Goal: Task Accomplishment & Management: Complete application form

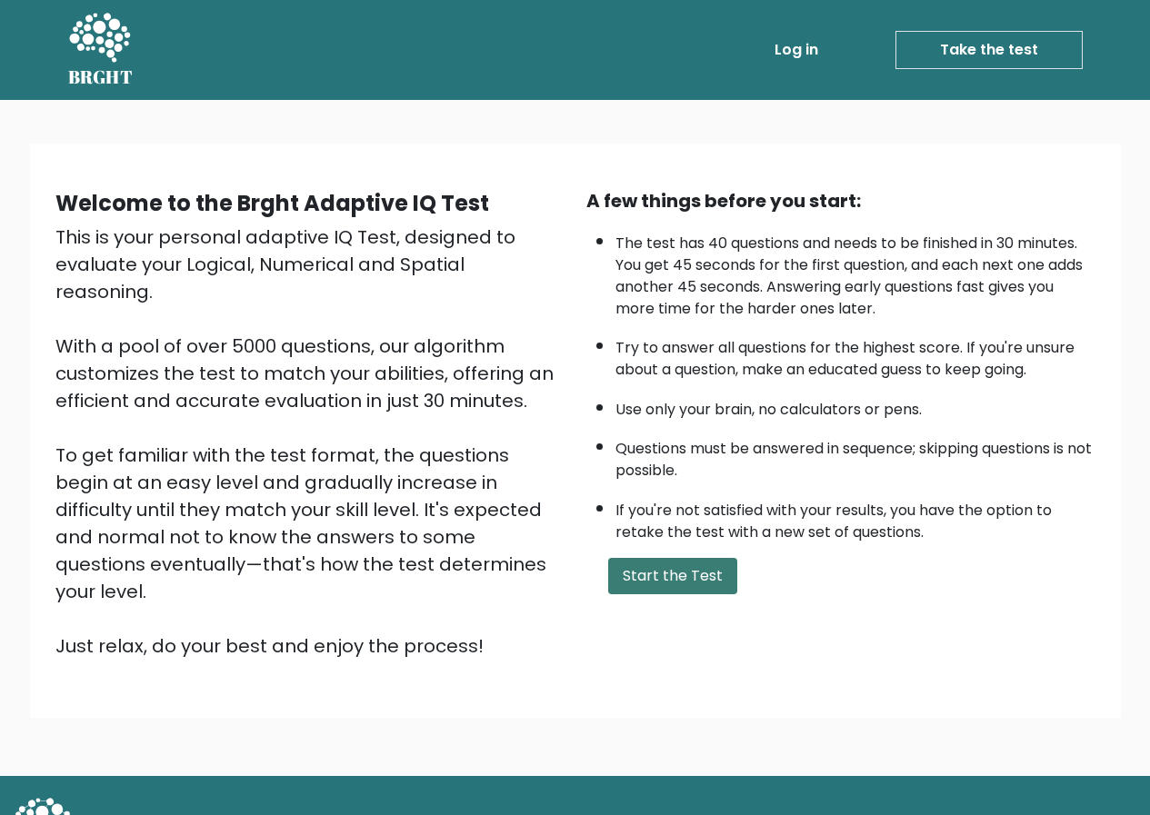
click at [661, 578] on button "Start the Test" at bounding box center [672, 576] width 129 height 36
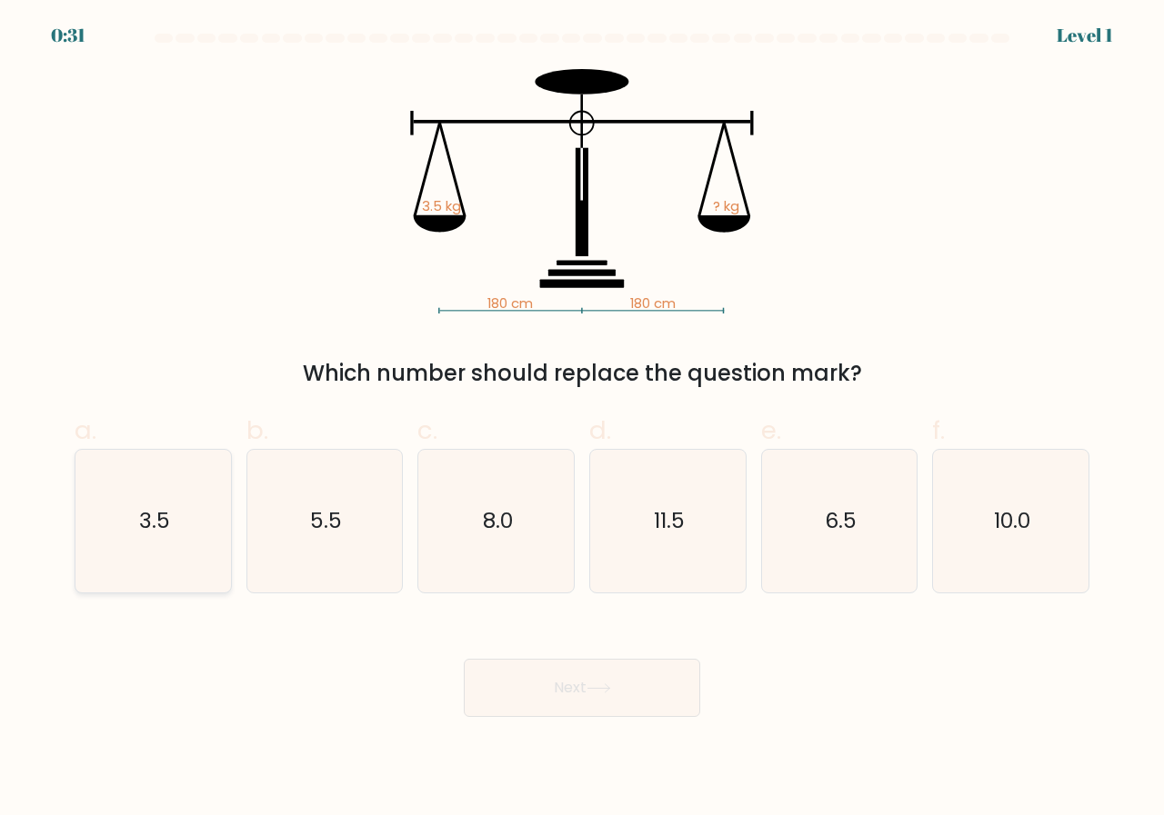
click at [164, 517] on text "3.5" at bounding box center [154, 521] width 31 height 30
click at [582, 420] on input "a. 3.5" at bounding box center [582, 414] width 1 height 12
radio input "true"
click at [609, 697] on button "Next" at bounding box center [582, 688] width 236 height 58
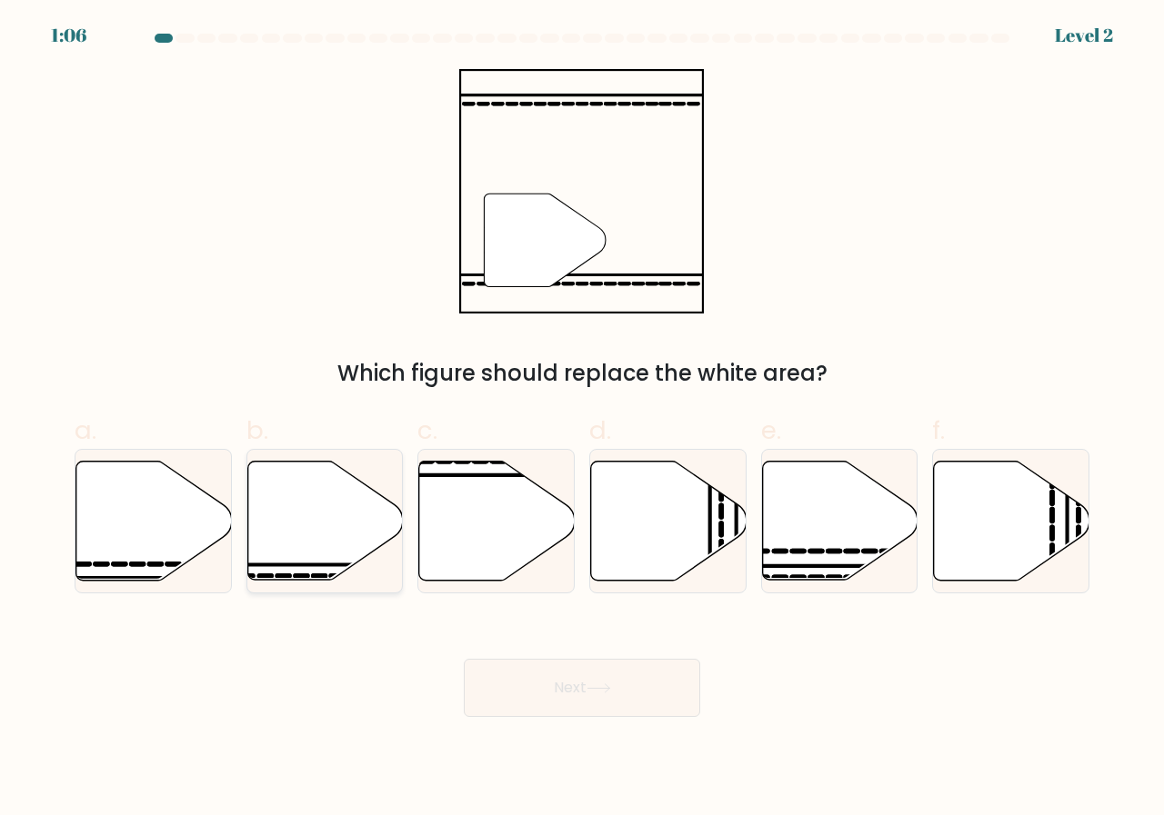
click at [295, 505] on icon at bounding box center [324, 521] width 155 height 119
click at [582, 420] on input "b." at bounding box center [582, 414] width 1 height 12
radio input "true"
click at [607, 686] on icon at bounding box center [598, 689] width 25 height 10
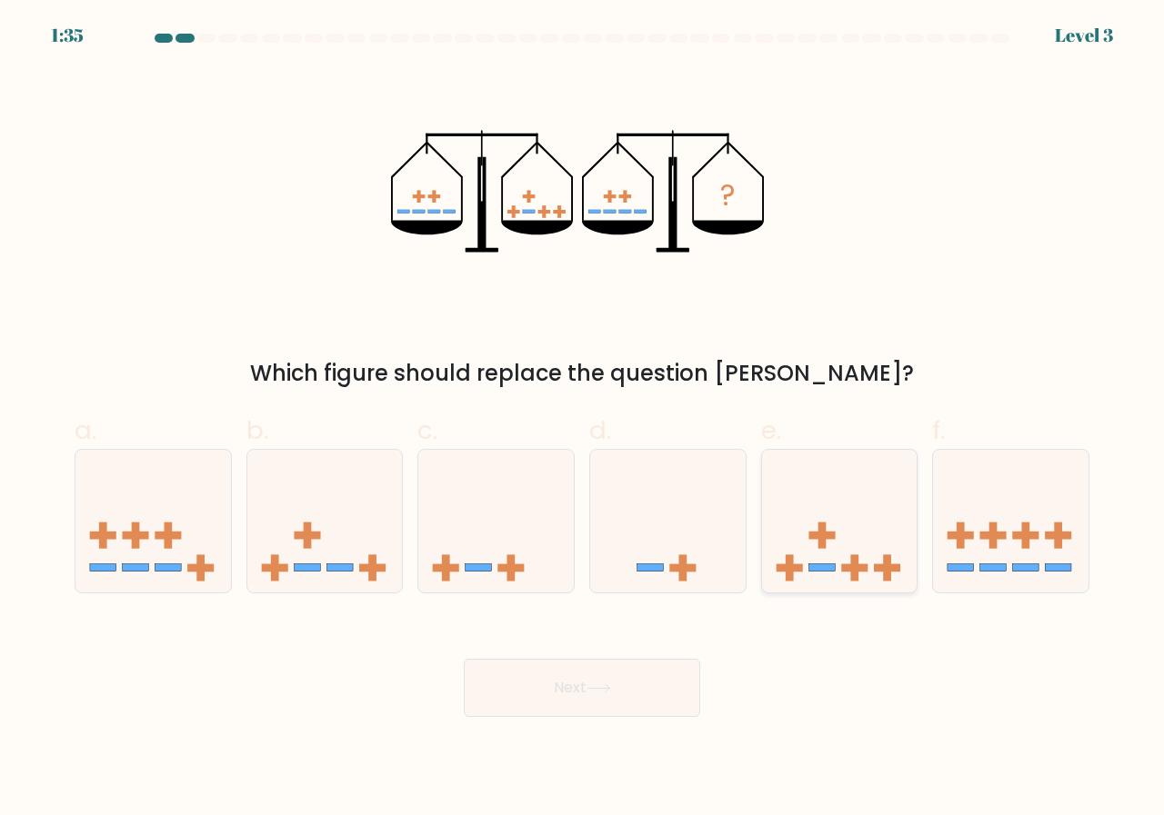
click at [842, 538] on icon at bounding box center [839, 521] width 155 height 128
click at [583, 420] on input "e." at bounding box center [582, 414] width 1 height 12
radio input "true"
click at [580, 682] on button "Next" at bounding box center [582, 688] width 236 height 58
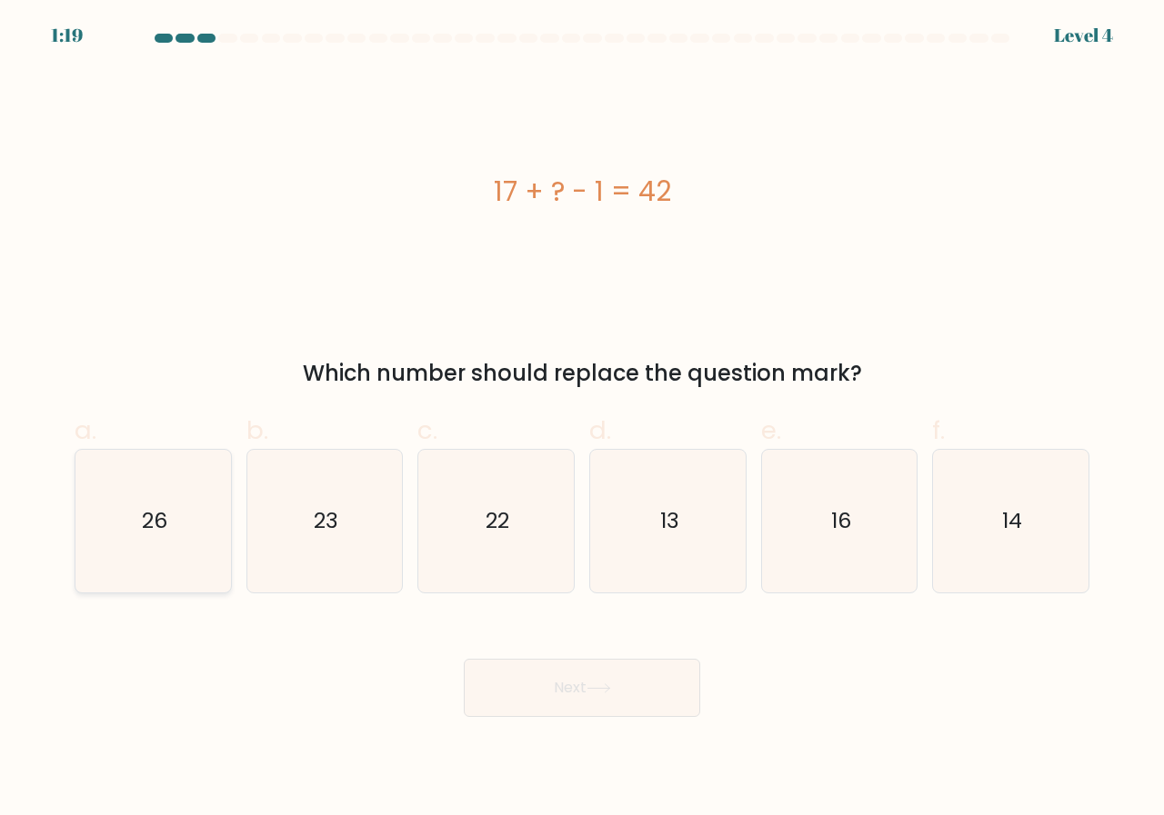
click at [176, 511] on icon "26" at bounding box center [153, 521] width 143 height 143
click at [582, 420] on input "a. 26" at bounding box center [582, 414] width 1 height 12
radio input "true"
click at [589, 694] on button "Next" at bounding box center [582, 688] width 236 height 58
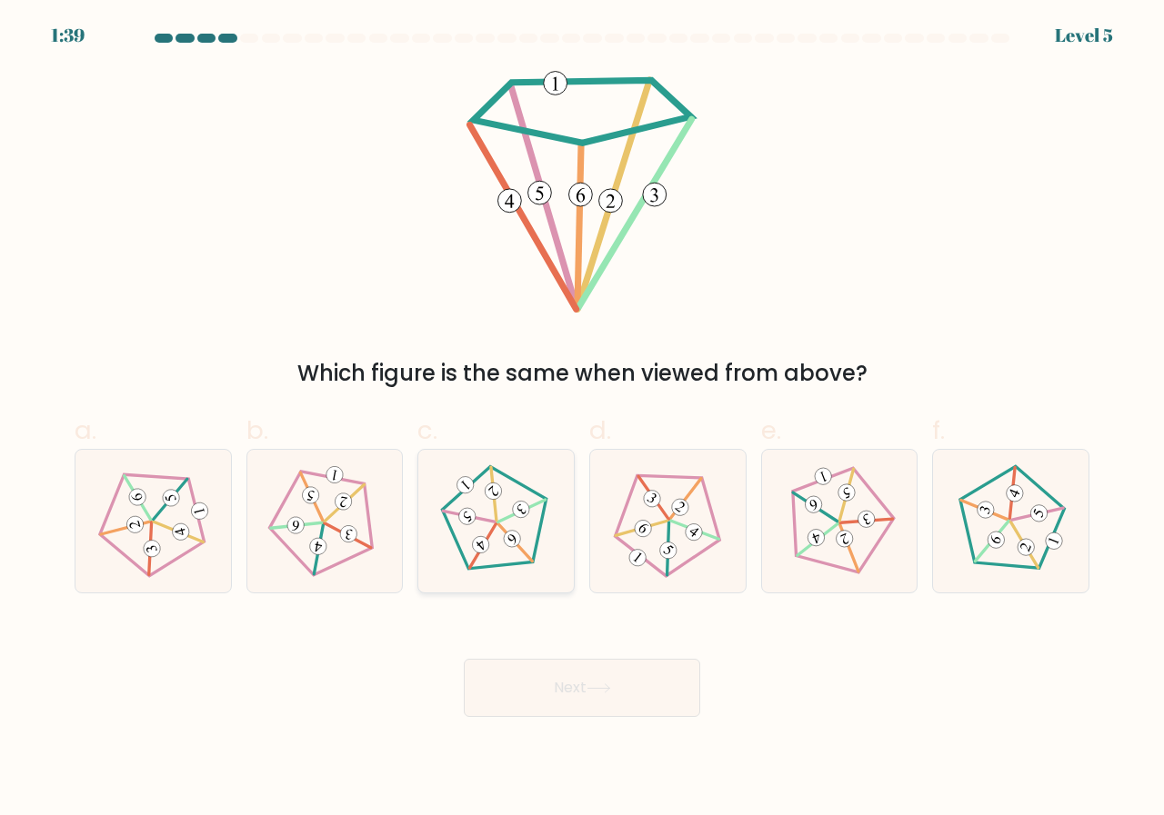
click at [495, 528] on icon at bounding box center [496, 522] width 114 height 114
click at [582, 420] on input "c." at bounding box center [582, 414] width 1 height 12
radio input "true"
click at [571, 696] on button "Next" at bounding box center [582, 688] width 236 height 58
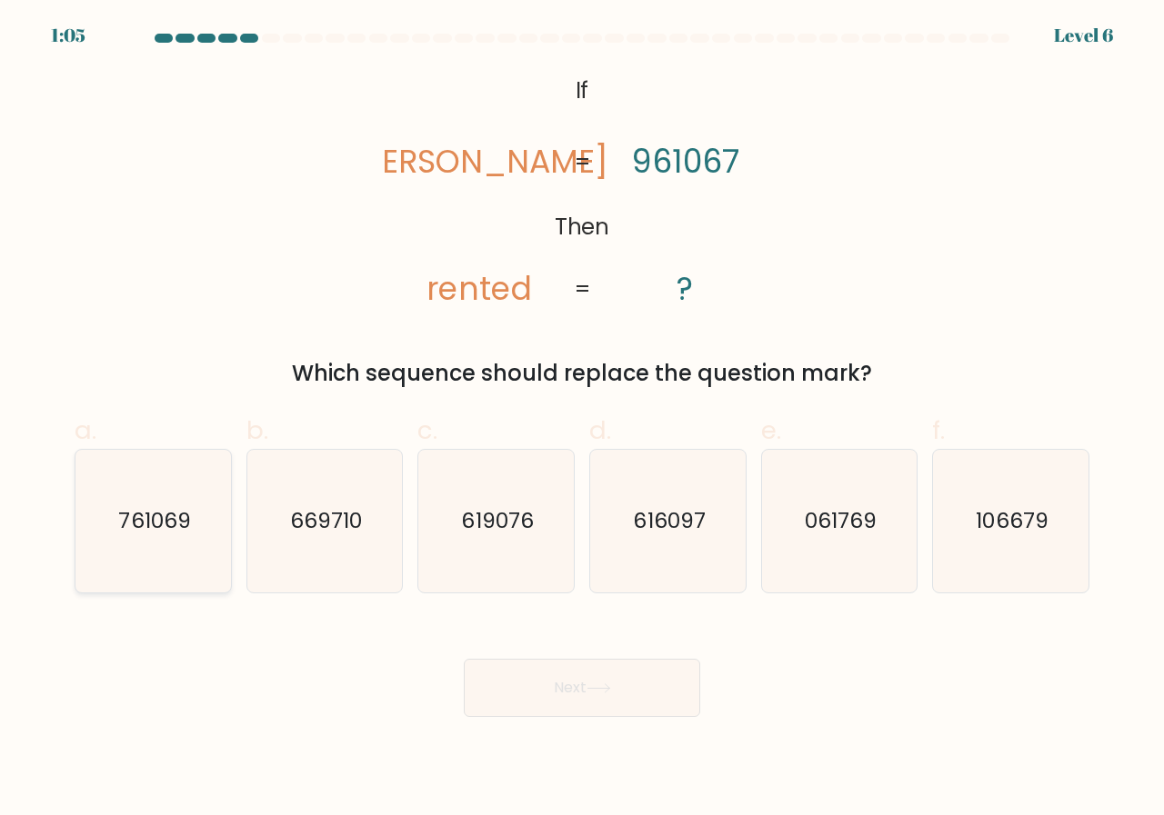
click at [115, 529] on icon "761069" at bounding box center [153, 521] width 143 height 143
click at [582, 420] on input "a. 761069" at bounding box center [582, 414] width 1 height 12
radio input "true"
click at [556, 684] on button "Next" at bounding box center [582, 688] width 236 height 58
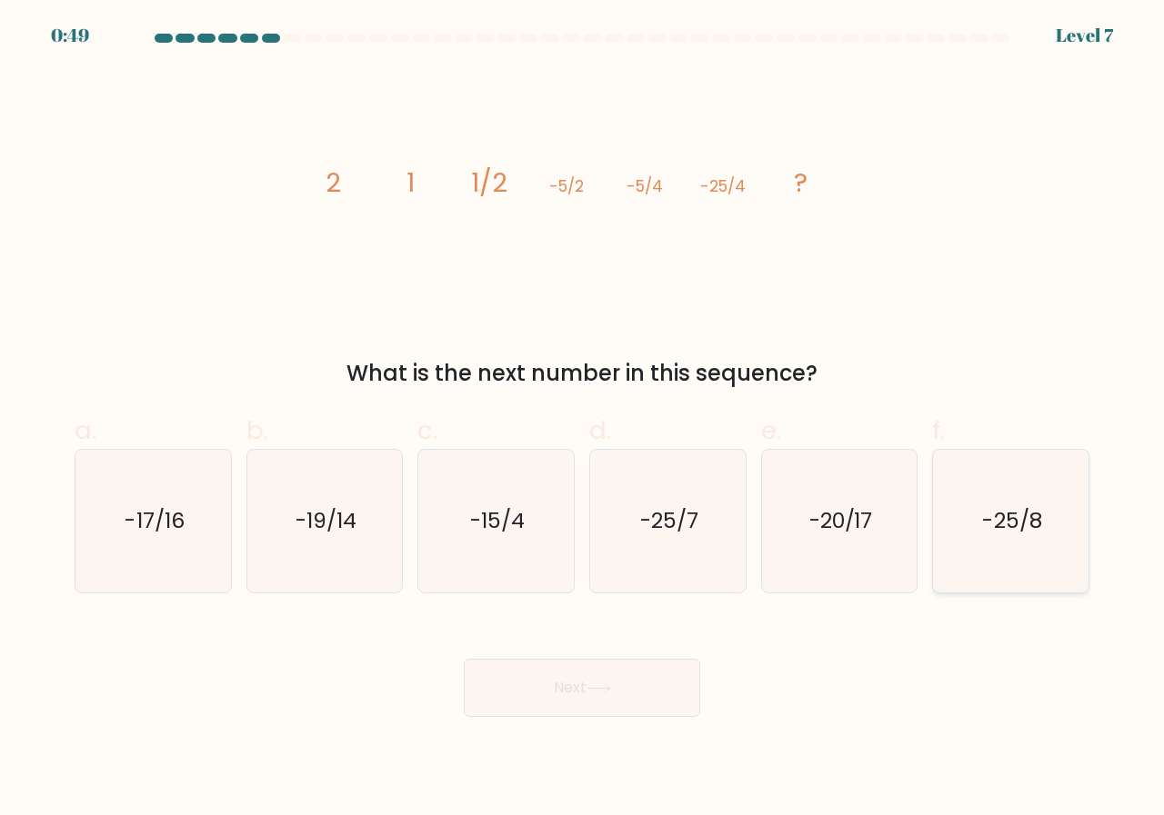
click at [1009, 533] on text "-25/8" at bounding box center [1012, 521] width 59 height 30
click at [583, 420] on input "f. -25/8" at bounding box center [582, 414] width 1 height 12
radio input "true"
click at [574, 693] on button "Next" at bounding box center [582, 688] width 236 height 58
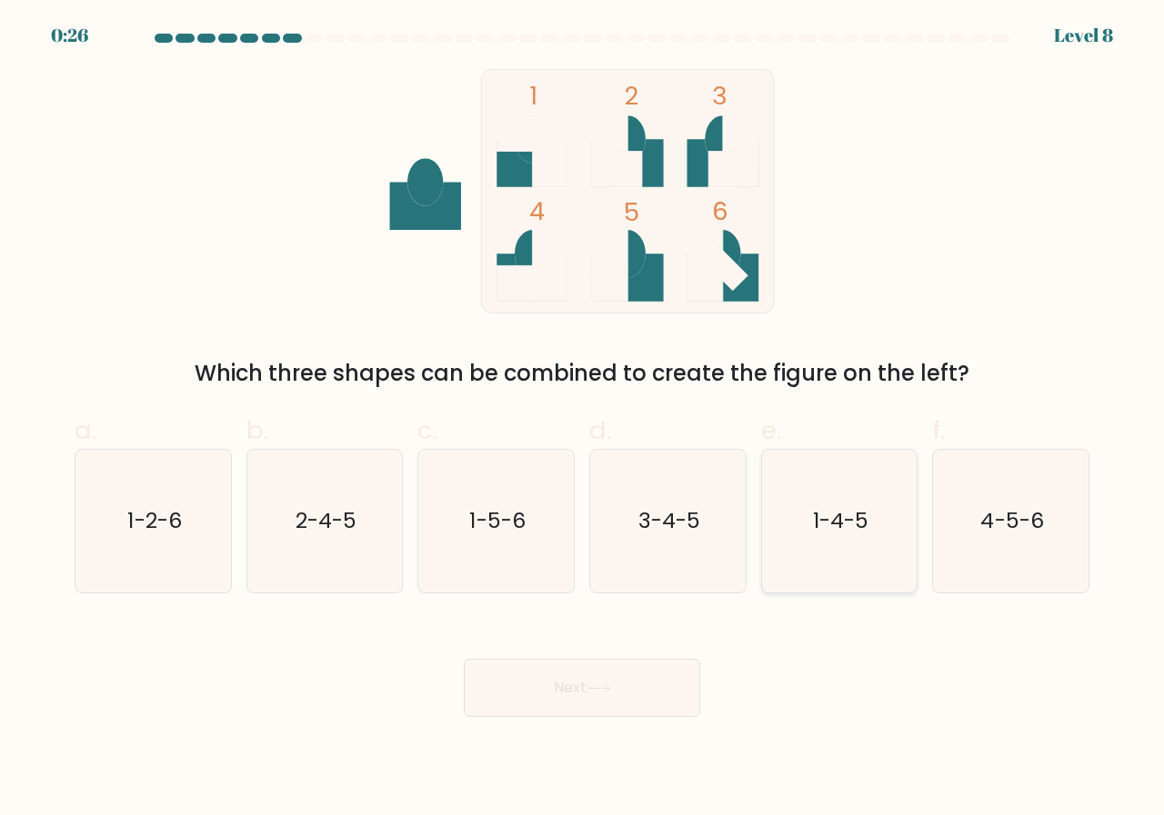
click at [831, 512] on text "1-4-5" at bounding box center [840, 521] width 55 height 30
click at [583, 420] on input "e. 1-4-5" at bounding box center [582, 414] width 1 height 12
radio input "true"
click at [584, 700] on button "Next" at bounding box center [582, 688] width 236 height 58
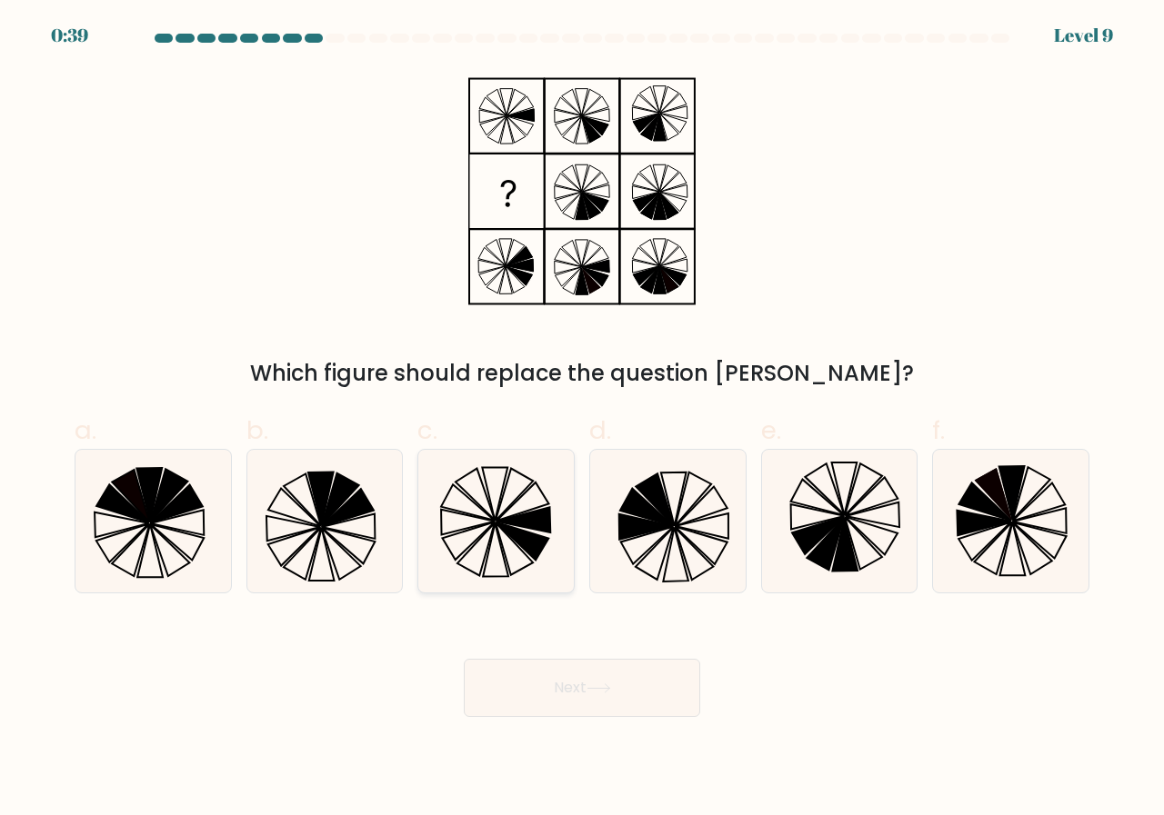
click at [509, 516] on icon at bounding box center [522, 502] width 52 height 38
click at [582, 420] on input "c." at bounding box center [582, 414] width 1 height 12
radio input "true"
click at [586, 682] on button "Next" at bounding box center [582, 688] width 236 height 58
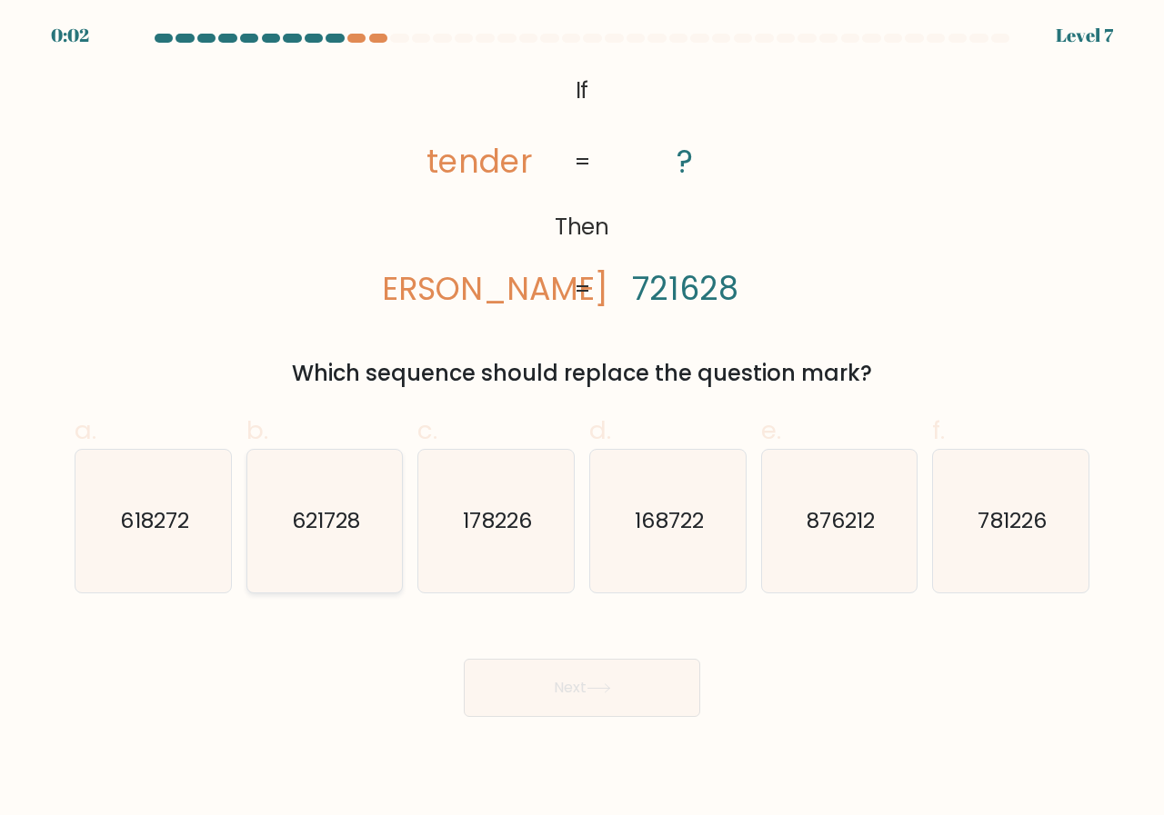
click at [269, 526] on icon "621728" at bounding box center [325, 521] width 143 height 143
click at [582, 420] on input "b. 621728" at bounding box center [582, 414] width 1 height 12
radio input "true"
click at [601, 685] on icon at bounding box center [598, 689] width 25 height 10
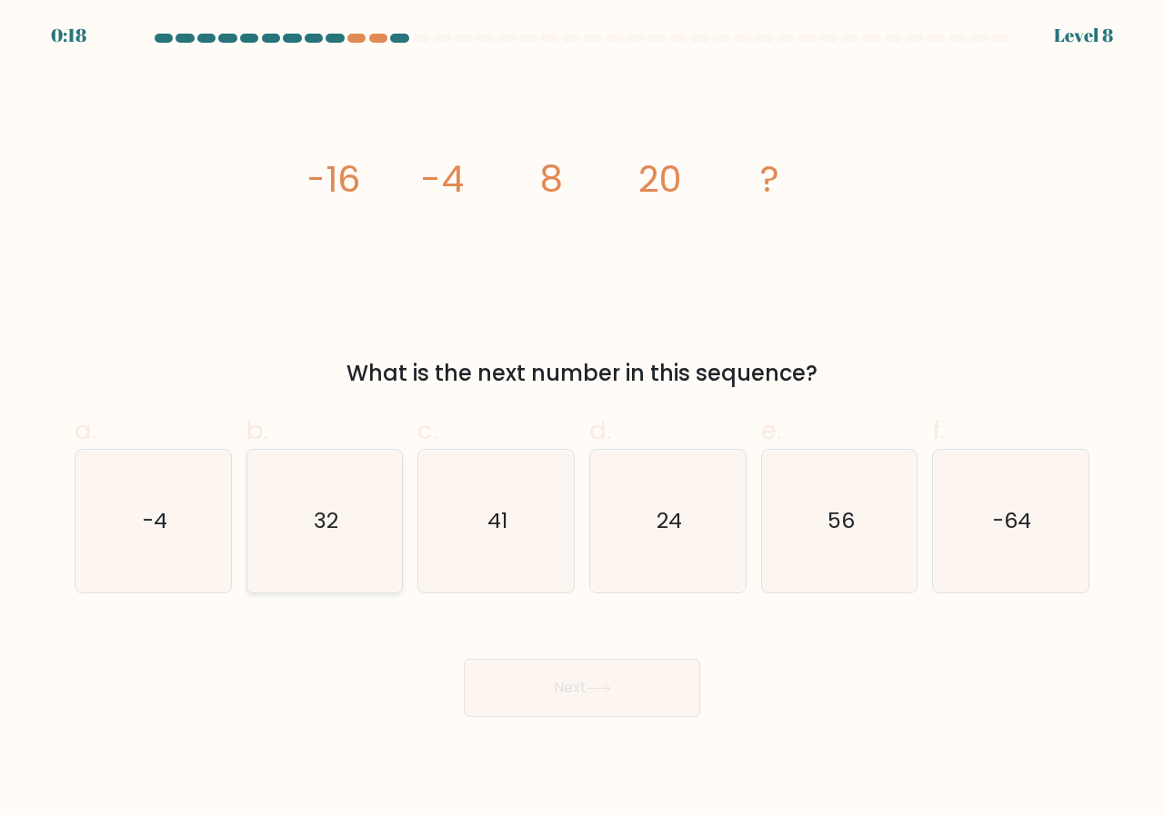
click at [293, 510] on icon "32" at bounding box center [325, 521] width 143 height 143
click at [582, 420] on input "b. 32" at bounding box center [582, 414] width 1 height 12
radio input "true"
click at [594, 685] on icon at bounding box center [598, 689] width 25 height 10
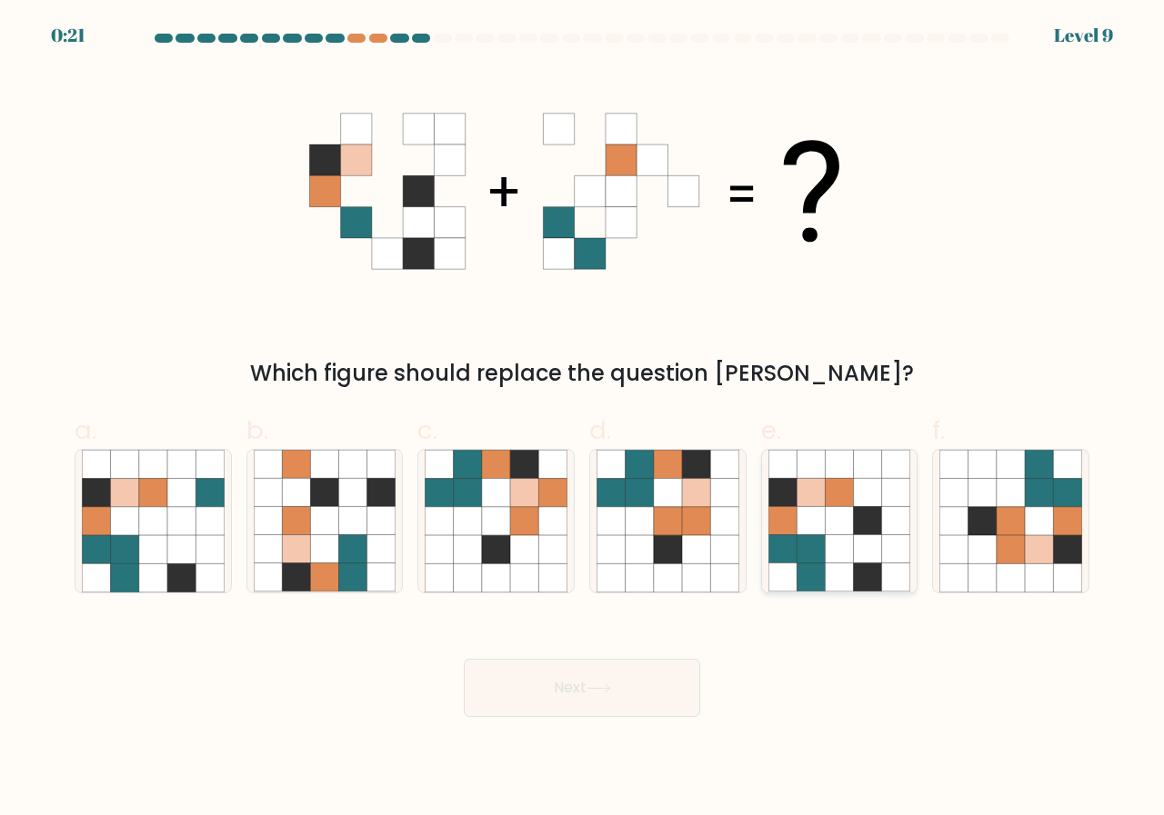
click at [828, 522] on icon at bounding box center [839, 521] width 28 height 28
click at [583, 420] on input "e." at bounding box center [582, 414] width 1 height 12
radio input "true"
click at [575, 688] on button "Next" at bounding box center [582, 688] width 236 height 58
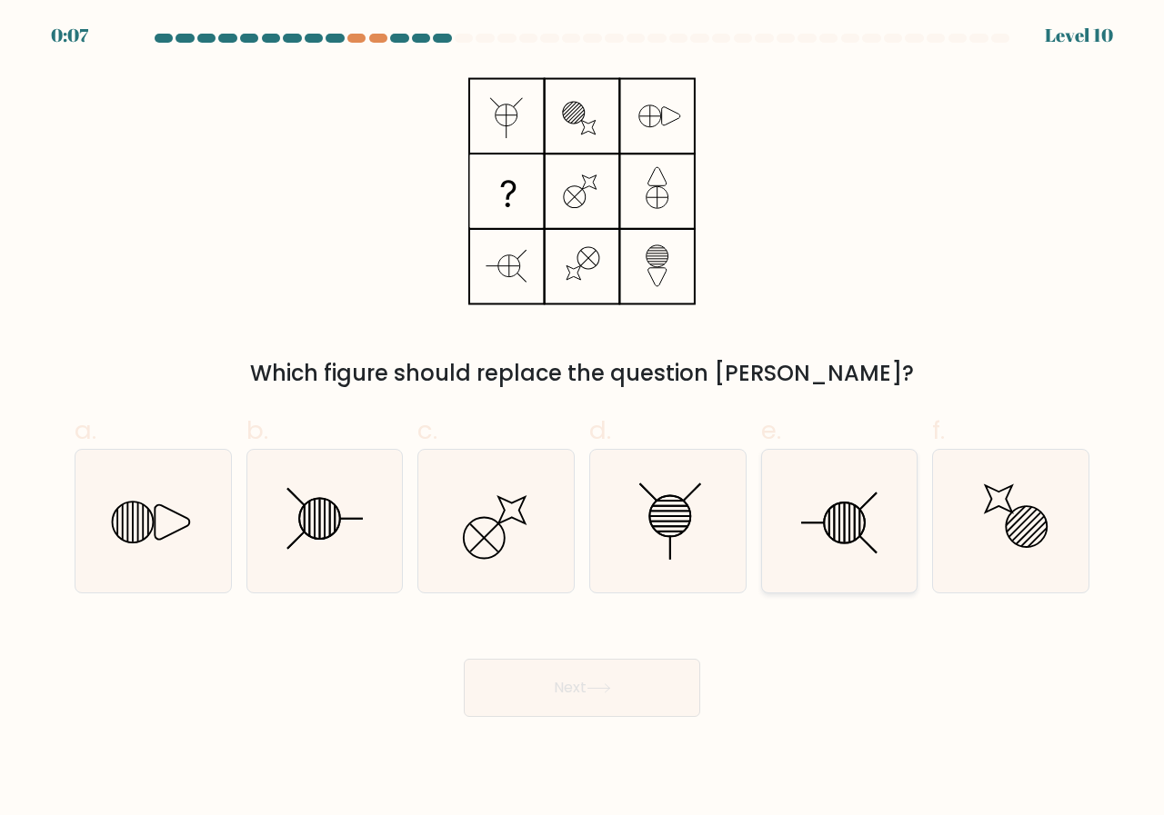
click at [831, 517] on icon at bounding box center [839, 521] width 143 height 143
click at [583, 420] on input "e." at bounding box center [582, 414] width 1 height 12
radio input "true"
click at [579, 691] on button "Next" at bounding box center [582, 688] width 236 height 58
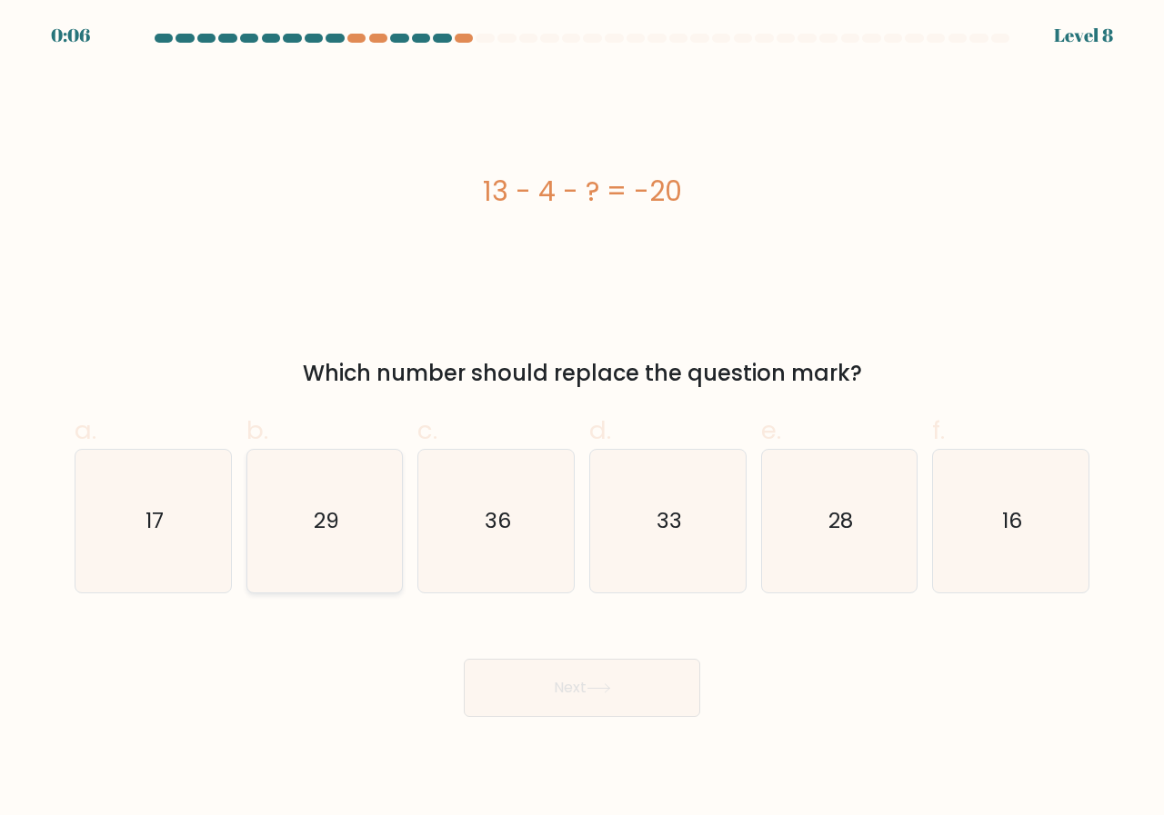
click at [315, 548] on icon "29" at bounding box center [325, 521] width 143 height 143
click at [582, 420] on input "b. 29" at bounding box center [582, 414] width 1 height 12
radio input "true"
click at [593, 688] on icon at bounding box center [598, 689] width 25 height 10
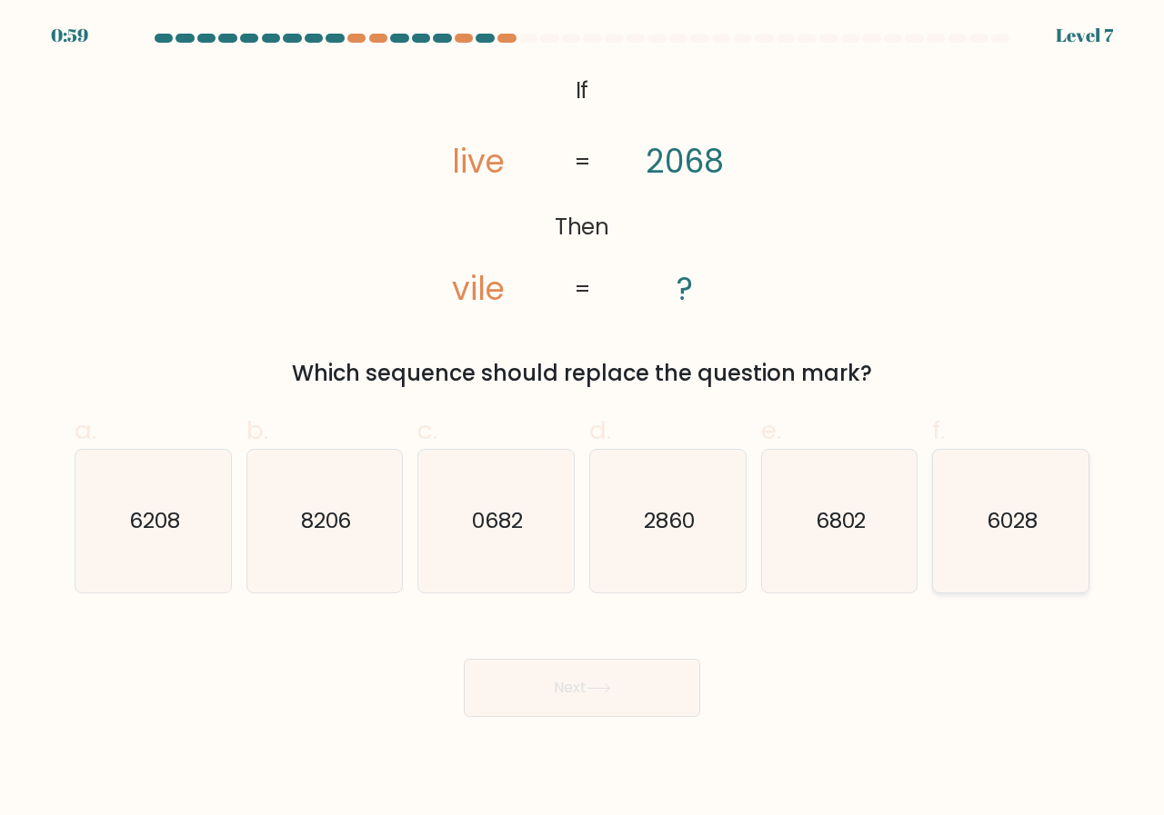
click at [989, 540] on icon "6028" at bounding box center [1010, 521] width 143 height 143
click at [583, 420] on input "f. 6028" at bounding box center [582, 414] width 1 height 12
radio input "true"
click at [572, 680] on button "Next" at bounding box center [582, 688] width 236 height 58
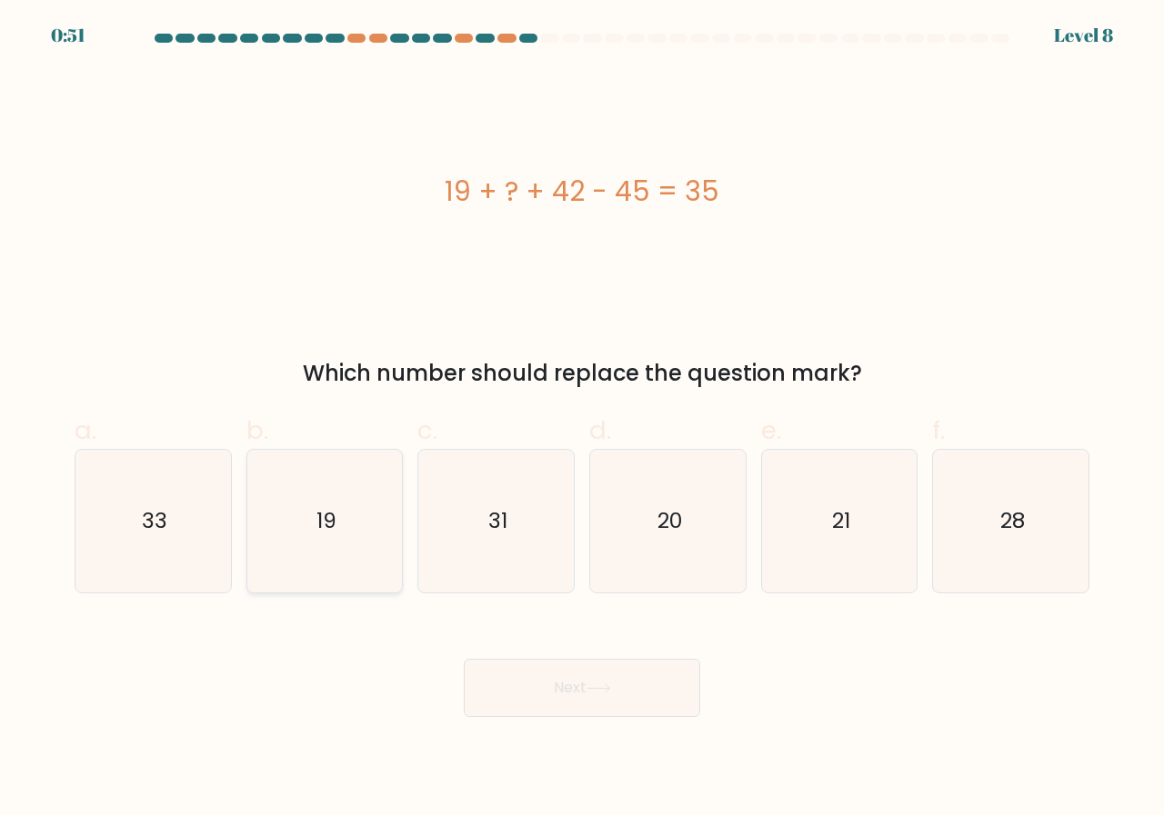
click at [318, 529] on text "19" at bounding box center [326, 521] width 20 height 30
click at [582, 420] on input "b. 19" at bounding box center [582, 414] width 1 height 12
radio input "true"
click at [551, 688] on button "Next" at bounding box center [582, 688] width 236 height 58
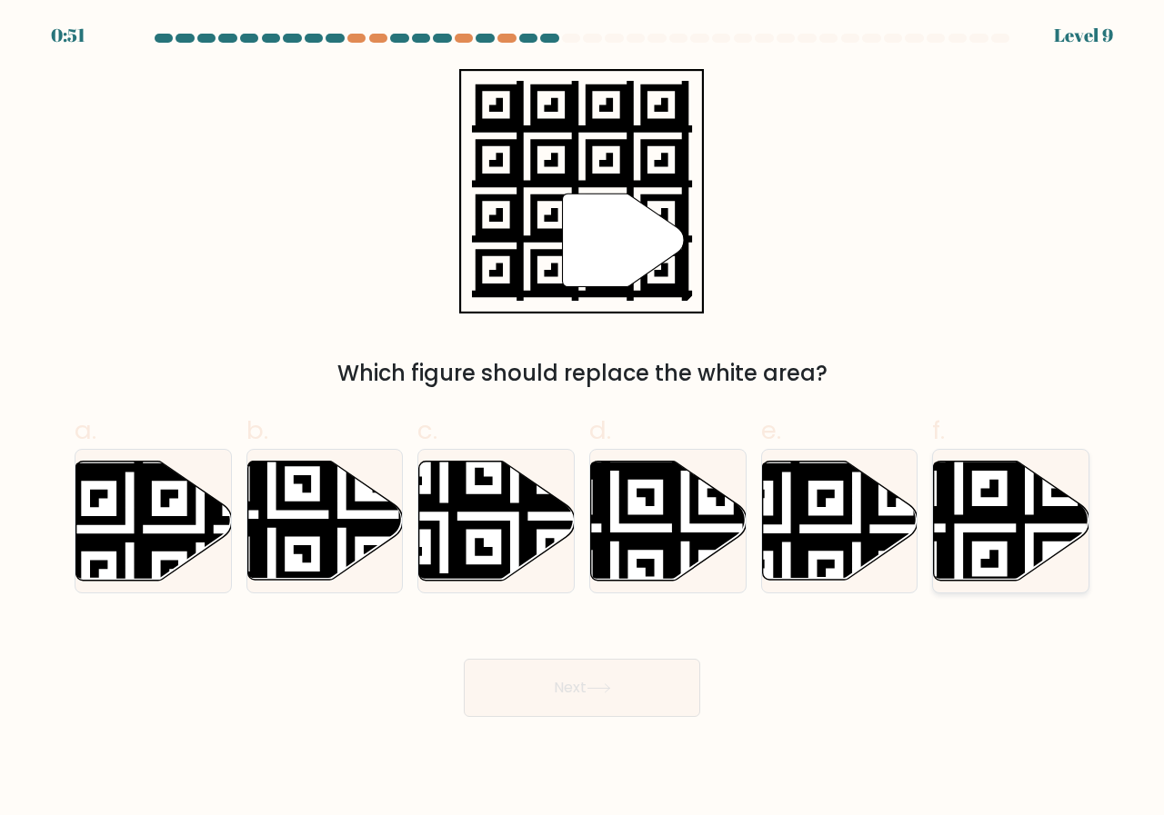
click at [965, 520] on icon at bounding box center [959, 458] width 282 height 282
click at [583, 420] on input "f." at bounding box center [582, 414] width 1 height 12
radio input "true"
click at [581, 675] on button "Next" at bounding box center [582, 688] width 236 height 58
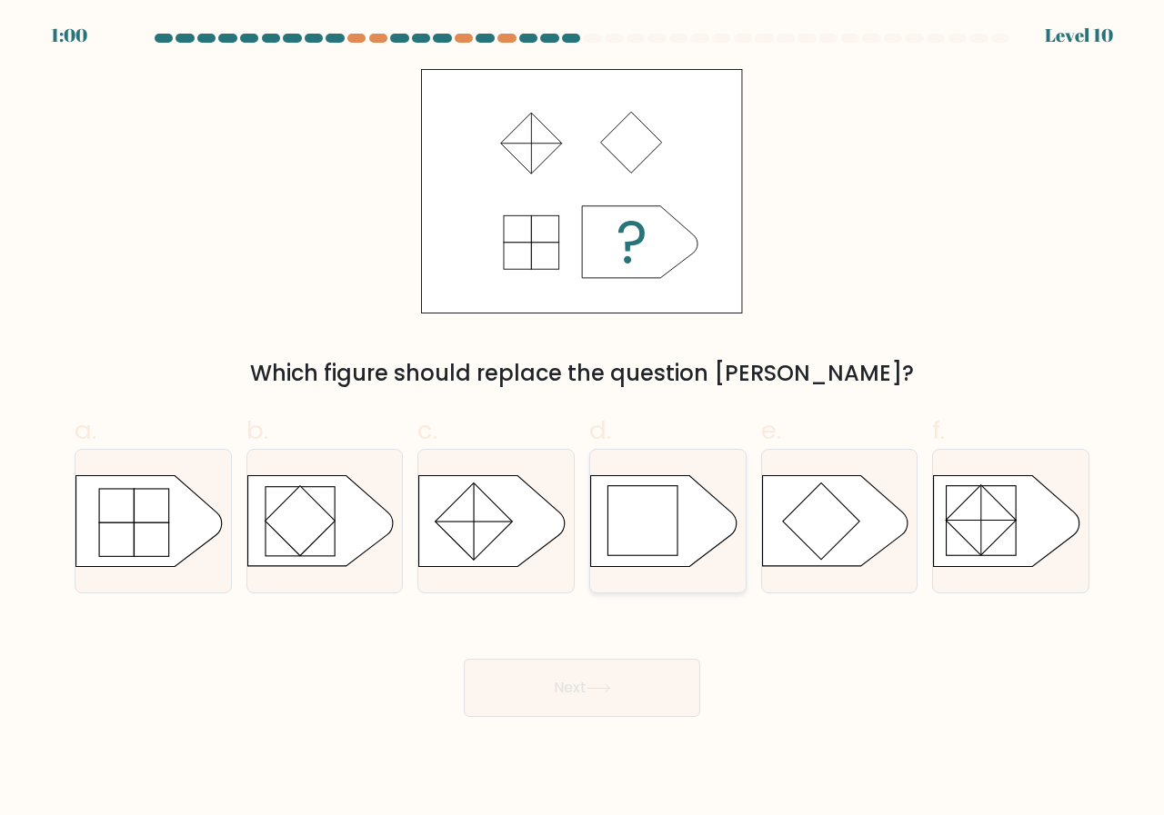
click at [649, 536] on rect at bounding box center [641, 520] width 69 height 69
click at [583, 420] on input "d." at bounding box center [582, 414] width 1 height 12
radio input "true"
click at [601, 696] on button "Next" at bounding box center [582, 688] width 236 height 58
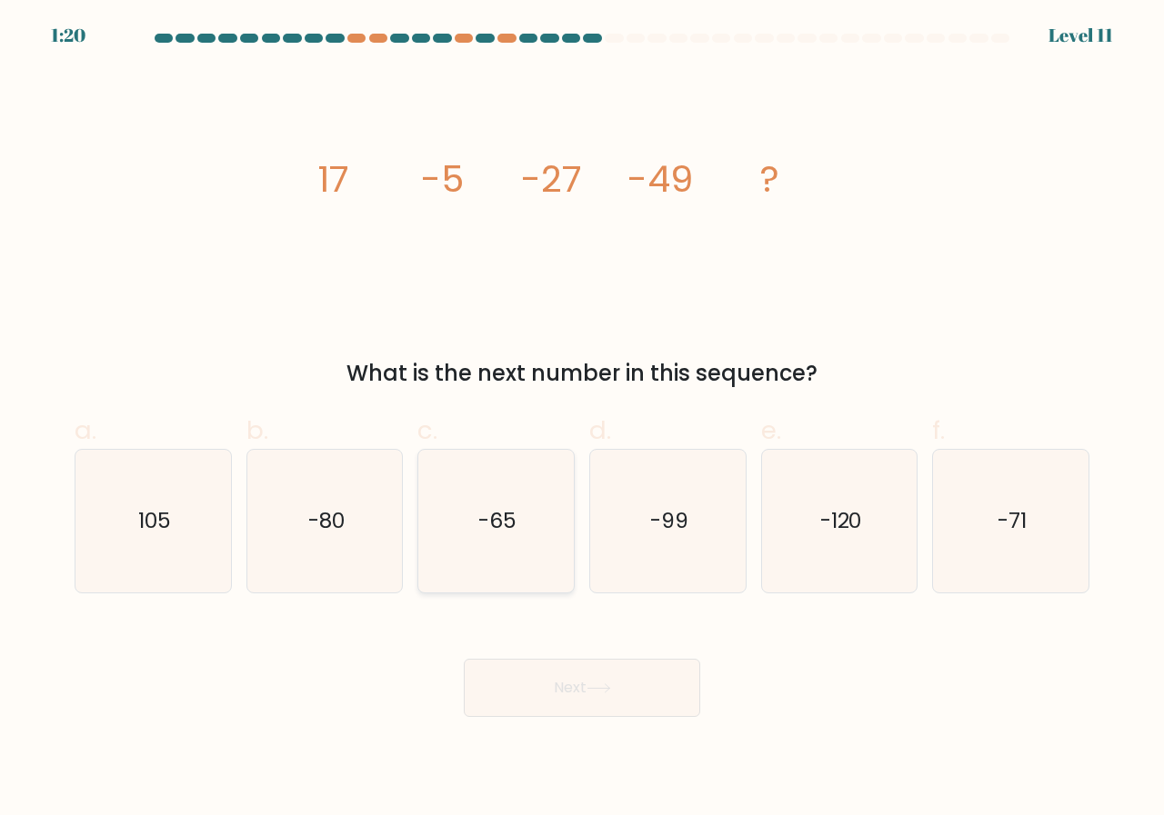
click at [504, 530] on text "-65" at bounding box center [497, 521] width 38 height 30
click at [582, 420] on input "c. -65" at bounding box center [582, 414] width 1 height 12
radio input "true"
click at [576, 681] on button "Next" at bounding box center [582, 688] width 236 height 58
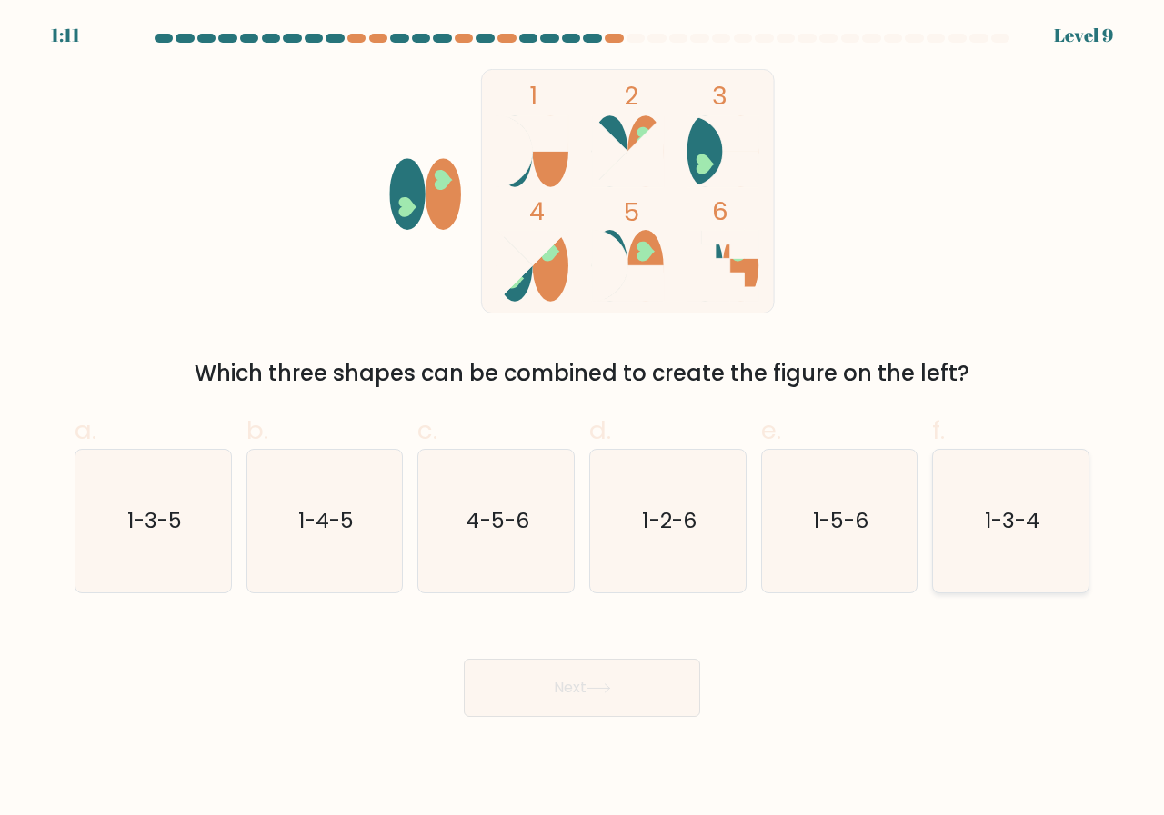
click at [1011, 523] on text "1-3-4" at bounding box center [1012, 521] width 55 height 30
click at [583, 420] on input "f. 1-3-4" at bounding box center [582, 414] width 1 height 12
radio input "true"
click at [582, 690] on button "Next" at bounding box center [582, 688] width 236 height 58
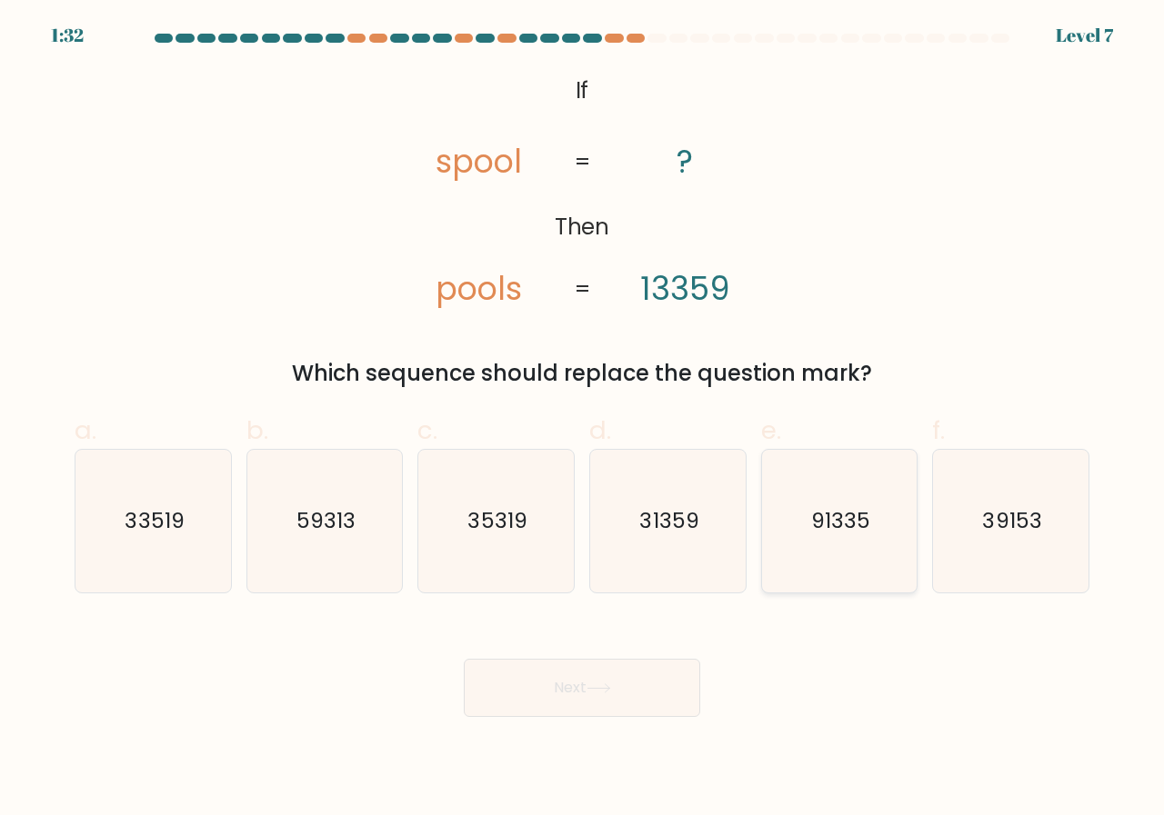
click at [823, 524] on text "91335" at bounding box center [840, 521] width 59 height 30
click at [583, 420] on input "e. 91335" at bounding box center [582, 414] width 1 height 12
radio input "true"
click at [613, 676] on button "Next" at bounding box center [582, 688] width 236 height 58
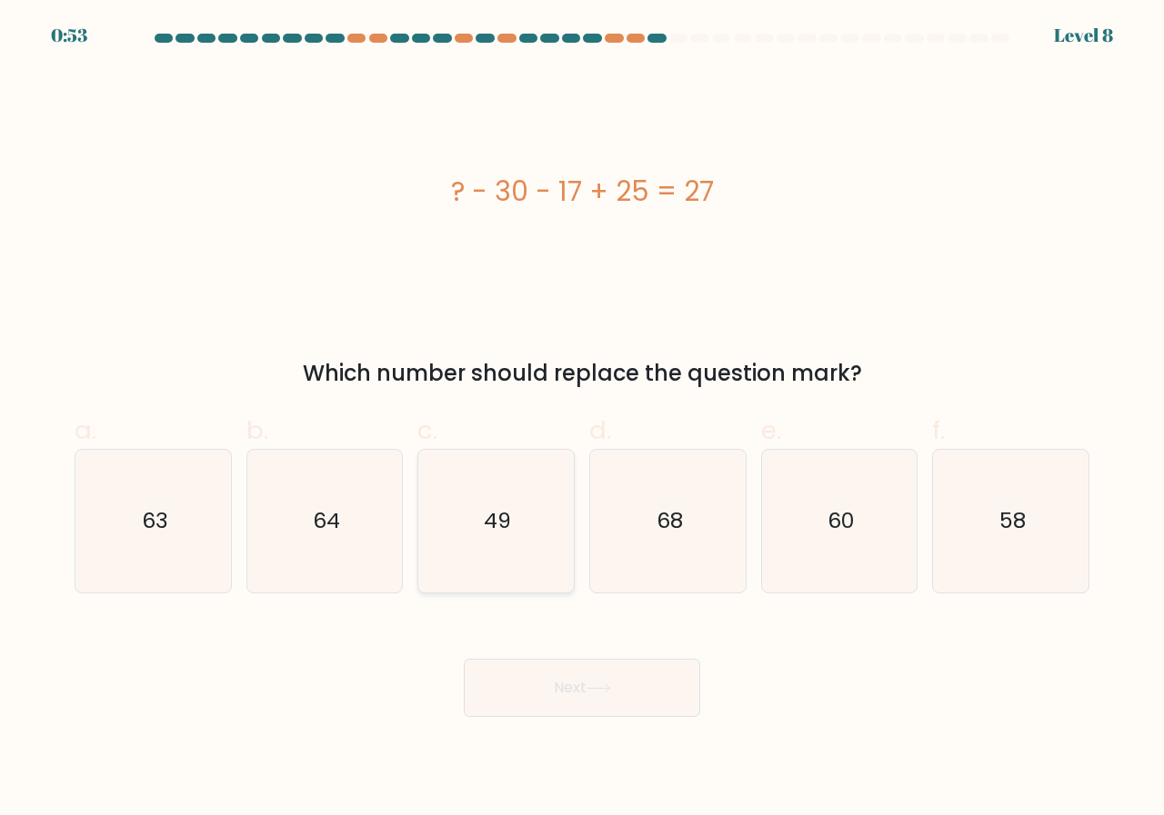
click at [486, 511] on text "49" at bounding box center [497, 521] width 27 height 30
click at [582, 420] on input "c. 49" at bounding box center [582, 414] width 1 height 12
radio input "true"
click at [609, 690] on icon at bounding box center [598, 689] width 25 height 10
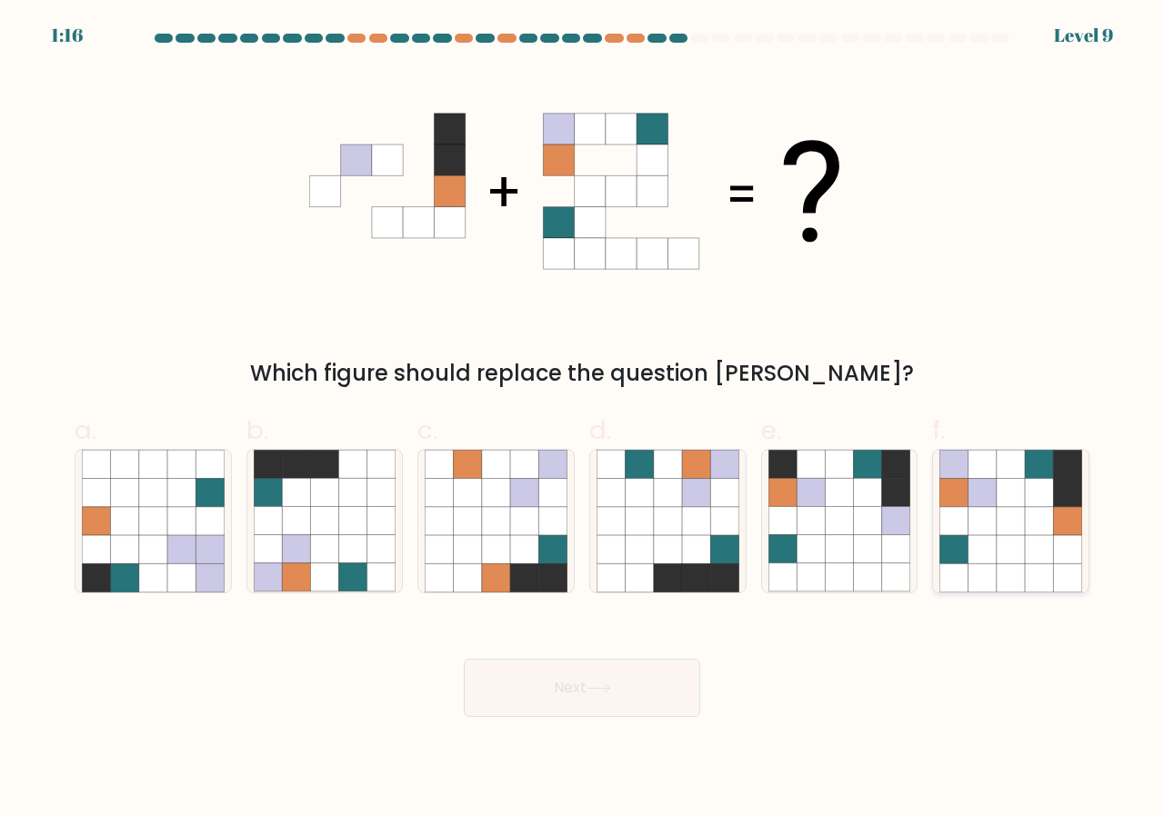
click at [1030, 539] on icon at bounding box center [1039, 549] width 28 height 28
click at [583, 420] on input "f." at bounding box center [582, 414] width 1 height 12
radio input "true"
click at [565, 695] on button "Next" at bounding box center [582, 688] width 236 height 58
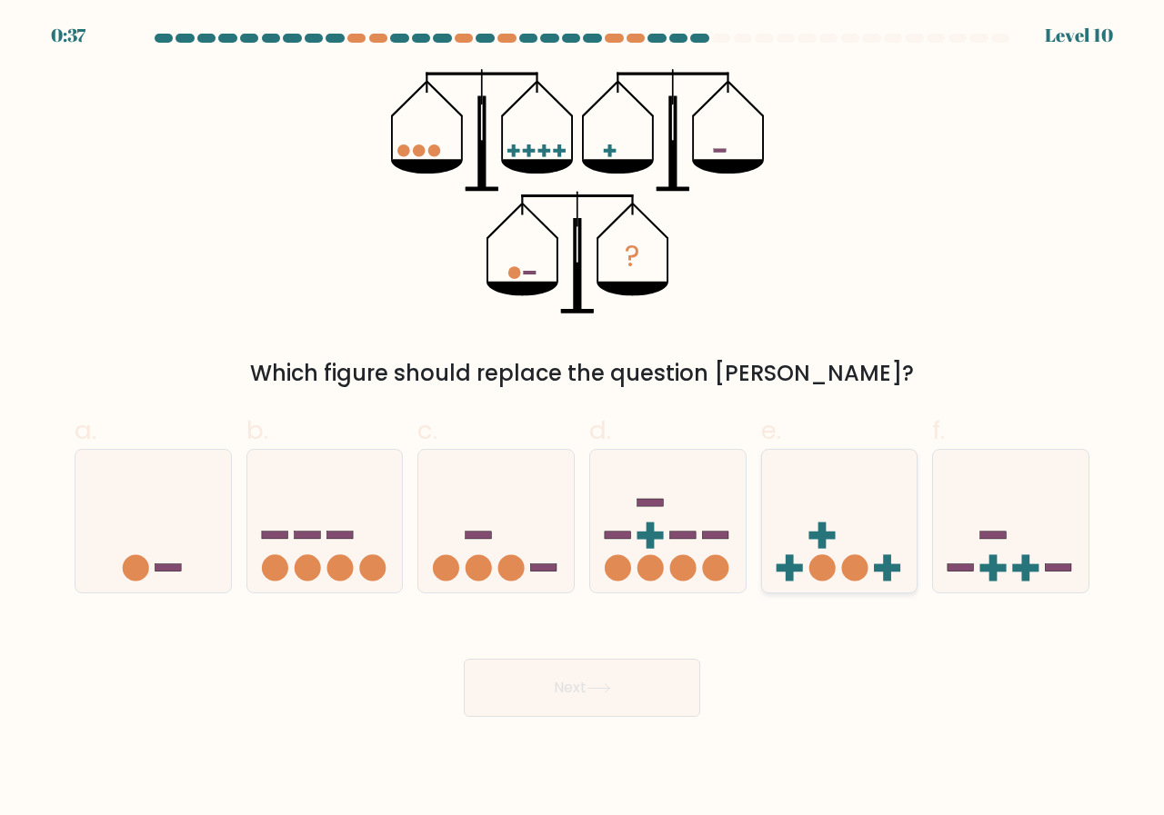
click at [851, 488] on icon at bounding box center [839, 521] width 155 height 128
click at [583, 420] on input "e." at bounding box center [582, 414] width 1 height 12
radio input "true"
click at [625, 673] on button "Next" at bounding box center [582, 688] width 236 height 58
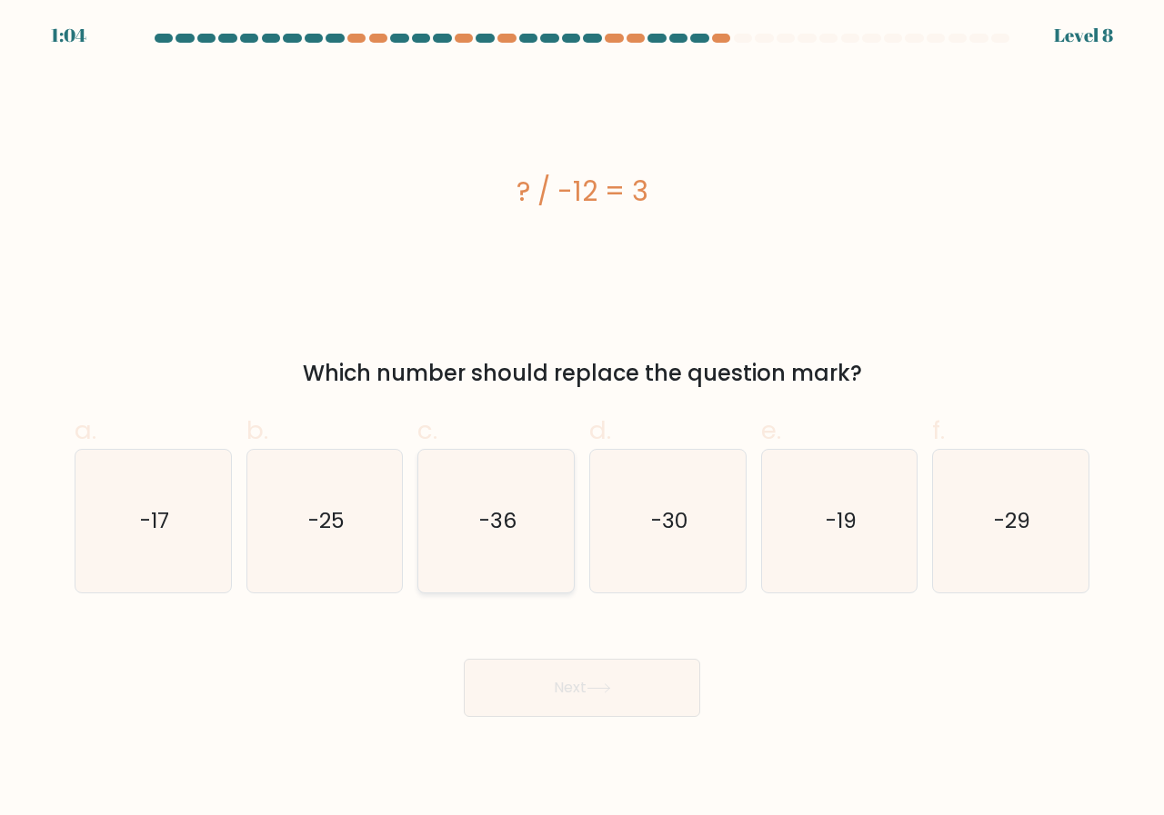
click at [486, 513] on text "-36" at bounding box center [497, 521] width 37 height 30
click at [582, 420] on input "c. -36" at bounding box center [582, 414] width 1 height 12
radio input "true"
click at [580, 687] on button "Next" at bounding box center [582, 688] width 236 height 58
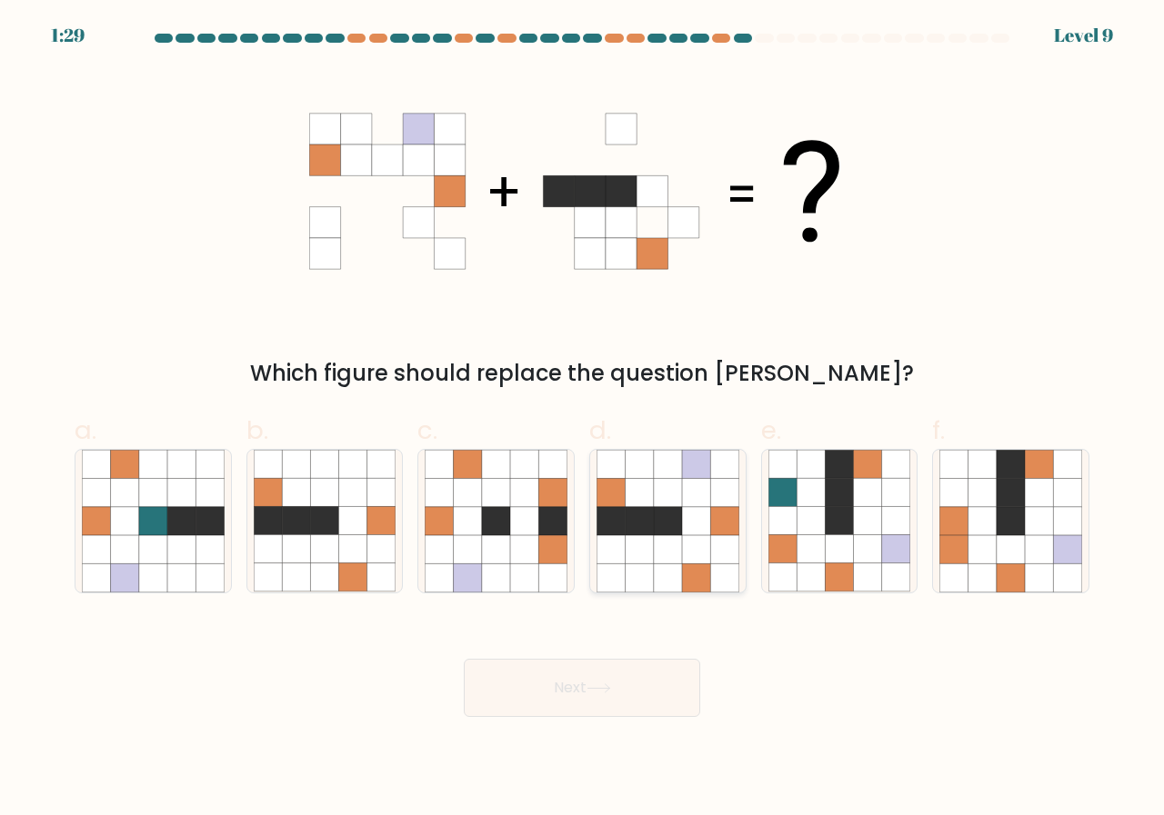
click at [649, 521] on icon at bounding box center [639, 521] width 28 height 28
click at [583, 420] on input "d." at bounding box center [582, 414] width 1 height 12
radio input "true"
click at [609, 695] on button "Next" at bounding box center [582, 688] width 236 height 58
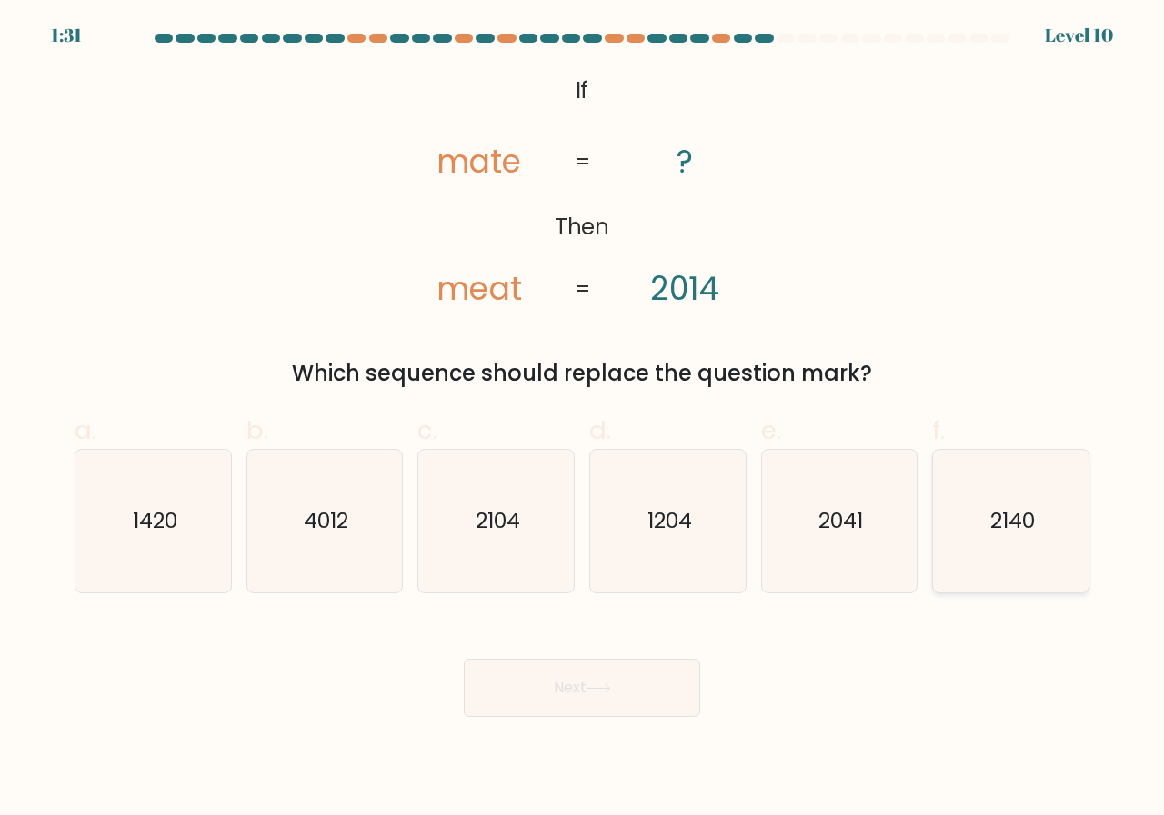
click at [1042, 518] on icon "2140" at bounding box center [1010, 521] width 143 height 143
click at [583, 420] on input "f. 2140" at bounding box center [582, 414] width 1 height 12
radio input "true"
click at [558, 688] on button "Next" at bounding box center [582, 688] width 236 height 58
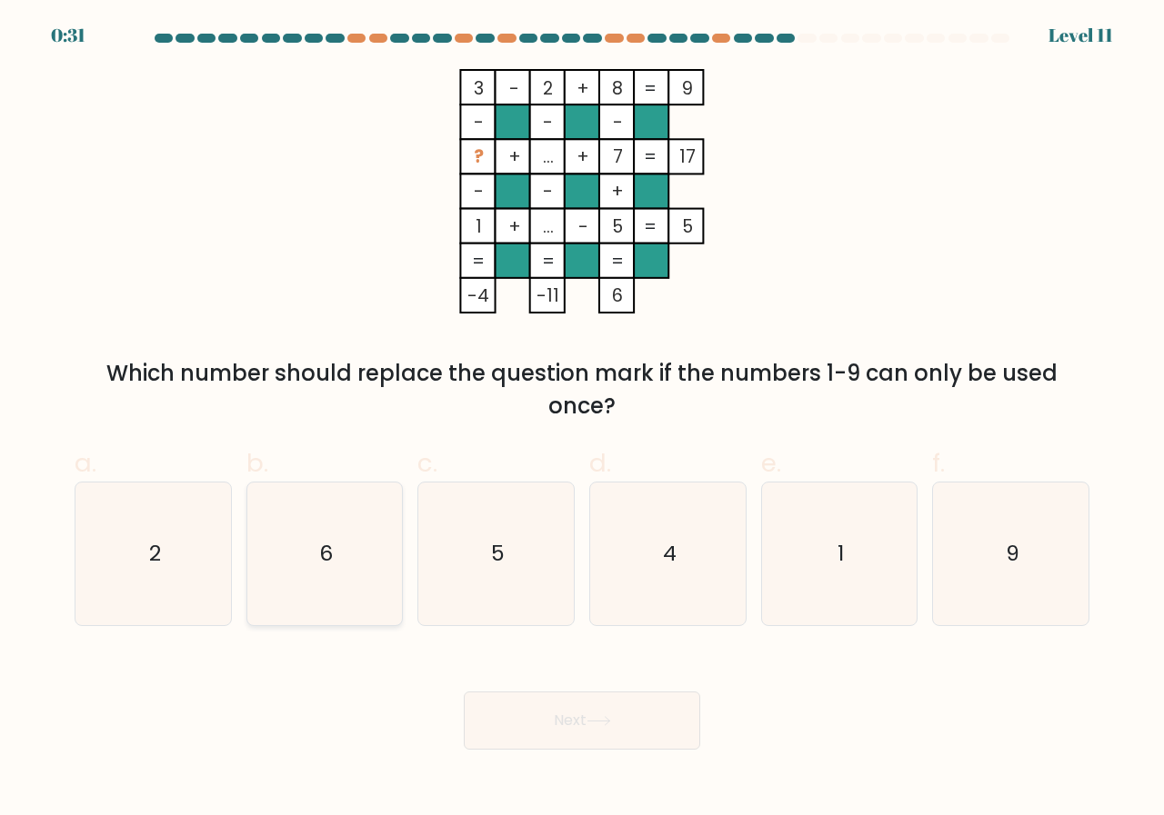
click at [327, 571] on icon "6" at bounding box center [325, 554] width 143 height 143
click at [582, 420] on input "b. 6" at bounding box center [582, 414] width 1 height 12
radio input "true"
click at [574, 712] on button "Next" at bounding box center [582, 721] width 236 height 58
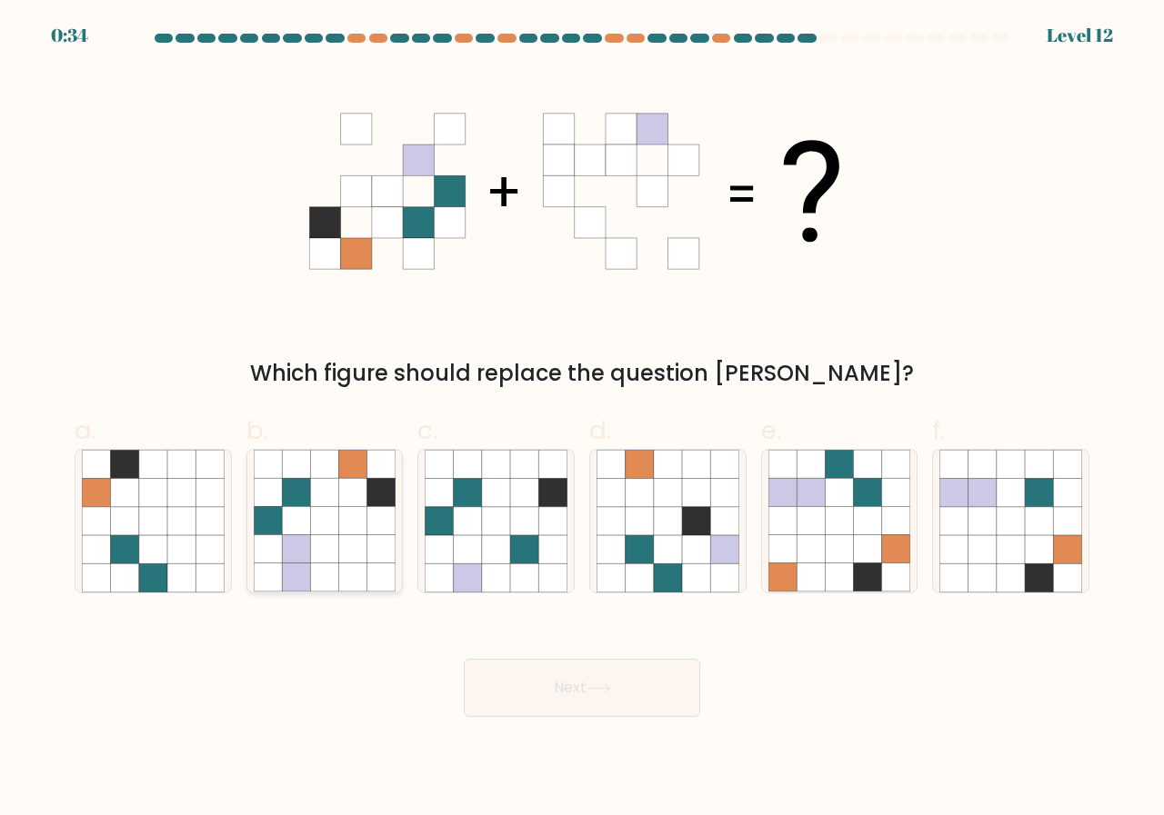
click at [308, 532] on icon at bounding box center [296, 521] width 28 height 28
click at [582, 420] on input "b." at bounding box center [582, 414] width 1 height 12
radio input "true"
click at [579, 686] on button "Next" at bounding box center [582, 688] width 236 height 58
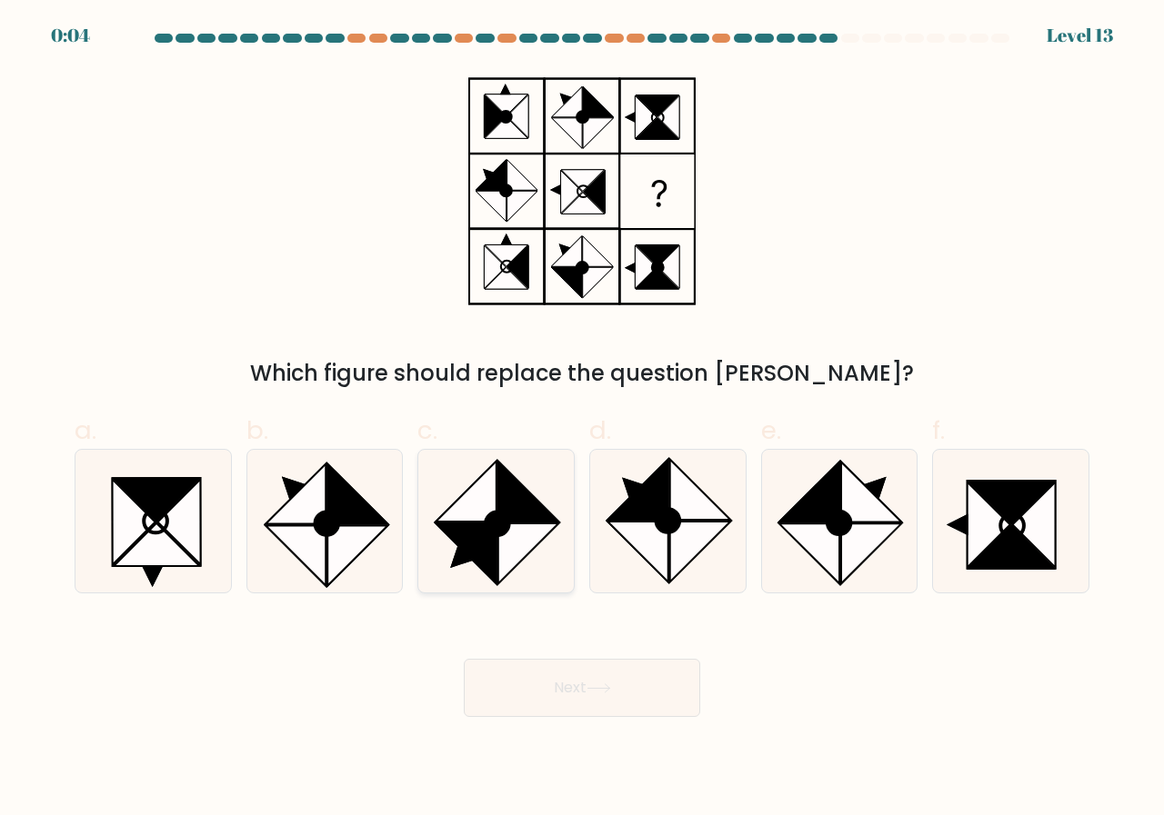
click at [497, 535] on circle at bounding box center [497, 524] width 33 height 33
click at [582, 420] on input "c." at bounding box center [582, 414] width 1 height 12
radio input "true"
click at [560, 687] on button "Next" at bounding box center [582, 688] width 236 height 58
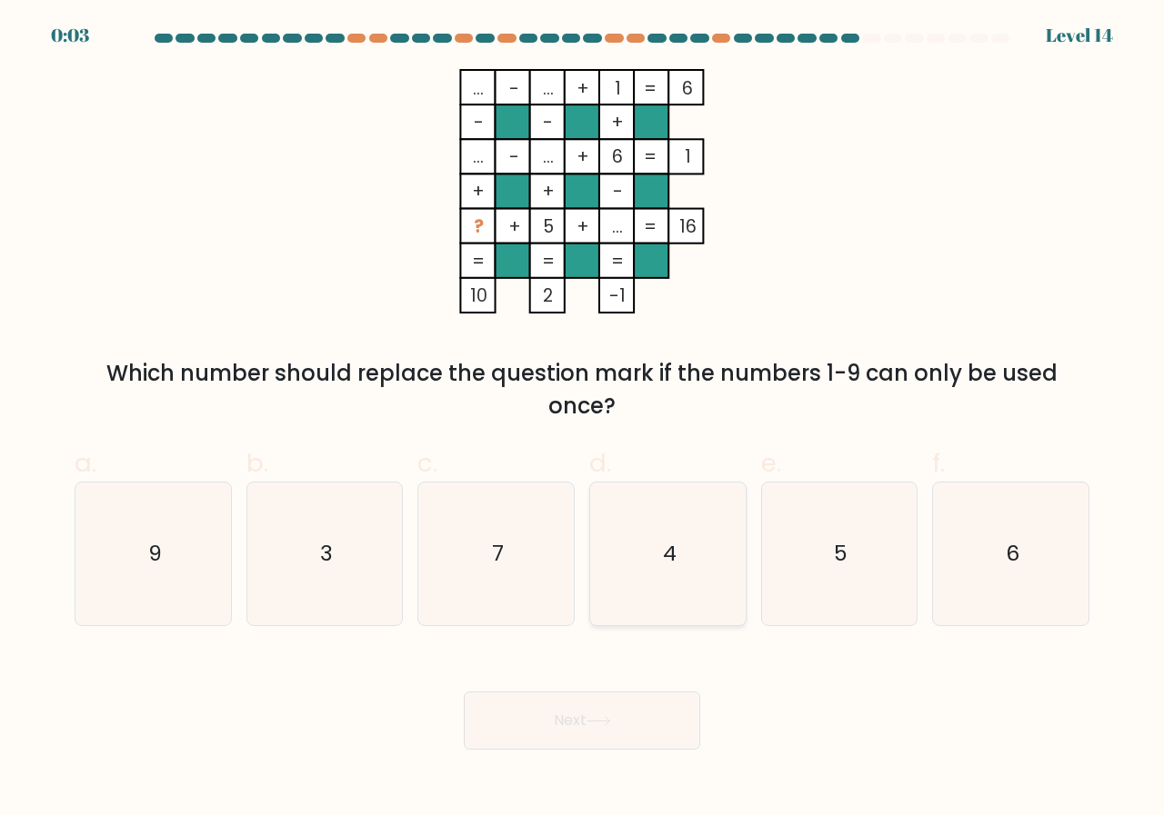
click at [671, 528] on icon "4" at bounding box center [667, 554] width 143 height 143
click at [583, 420] on input "d. 4" at bounding box center [582, 414] width 1 height 12
radio input "true"
click at [590, 745] on button "Next" at bounding box center [582, 721] width 236 height 58
click at [595, 728] on button "Next" at bounding box center [582, 721] width 236 height 58
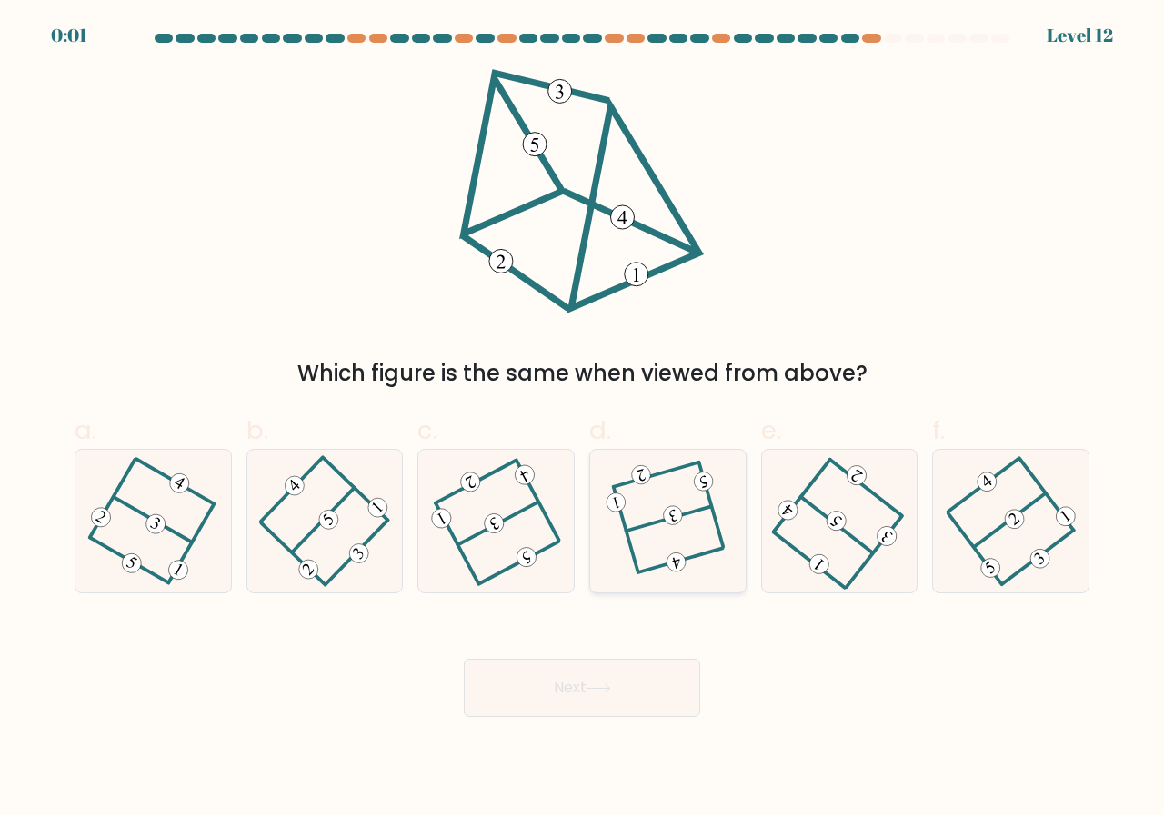
click at [661, 510] on icon at bounding box center [667, 522] width 109 height 114
click at [583, 420] on input "d." at bounding box center [582, 414] width 1 height 12
radio input "true"
click at [614, 673] on button "Next" at bounding box center [582, 688] width 236 height 58
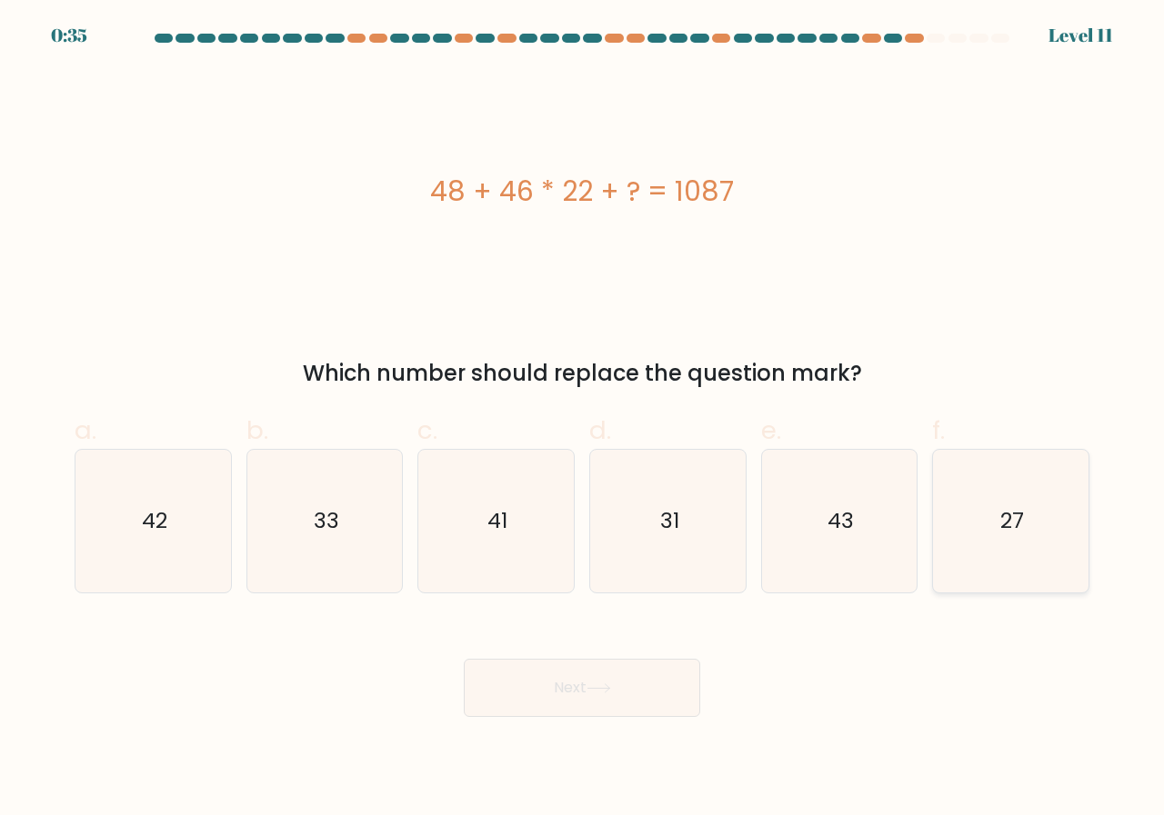
click at [998, 534] on icon "27" at bounding box center [1010, 521] width 143 height 143
click at [583, 420] on input "f. 27" at bounding box center [582, 414] width 1 height 12
radio input "true"
click at [335, 528] on text "33" at bounding box center [326, 521] width 25 height 30
click at [582, 420] on input "b. 33" at bounding box center [582, 414] width 1 height 12
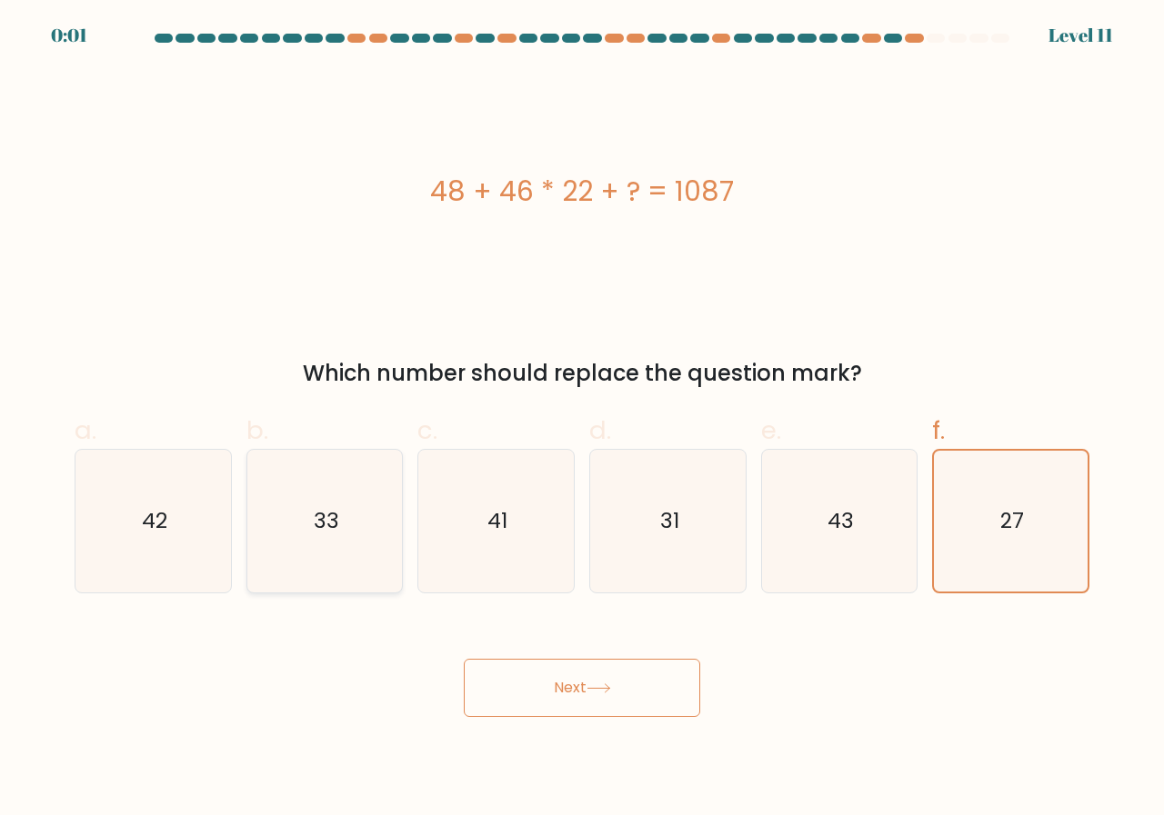
radio input "true"
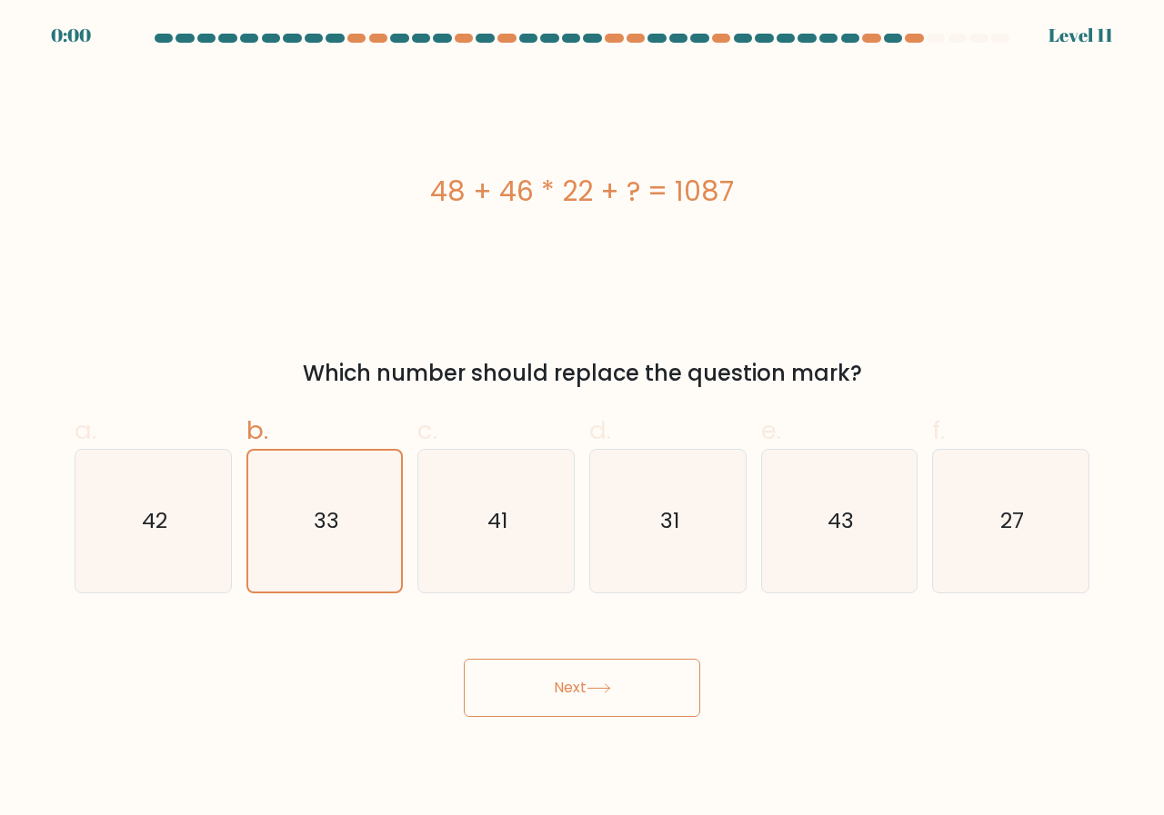
click at [607, 676] on button "Next" at bounding box center [582, 688] width 236 height 58
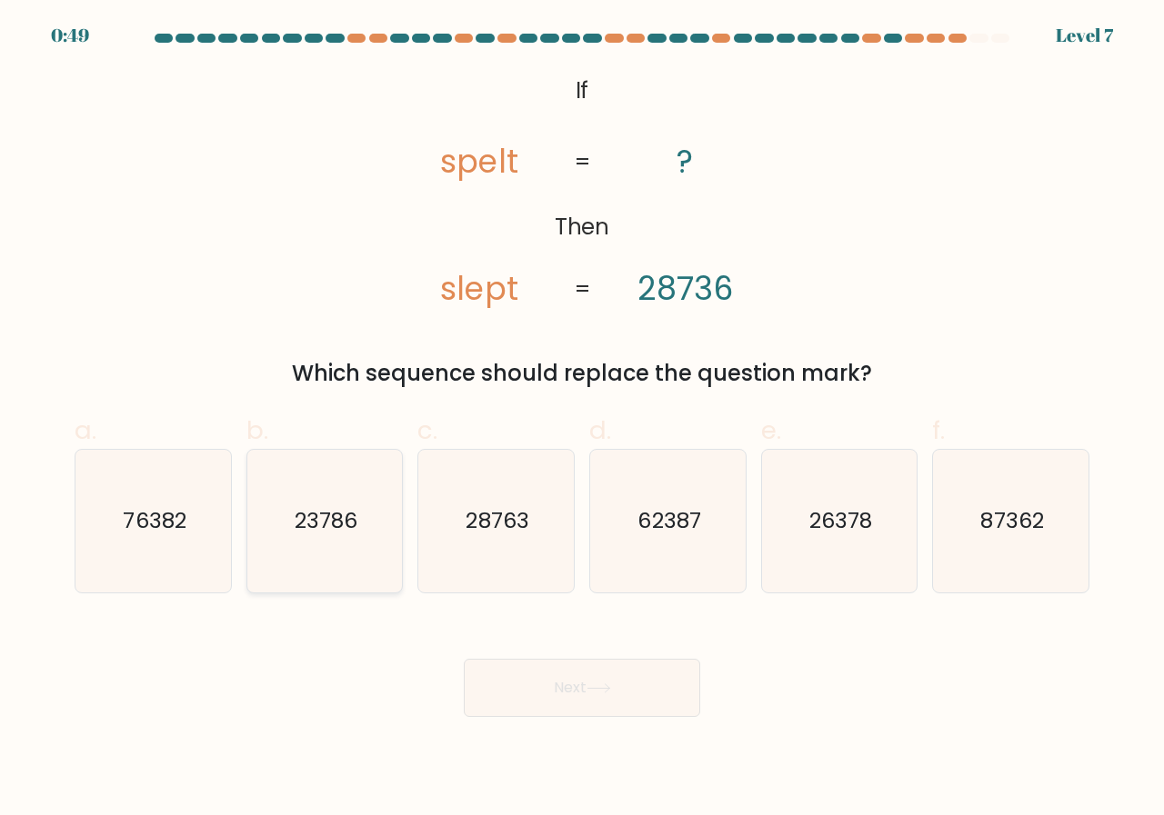
click at [289, 531] on icon "23786" at bounding box center [325, 521] width 143 height 143
click at [582, 420] on input "b. 23786" at bounding box center [582, 414] width 1 height 12
radio input "true"
click at [585, 678] on button "Next" at bounding box center [582, 688] width 236 height 58
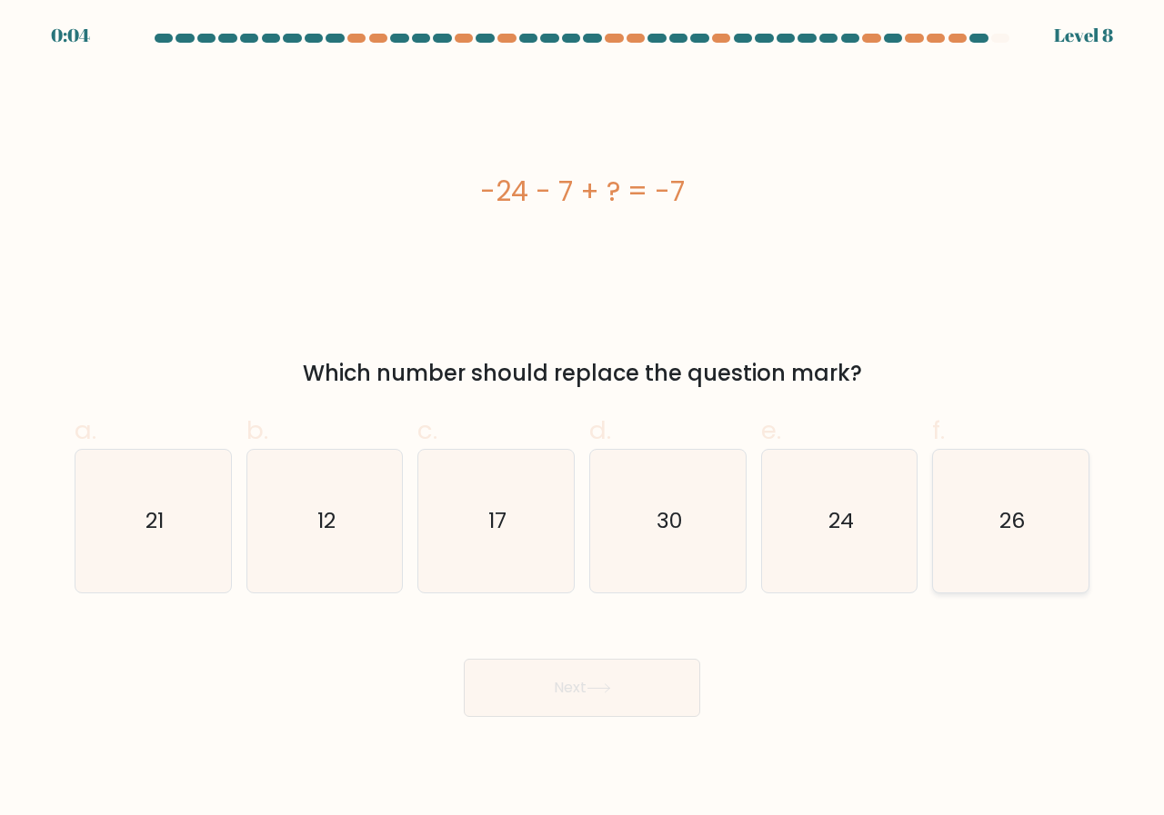
click at [1006, 530] on text "26" at bounding box center [1011, 521] width 25 height 30
click at [583, 420] on input "f. 26" at bounding box center [582, 414] width 1 height 12
radio input "true"
click at [608, 710] on button "Next" at bounding box center [582, 688] width 236 height 58
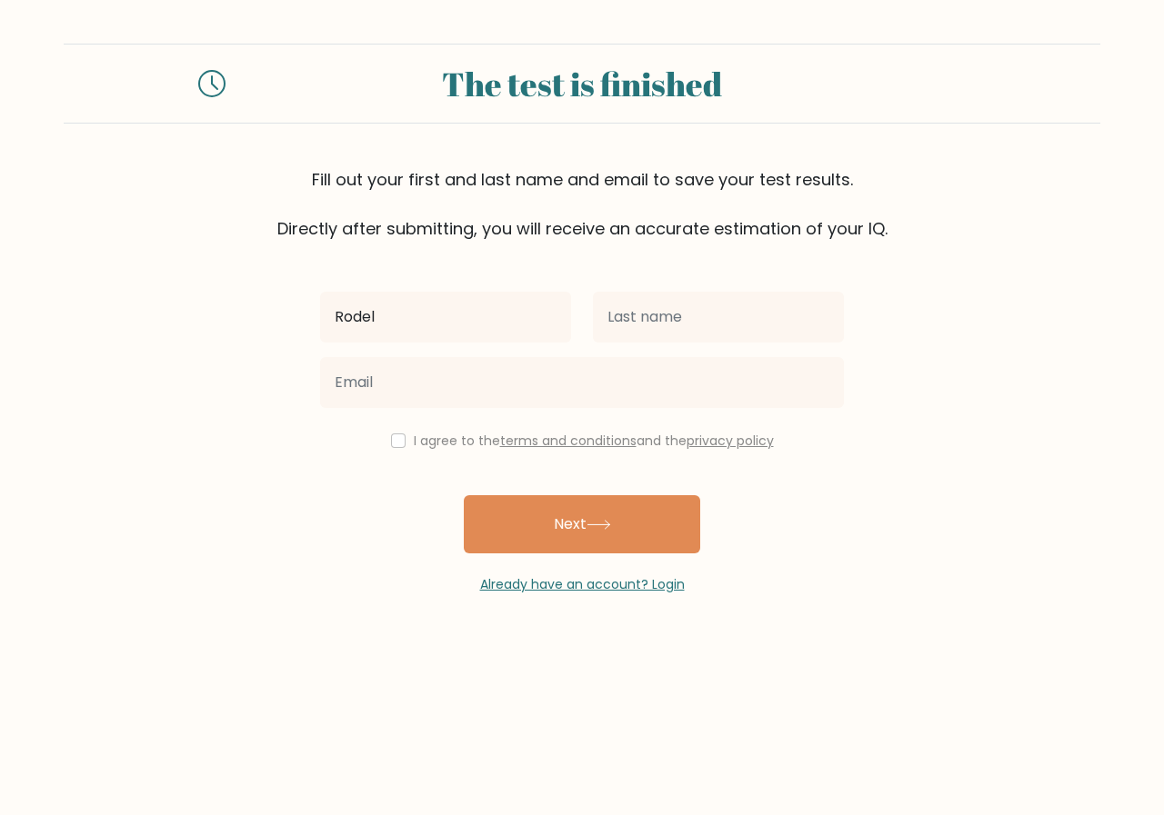
type input "Rodel"
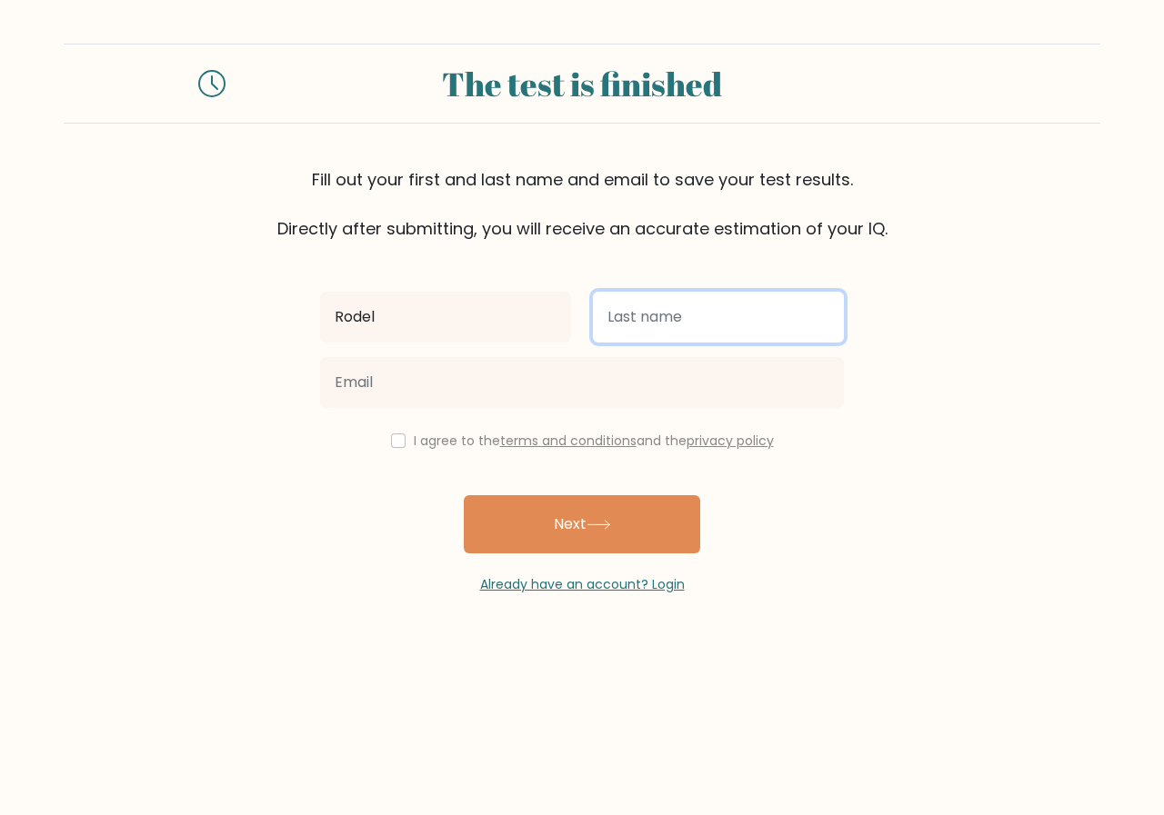
click at [621, 318] on input "text" at bounding box center [718, 317] width 251 height 51
type input "b"
type input "Bendicio"
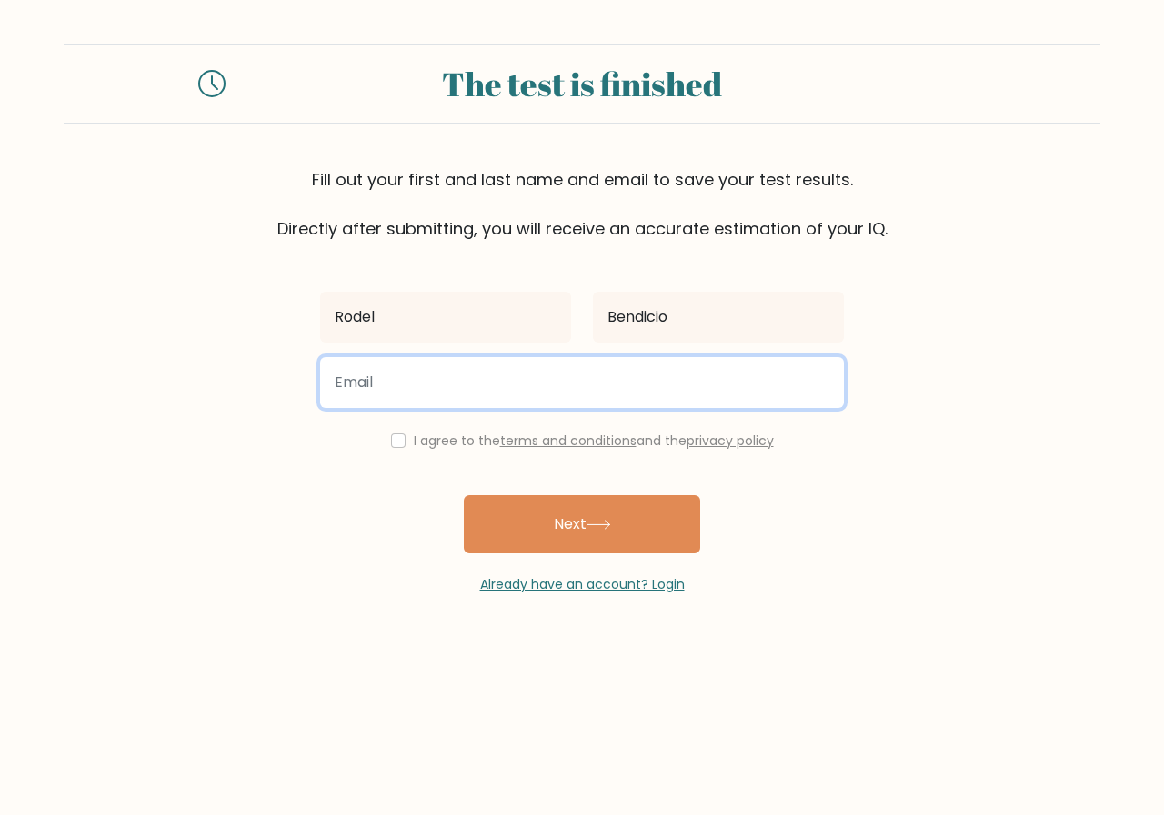
click at [397, 373] on input "email" at bounding box center [582, 382] width 524 height 51
type input "[EMAIL_ADDRESS][DOMAIN_NAME]"
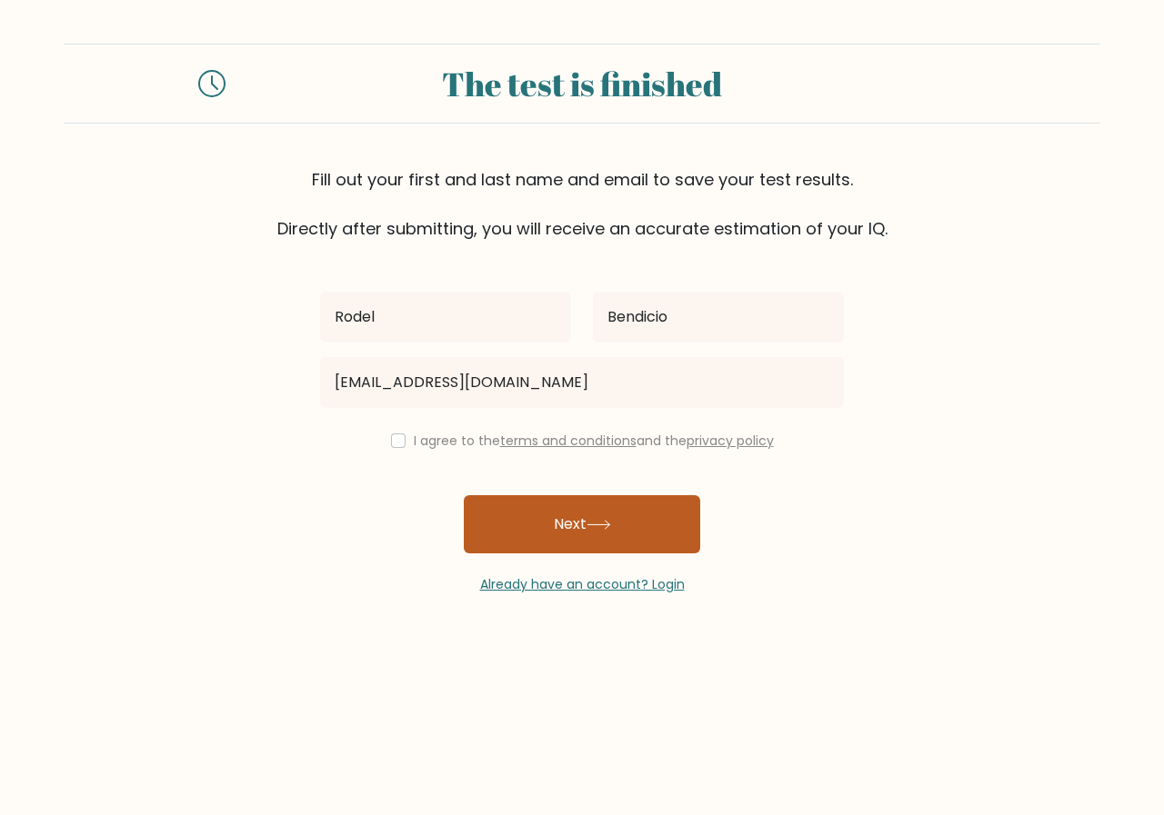
click at [544, 522] on button "Next" at bounding box center [582, 524] width 236 height 58
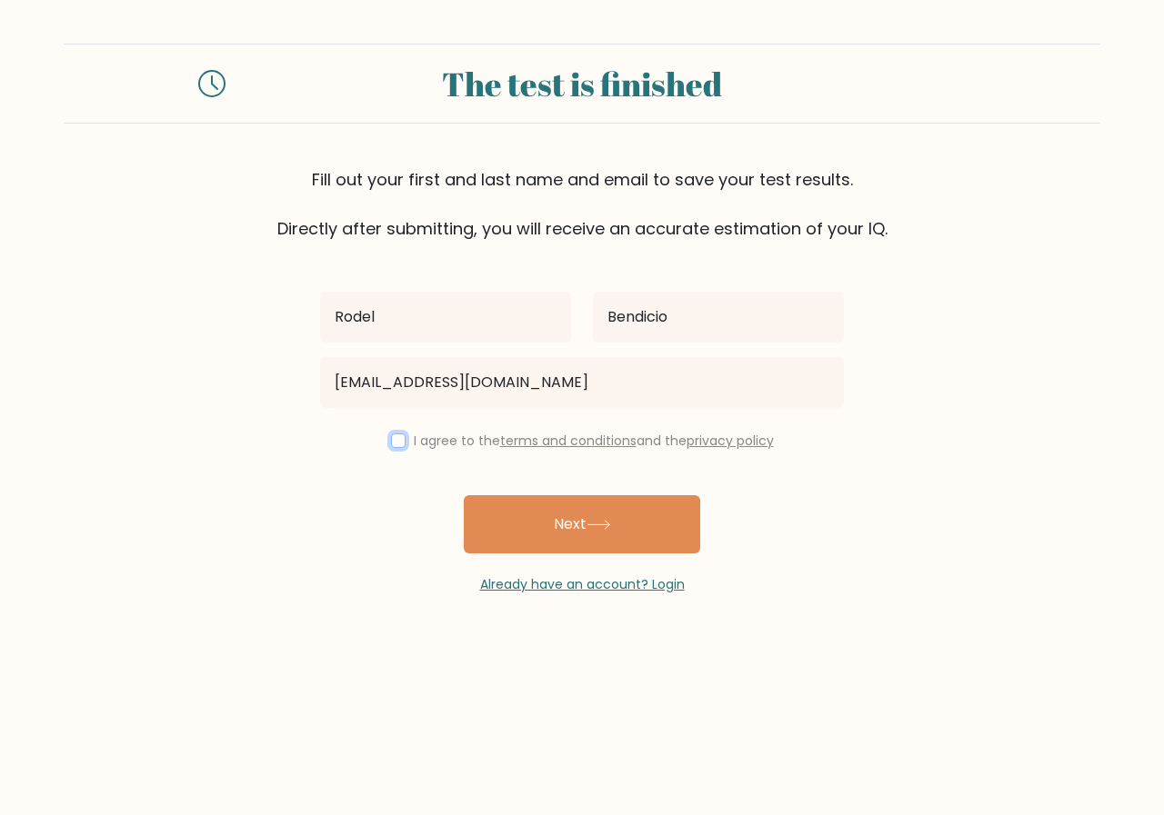
click at [393, 443] on input "checkbox" at bounding box center [398, 441] width 15 height 15
checkbox input "true"
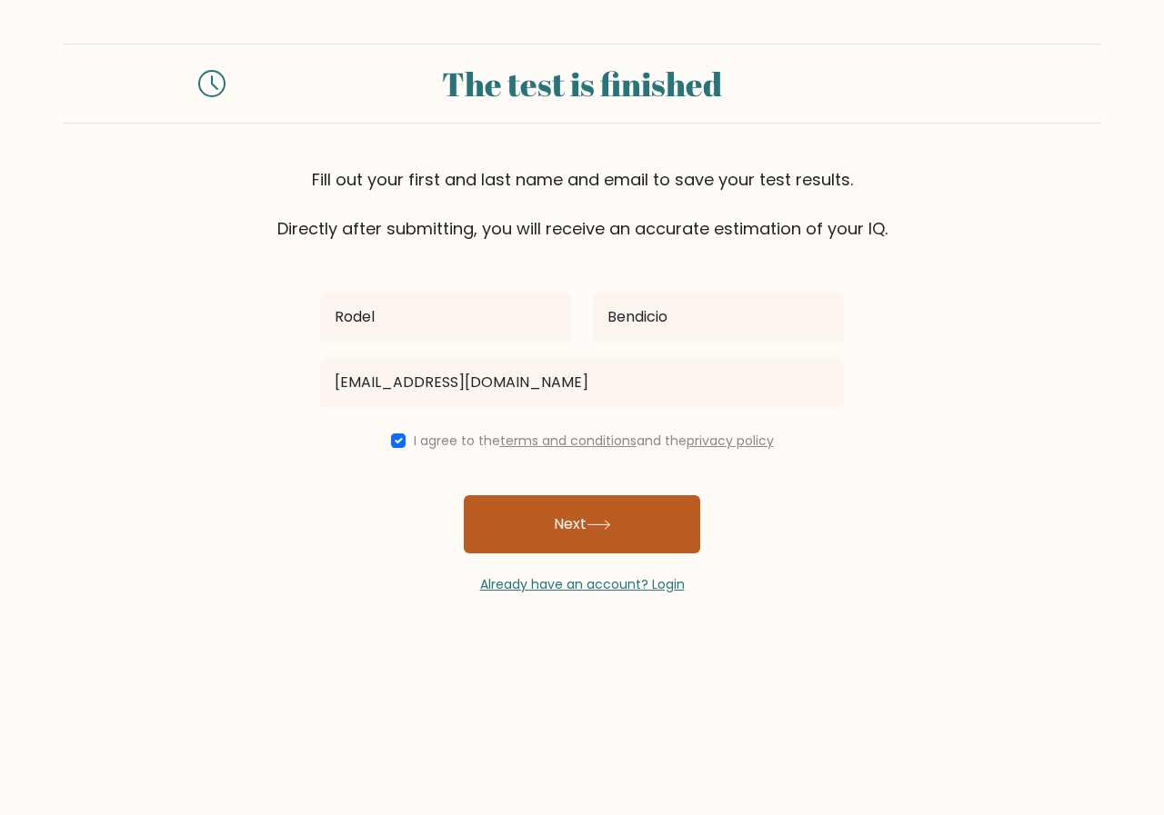
click at [568, 528] on button "Next" at bounding box center [582, 524] width 236 height 58
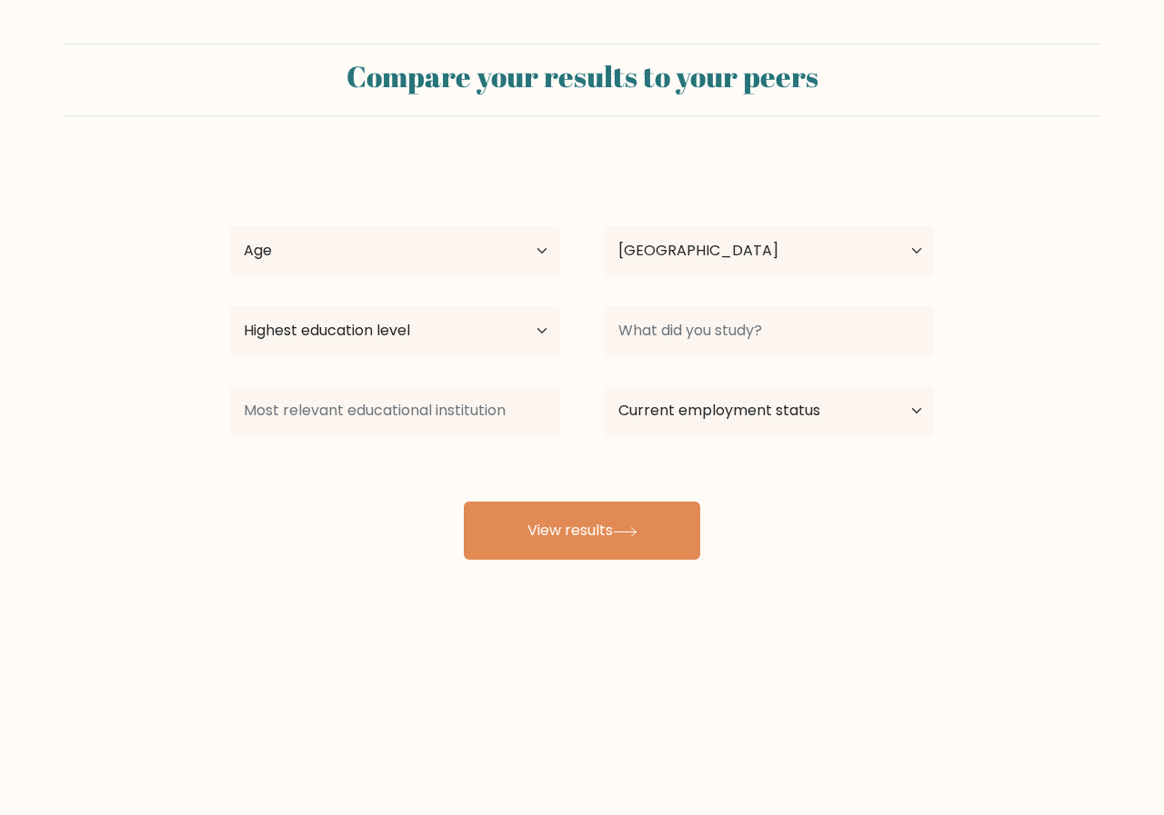
select select "PH"
click at [543, 244] on select "Age Under [DEMOGRAPHIC_DATA] [DEMOGRAPHIC_DATA] [DEMOGRAPHIC_DATA] [DEMOGRAPHIC…" at bounding box center [394, 250] width 331 height 51
select select "35_44"
click at [229, 225] on select "Age Under [DEMOGRAPHIC_DATA] [DEMOGRAPHIC_DATA] [DEMOGRAPHIC_DATA] [DEMOGRAPHIC…" at bounding box center [394, 250] width 331 height 51
click at [533, 329] on select "Highest education level No schooling Primary Lower Secondary Upper Secondary Oc…" at bounding box center [394, 330] width 331 height 51
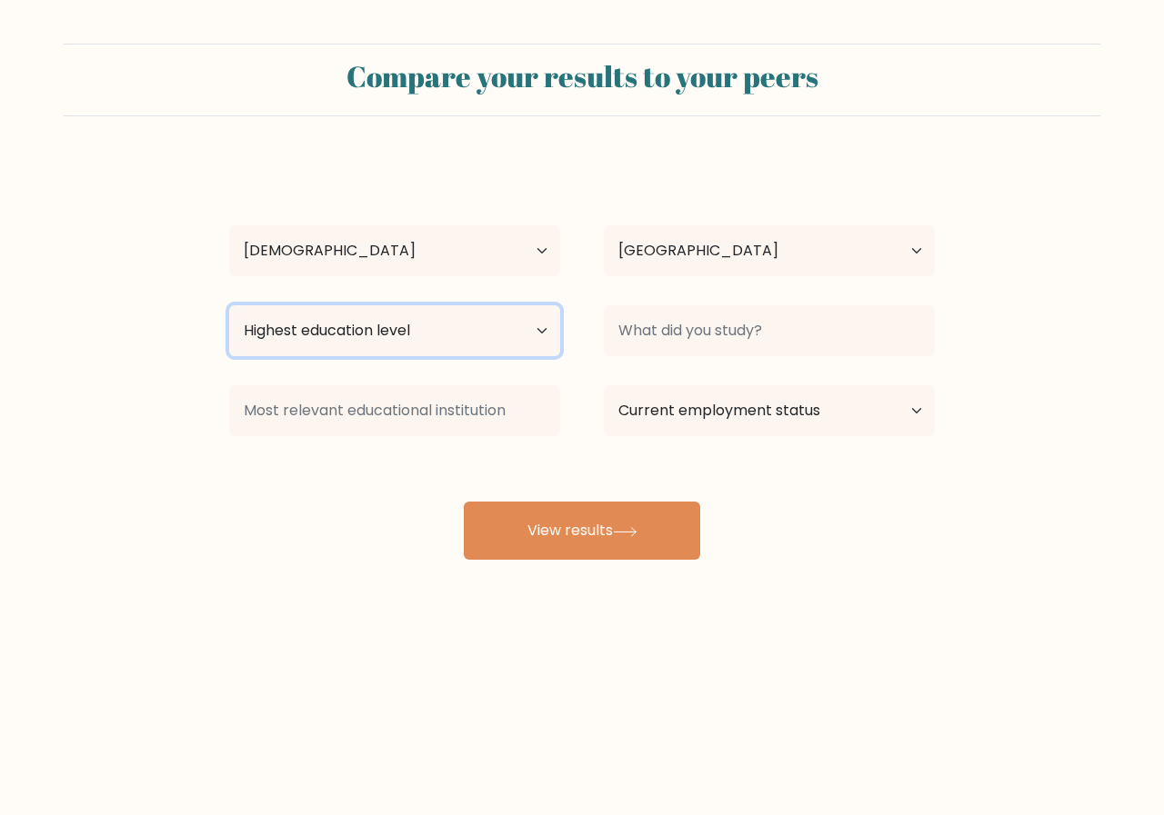
select select "bachelors_degree"
click at [229, 305] on select "Highest education level No schooling Primary Lower Secondary Upper Secondary Oc…" at bounding box center [394, 330] width 331 height 51
click at [533, 327] on select "Highest education level No schooling Primary Lower Secondary Upper Secondary Oc…" at bounding box center [394, 330] width 331 height 51
click at [229, 305] on select "Highest education level No schooling Primary Lower Secondary Upper Secondary Oc…" at bounding box center [394, 330] width 331 height 51
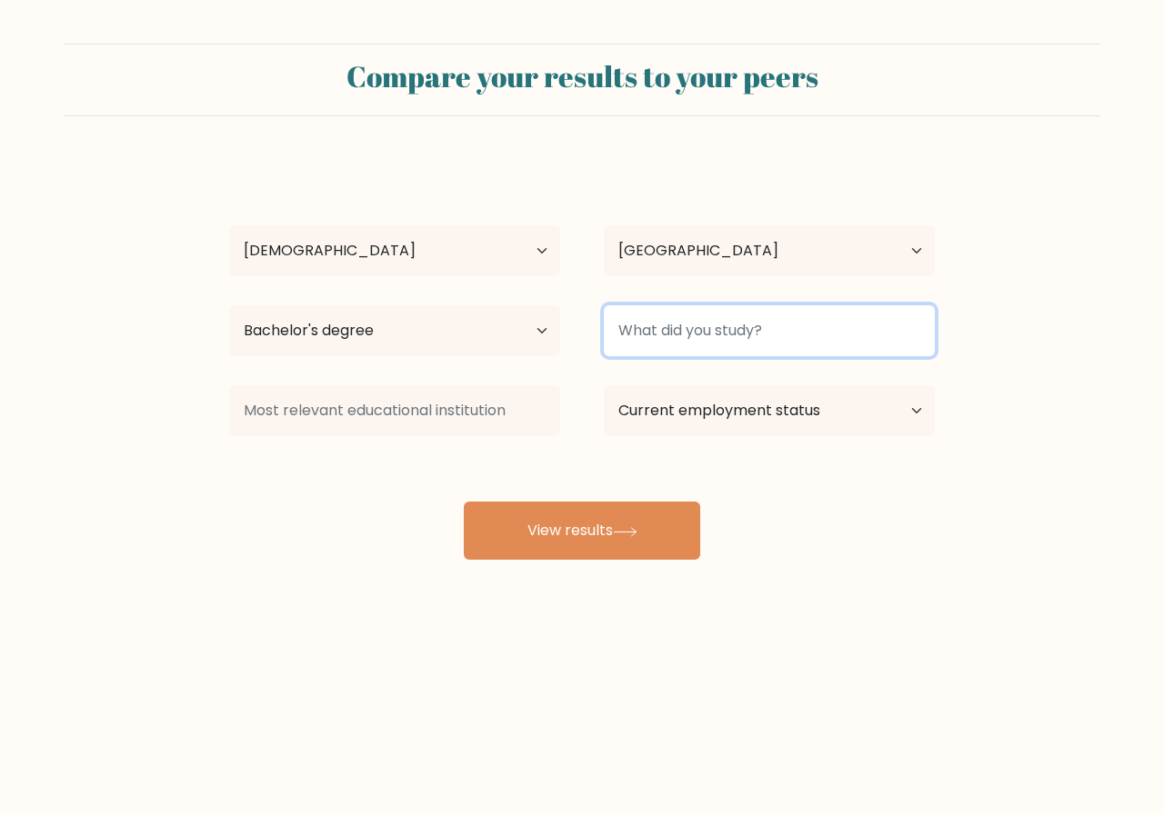
click at [787, 331] on input at bounding box center [769, 330] width 331 height 51
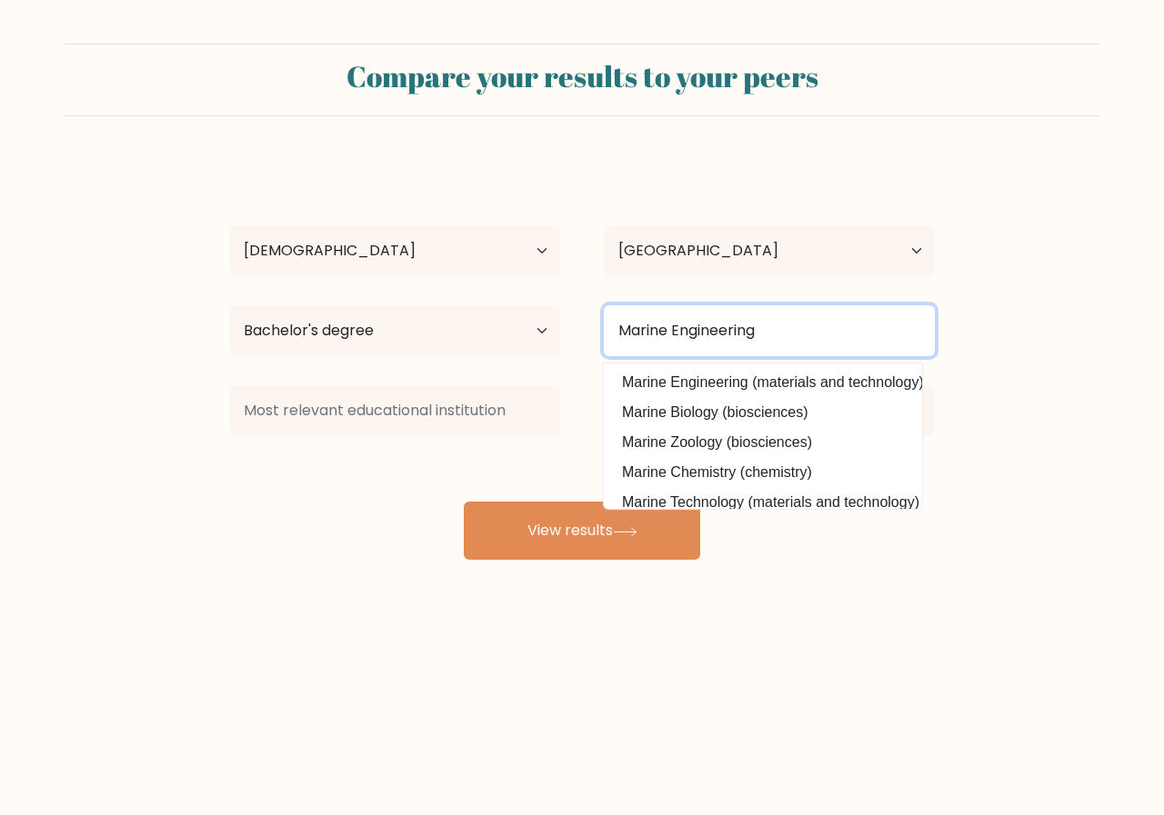
type input "Marine Engineering"
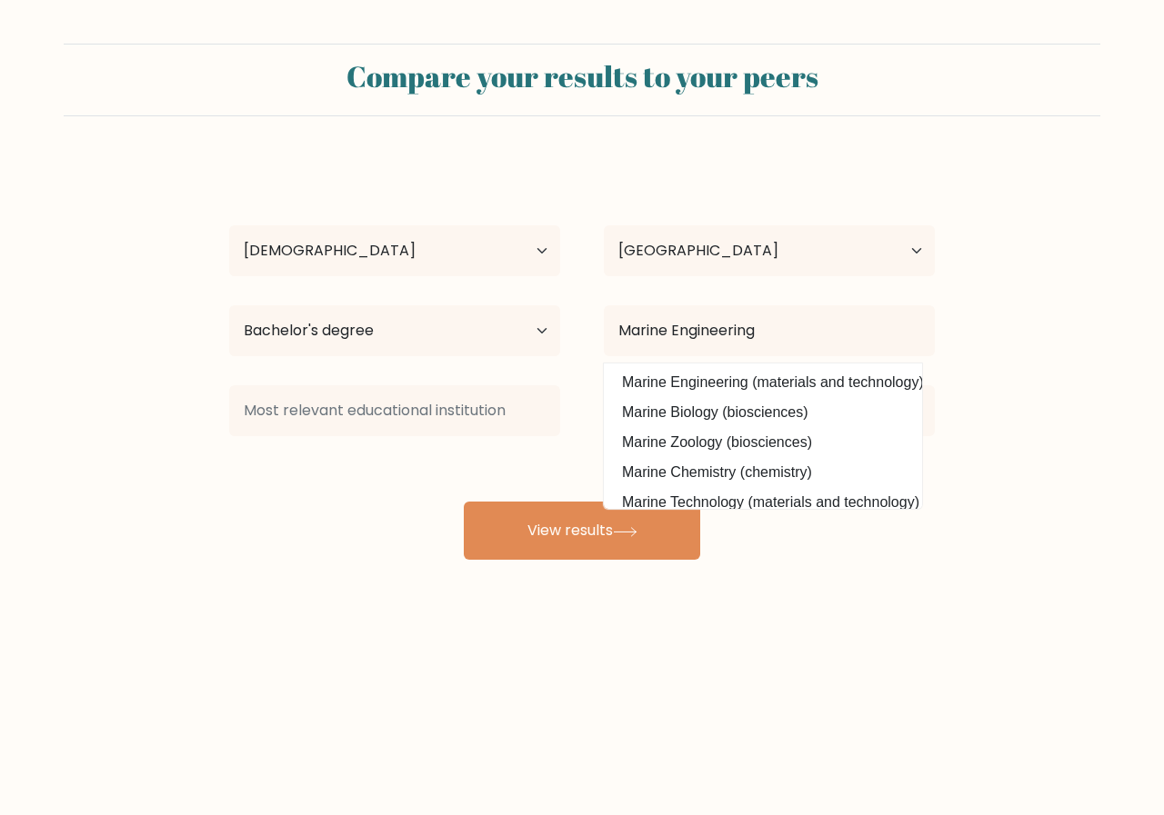
click at [1010, 314] on form "Compare your results to your peers Rodel Bendicio Age Under 18 years old 18-24 …" at bounding box center [582, 302] width 1164 height 516
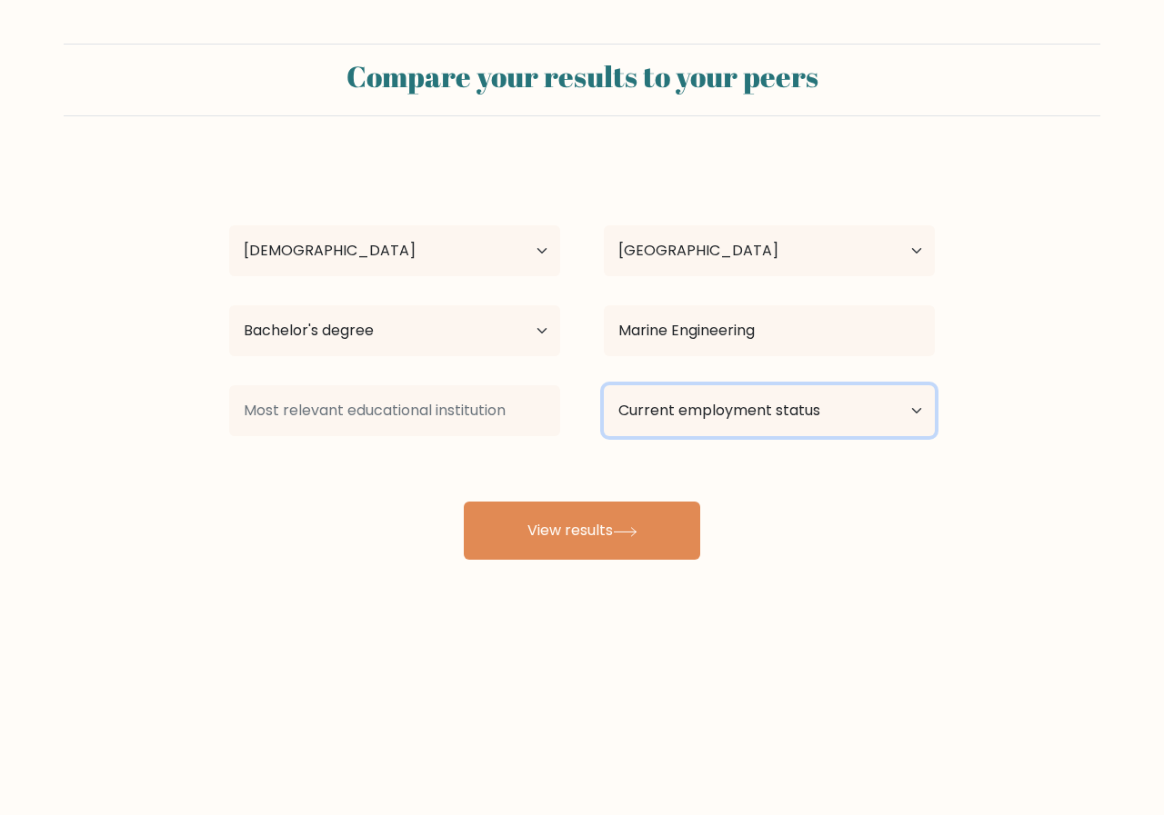
click at [777, 414] on select "Current employment status Employed Student Retired Other / prefer not to answer" at bounding box center [769, 410] width 331 height 51
select select "other"
click at [604, 385] on select "Current employment status Employed Student Retired Other / prefer not to answer" at bounding box center [769, 410] width 331 height 51
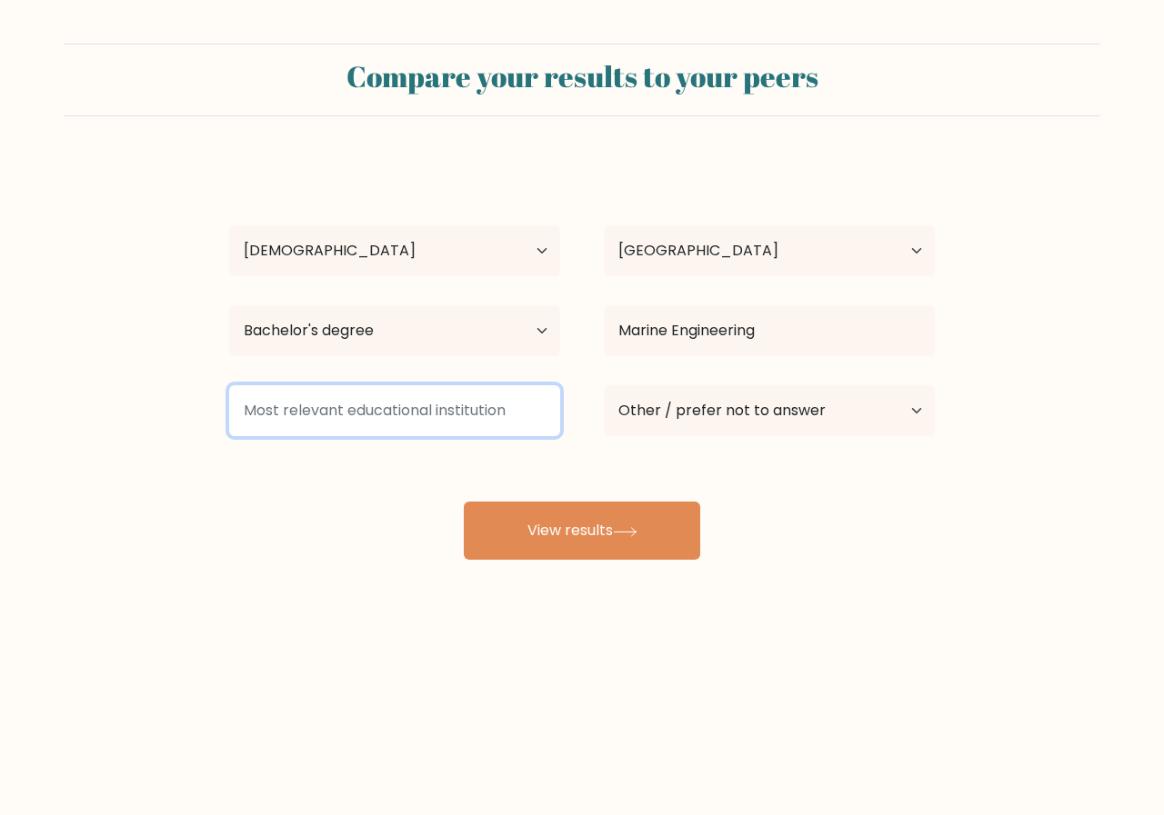
click at [337, 409] on input at bounding box center [394, 410] width 331 height 51
type input "Y"
type input ";"
click at [388, 415] on input at bounding box center [394, 410] width 331 height 51
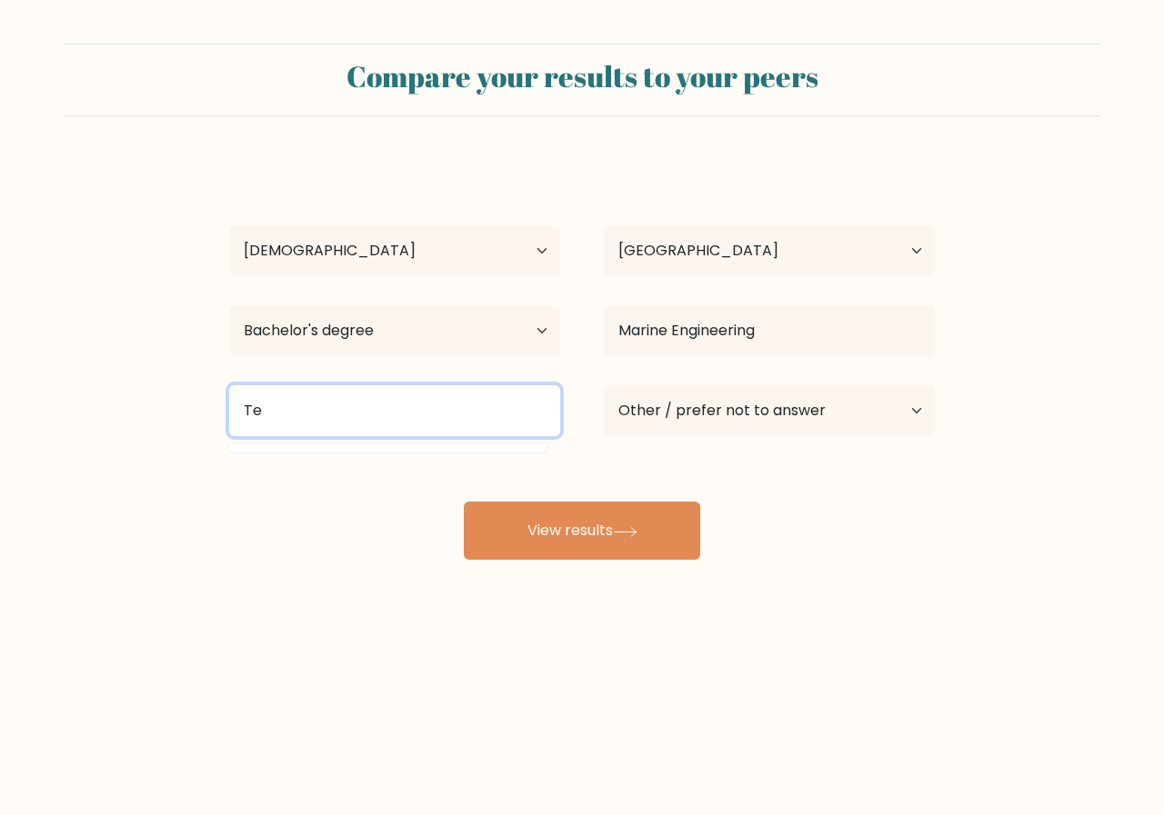
type input "T"
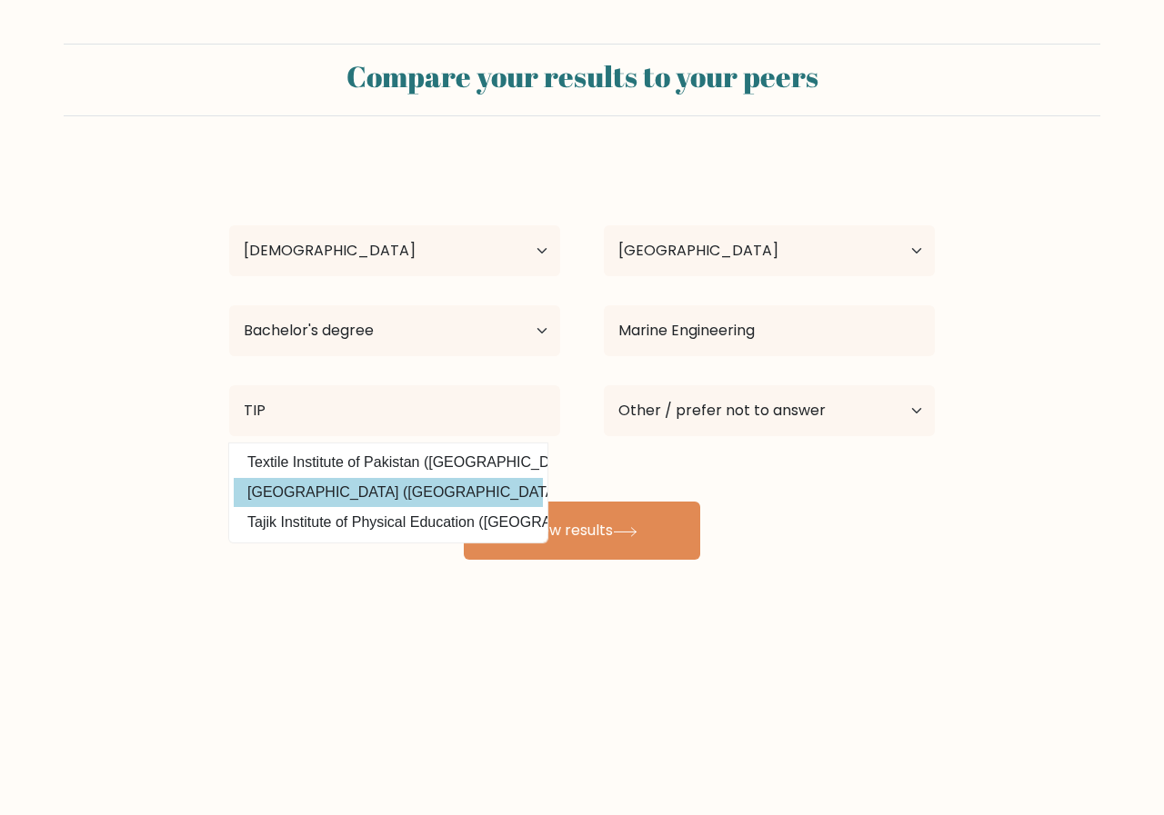
click at [391, 485] on option "Technological Institute of the Philippines (Philippines)" at bounding box center [388, 492] width 309 height 29
type input "Technological Institute of the Philippines"
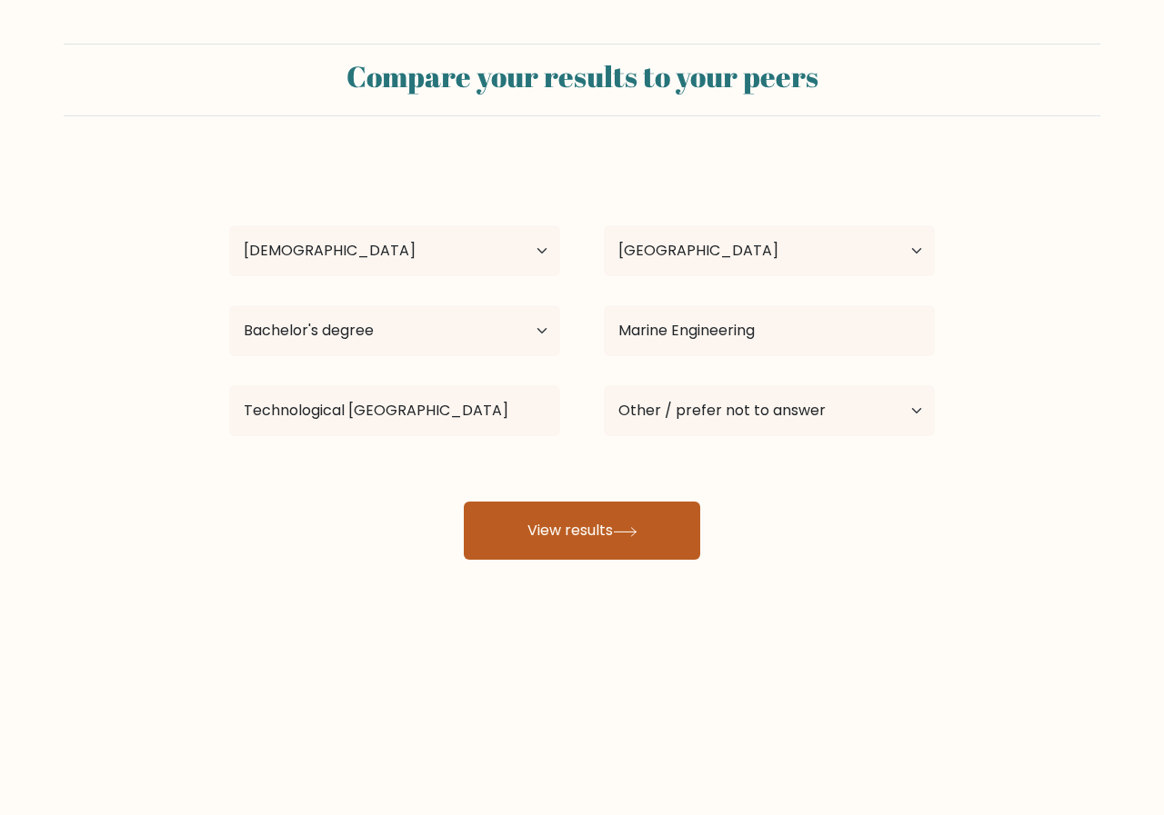
click at [585, 535] on button "View results" at bounding box center [582, 531] width 236 height 58
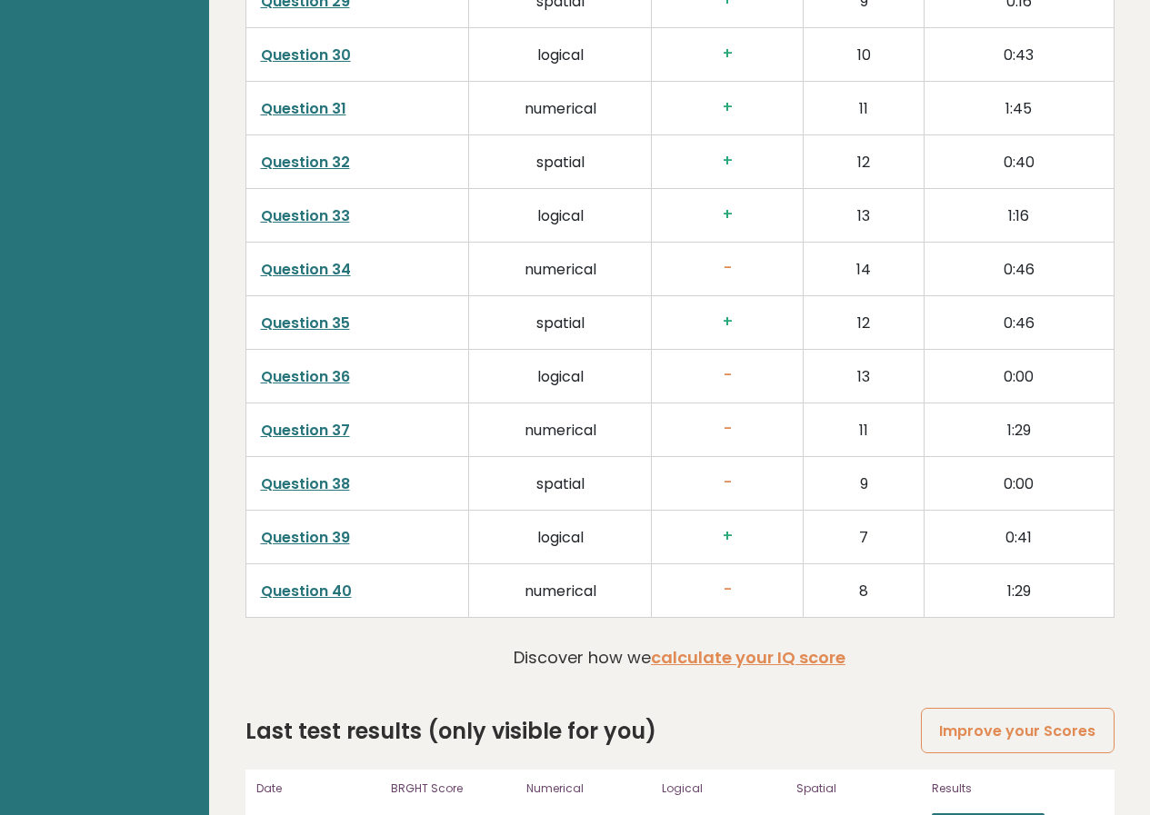
scroll to position [4513, 0]
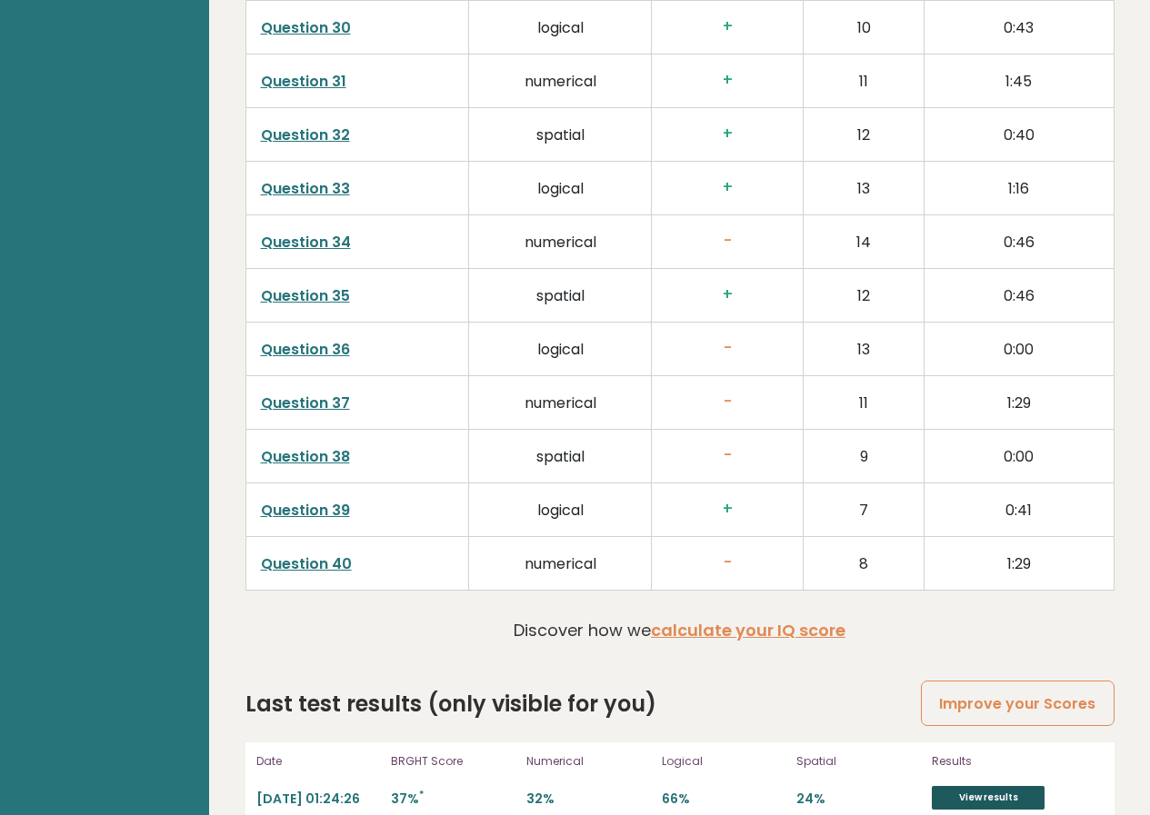
click at [995, 786] on link "View results" at bounding box center [988, 798] width 113 height 24
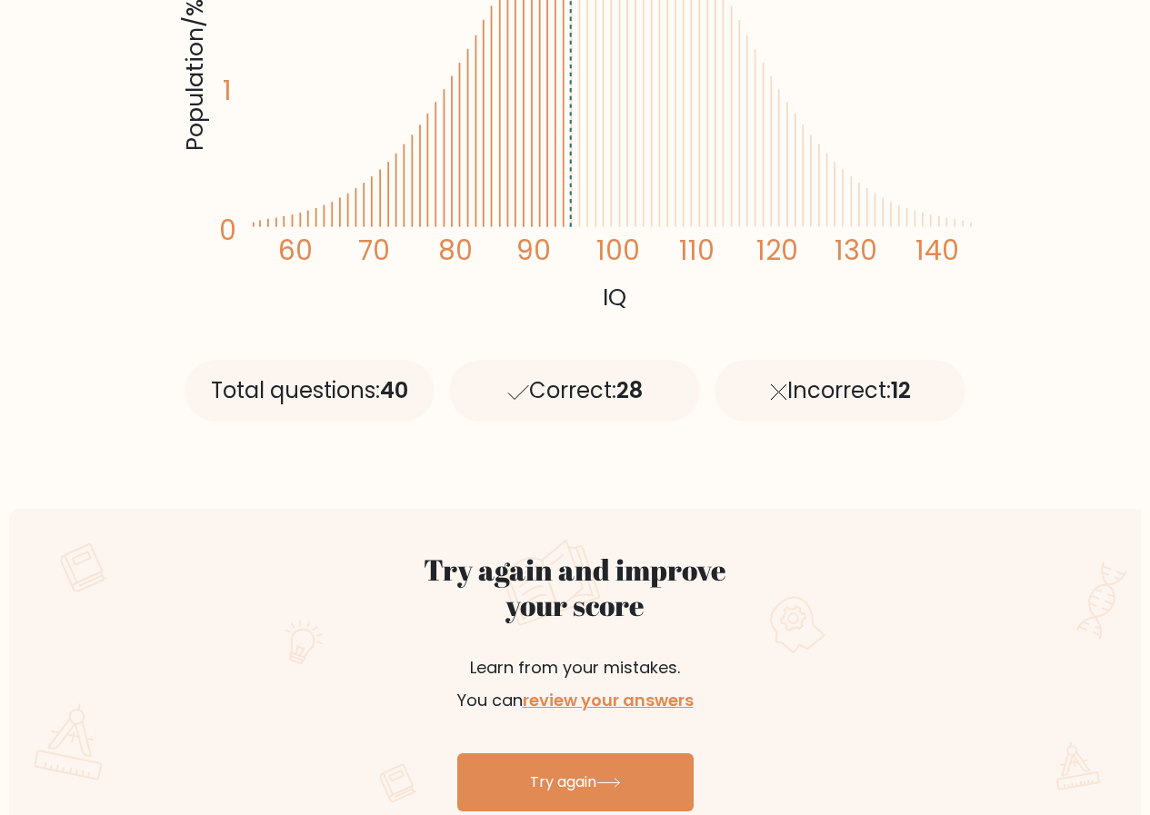
scroll to position [818, 0]
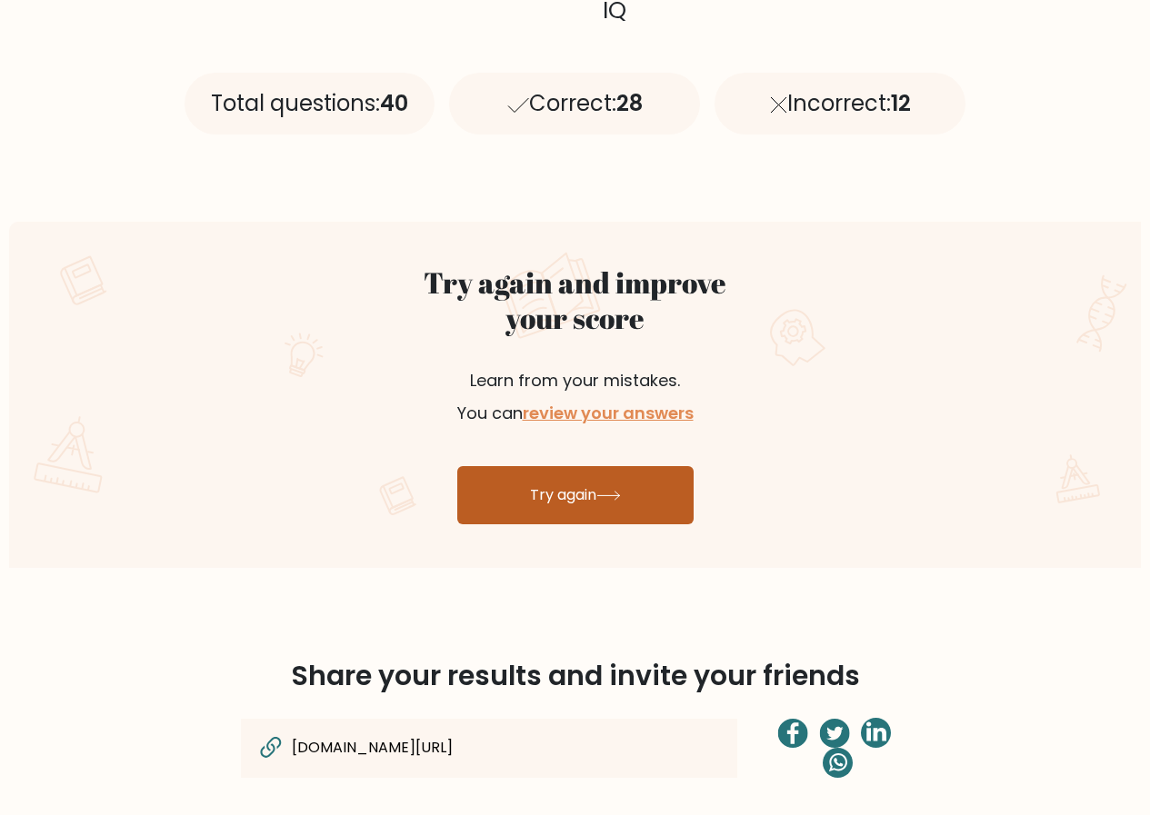
click at [582, 489] on link "Try again" at bounding box center [575, 495] width 236 height 58
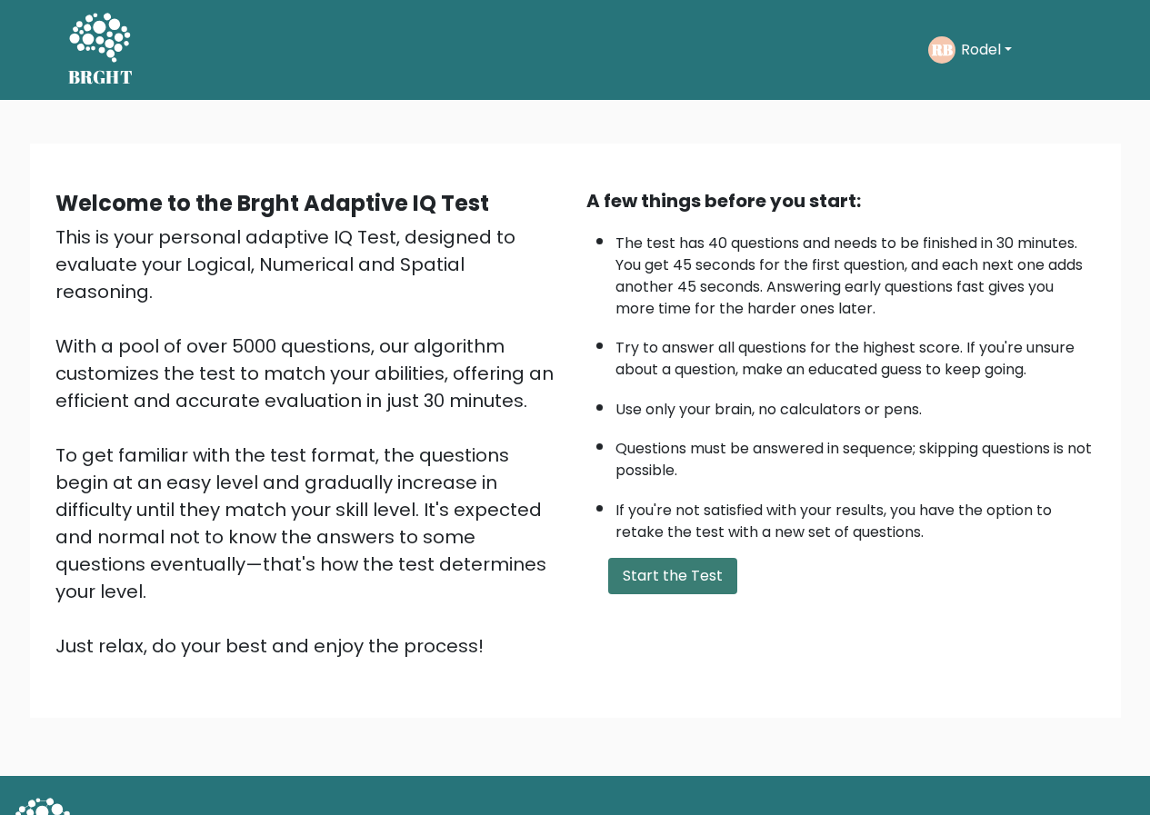
click at [667, 572] on button "Start the Test" at bounding box center [672, 576] width 129 height 36
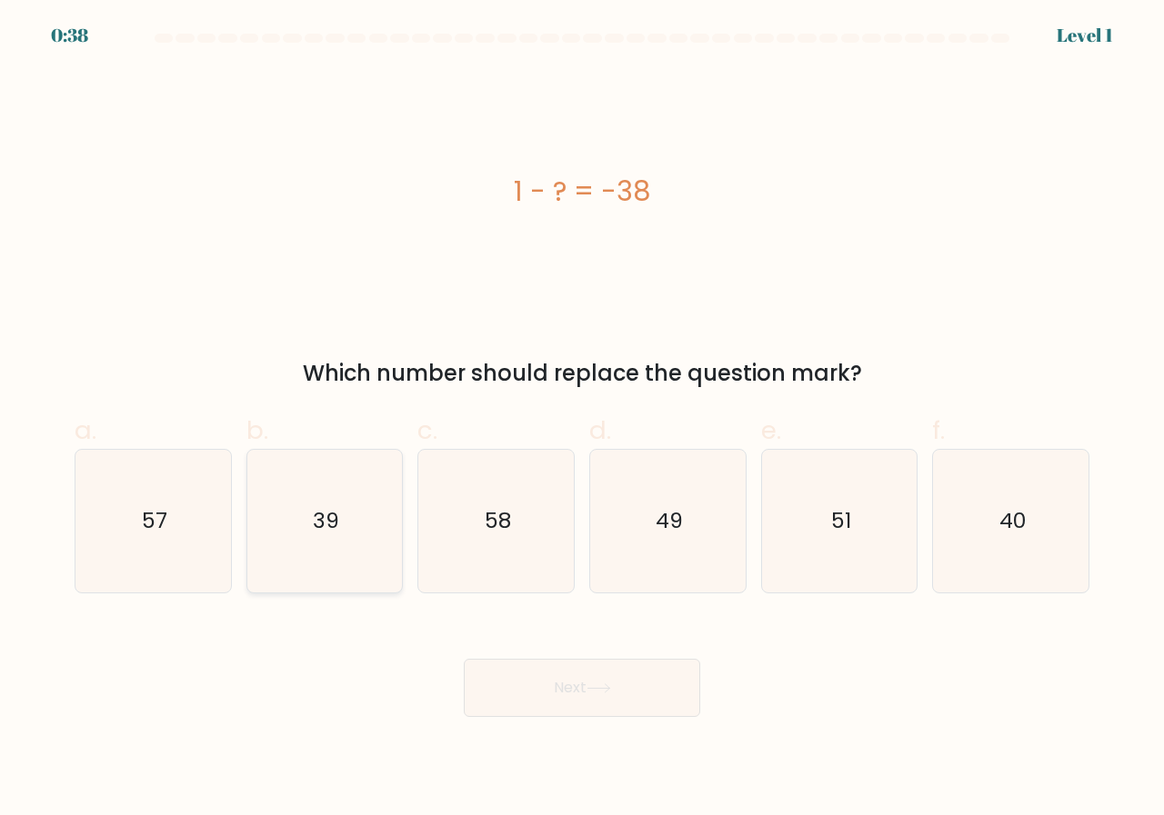
click at [318, 528] on text "39" at bounding box center [326, 521] width 26 height 30
click at [582, 420] on input "b. 39" at bounding box center [582, 414] width 1 height 12
radio input "true"
click at [599, 694] on icon at bounding box center [598, 689] width 25 height 10
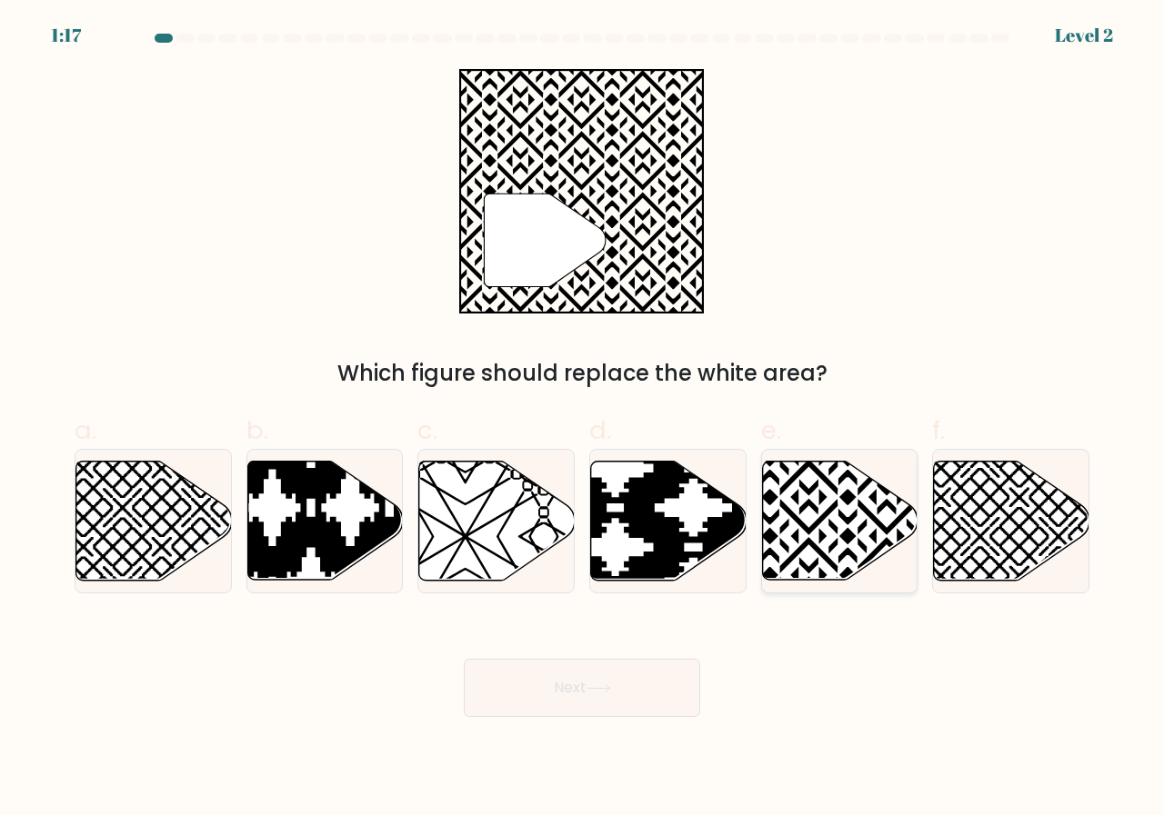
click at [834, 499] on icon at bounding box center [839, 521] width 155 height 119
click at [583, 420] on input "e." at bounding box center [582, 414] width 1 height 12
radio input "true"
click at [576, 712] on button "Next" at bounding box center [582, 688] width 236 height 58
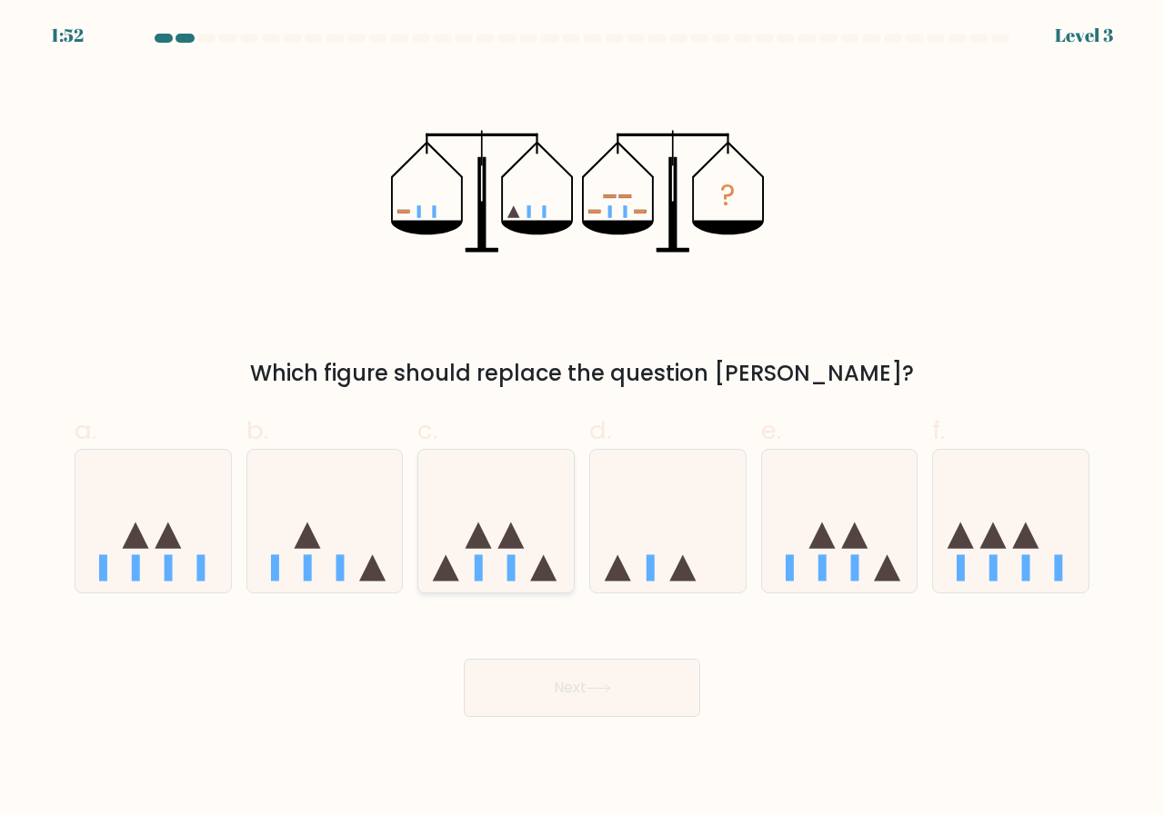
click at [493, 562] on icon at bounding box center [495, 521] width 155 height 128
click at [582, 420] on input "c." at bounding box center [582, 414] width 1 height 12
radio input "true"
click at [592, 701] on button "Next" at bounding box center [582, 688] width 236 height 58
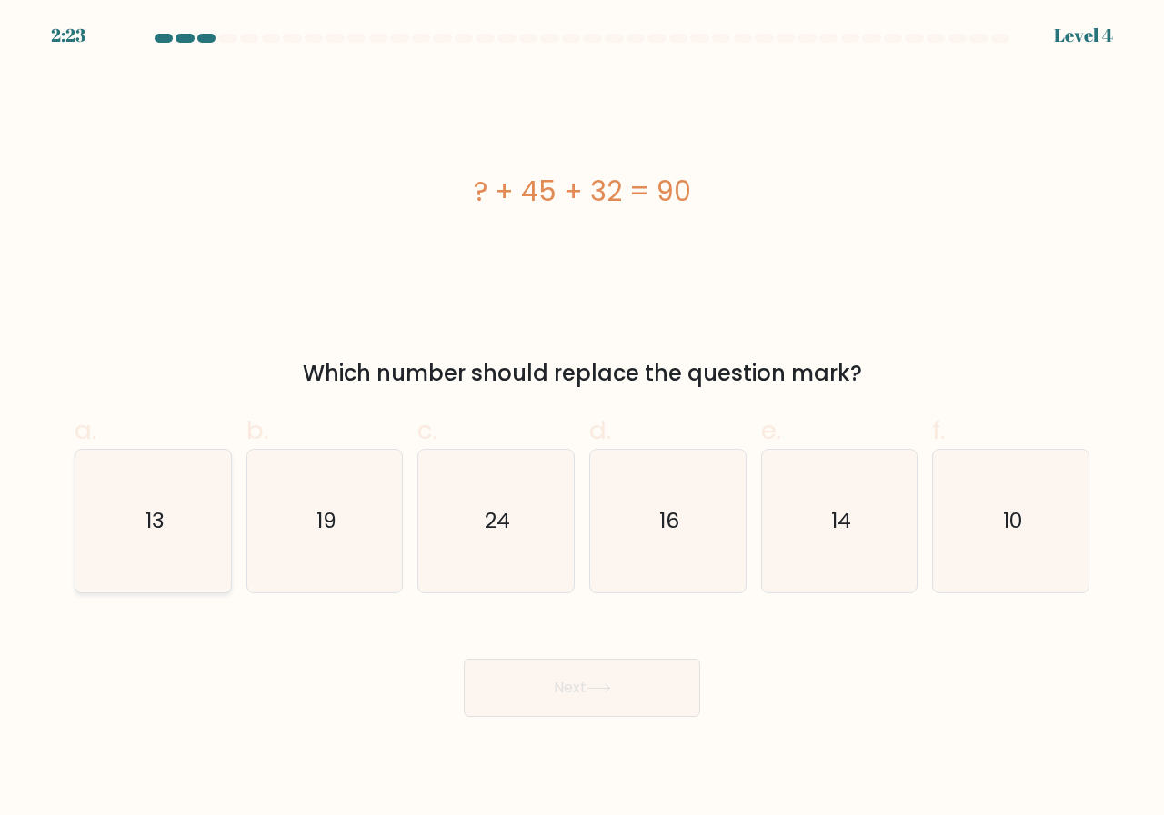
click at [128, 560] on icon "13" at bounding box center [153, 521] width 143 height 143
click at [582, 420] on input "a. 13" at bounding box center [582, 414] width 1 height 12
radio input "true"
click at [581, 685] on button "Next" at bounding box center [582, 688] width 236 height 58
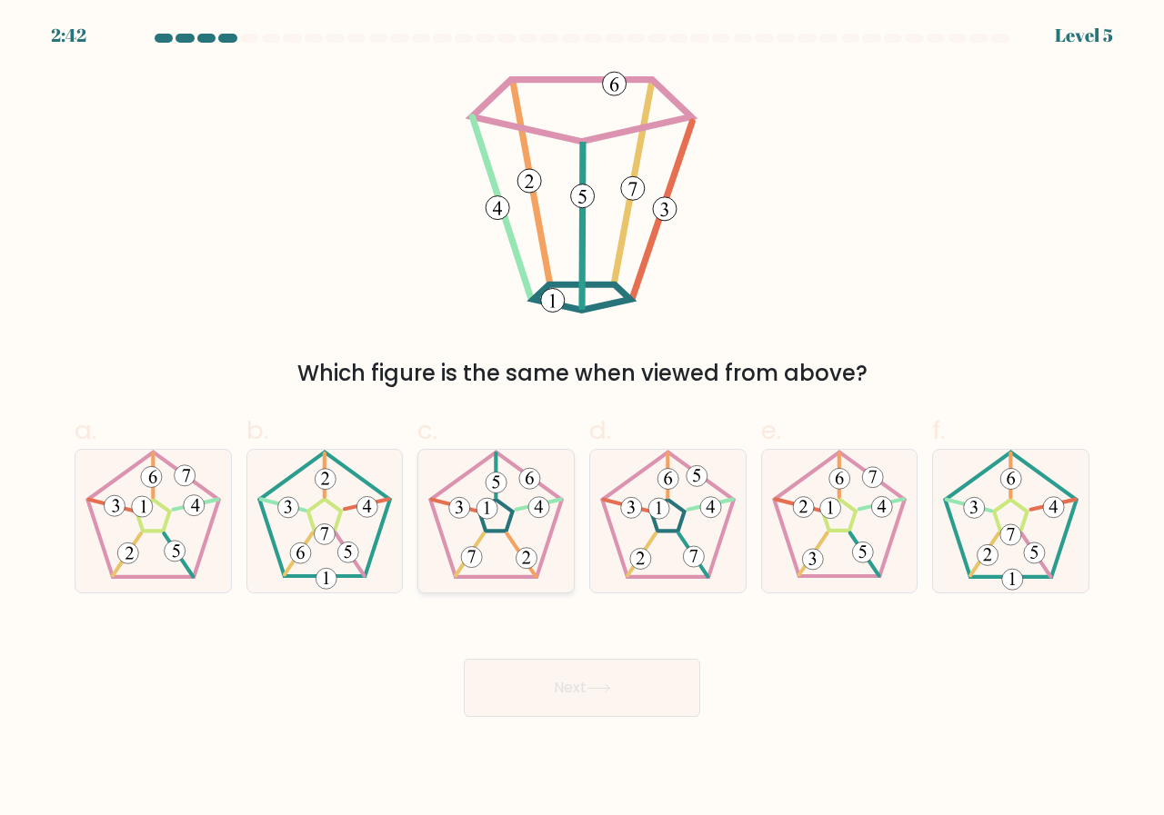
click at [491, 464] on icon at bounding box center [496, 521] width 143 height 143
click at [582, 420] on input "c." at bounding box center [582, 414] width 1 height 12
radio input "true"
click at [548, 681] on button "Next" at bounding box center [582, 688] width 236 height 58
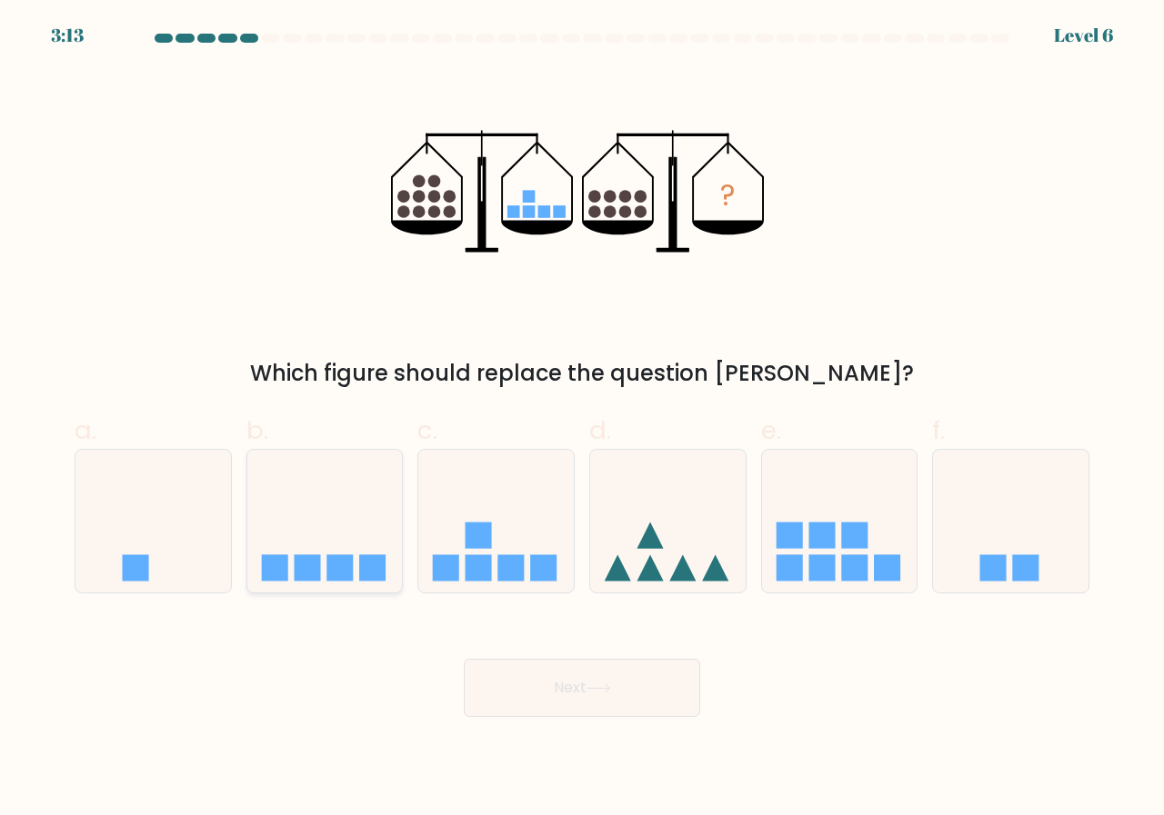
click at [328, 530] on icon at bounding box center [324, 521] width 155 height 128
click at [582, 420] on input "b." at bounding box center [582, 414] width 1 height 12
radio input "true"
click at [591, 696] on button "Next" at bounding box center [582, 688] width 236 height 58
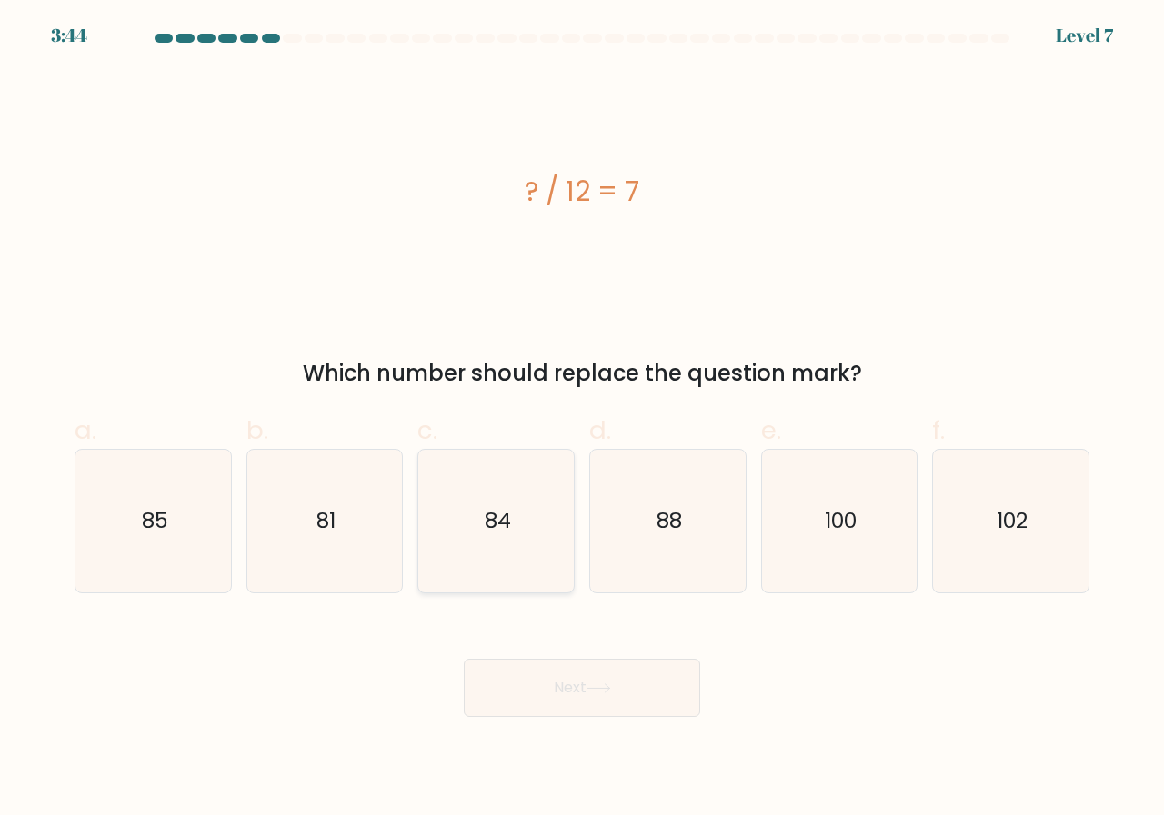
click at [495, 499] on icon "84" at bounding box center [496, 521] width 143 height 143
click at [582, 420] on input "c. 84" at bounding box center [582, 414] width 1 height 12
radio input "true"
click at [554, 686] on button "Next" at bounding box center [582, 688] width 236 height 58
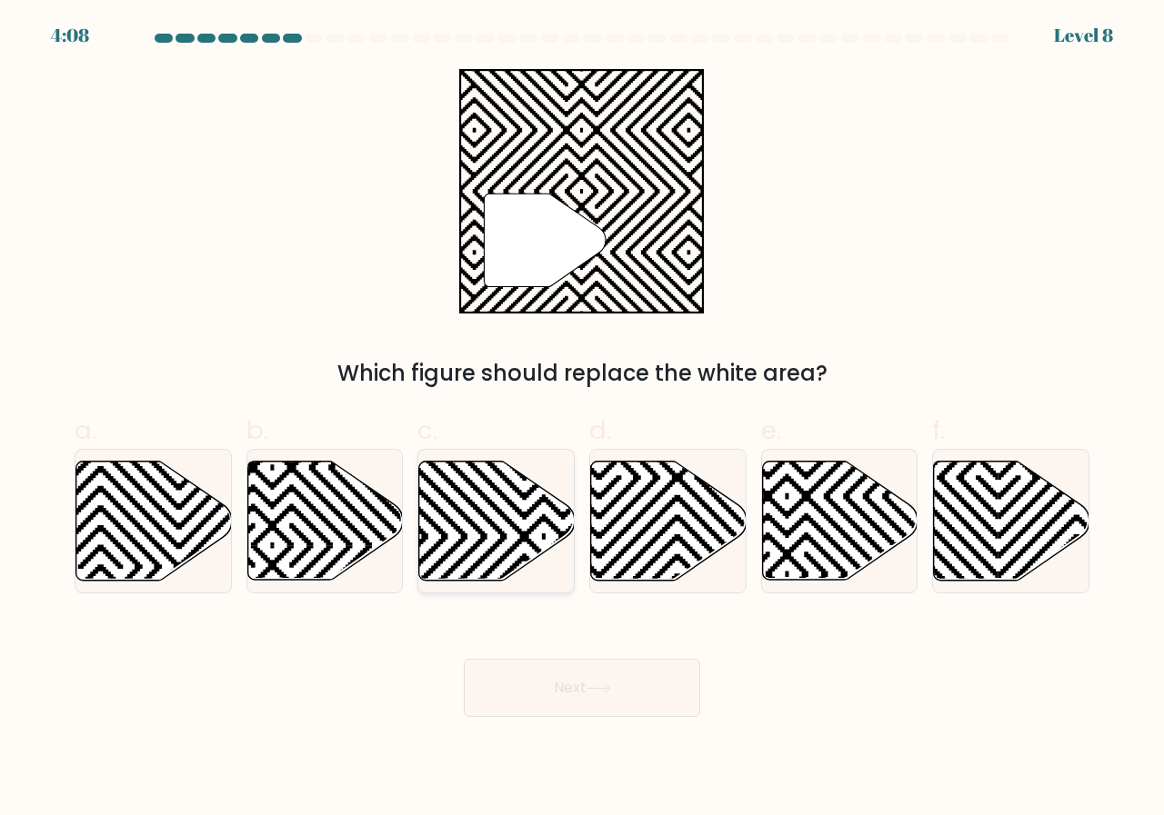
click at [477, 519] on icon at bounding box center [496, 521] width 155 height 119
click at [582, 420] on input "c." at bounding box center [582, 414] width 1 height 12
radio input "true"
click at [595, 693] on icon at bounding box center [598, 689] width 25 height 10
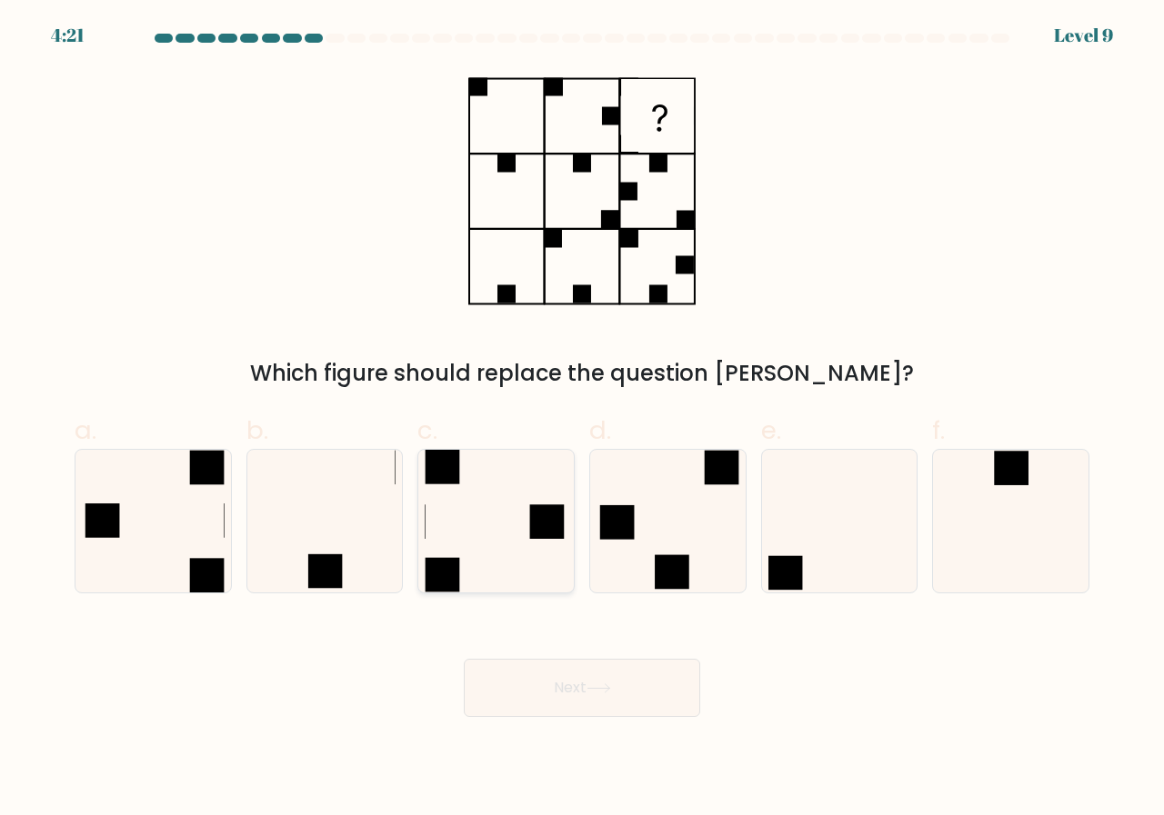
click at [465, 513] on icon at bounding box center [496, 521] width 143 height 143
click at [582, 420] on input "c." at bounding box center [582, 414] width 1 height 12
radio input "true"
click at [575, 701] on button "Next" at bounding box center [582, 688] width 236 height 58
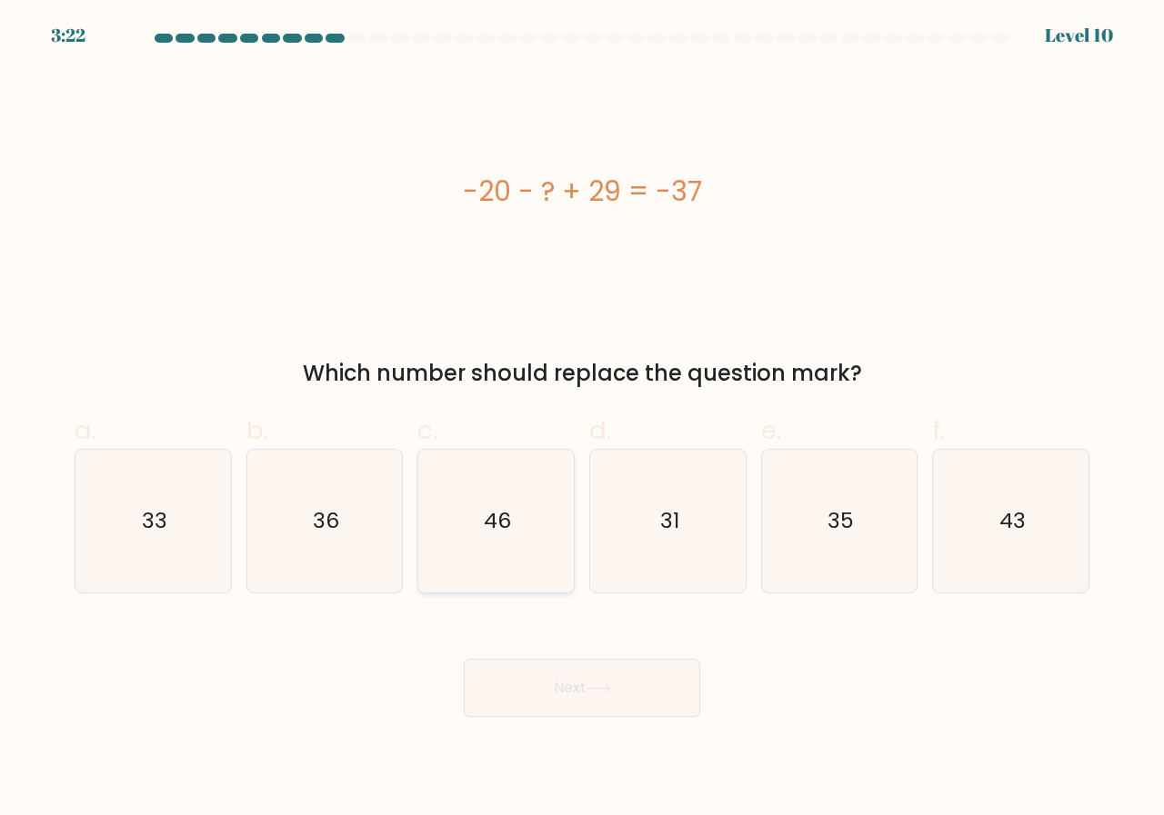
click at [490, 504] on icon "46" at bounding box center [496, 521] width 143 height 143
click at [582, 420] on input "c. 46" at bounding box center [582, 414] width 1 height 12
radio input "true"
click at [603, 702] on button "Next" at bounding box center [582, 688] width 236 height 58
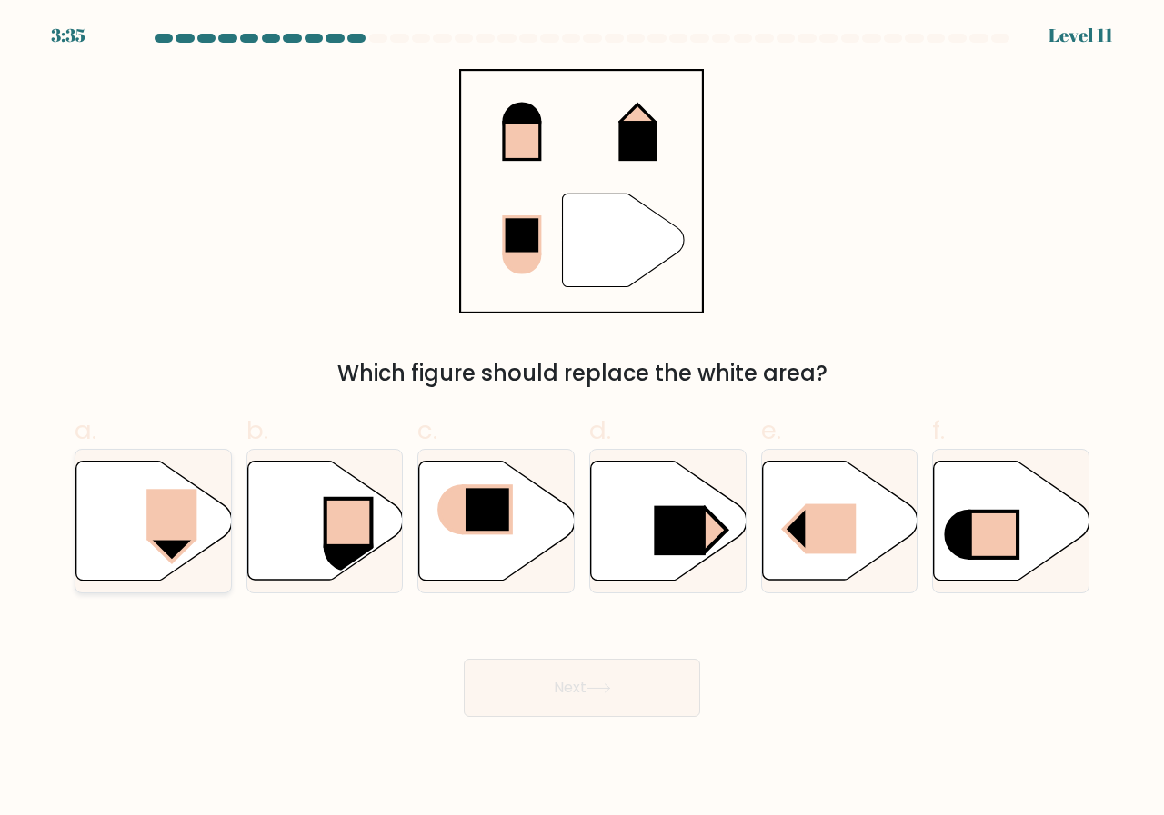
click at [165, 516] on rect at bounding box center [171, 514] width 50 height 51
click at [582, 420] on input "a." at bounding box center [582, 414] width 1 height 12
radio input "true"
click at [581, 682] on button "Next" at bounding box center [582, 688] width 236 height 58
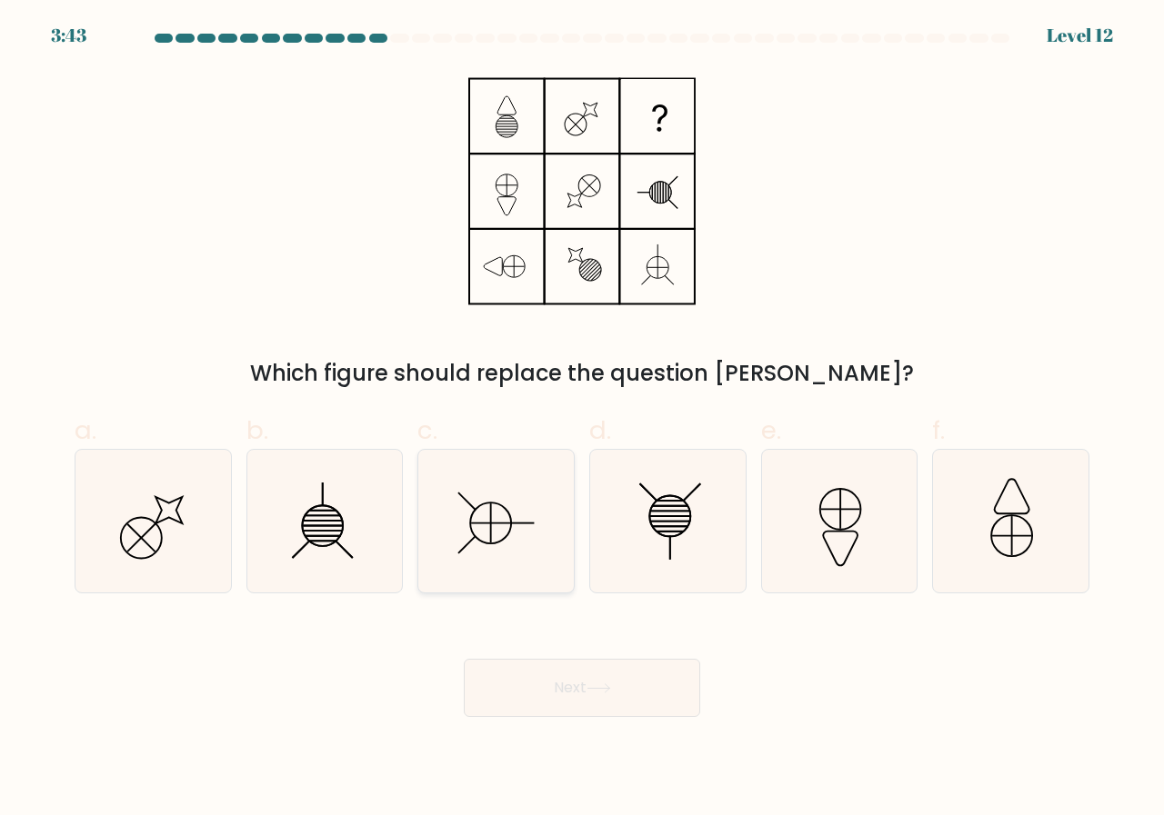
click at [487, 542] on icon at bounding box center [496, 521] width 143 height 143
click at [582, 420] on input "c." at bounding box center [582, 414] width 1 height 12
radio input "true"
click at [593, 685] on icon at bounding box center [598, 689] width 25 height 10
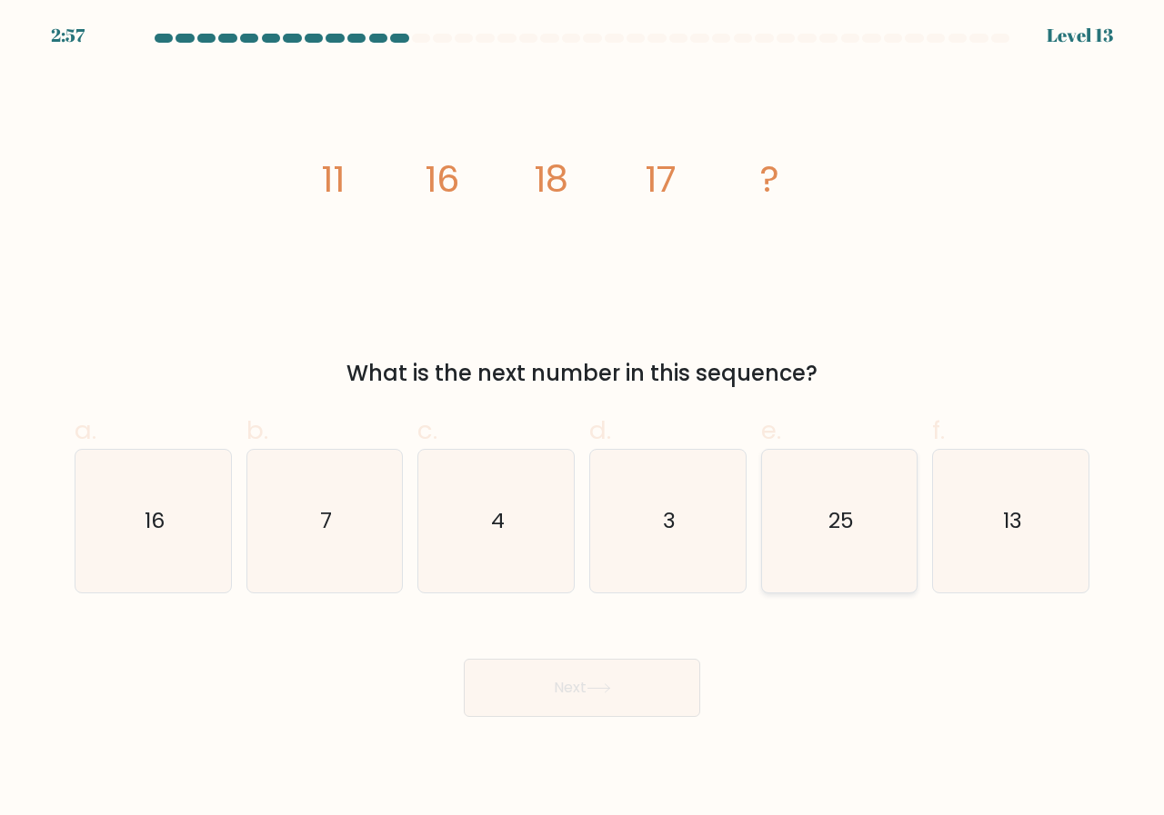
click at [871, 533] on icon "25" at bounding box center [839, 521] width 143 height 143
click at [583, 420] on input "e. 25" at bounding box center [582, 414] width 1 height 12
radio input "true"
click at [560, 695] on button "Next" at bounding box center [582, 688] width 236 height 58
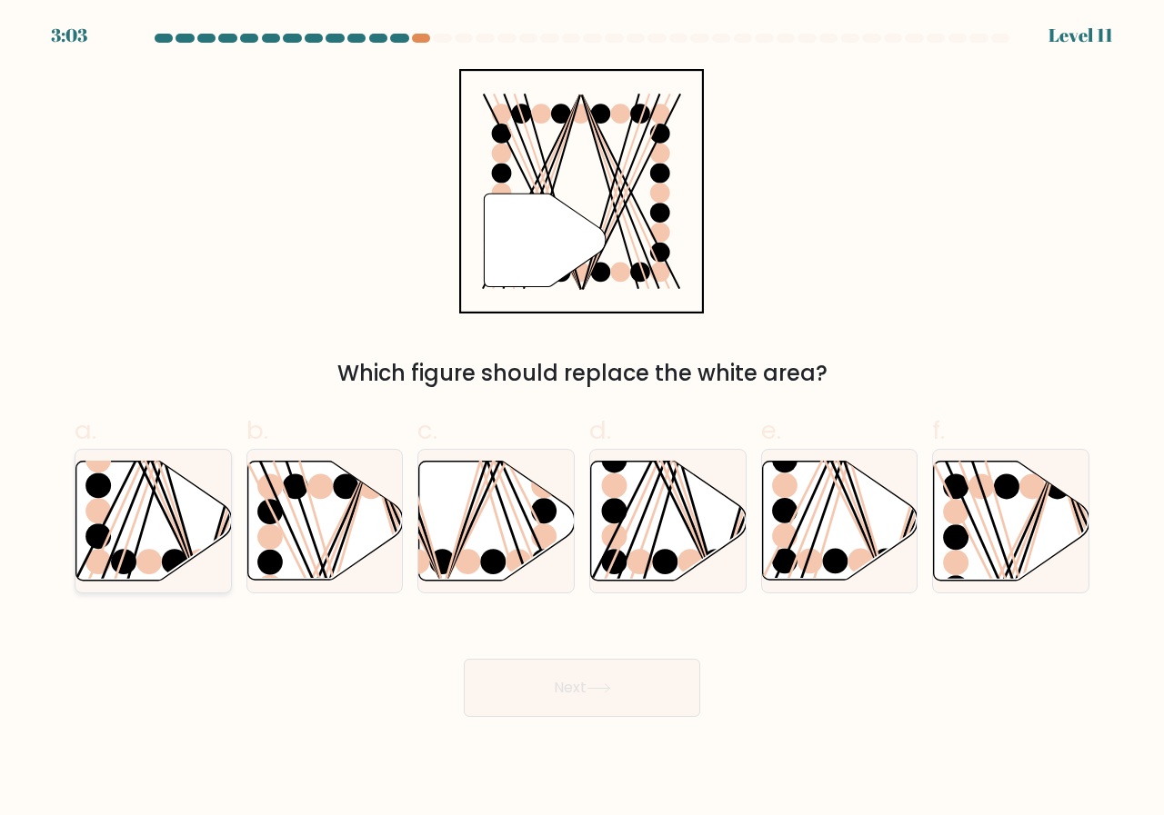
click at [162, 529] on icon at bounding box center [153, 521] width 155 height 119
click at [582, 420] on input "a." at bounding box center [582, 414] width 1 height 12
radio input "true"
click at [532, 675] on button "Next" at bounding box center [582, 688] width 236 height 58
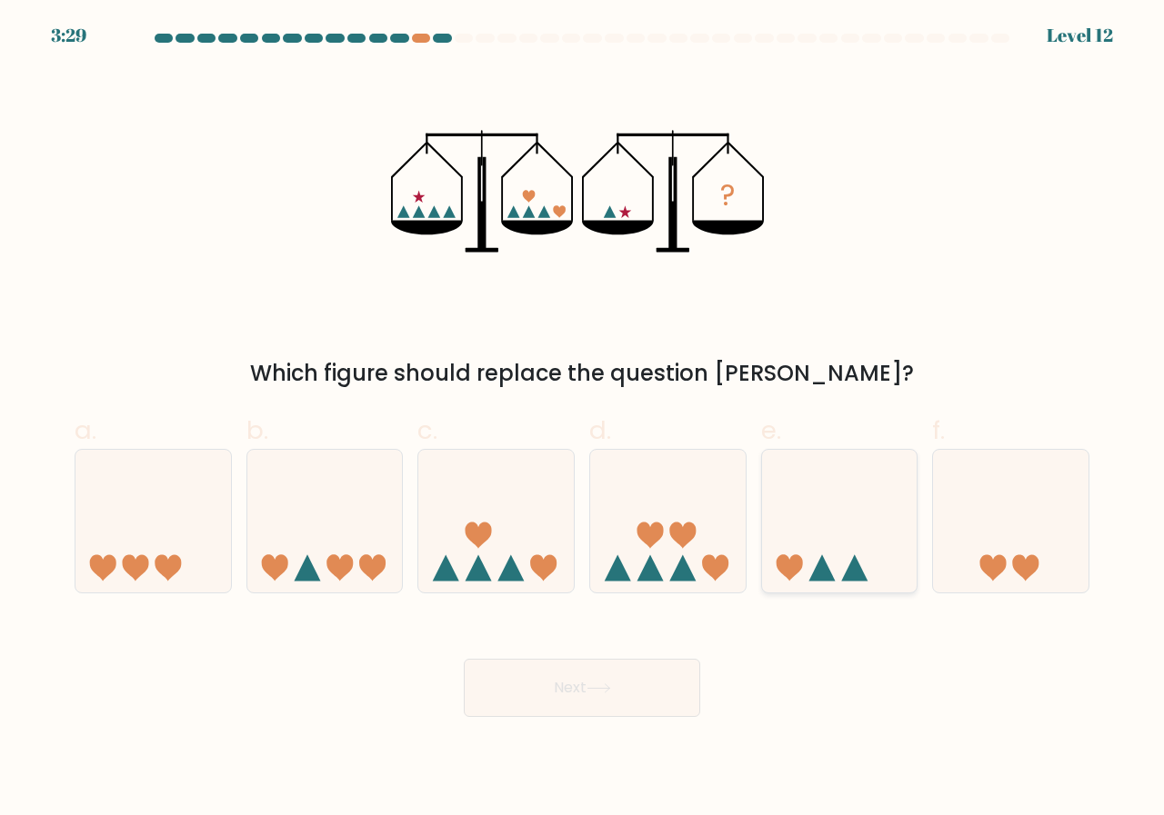
click at [839, 543] on icon at bounding box center [839, 521] width 155 height 128
click at [583, 420] on input "e." at bounding box center [582, 414] width 1 height 12
radio input "true"
click at [586, 699] on button "Next" at bounding box center [582, 688] width 236 height 58
click at [585, 677] on button "Next" at bounding box center [582, 688] width 236 height 58
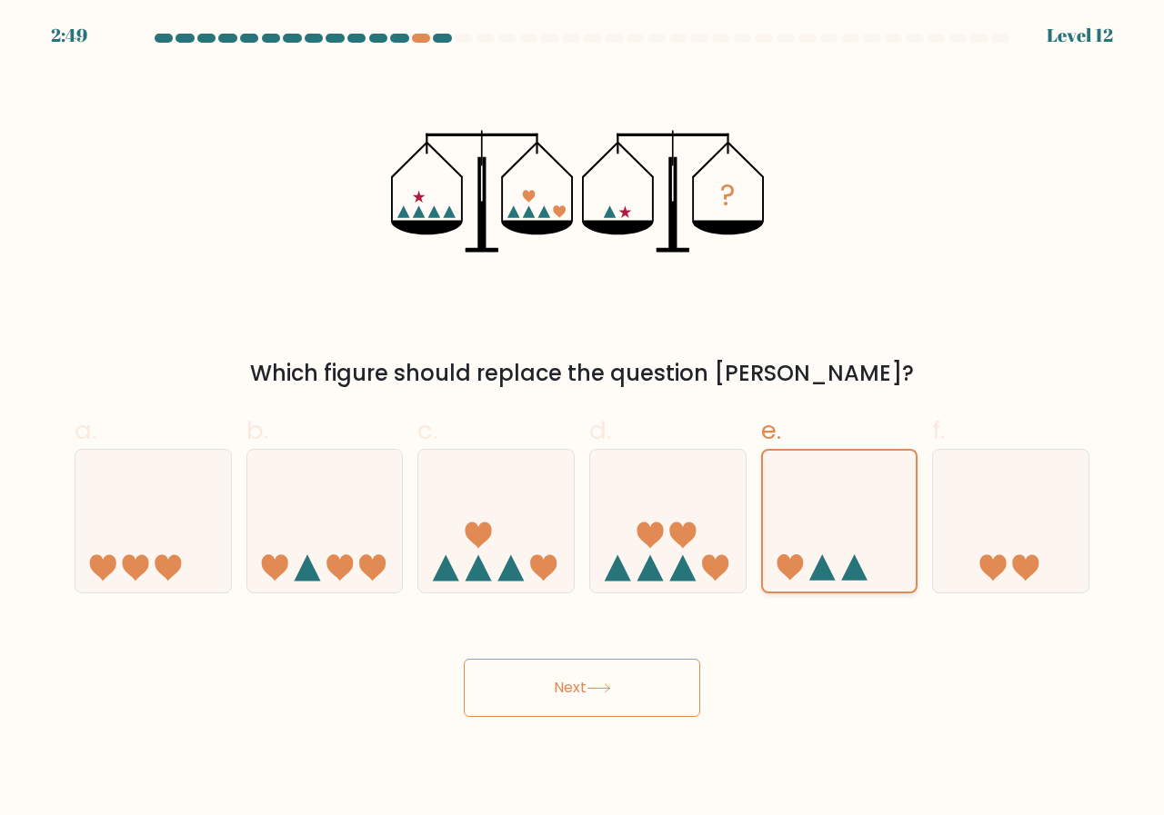
click at [805, 511] on icon at bounding box center [840, 521] width 154 height 127
click at [583, 420] on input "e." at bounding box center [582, 414] width 1 height 12
click at [598, 683] on button "Next" at bounding box center [582, 688] width 236 height 58
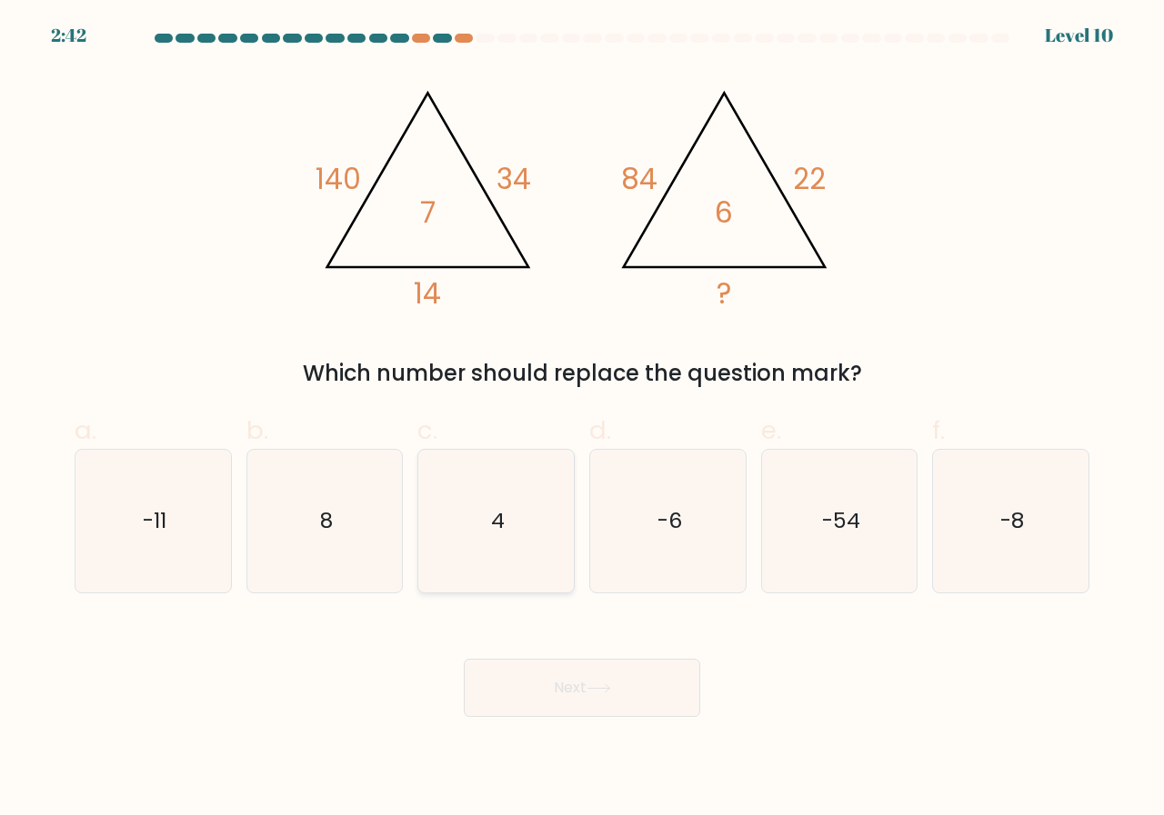
click at [496, 526] on text "4" at bounding box center [498, 521] width 14 height 30
click at [582, 420] on input "c. 4" at bounding box center [582, 414] width 1 height 12
radio input "true"
click at [617, 690] on button "Next" at bounding box center [582, 688] width 236 height 58
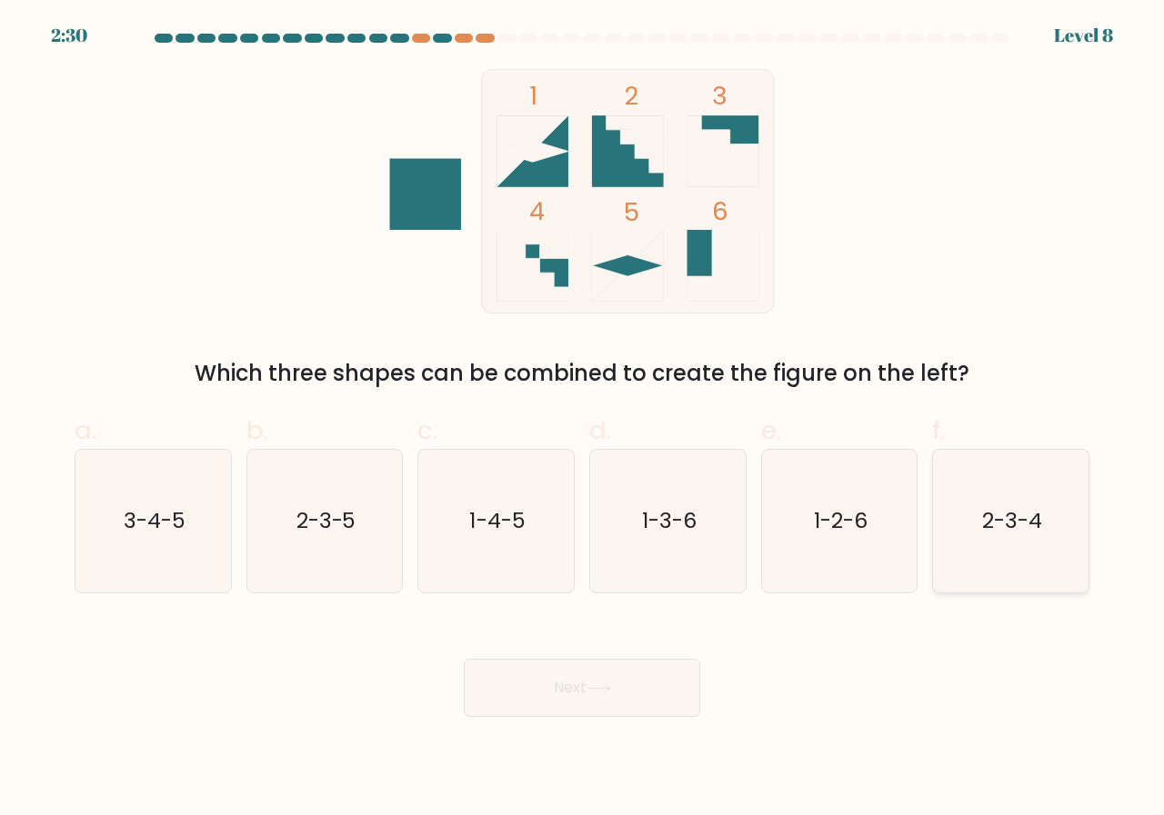
click at [974, 527] on icon "2-3-4" at bounding box center [1010, 521] width 143 height 143
click at [583, 420] on input "f. 2-3-4" at bounding box center [582, 414] width 1 height 12
radio input "true"
click at [597, 703] on button "Next" at bounding box center [582, 688] width 236 height 58
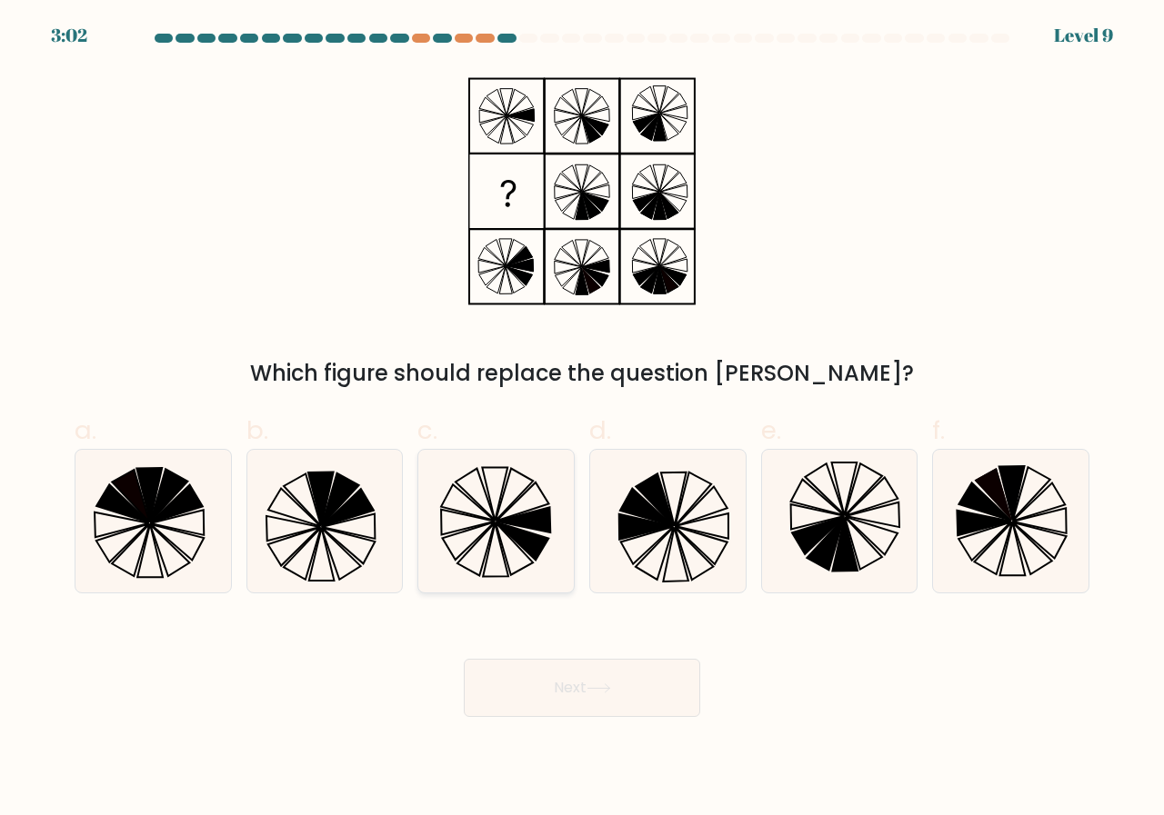
click at [519, 518] on icon at bounding box center [523, 520] width 54 height 25
click at [582, 420] on input "c." at bounding box center [582, 414] width 1 height 12
radio input "true"
click at [531, 515] on icon at bounding box center [522, 520] width 53 height 25
click at [582, 420] on input "c." at bounding box center [582, 414] width 1 height 12
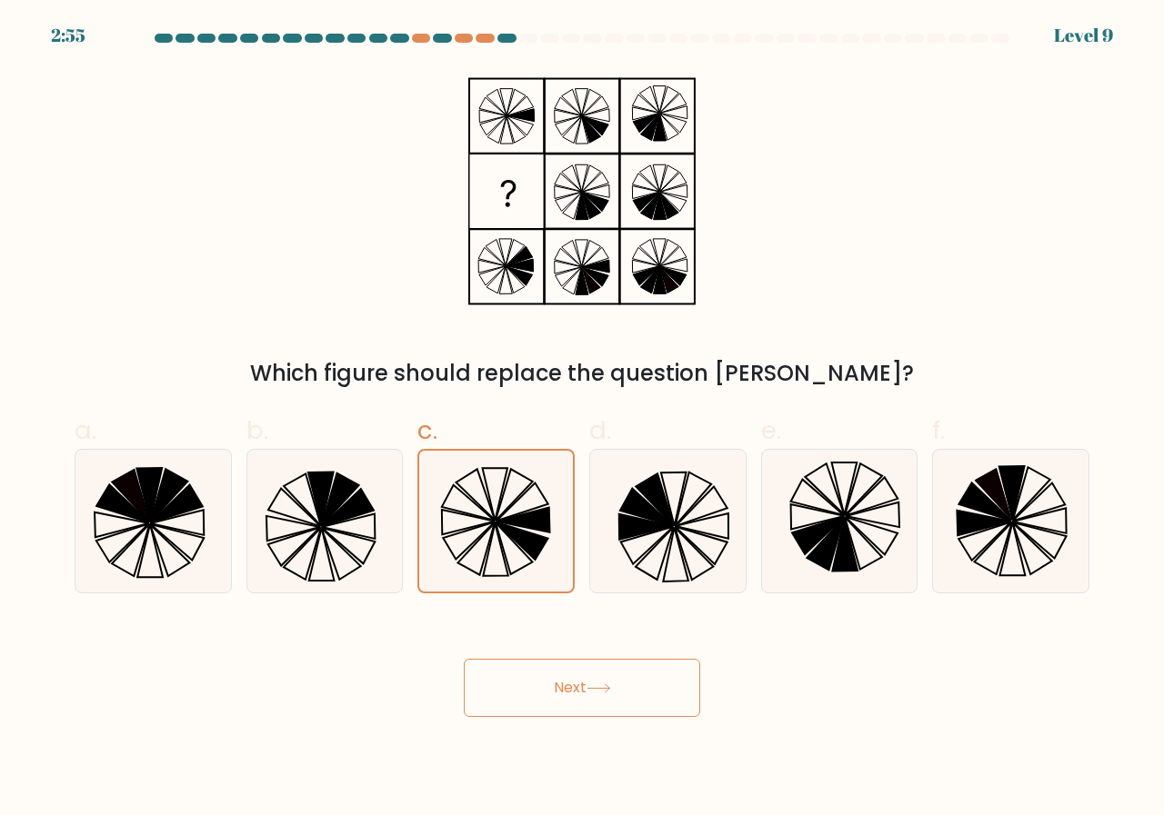
click at [564, 695] on button "Next" at bounding box center [582, 688] width 236 height 58
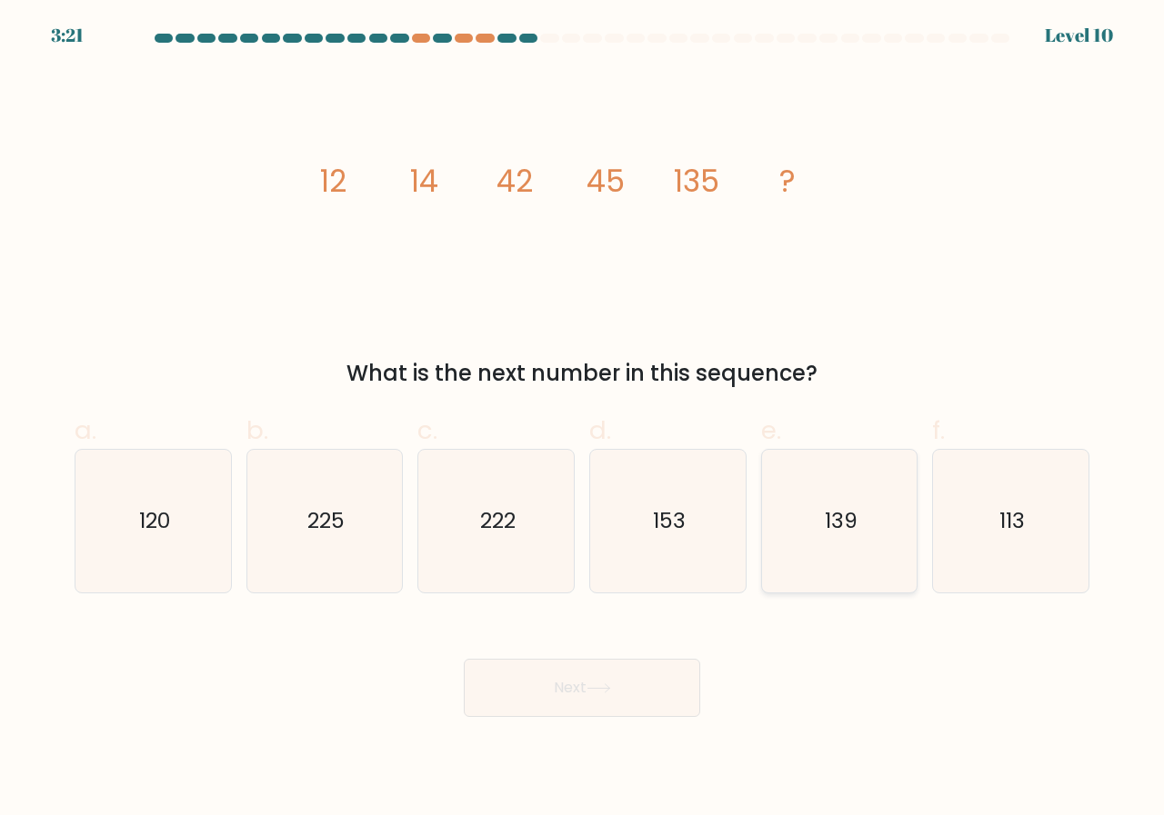
click at [801, 550] on icon "139" at bounding box center [839, 521] width 143 height 143
click at [583, 420] on input "e. 139" at bounding box center [582, 414] width 1 height 12
radio input "true"
click at [568, 670] on button "Next" at bounding box center [582, 688] width 236 height 58
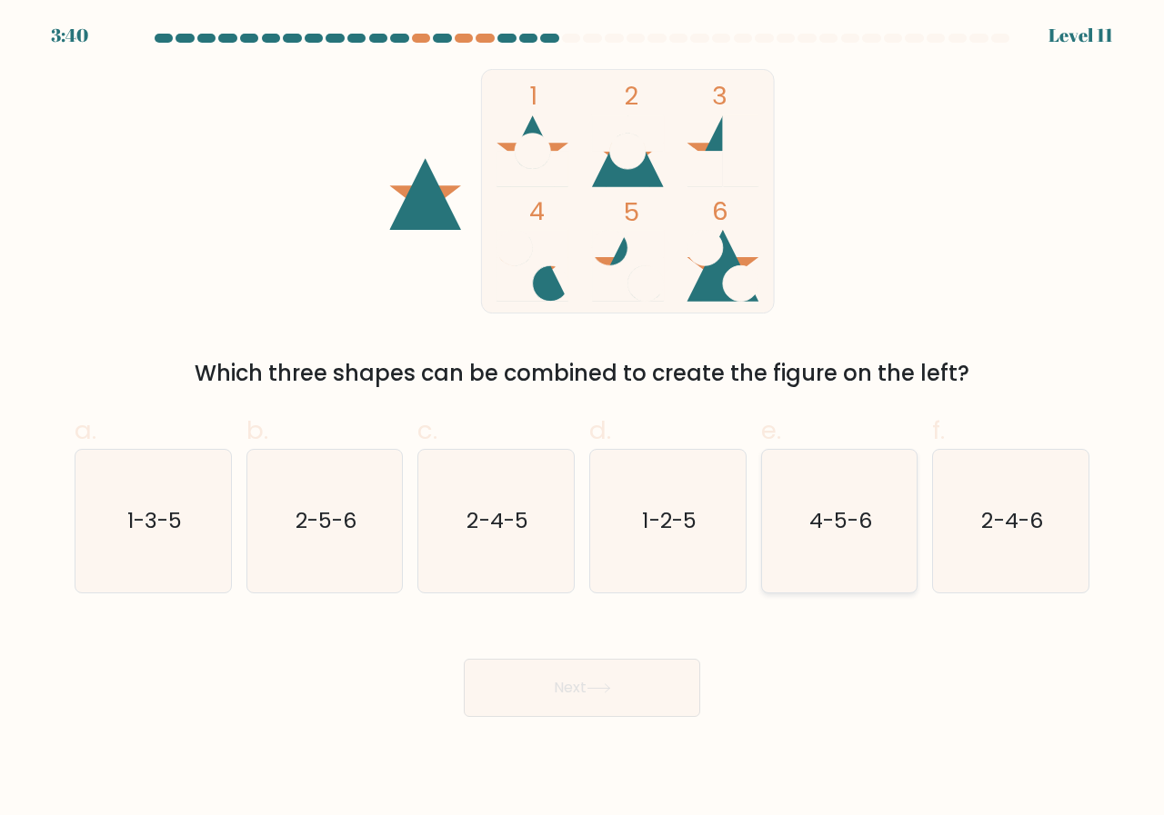
click at [828, 545] on icon "4-5-6" at bounding box center [839, 521] width 143 height 143
click at [583, 420] on input "e. 4-5-6" at bounding box center [582, 414] width 1 height 12
radio input "true"
click at [598, 688] on icon at bounding box center [598, 689] width 25 height 10
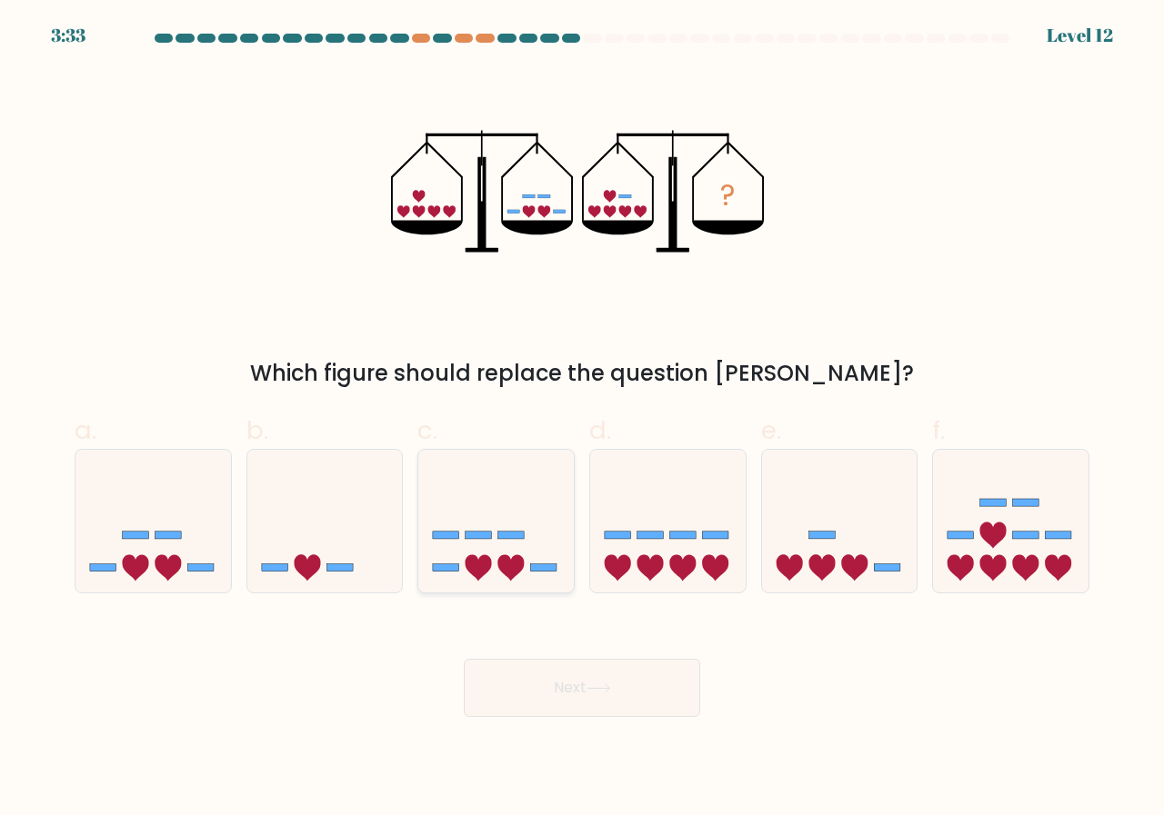
click at [483, 545] on icon at bounding box center [495, 521] width 155 height 128
click at [582, 420] on input "c." at bounding box center [582, 414] width 1 height 12
radio input "true"
click at [581, 701] on button "Next" at bounding box center [582, 688] width 236 height 58
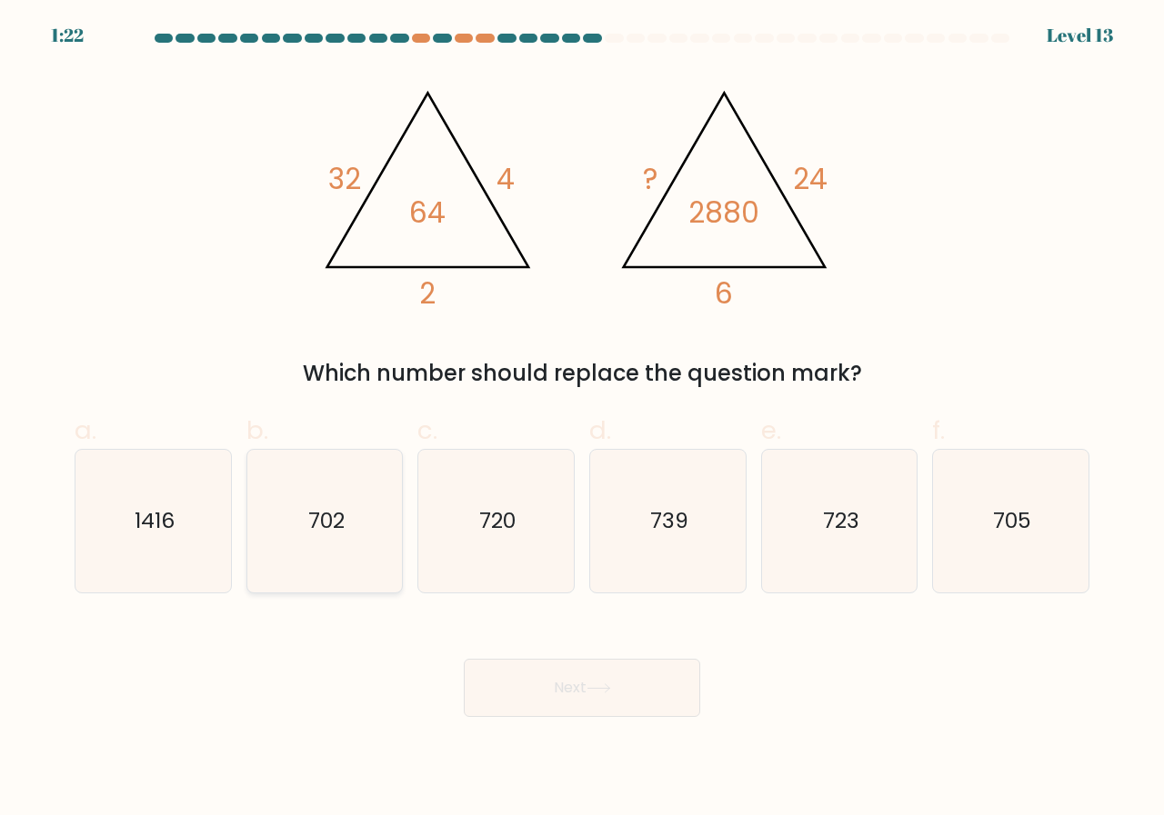
click at [353, 529] on icon "702" at bounding box center [325, 521] width 143 height 143
click at [582, 420] on input "b. 702" at bounding box center [582, 414] width 1 height 12
radio input "true"
click at [608, 685] on icon at bounding box center [598, 689] width 25 height 10
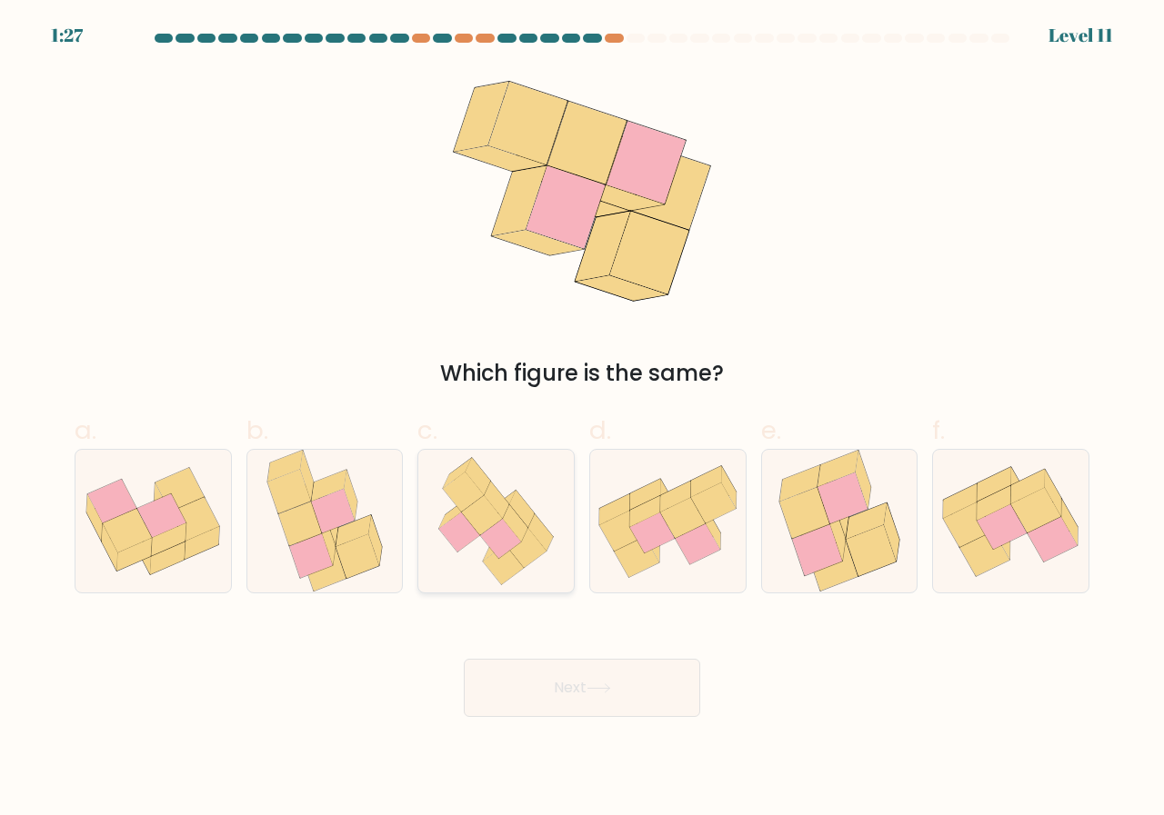
click at [475, 497] on icon at bounding box center [463, 493] width 41 height 40
click at [582, 420] on input "c." at bounding box center [582, 414] width 1 height 12
radio input "true"
click at [540, 695] on button "Next" at bounding box center [582, 688] width 236 height 58
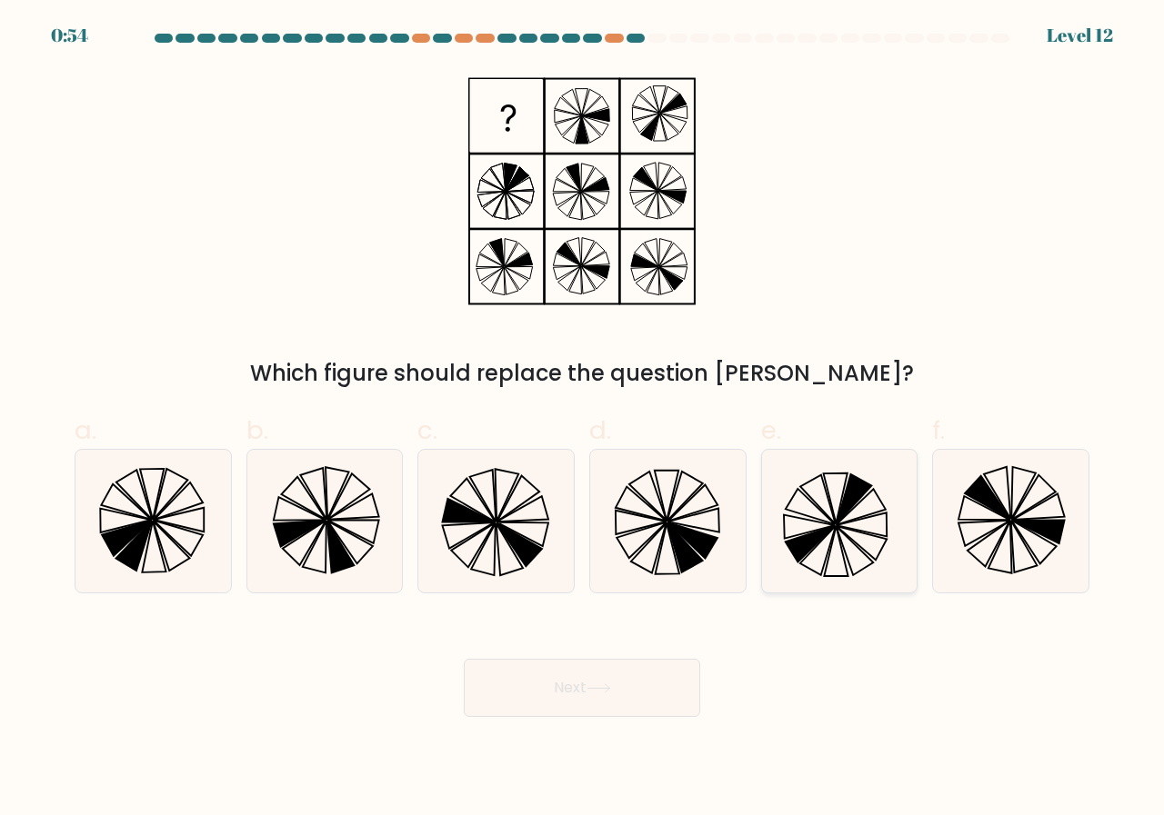
click at [828, 511] on icon at bounding box center [839, 521] width 143 height 143
click at [583, 420] on input "e." at bounding box center [582, 414] width 1 height 12
radio input "true"
click at [576, 684] on button "Next" at bounding box center [582, 688] width 236 height 58
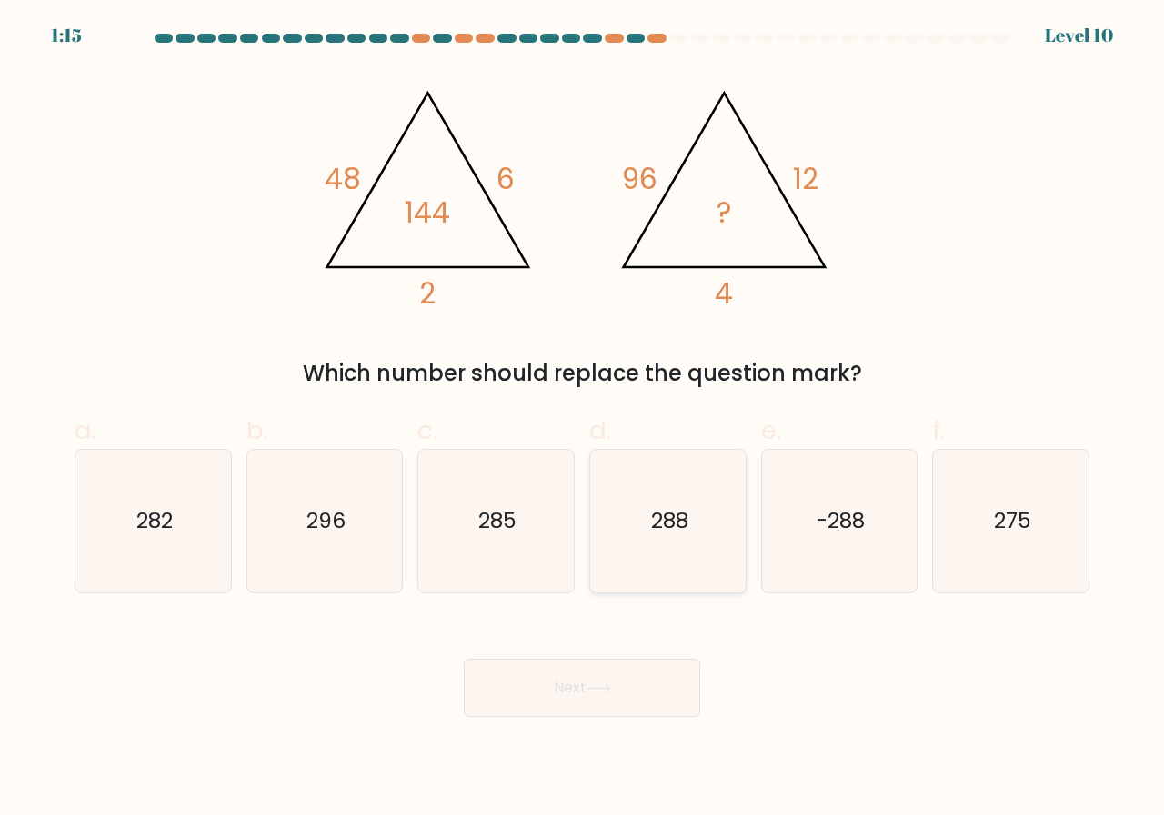
click at [678, 482] on icon "288" at bounding box center [667, 521] width 143 height 143
click at [583, 420] on input "d. 288" at bounding box center [582, 414] width 1 height 12
radio input "true"
click at [570, 691] on button "Next" at bounding box center [582, 688] width 236 height 58
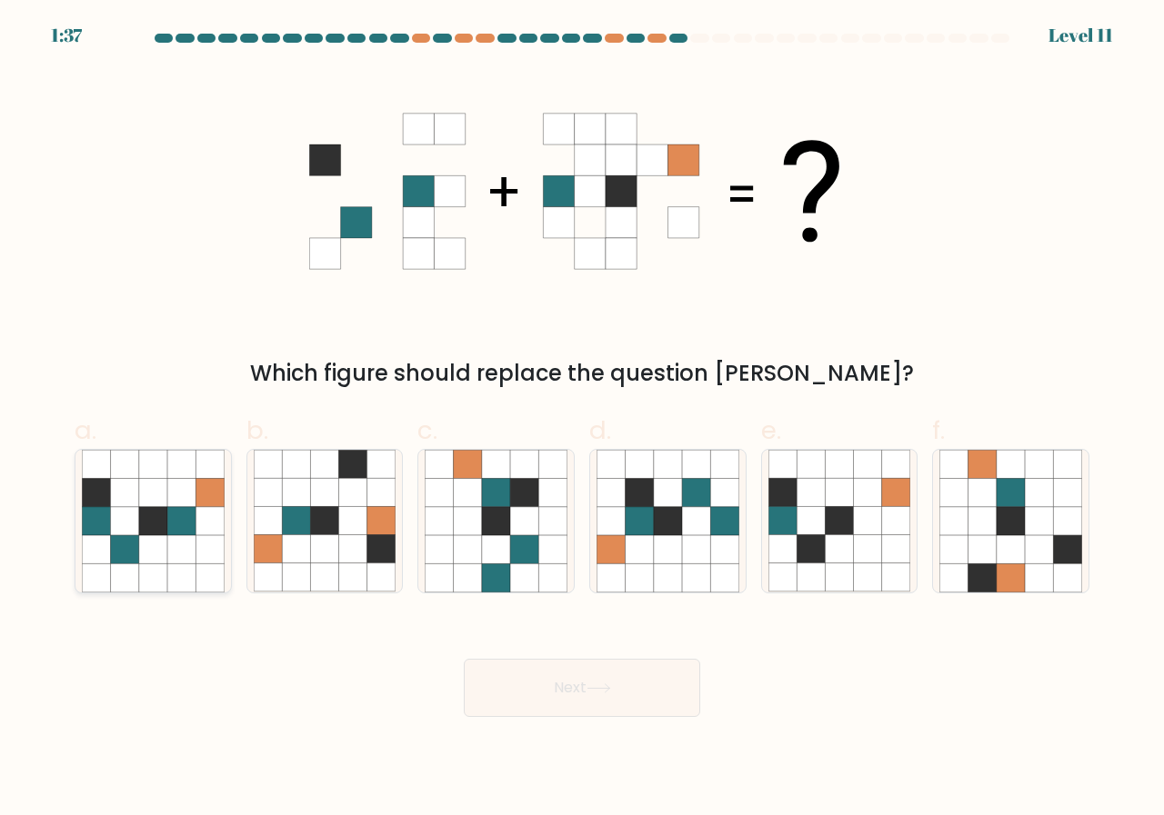
click at [101, 531] on icon at bounding box center [96, 521] width 28 height 28
click at [582, 420] on input "a." at bounding box center [582, 414] width 1 height 12
radio input "true"
click at [625, 684] on button "Next" at bounding box center [582, 688] width 236 height 58
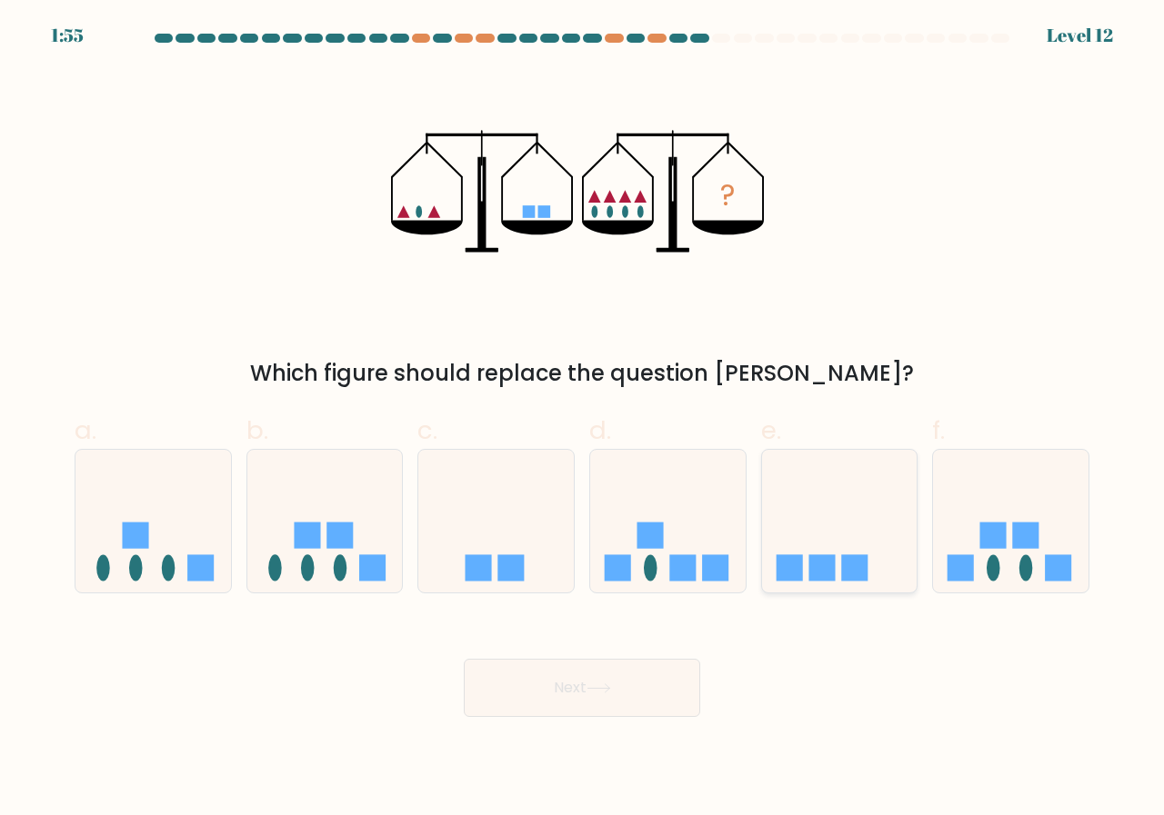
click at [844, 503] on icon at bounding box center [839, 521] width 155 height 128
click at [583, 420] on input "e." at bounding box center [582, 414] width 1 height 12
radio input "true"
click at [600, 678] on button "Next" at bounding box center [582, 688] width 236 height 58
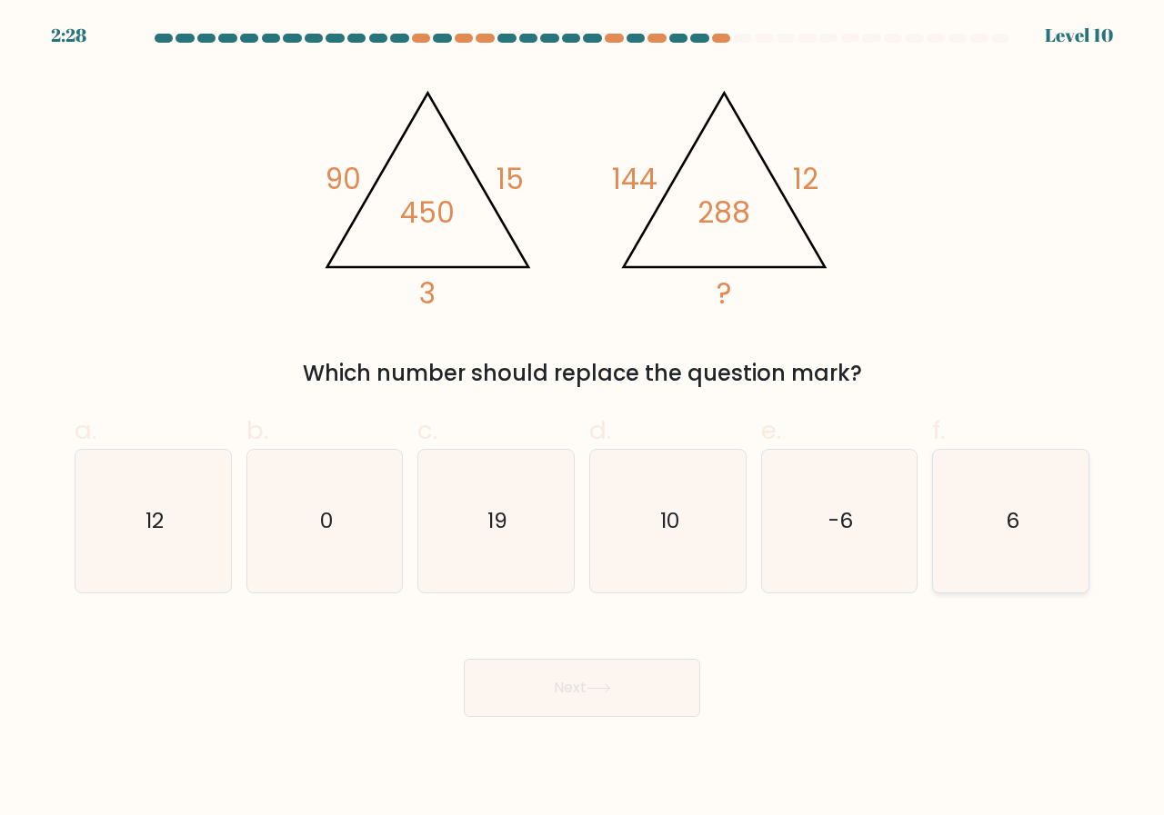
click at [1011, 536] on icon "6" at bounding box center [1010, 521] width 143 height 143
click at [583, 420] on input "f. 6" at bounding box center [582, 414] width 1 height 12
radio input "true"
click at [543, 686] on button "Next" at bounding box center [582, 688] width 236 height 58
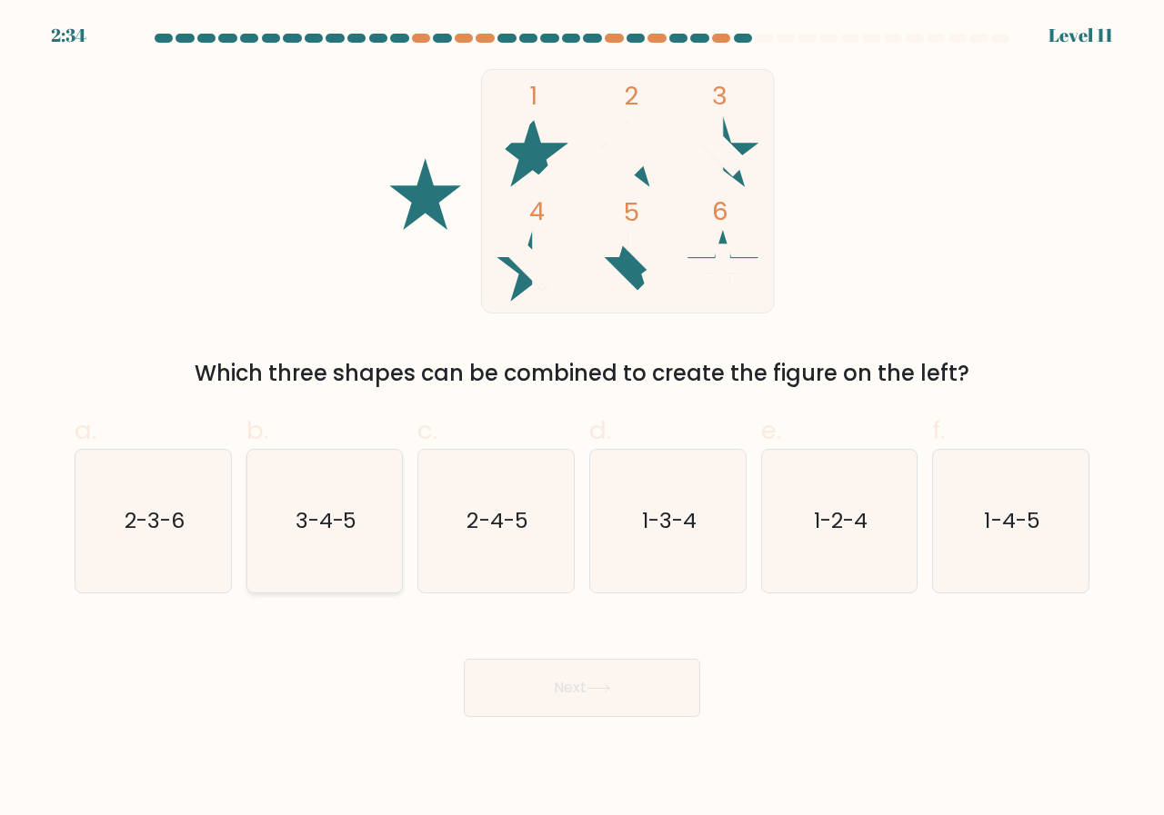
click at [316, 523] on text "3-4-5" at bounding box center [326, 521] width 62 height 30
click at [582, 420] on input "b. 3-4-5" at bounding box center [582, 414] width 1 height 12
radio input "true"
click at [604, 683] on button "Next" at bounding box center [582, 688] width 236 height 58
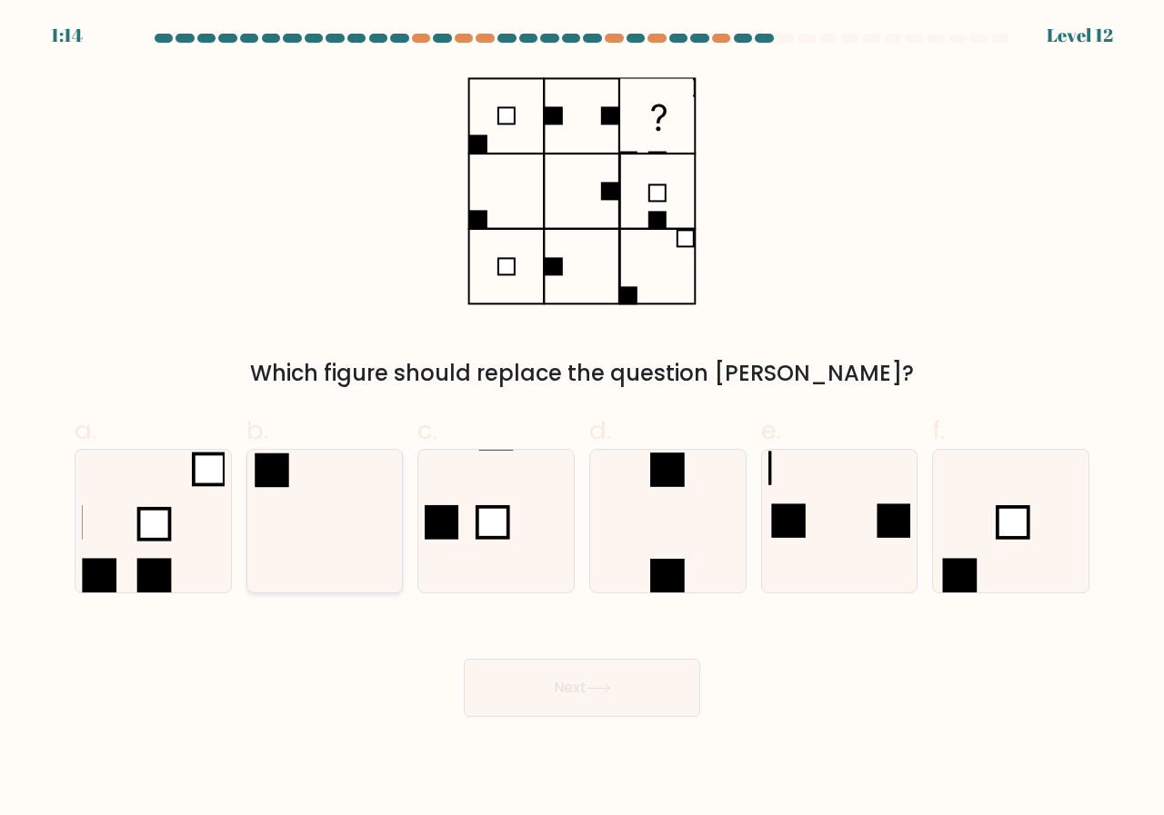
click at [309, 523] on icon at bounding box center [325, 521] width 143 height 143
click at [582, 420] on input "b." at bounding box center [582, 414] width 1 height 12
radio input "true"
click at [565, 695] on button "Next" at bounding box center [582, 688] width 236 height 58
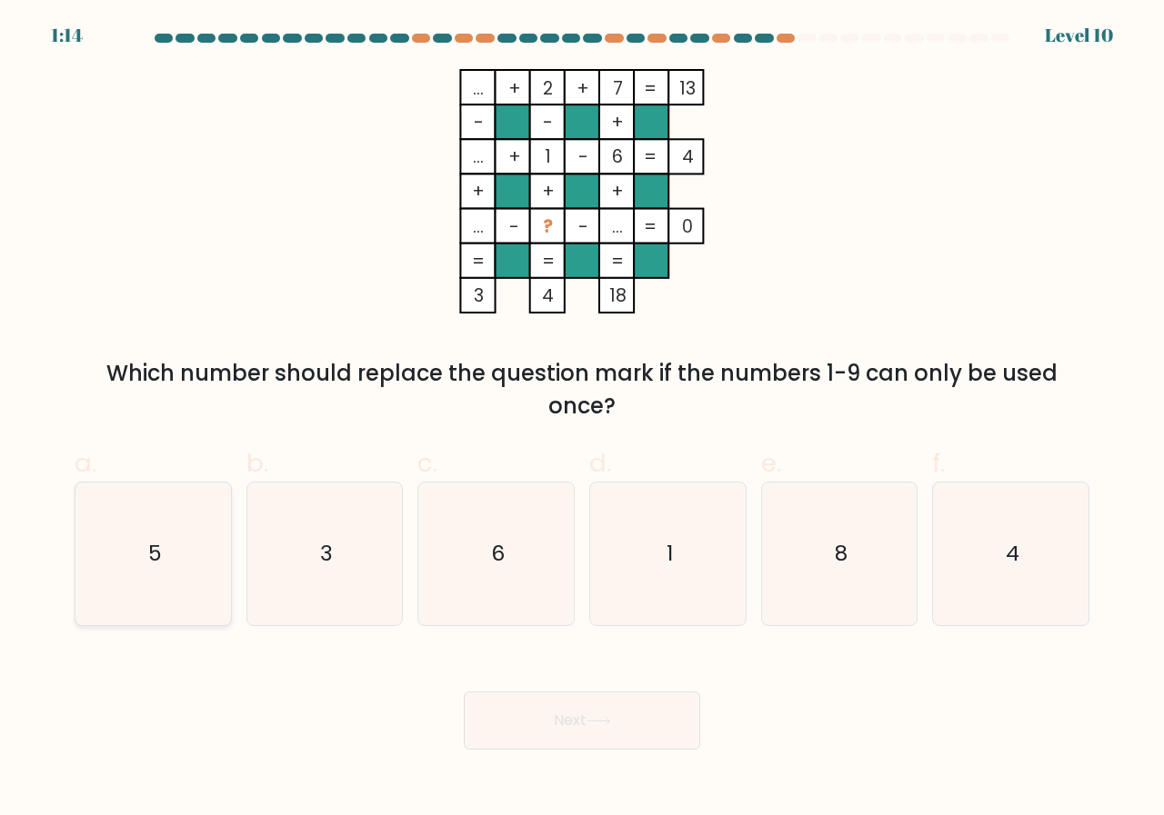
click at [172, 551] on icon "5" at bounding box center [153, 554] width 143 height 143
click at [582, 420] on input "a. 5" at bounding box center [582, 414] width 1 height 12
radio input "true"
click at [609, 718] on icon at bounding box center [598, 721] width 22 height 8
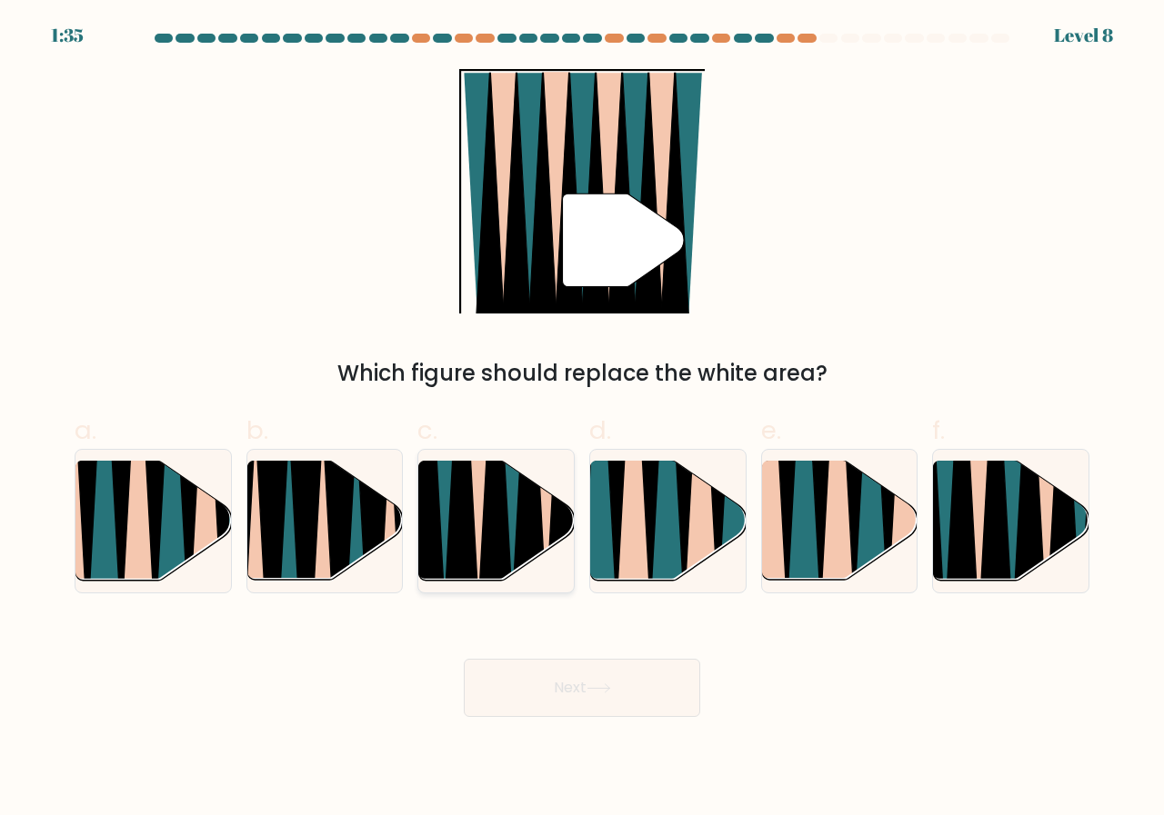
click at [457, 490] on icon at bounding box center [461, 462] width 35 height 311
click at [582, 420] on input "c." at bounding box center [582, 414] width 1 height 12
radio input "true"
click at [580, 699] on button "Next" at bounding box center [582, 688] width 236 height 58
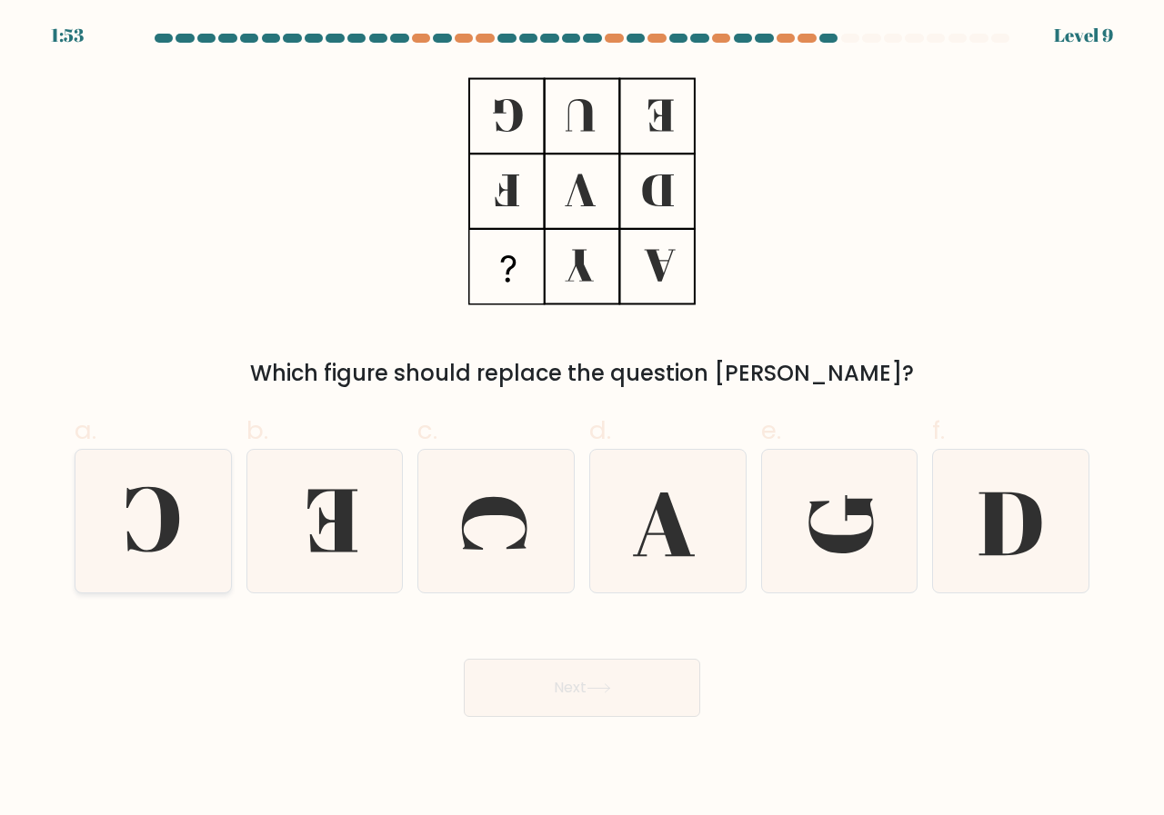
click at [142, 529] on icon at bounding box center [153, 521] width 143 height 143
click at [582, 420] on input "a." at bounding box center [582, 414] width 1 height 12
radio input "true"
click at [625, 679] on button "Next" at bounding box center [582, 688] width 236 height 58
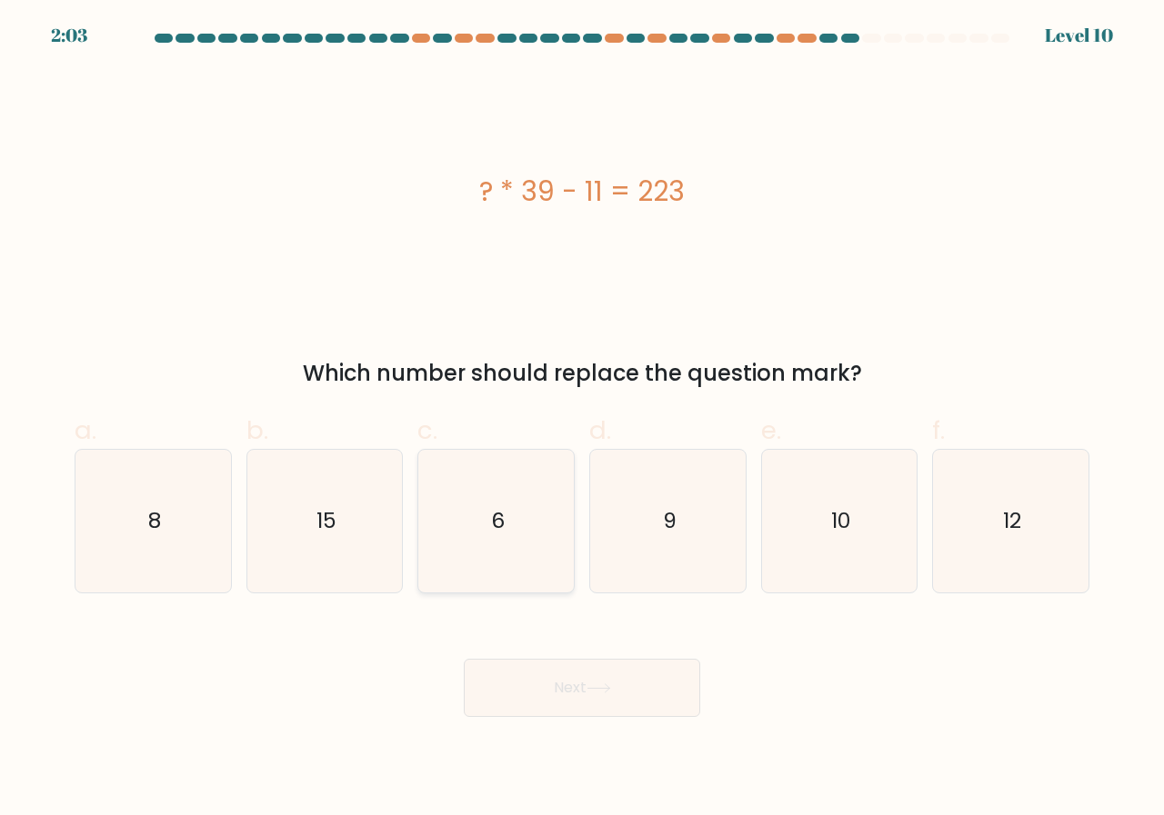
click at [513, 502] on icon "6" at bounding box center [496, 521] width 143 height 143
click at [582, 420] on input "c. 6" at bounding box center [582, 414] width 1 height 12
radio input "true"
click at [574, 681] on button "Next" at bounding box center [582, 688] width 236 height 58
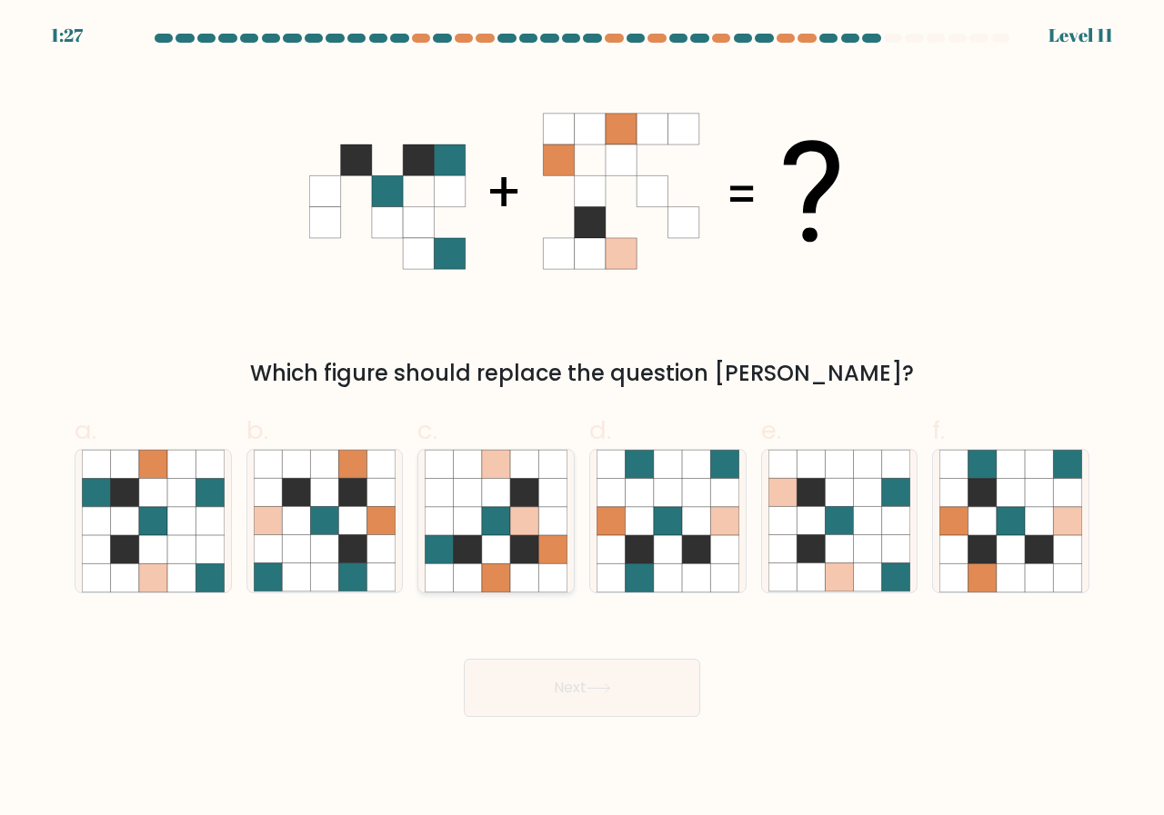
click at [515, 524] on icon at bounding box center [524, 521] width 28 height 28
click at [582, 420] on input "c." at bounding box center [582, 414] width 1 height 12
radio input "true"
click at [589, 687] on button "Next" at bounding box center [582, 688] width 236 height 58
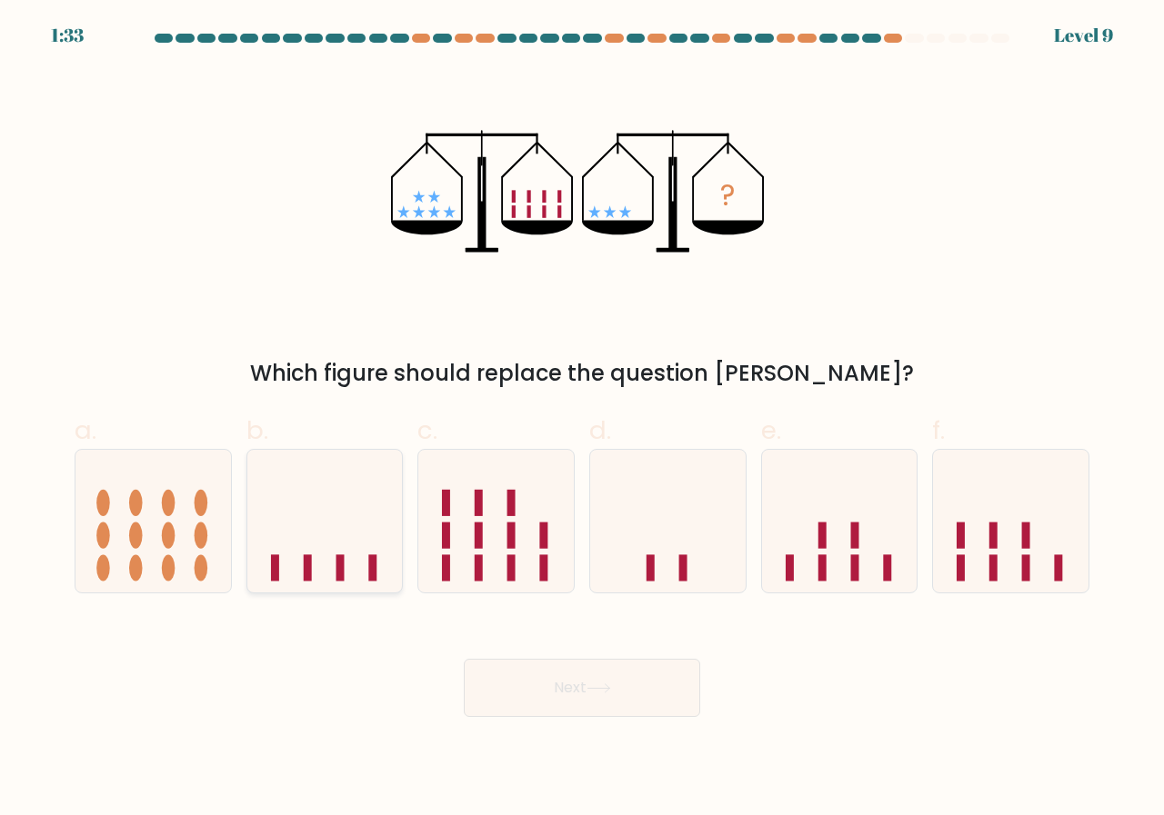
click at [329, 533] on icon at bounding box center [324, 521] width 155 height 128
click at [582, 420] on input "b." at bounding box center [582, 414] width 1 height 12
radio input "true"
click at [603, 679] on button "Next" at bounding box center [582, 688] width 236 height 58
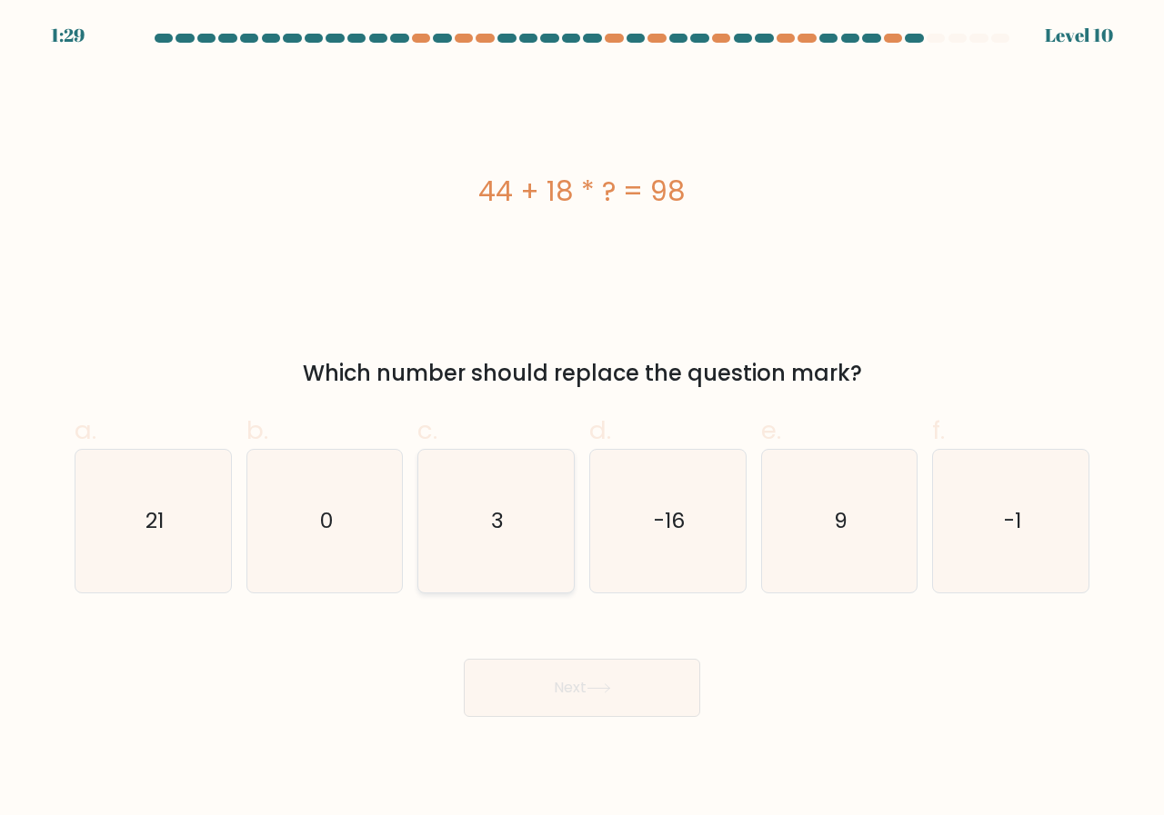
click at [455, 502] on icon "3" at bounding box center [496, 521] width 143 height 143
click at [582, 420] on input "c. 3" at bounding box center [582, 414] width 1 height 12
radio input "true"
click at [589, 693] on button "Next" at bounding box center [582, 688] width 236 height 58
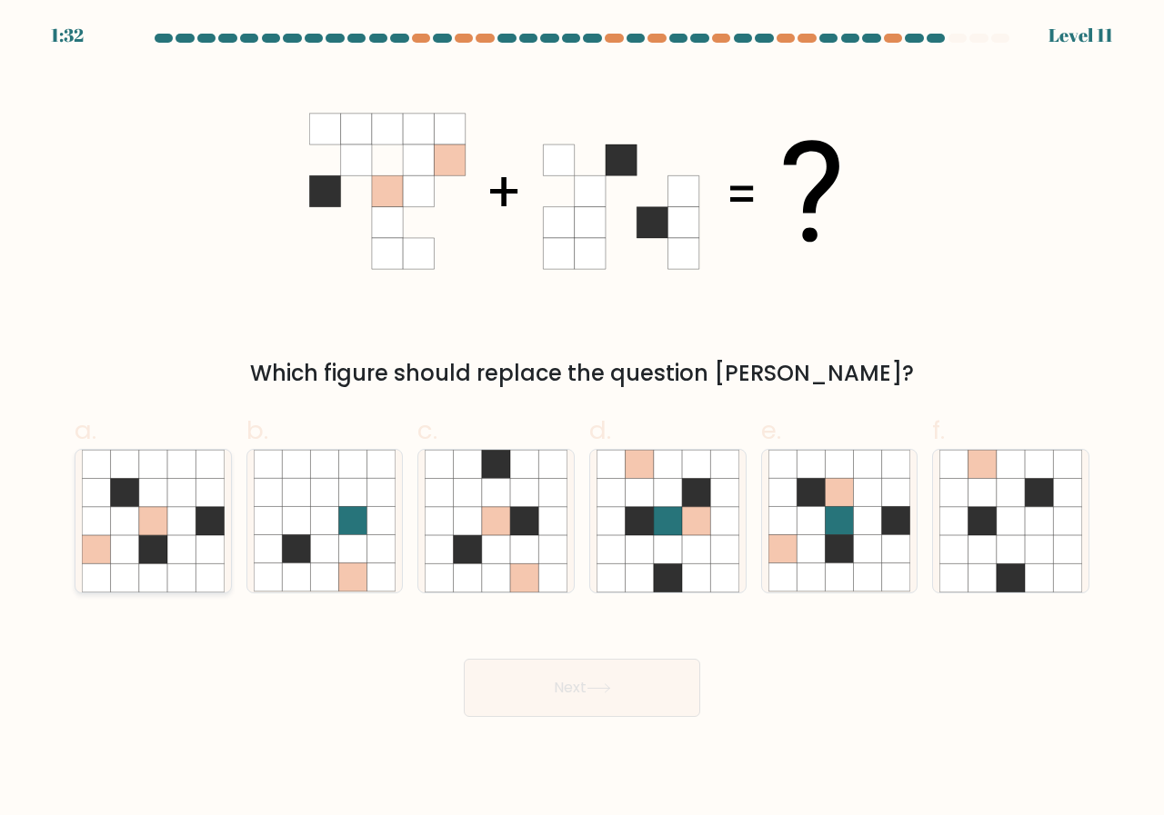
click at [133, 536] on icon at bounding box center [124, 549] width 28 height 28
click at [582, 420] on input "a." at bounding box center [582, 414] width 1 height 12
radio input "true"
click at [570, 660] on button "Next" at bounding box center [582, 688] width 236 height 58
click at [564, 675] on button "Next" at bounding box center [582, 688] width 236 height 58
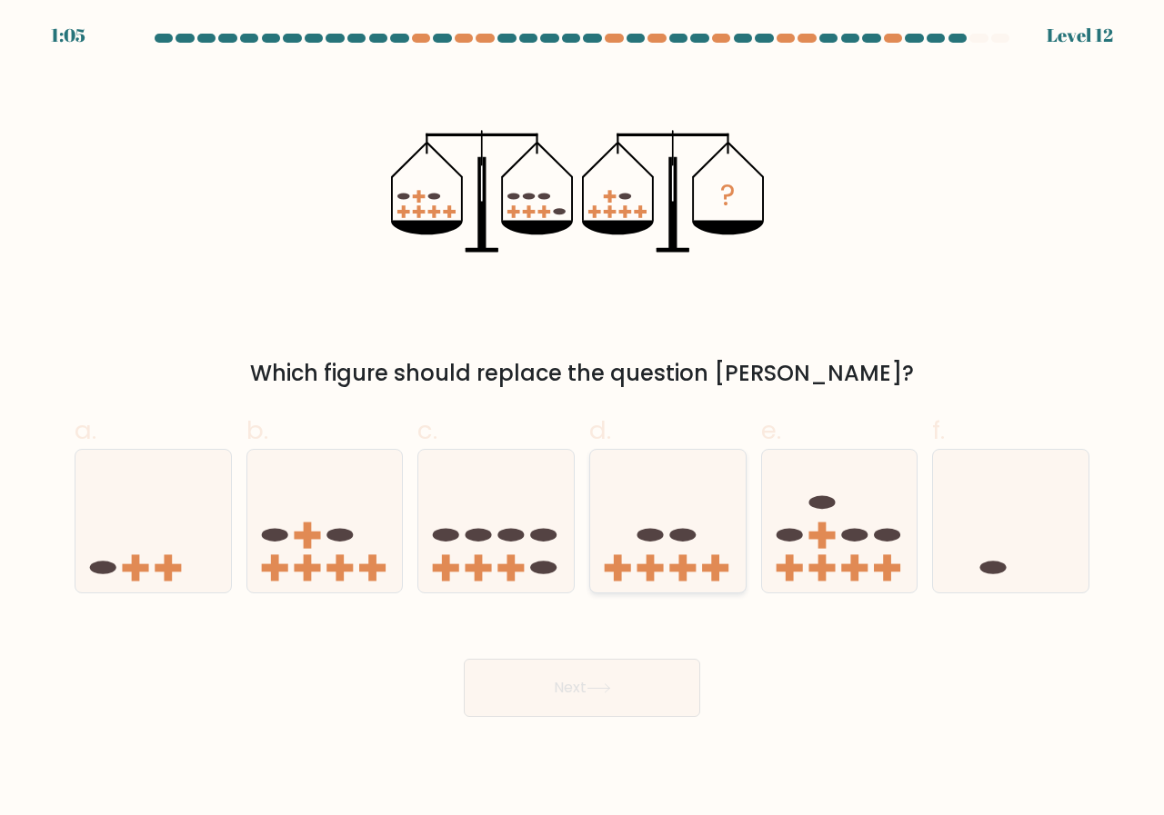
click at [653, 535] on ellipse at bounding box center [650, 536] width 26 height 14
click at [583, 420] on input "d." at bounding box center [582, 414] width 1 height 12
radio input "true"
click at [563, 694] on button "Next" at bounding box center [582, 688] width 236 height 58
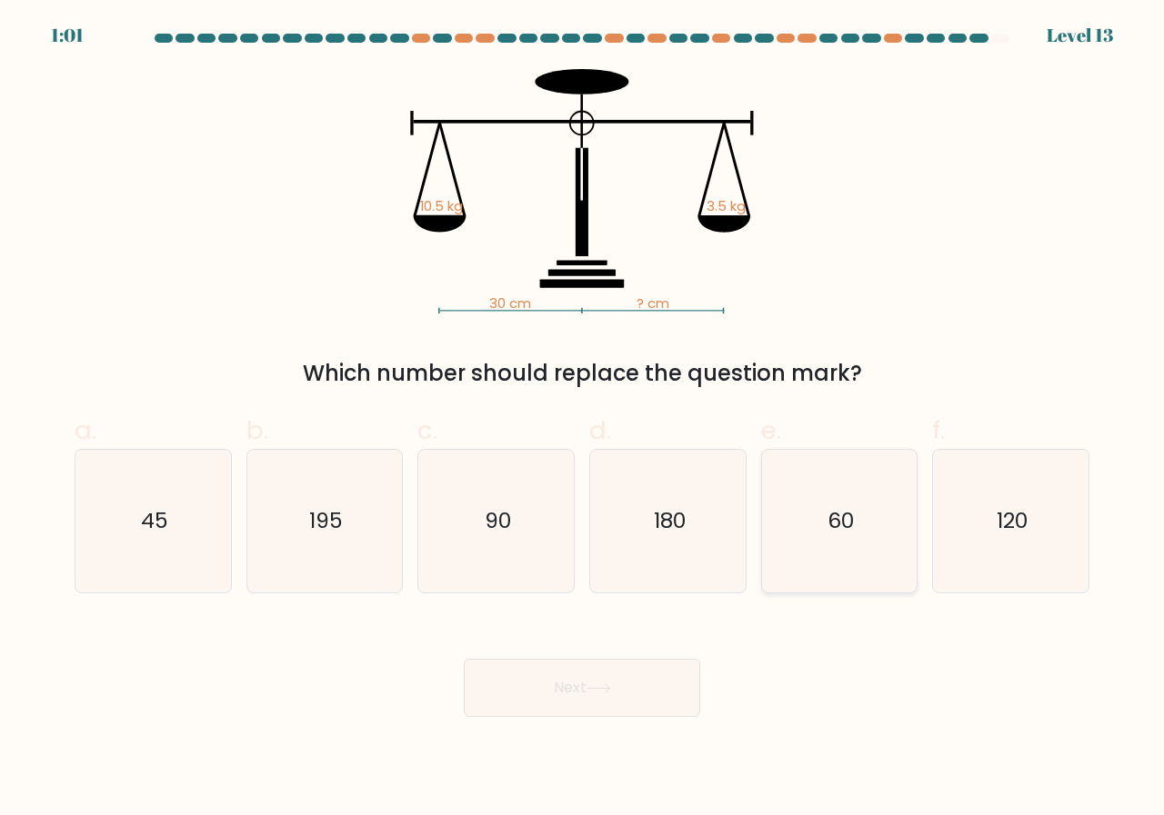
click at [824, 513] on icon "60" at bounding box center [839, 521] width 143 height 143
click at [583, 420] on input "e. 60" at bounding box center [582, 414] width 1 height 12
radio input "true"
click at [556, 697] on button "Next" at bounding box center [582, 688] width 236 height 58
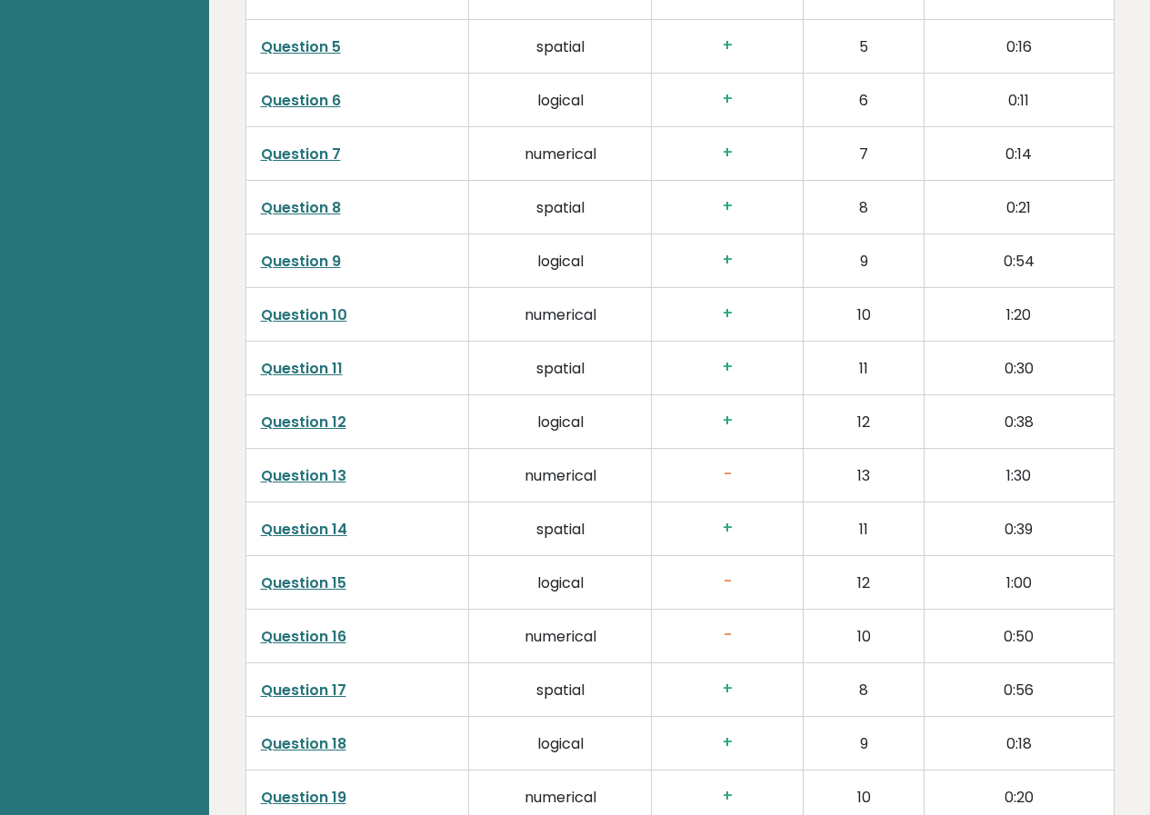
scroll to position [3154, 0]
click at [302, 465] on link "Question 13" at bounding box center [303, 475] width 85 height 21
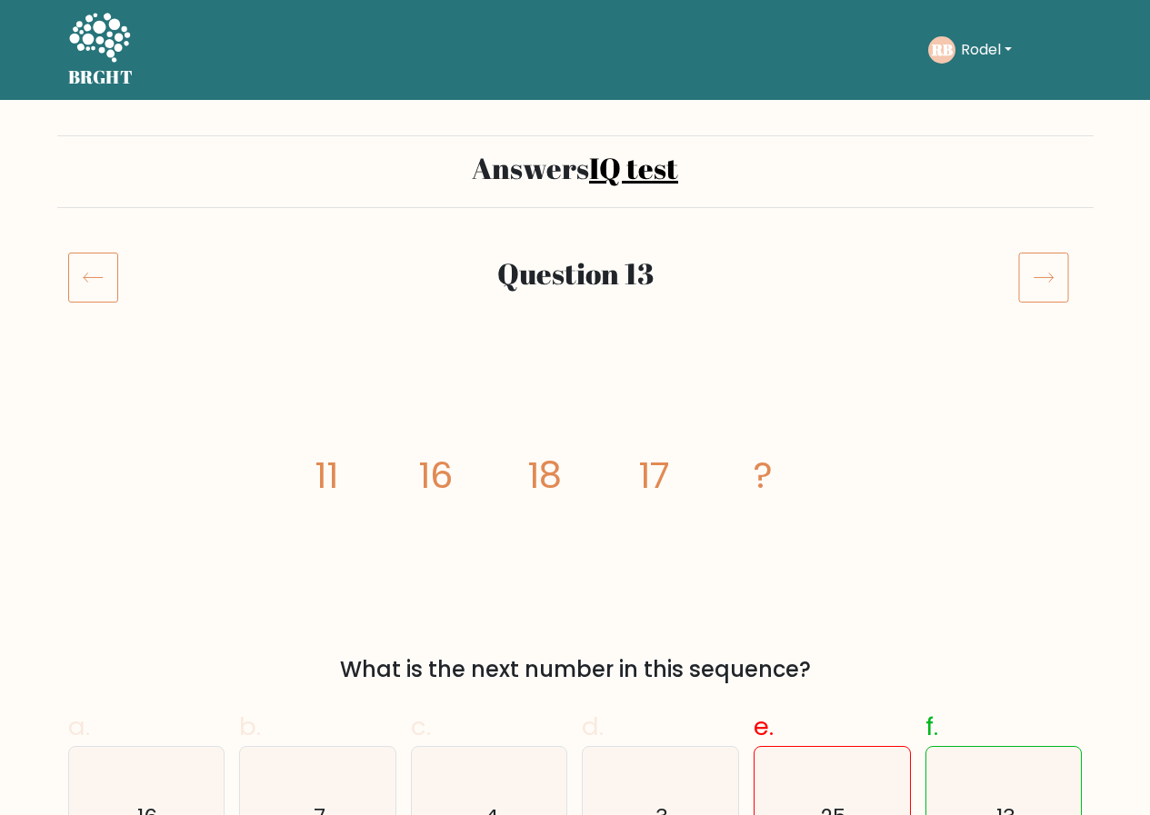
click at [78, 285] on icon at bounding box center [93, 277] width 50 height 51
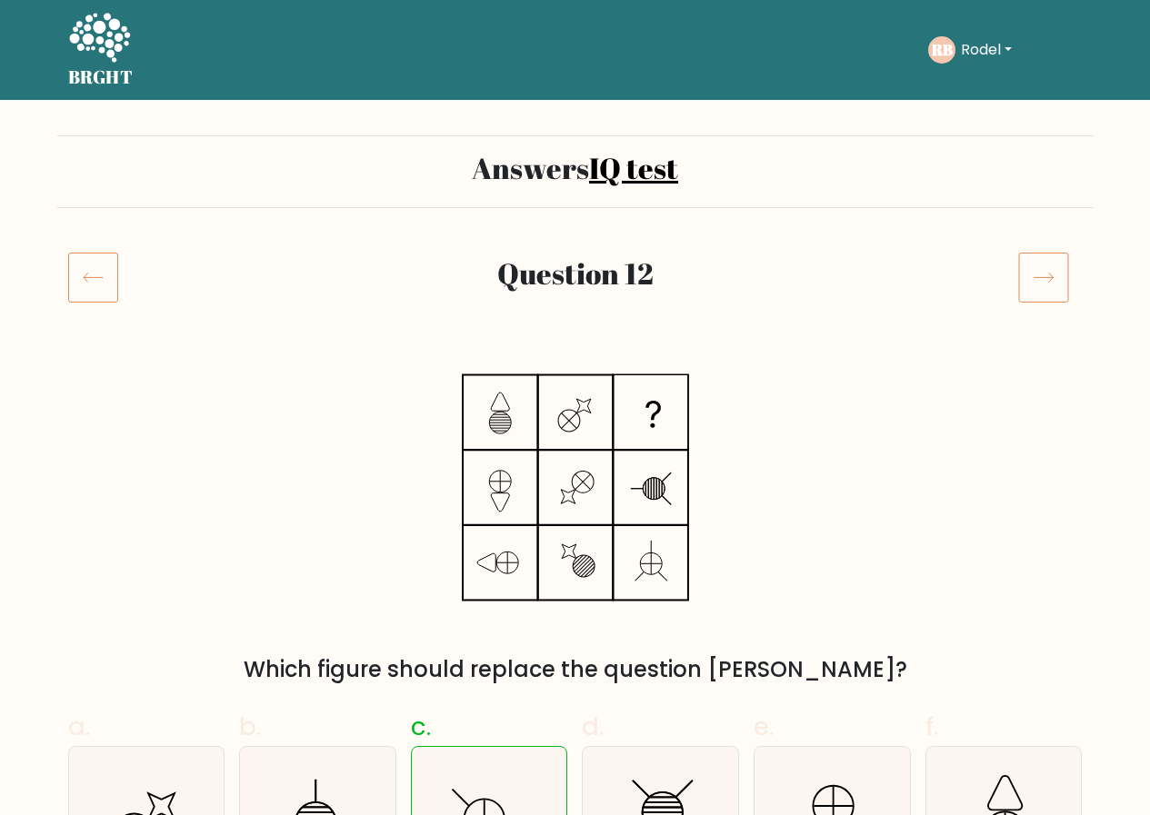
click at [78, 285] on icon at bounding box center [93, 277] width 50 height 51
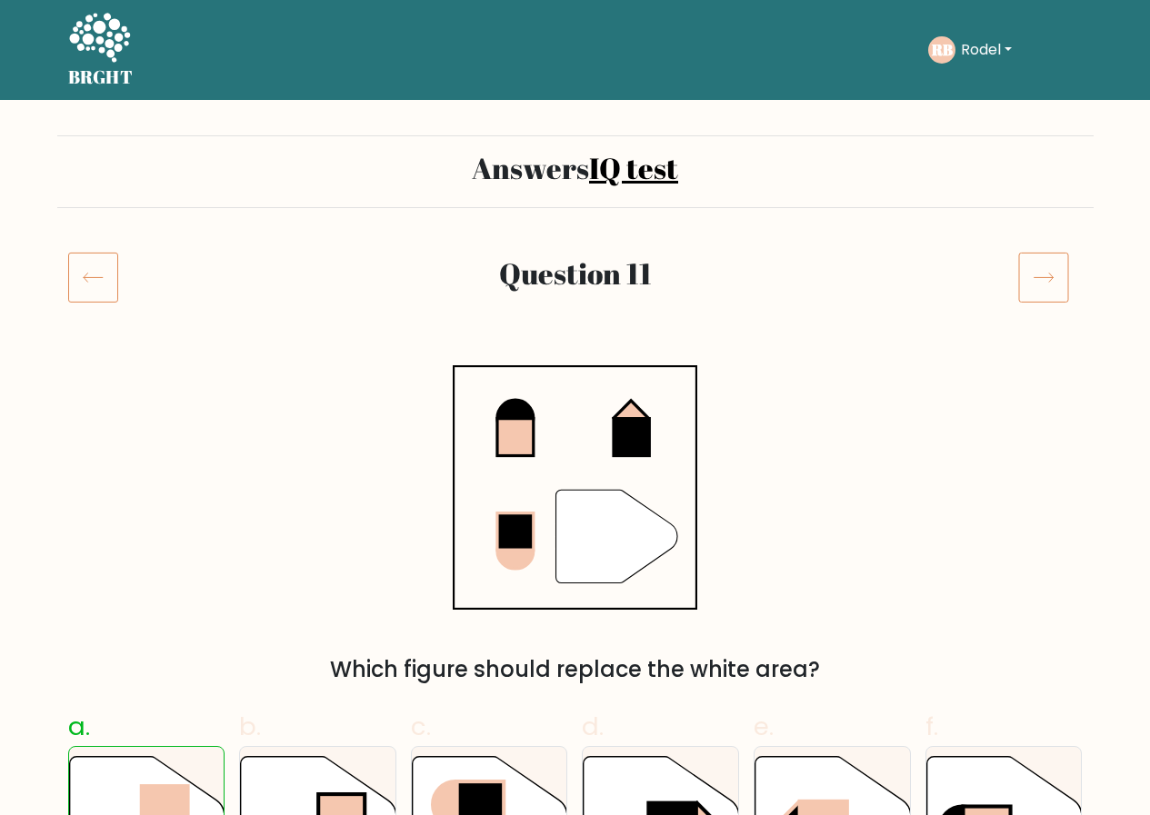
click at [78, 285] on icon at bounding box center [93, 277] width 50 height 51
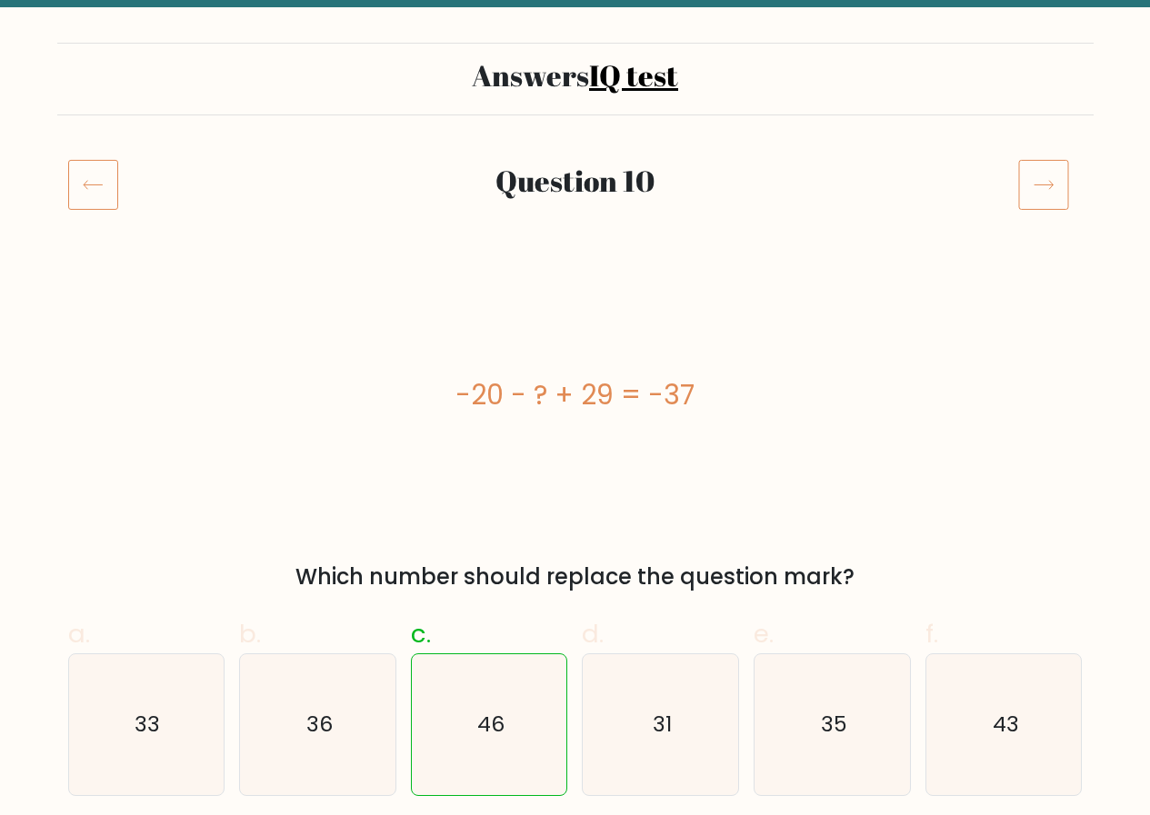
scroll to position [91, 0]
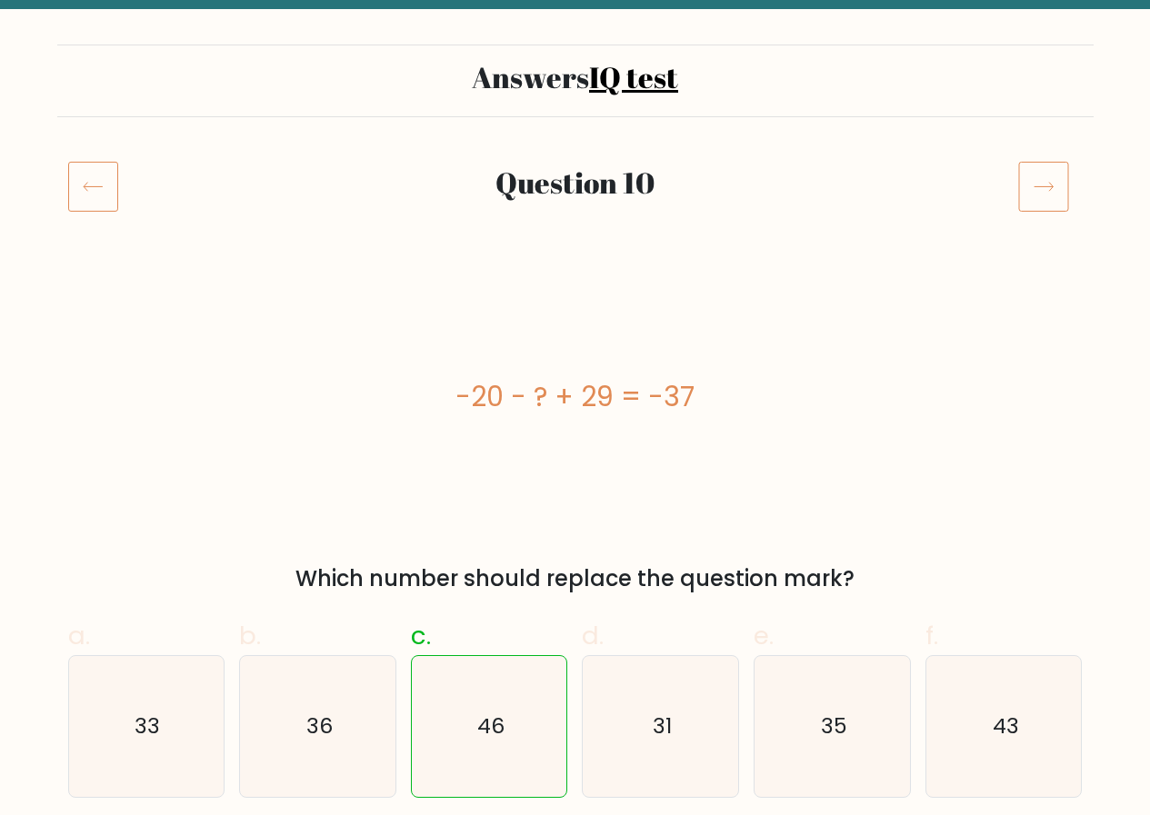
click at [78, 191] on icon at bounding box center [93, 186] width 50 height 51
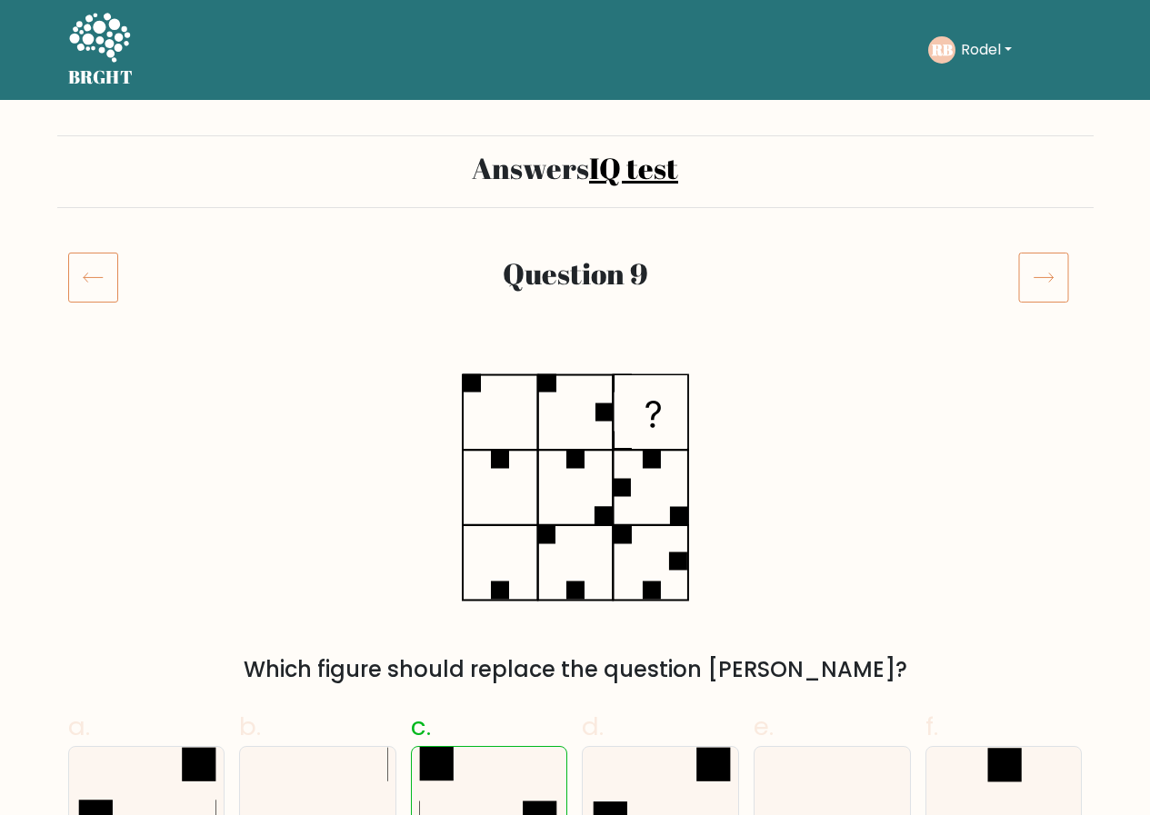
click at [76, 259] on icon at bounding box center [93, 277] width 50 height 51
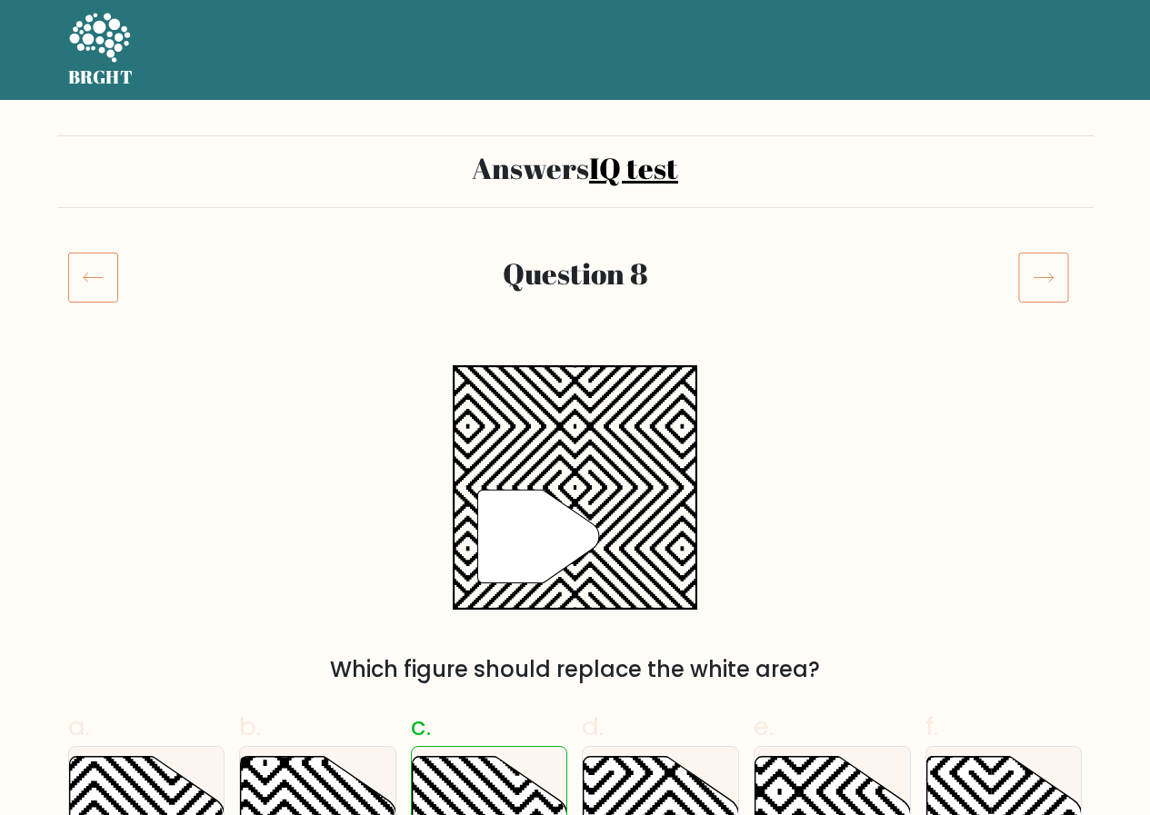
click at [82, 270] on icon at bounding box center [93, 277] width 50 height 51
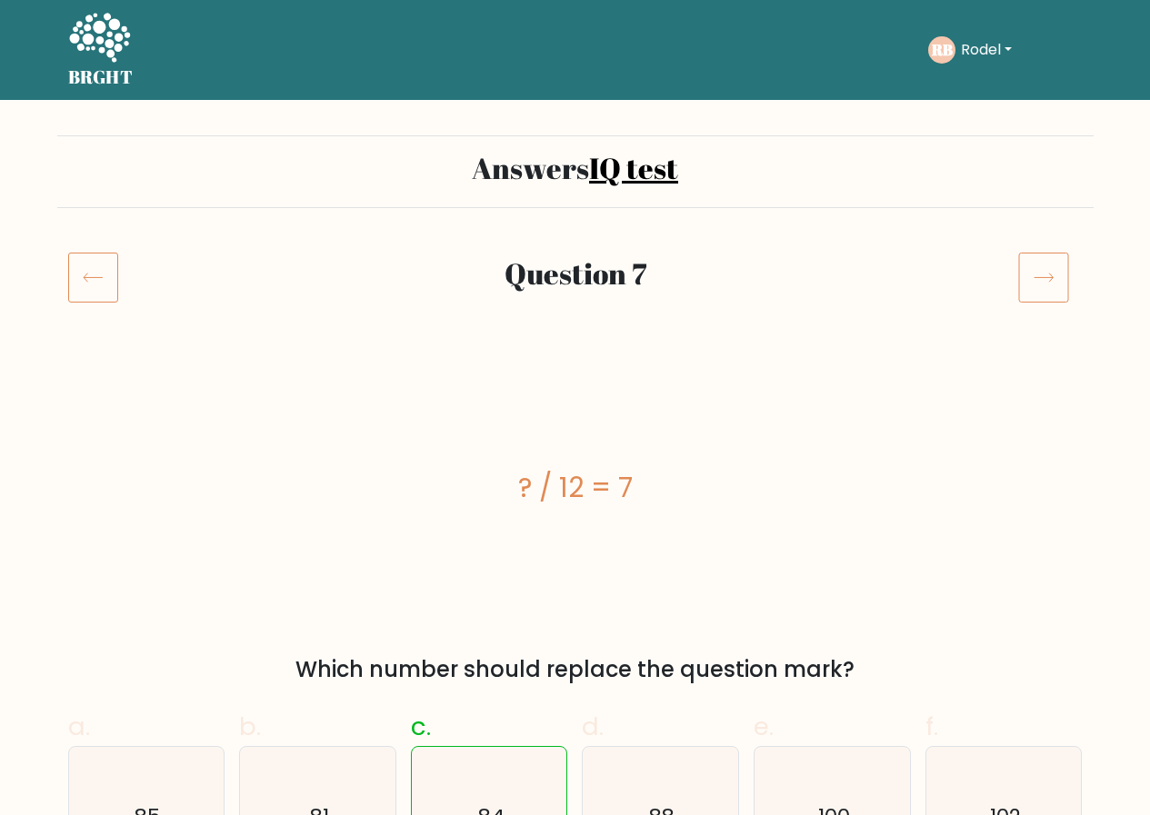
click at [82, 270] on icon at bounding box center [93, 277] width 50 height 51
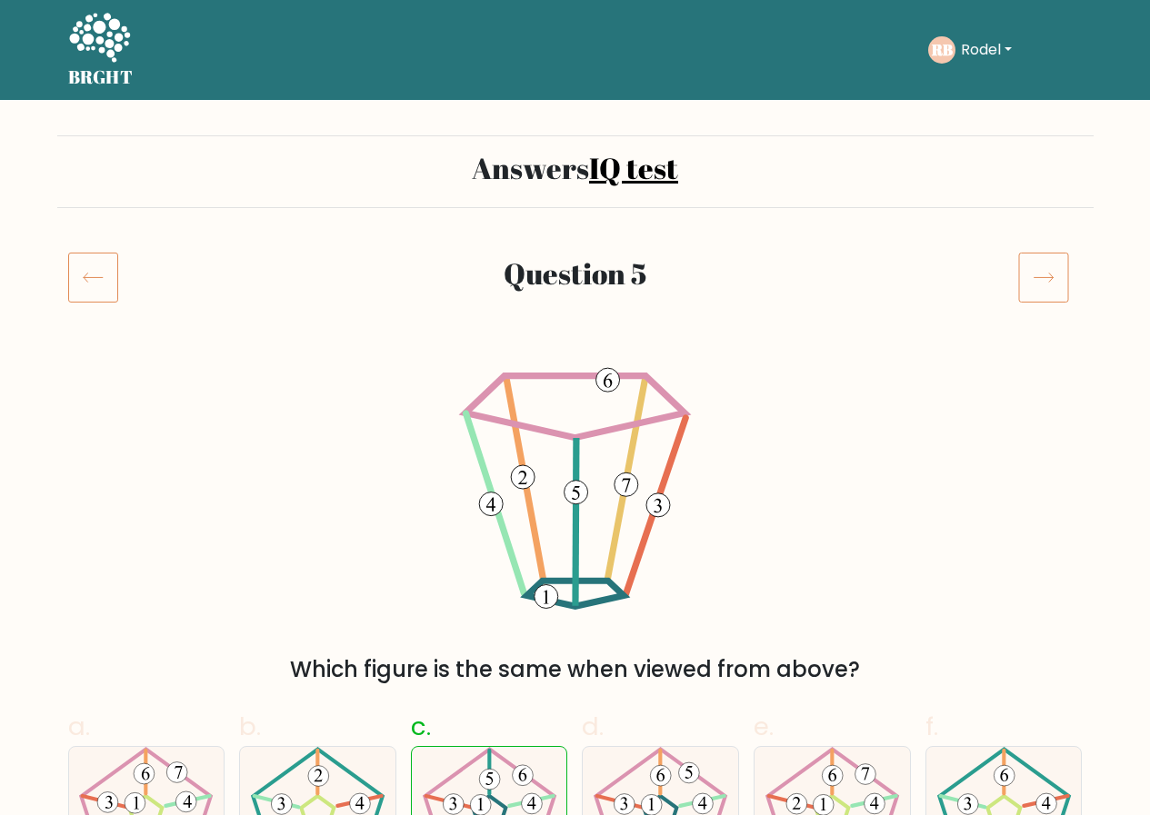
click at [82, 270] on icon at bounding box center [93, 277] width 50 height 51
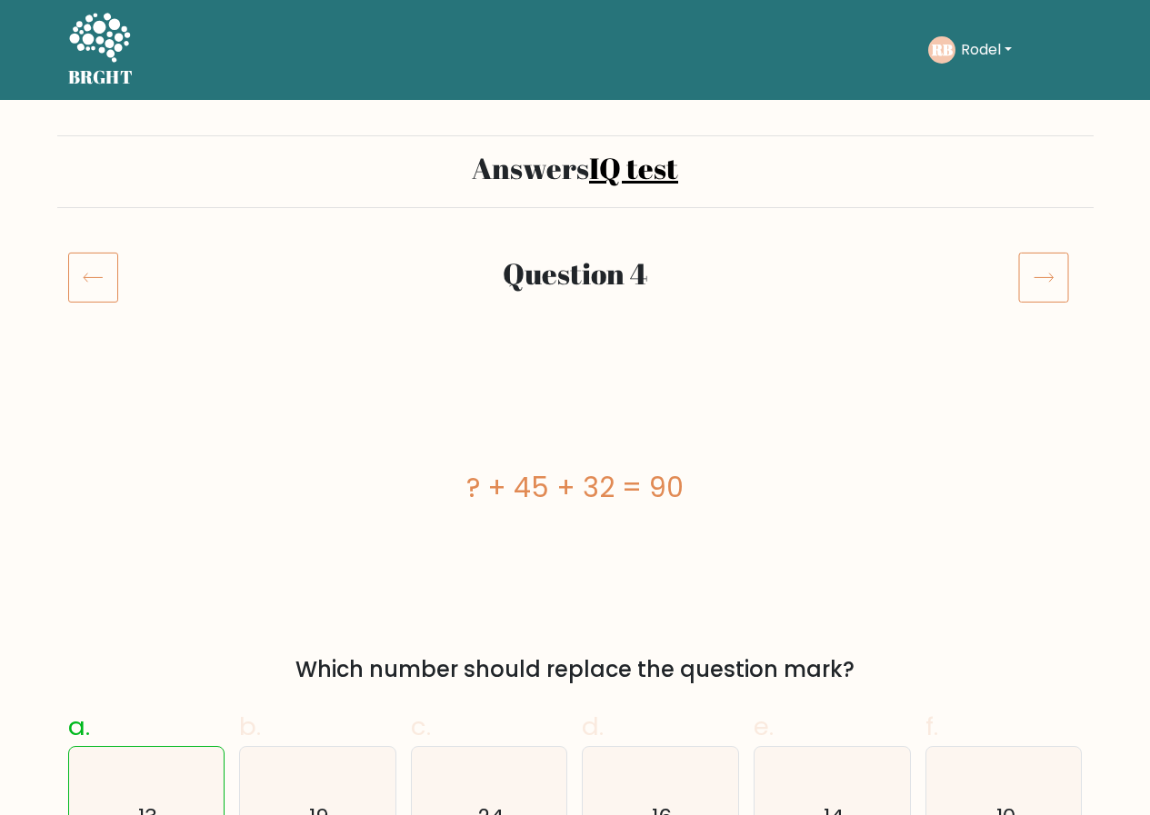
click at [82, 270] on icon at bounding box center [93, 277] width 50 height 51
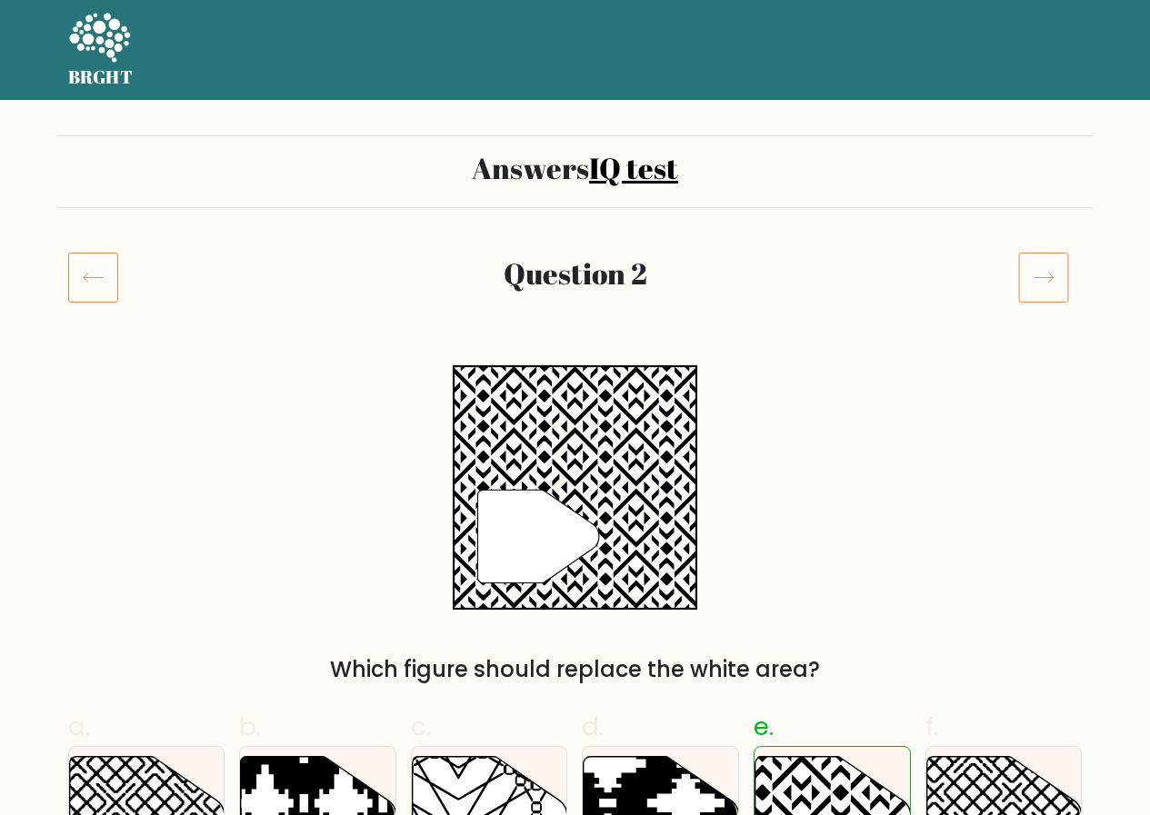
click at [82, 270] on icon at bounding box center [93, 277] width 50 height 51
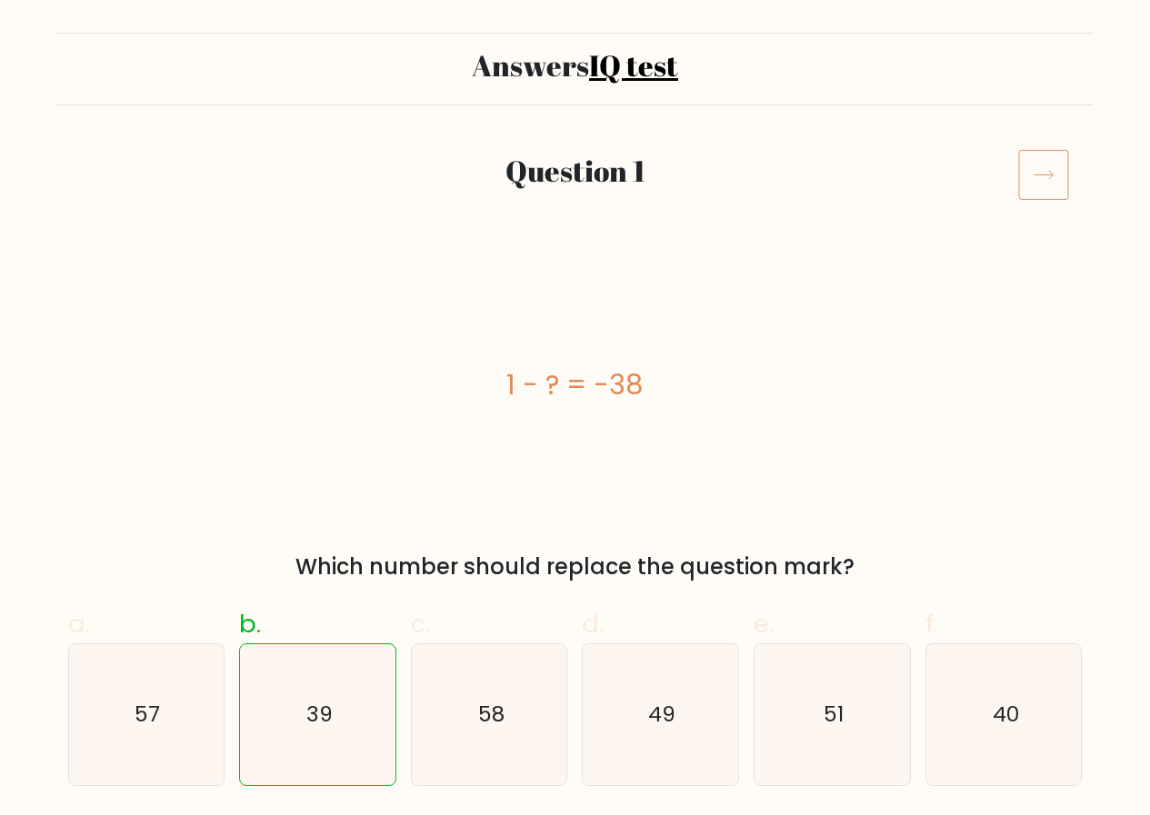
scroll to position [91, 0]
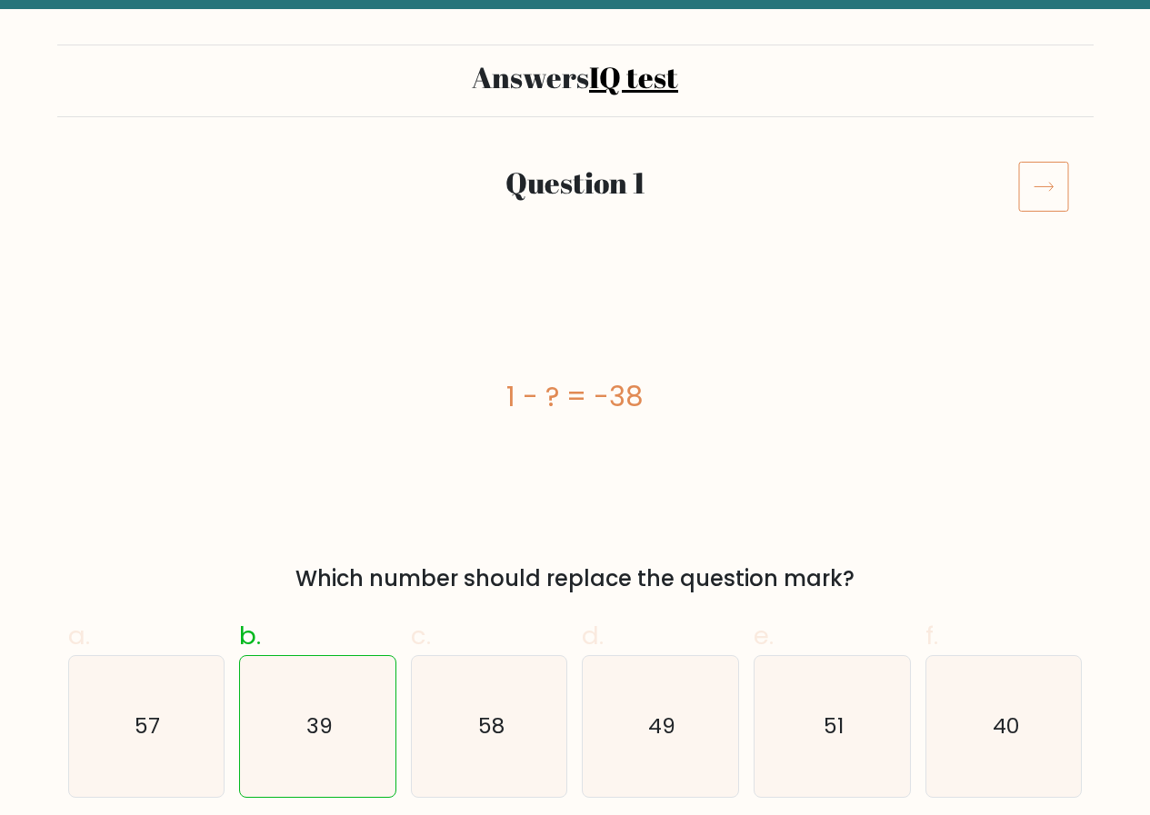
click at [1046, 189] on icon at bounding box center [1043, 186] width 51 height 51
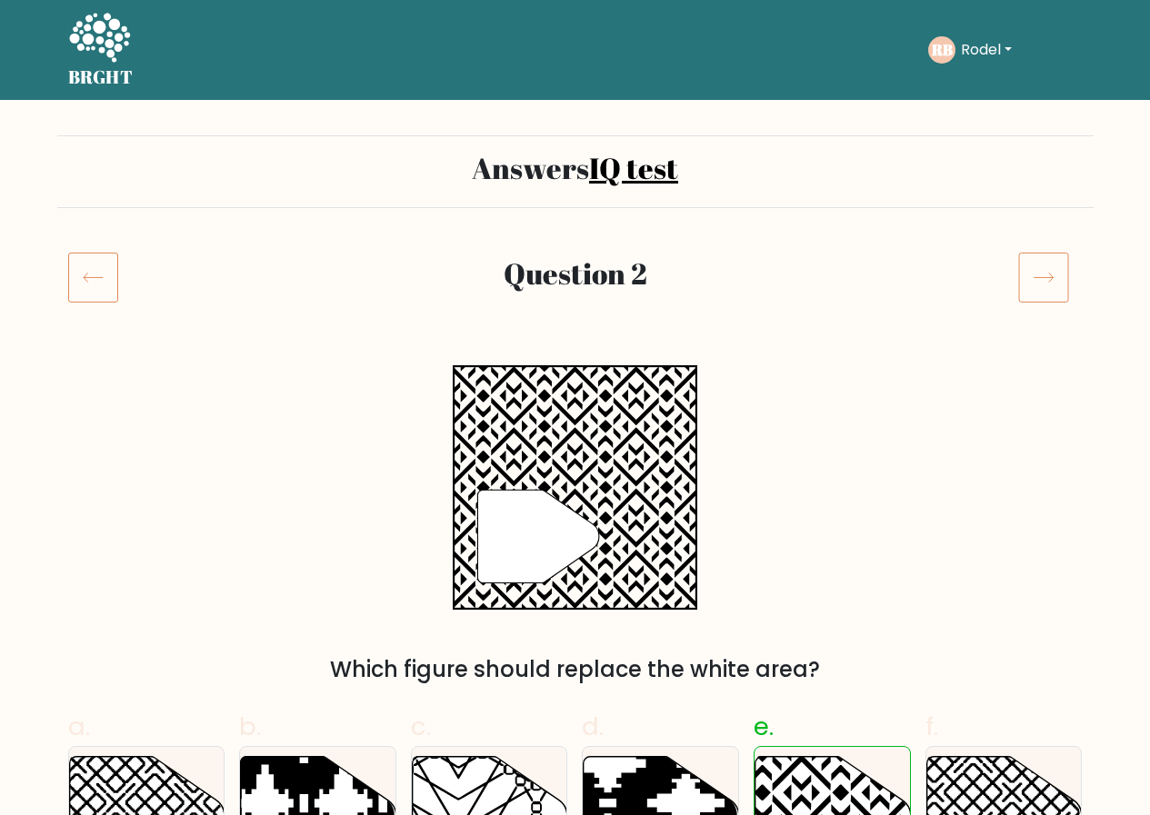
click at [1044, 287] on icon at bounding box center [1043, 277] width 51 height 51
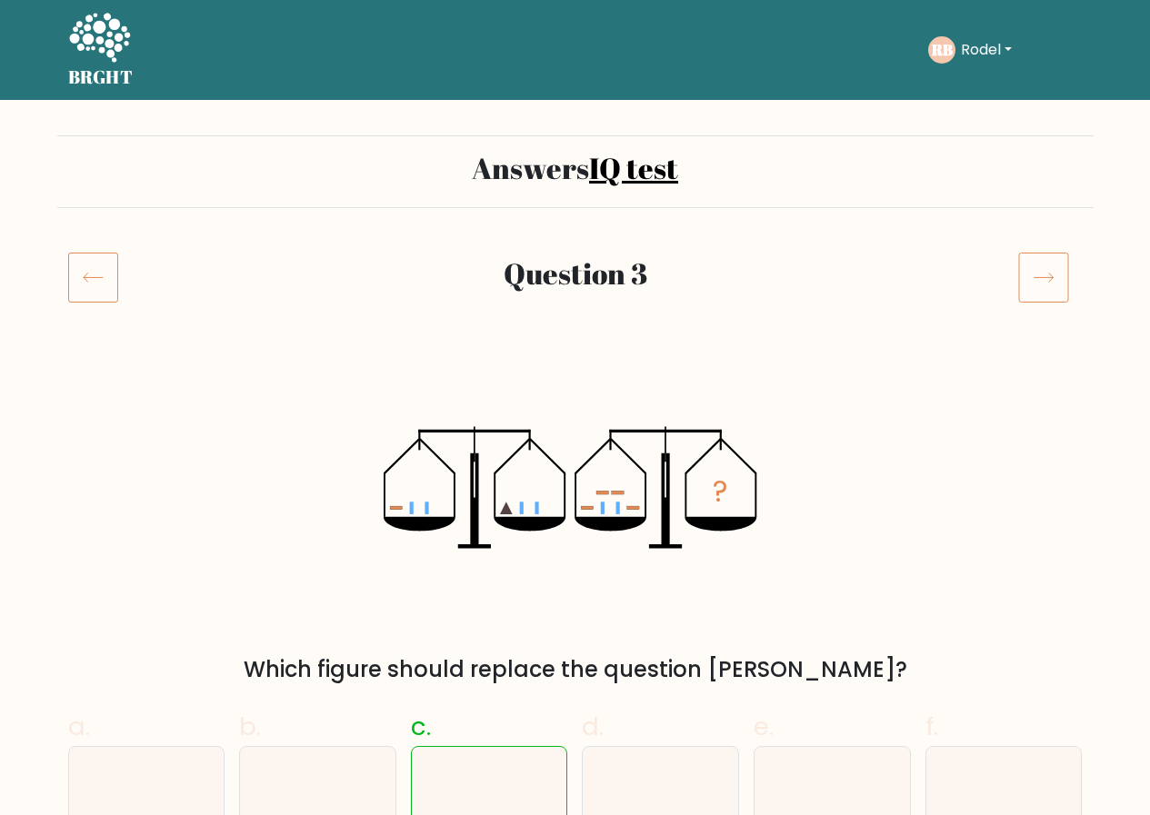
click at [1047, 275] on icon at bounding box center [1043, 277] width 51 height 51
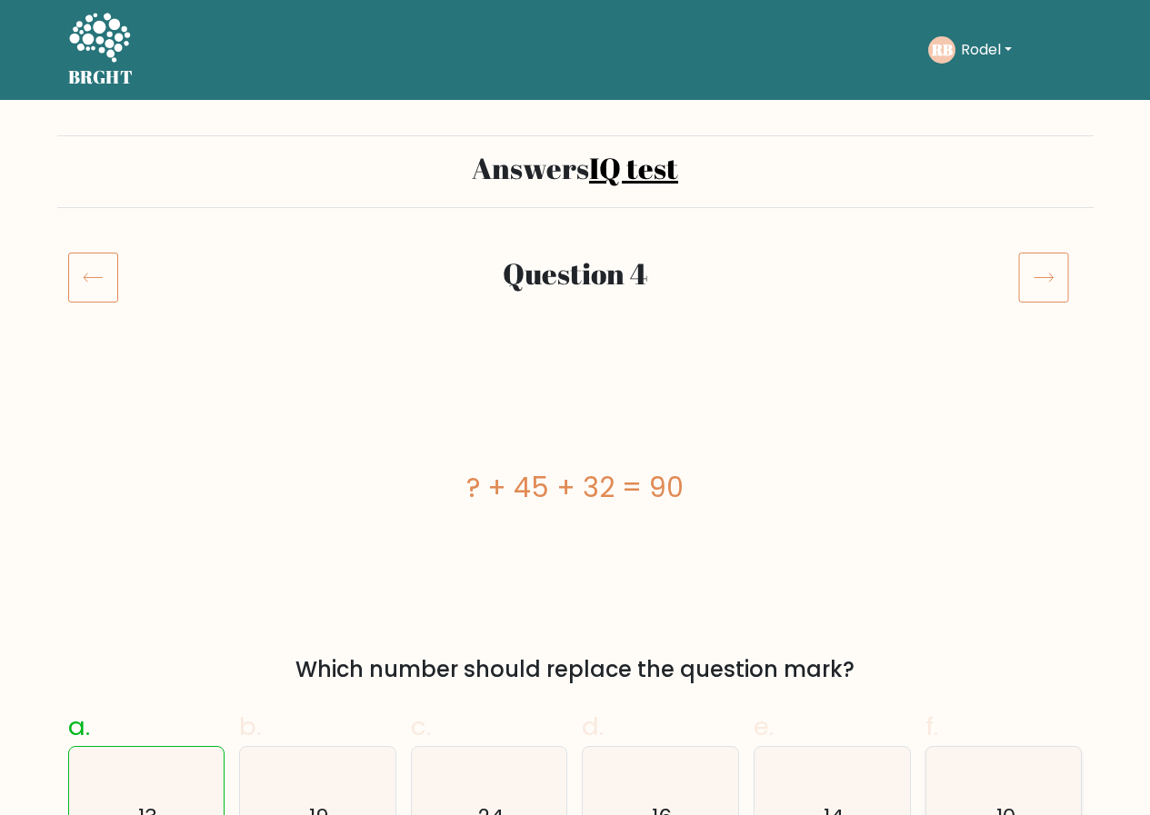
scroll to position [91, 0]
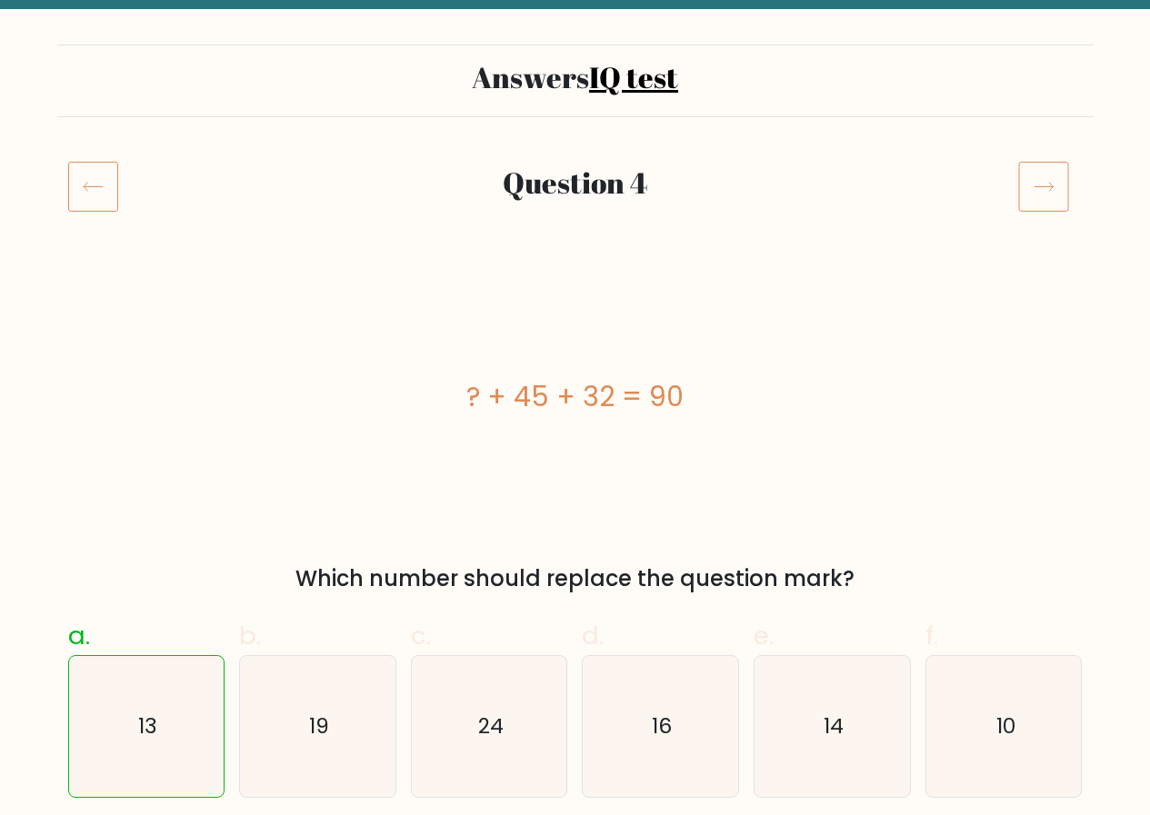
click at [1045, 189] on icon at bounding box center [1043, 186] width 51 height 51
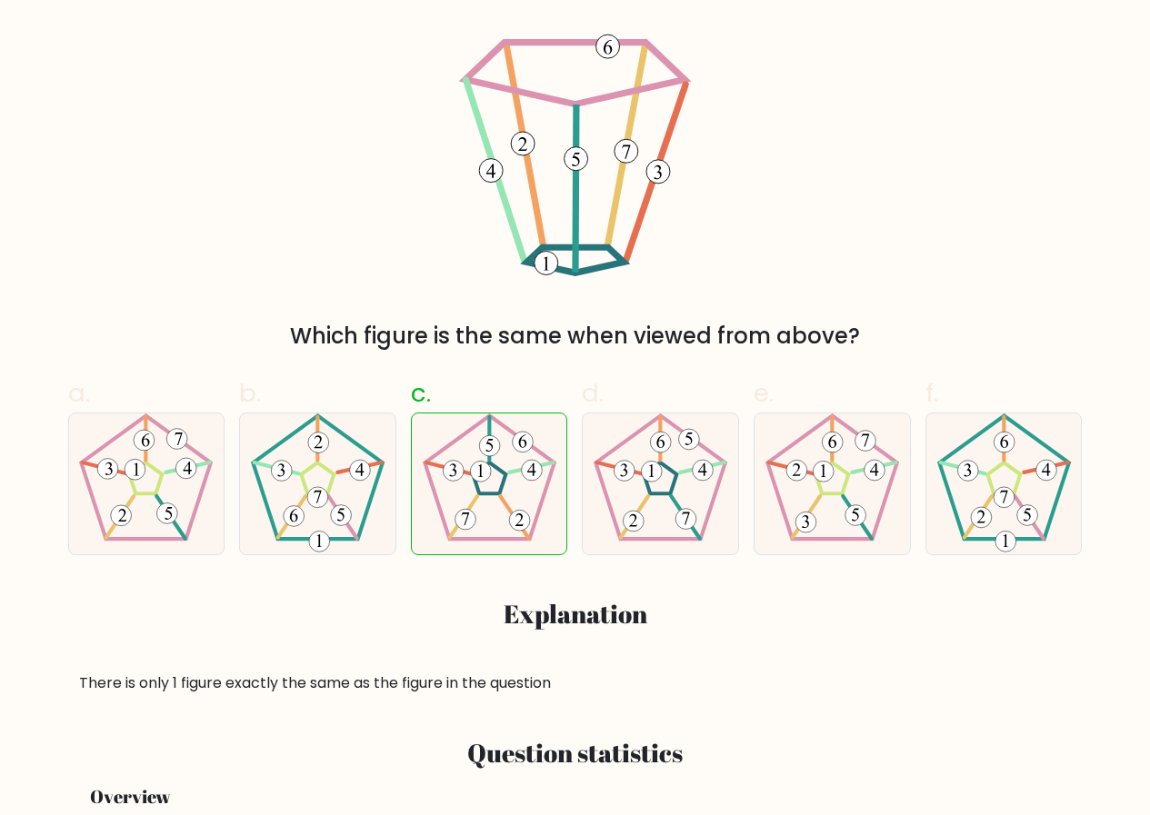
scroll to position [91, 0]
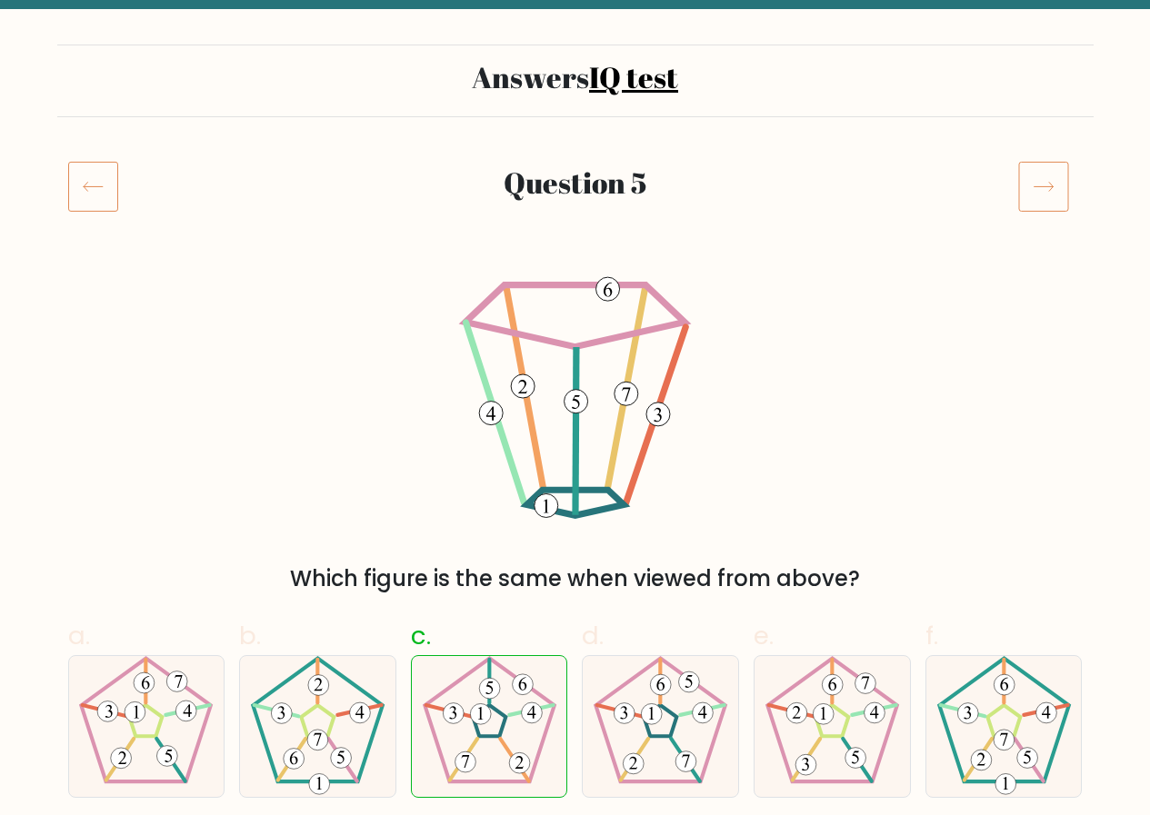
click at [1035, 192] on icon at bounding box center [1043, 186] width 51 height 51
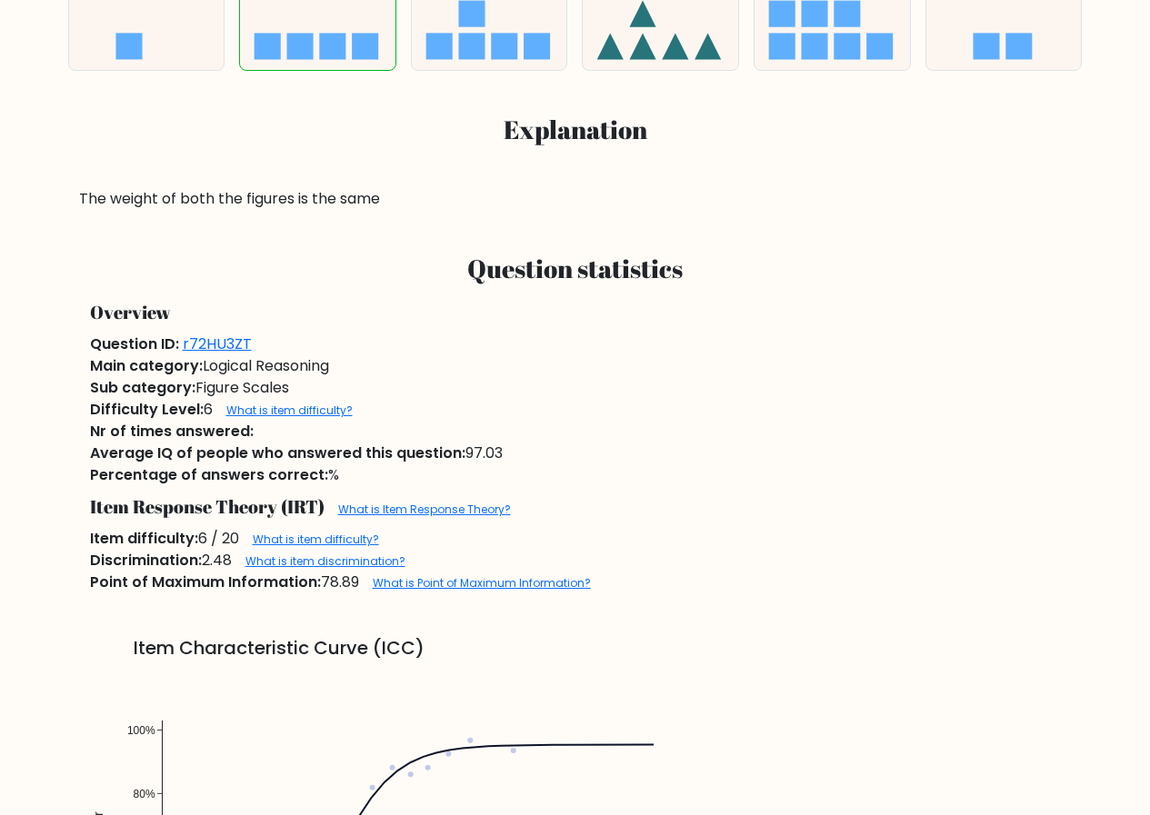
scroll to position [91, 0]
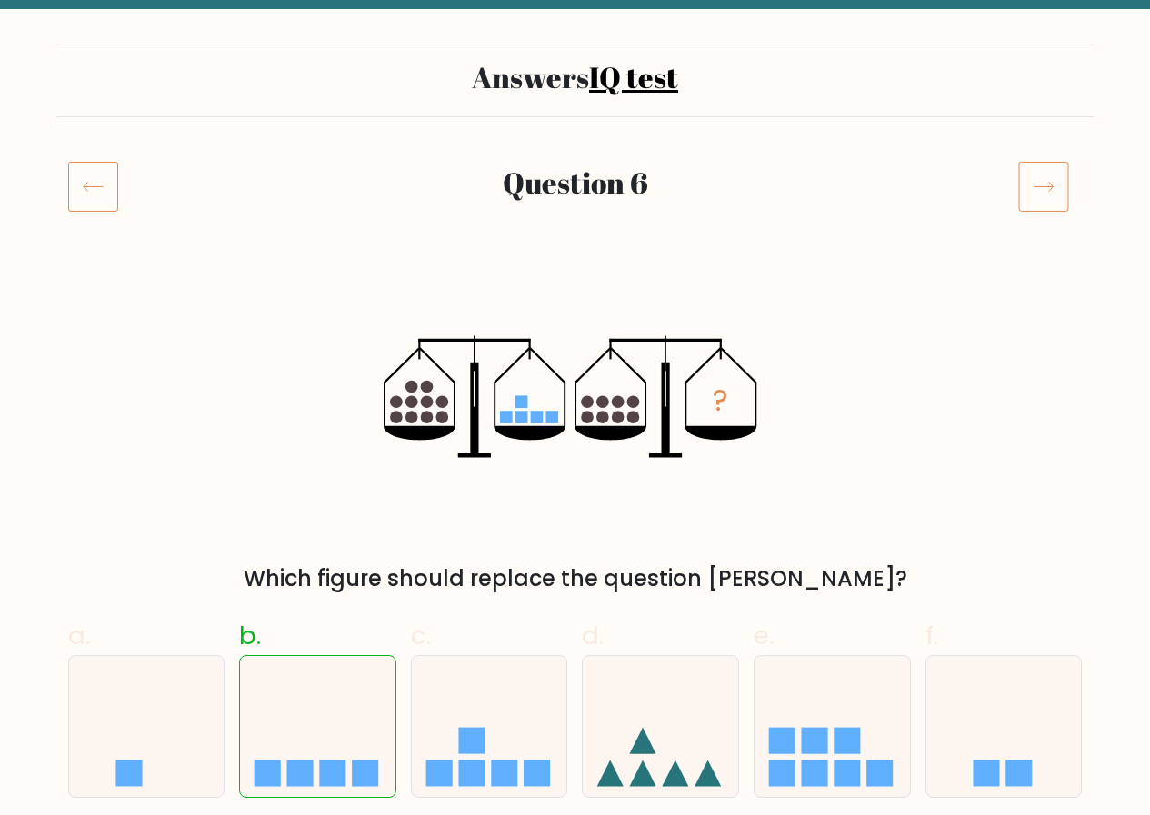
click at [1048, 195] on icon at bounding box center [1043, 186] width 51 height 51
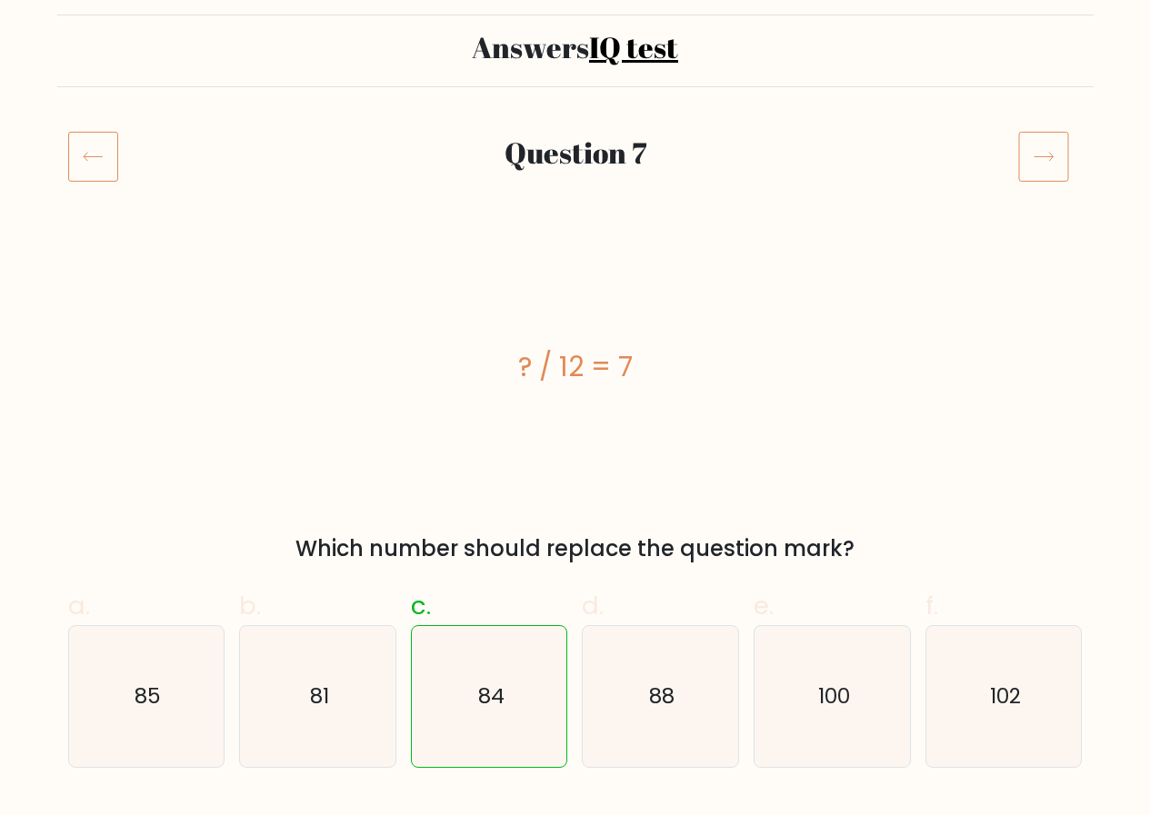
scroll to position [91, 0]
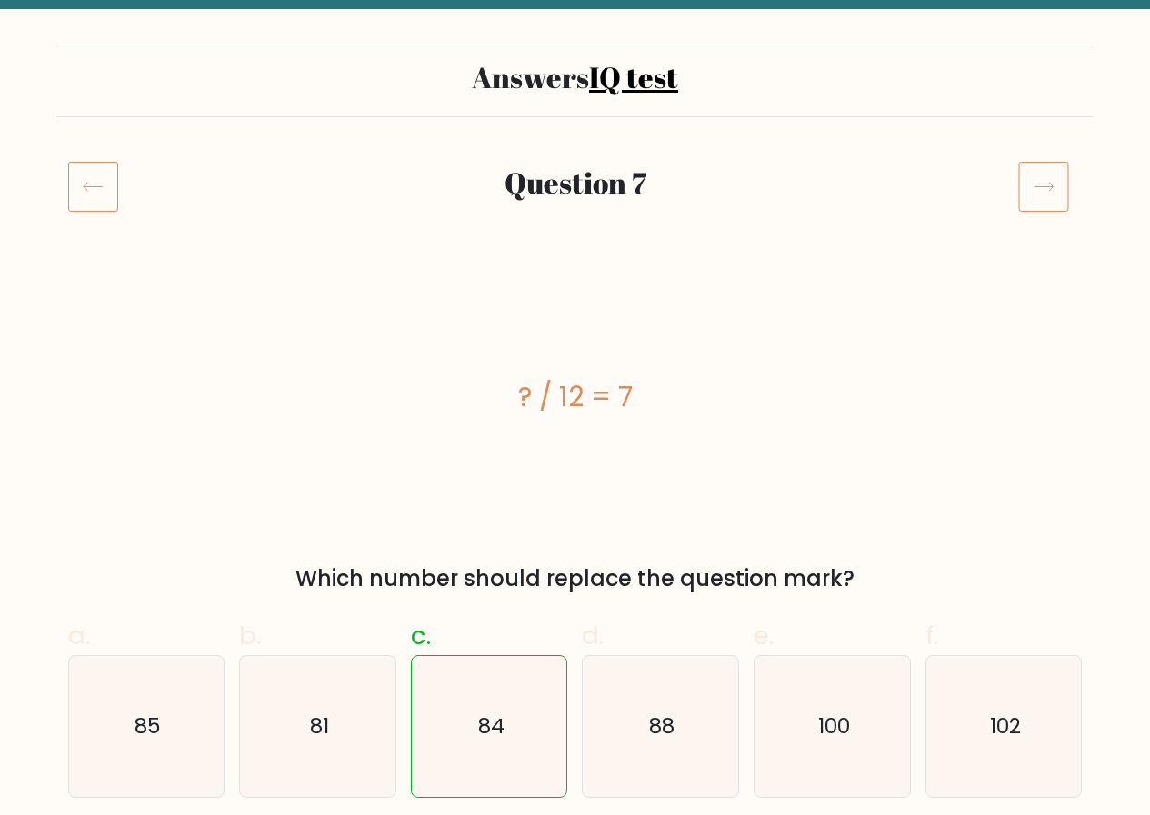
click at [1041, 185] on icon at bounding box center [1043, 186] width 51 height 51
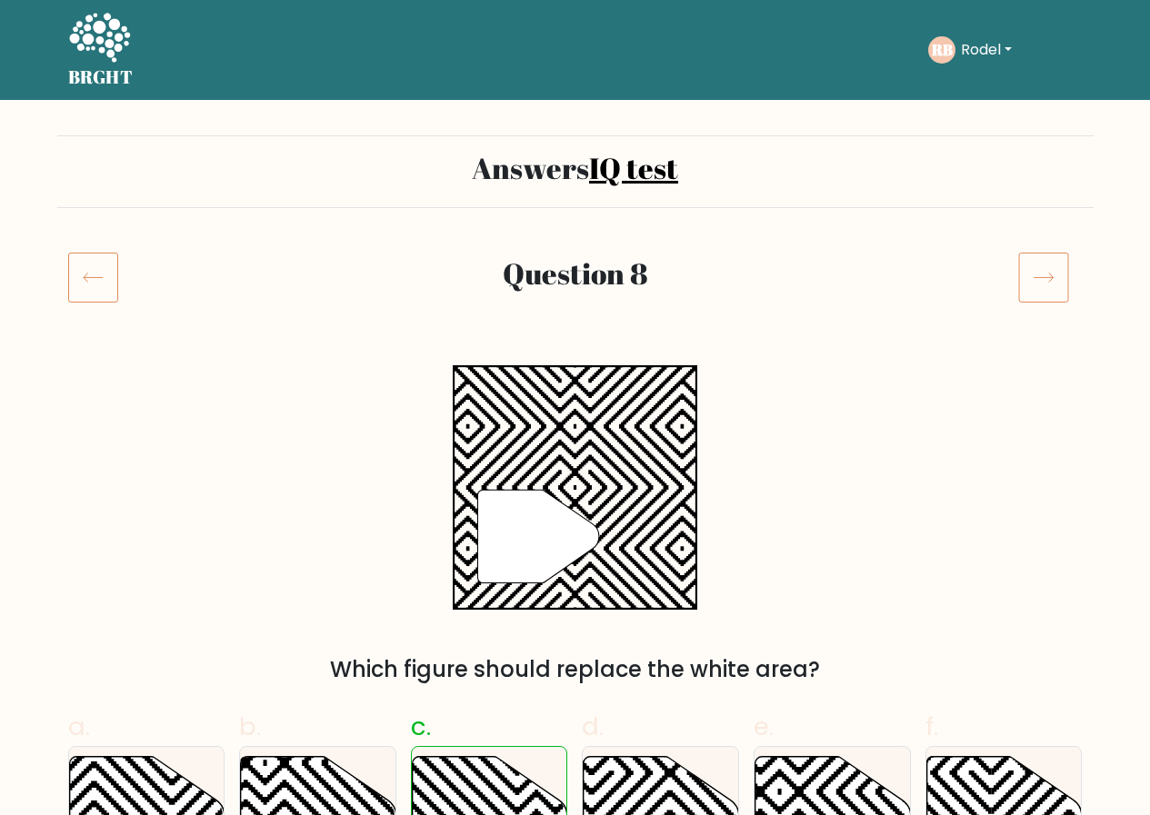
click at [1053, 255] on icon at bounding box center [1043, 277] width 51 height 51
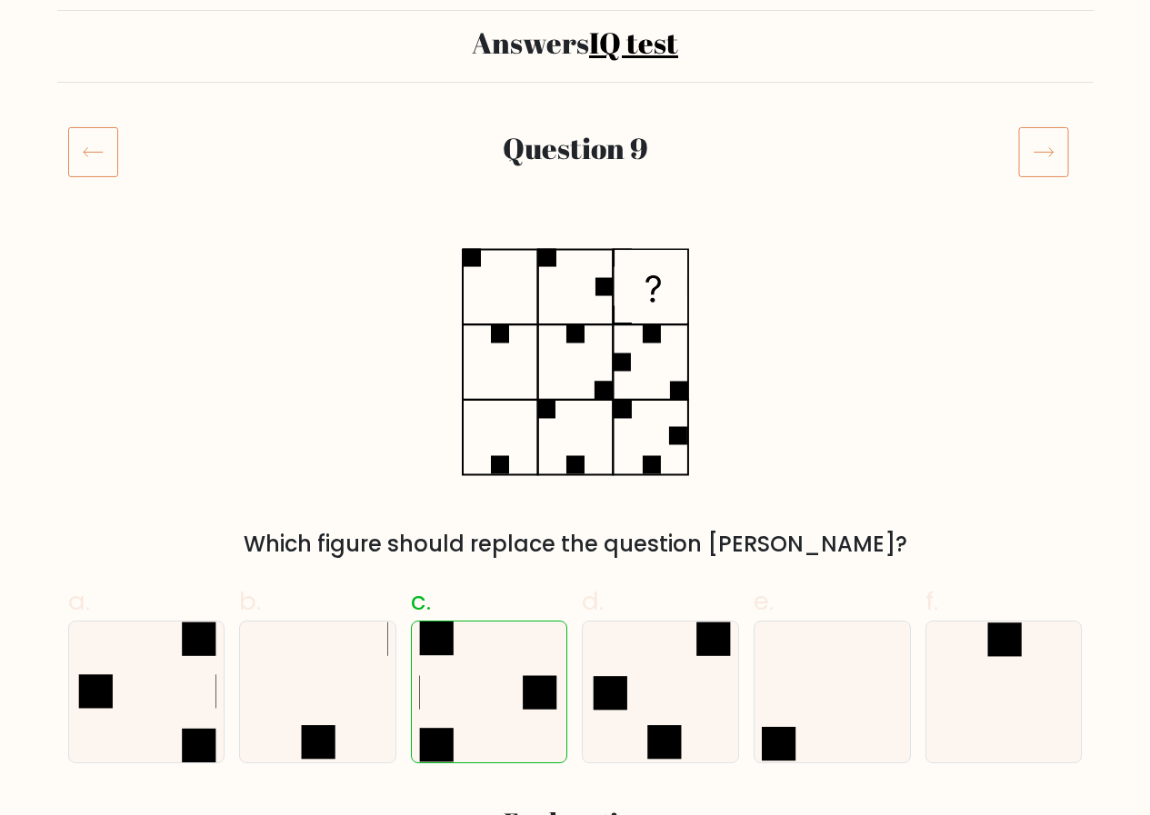
scroll to position [91, 0]
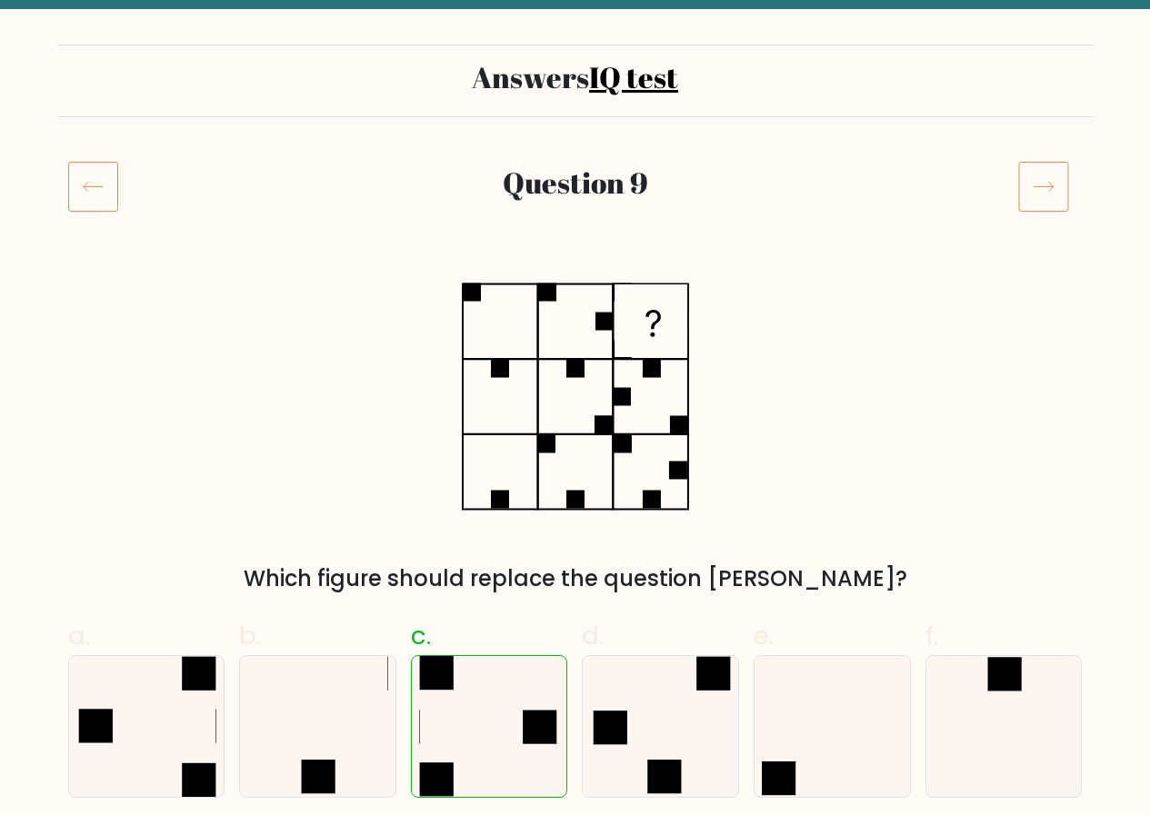
click at [1045, 175] on icon at bounding box center [1043, 186] width 51 height 51
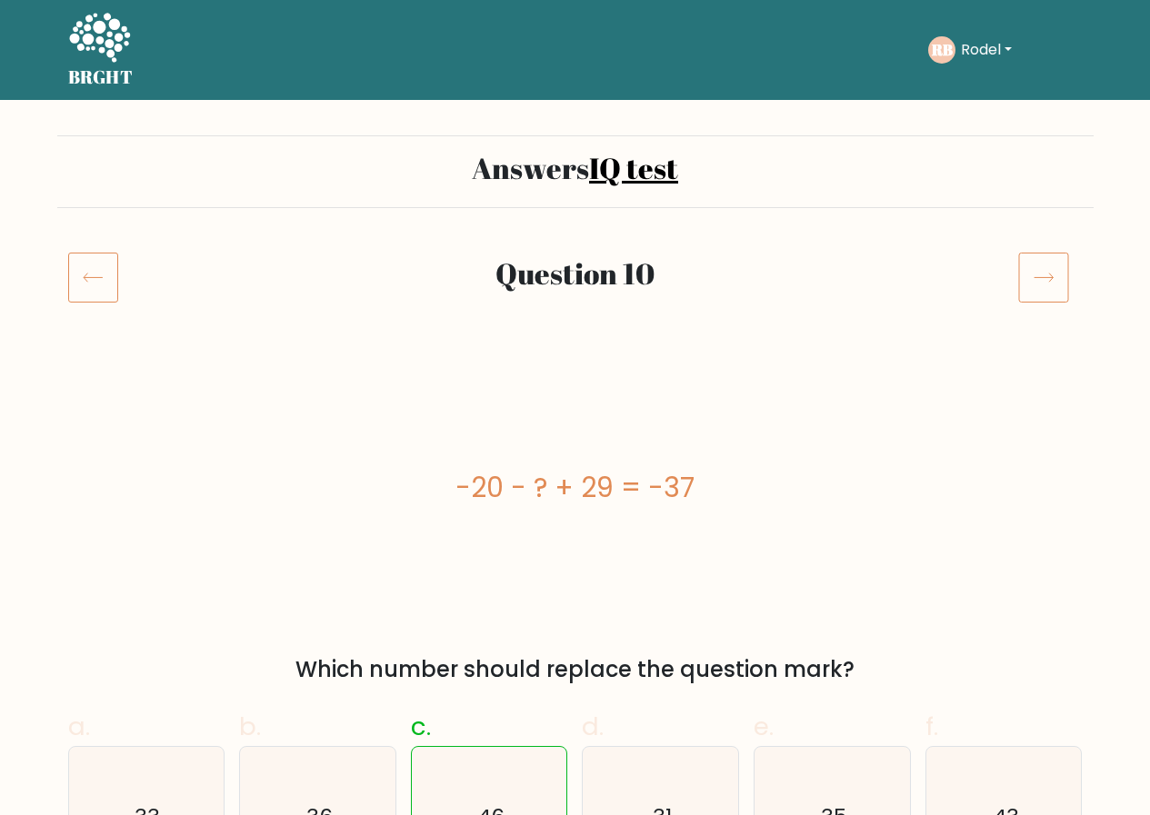
click at [1029, 265] on icon at bounding box center [1043, 277] width 51 height 51
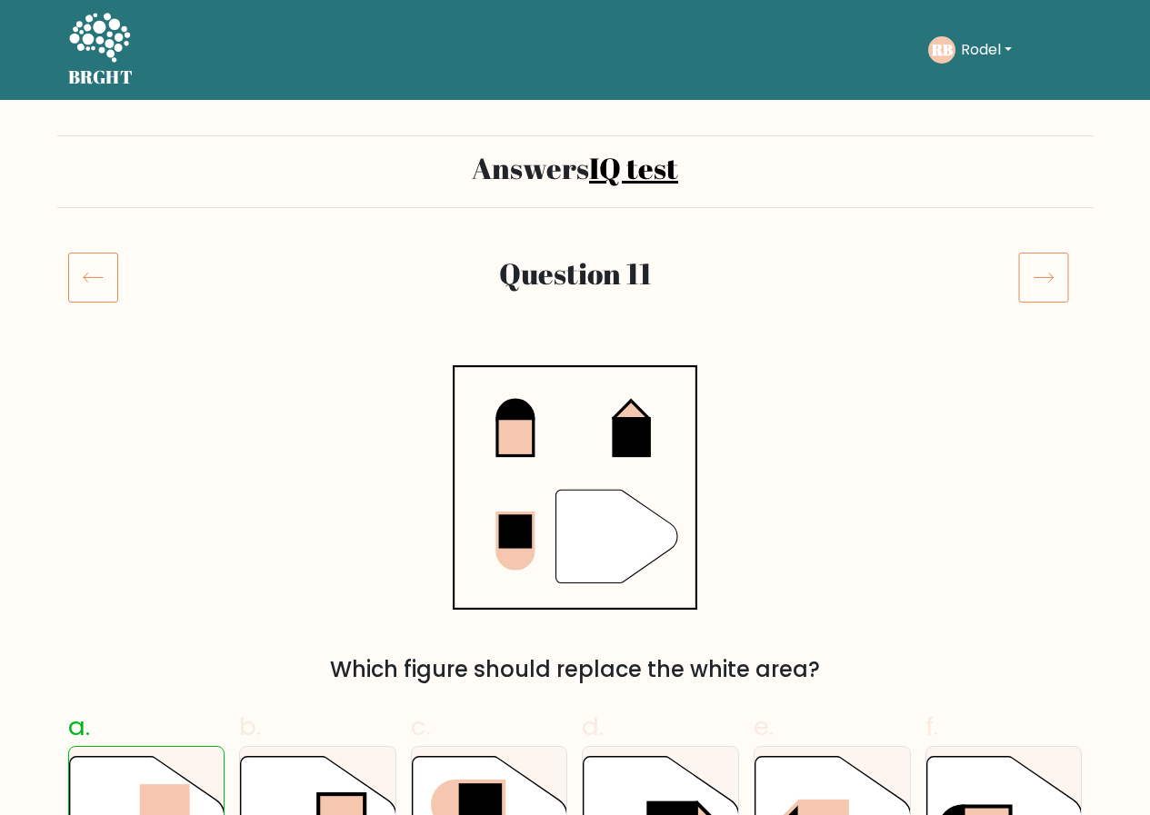
click at [1048, 259] on icon at bounding box center [1043, 277] width 51 height 51
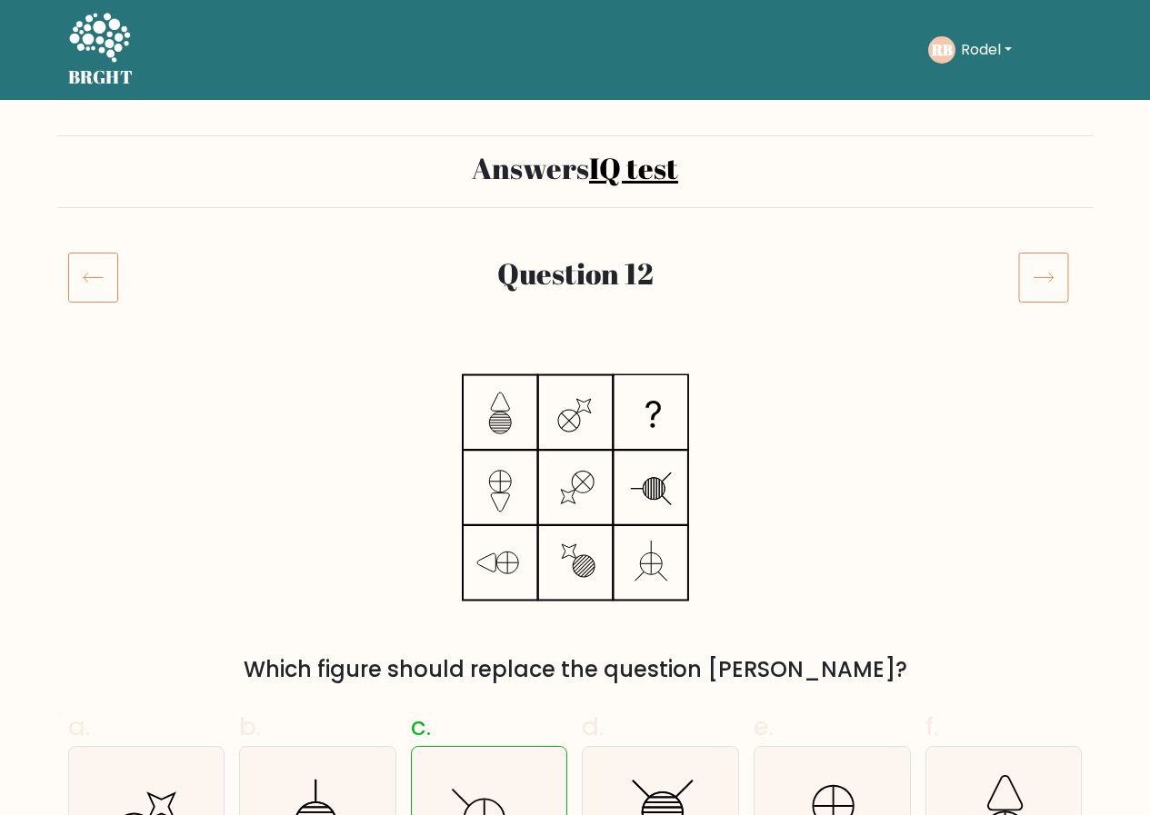
click at [1041, 257] on icon at bounding box center [1043, 277] width 51 height 51
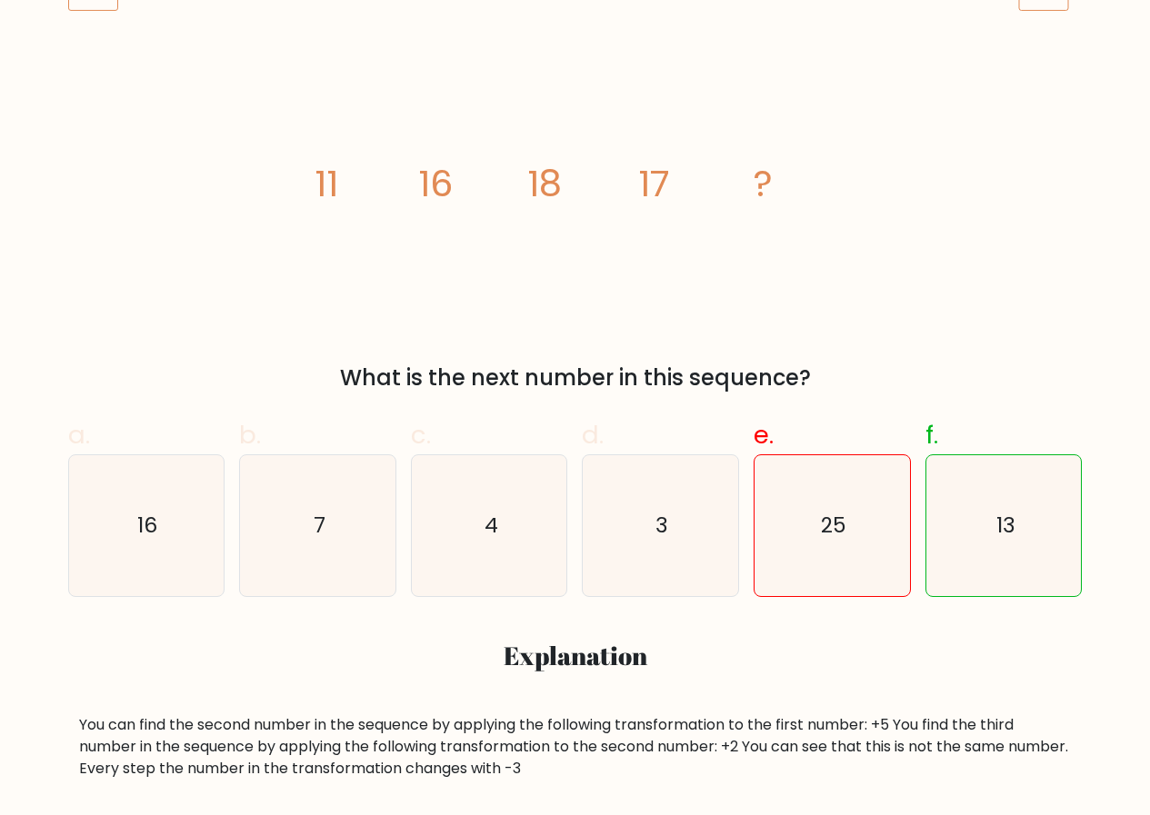
scroll to position [182, 0]
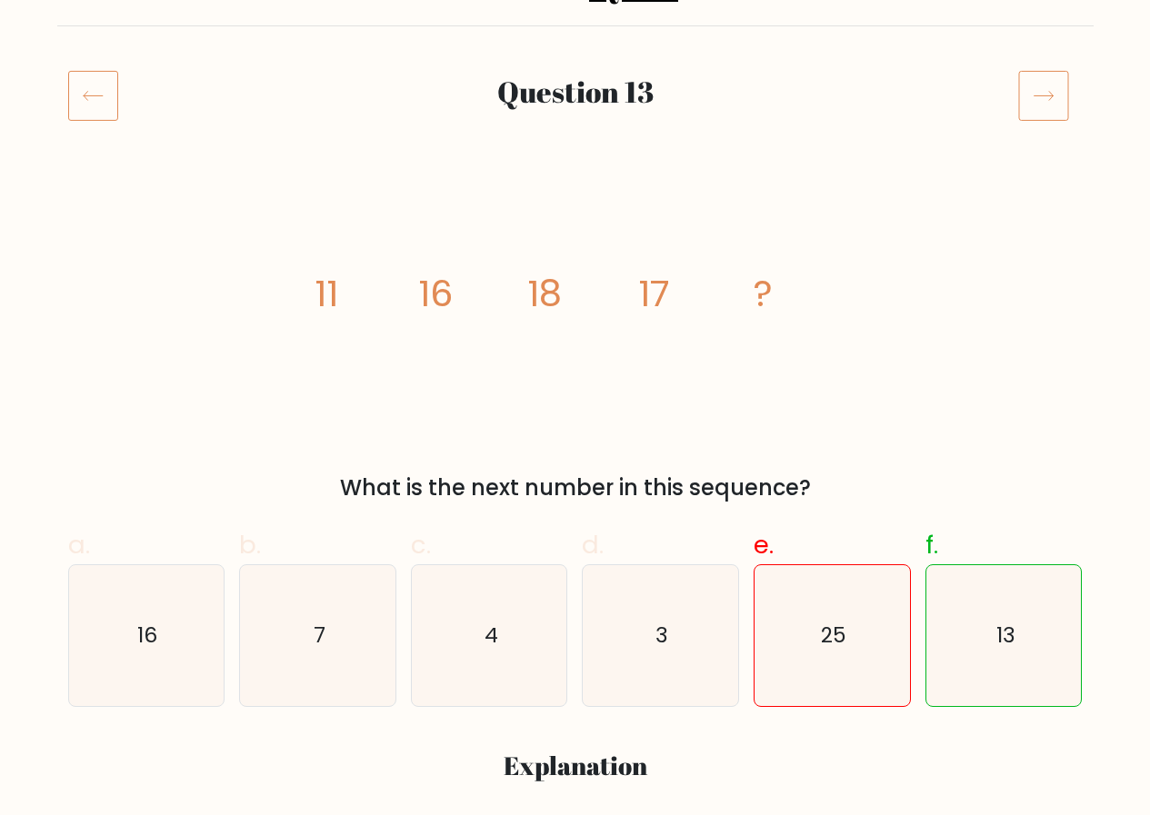
click at [1041, 96] on icon at bounding box center [1043, 96] width 19 height 9
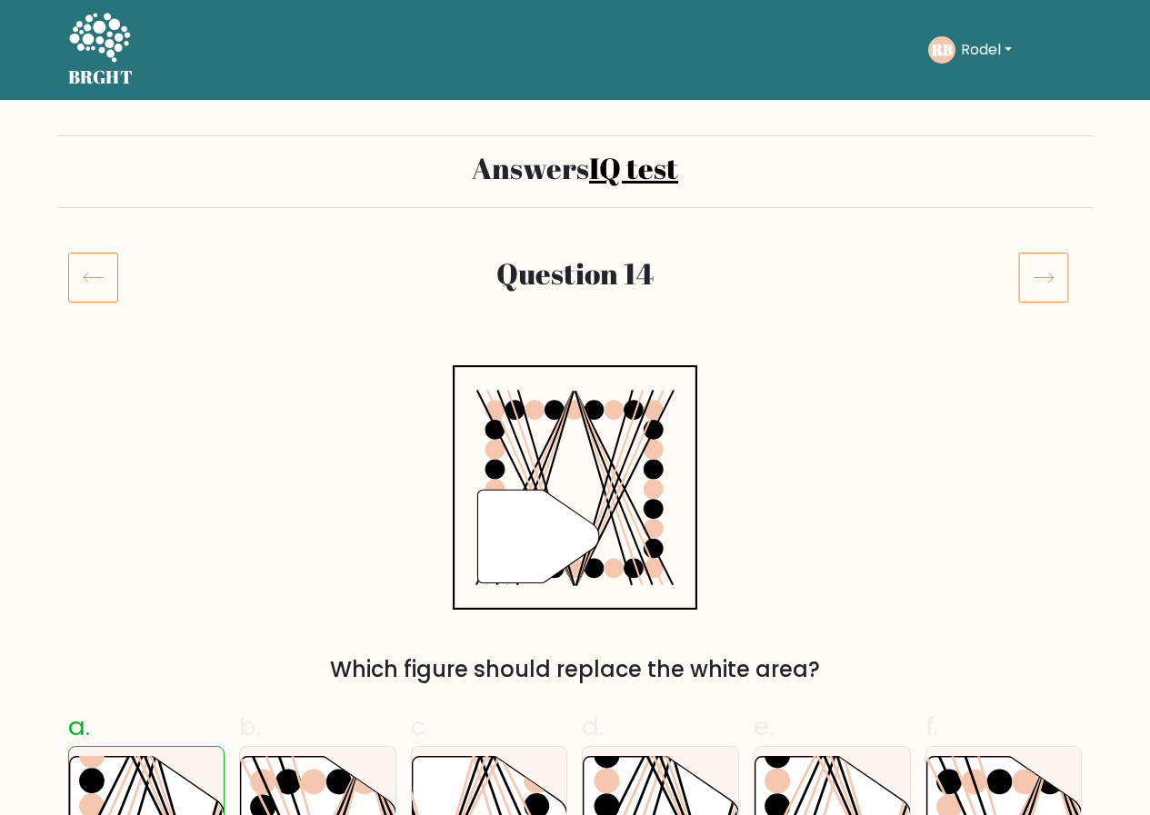
click at [1043, 269] on icon at bounding box center [1043, 277] width 51 height 51
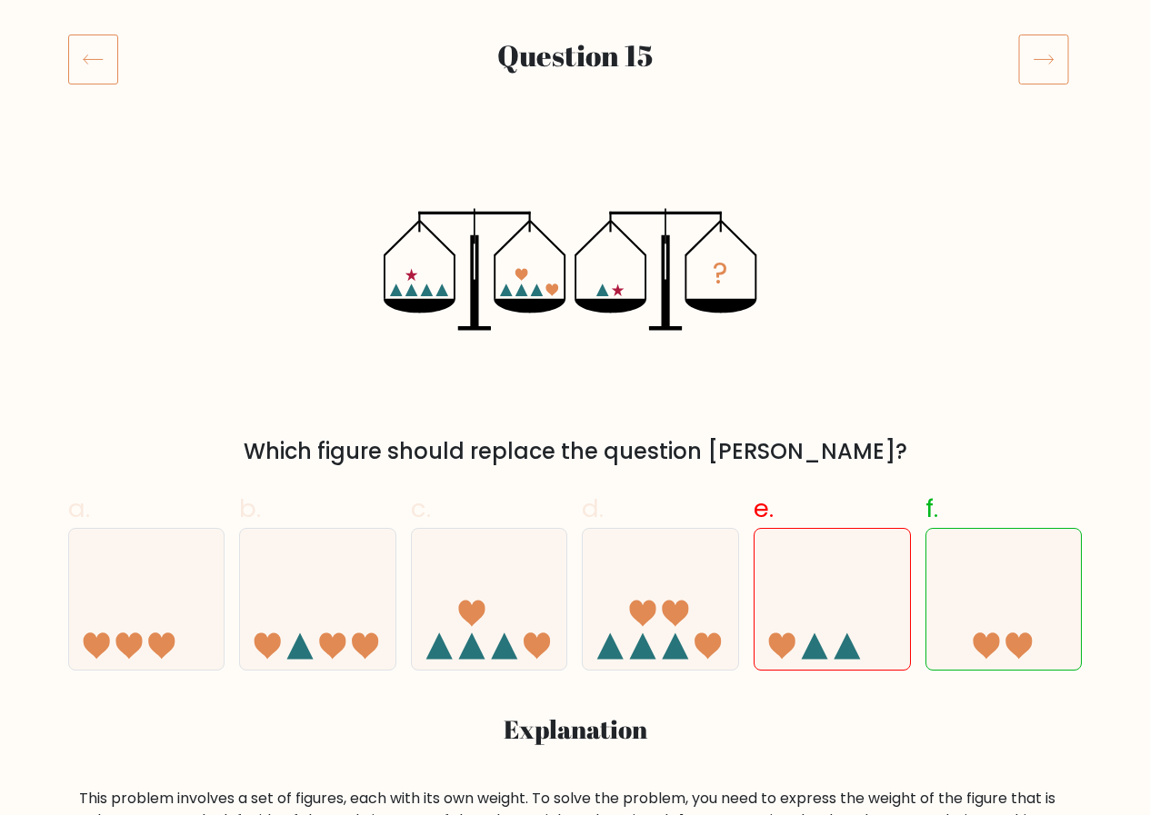
scroll to position [182, 0]
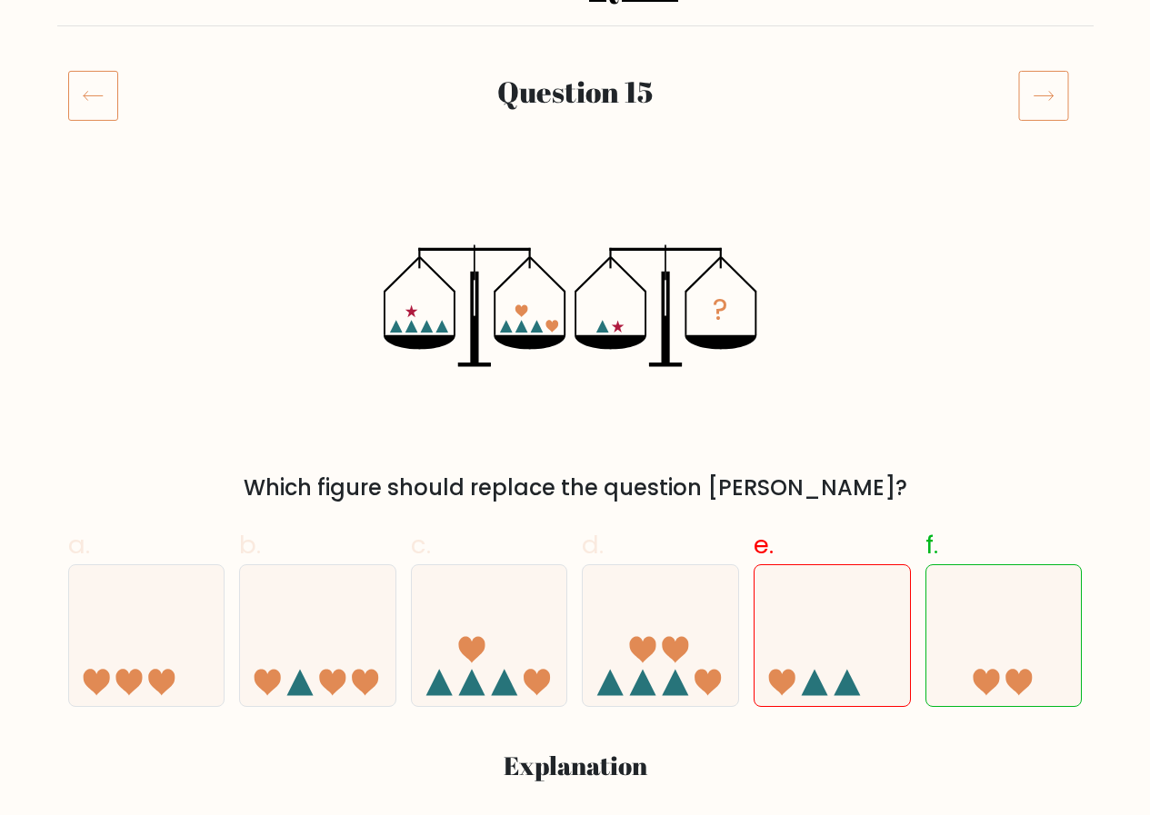
click at [1050, 85] on icon at bounding box center [1043, 95] width 51 height 51
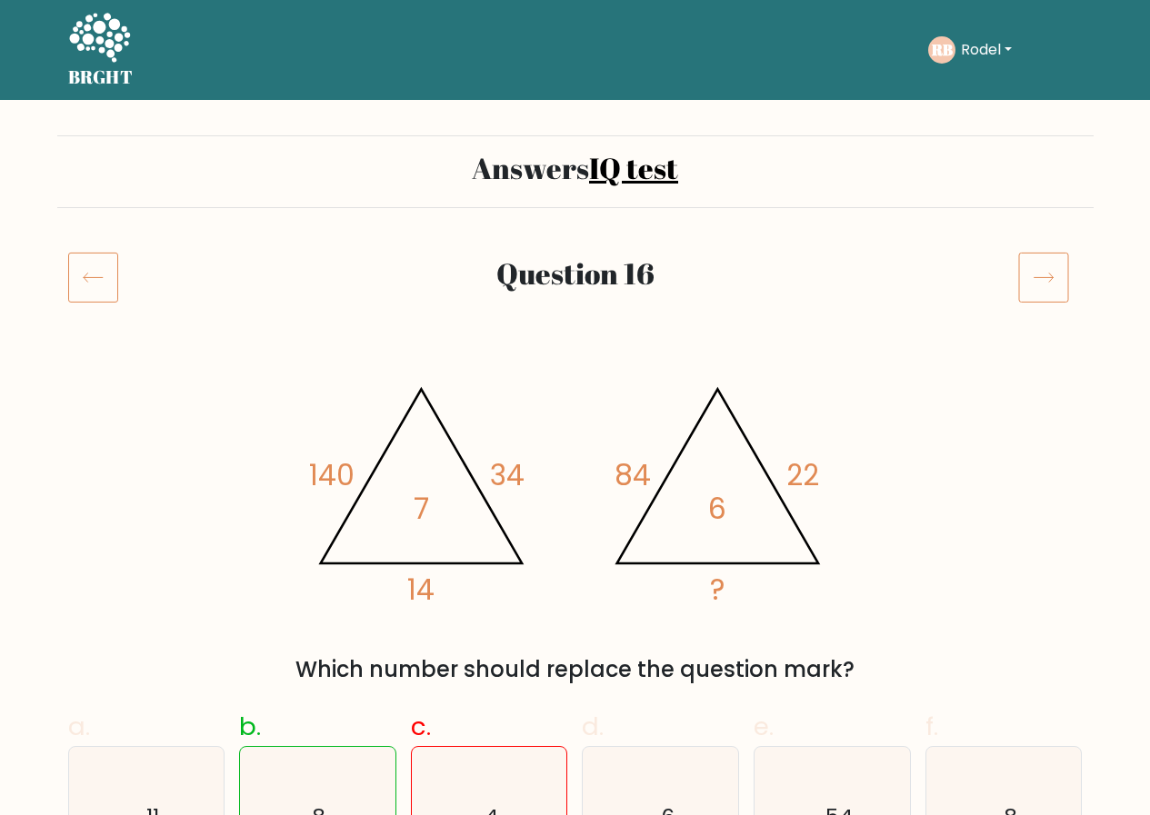
click at [1049, 272] on icon at bounding box center [1043, 277] width 51 height 51
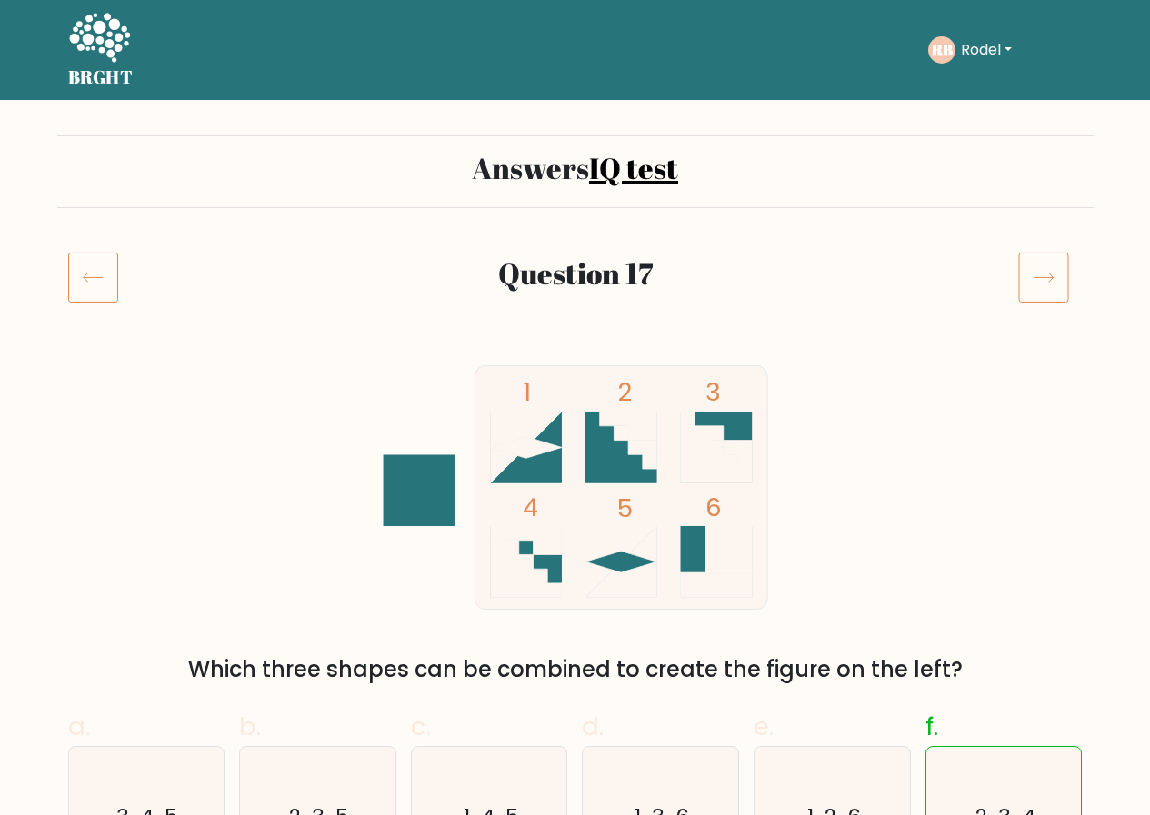
click at [1043, 275] on icon at bounding box center [1043, 277] width 51 height 51
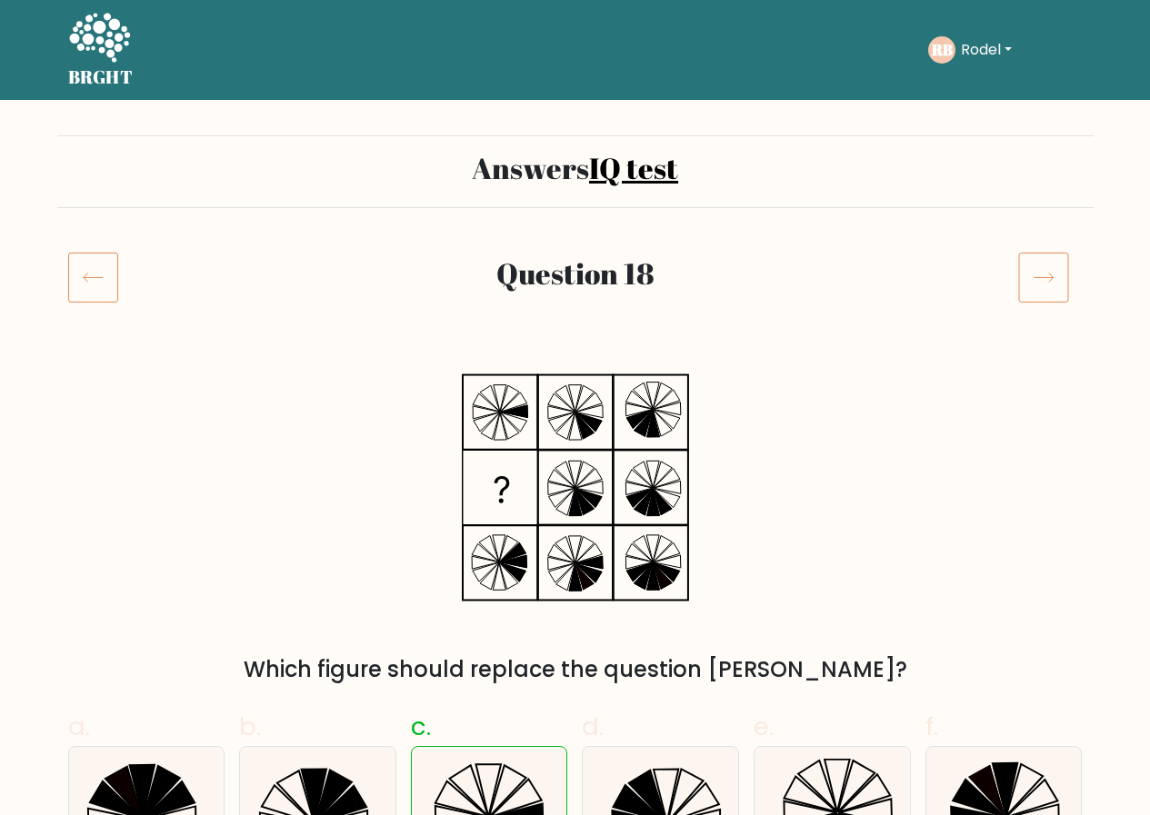
click at [1039, 275] on icon at bounding box center [1043, 277] width 51 height 51
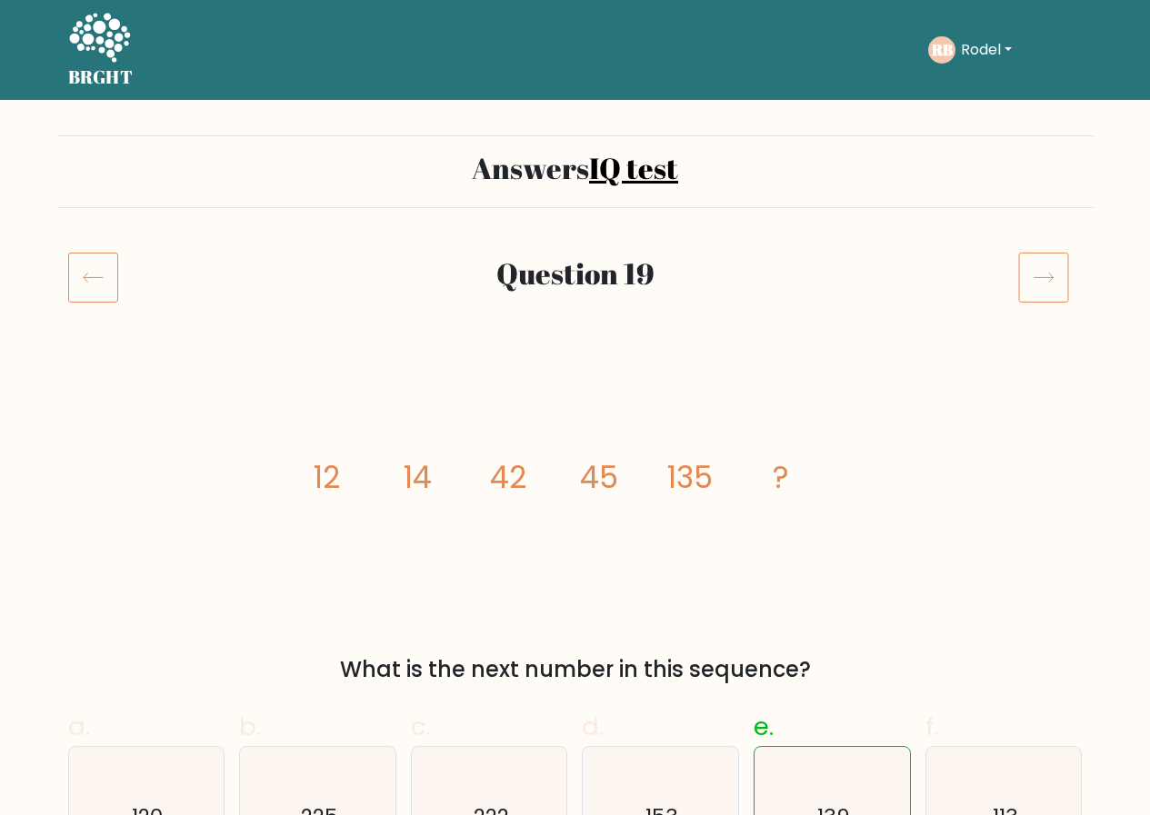
click at [1046, 273] on icon at bounding box center [1043, 277] width 51 height 51
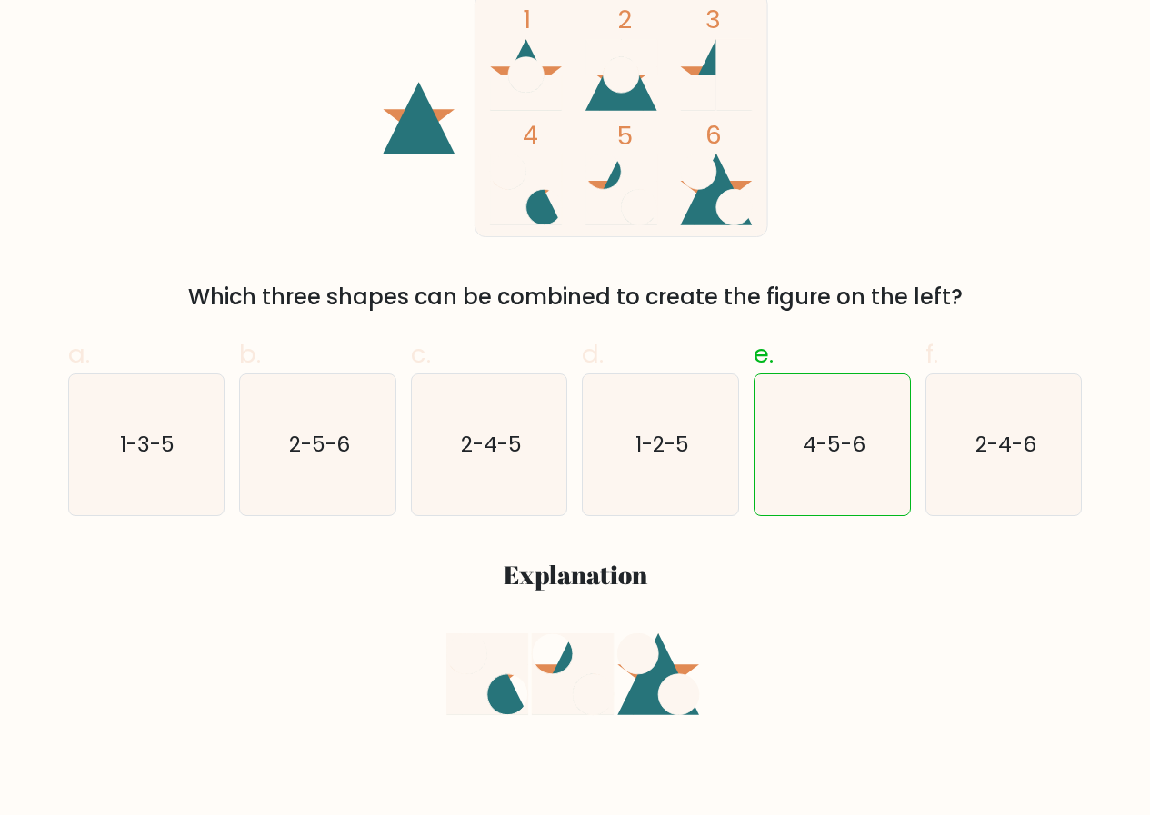
scroll to position [91, 0]
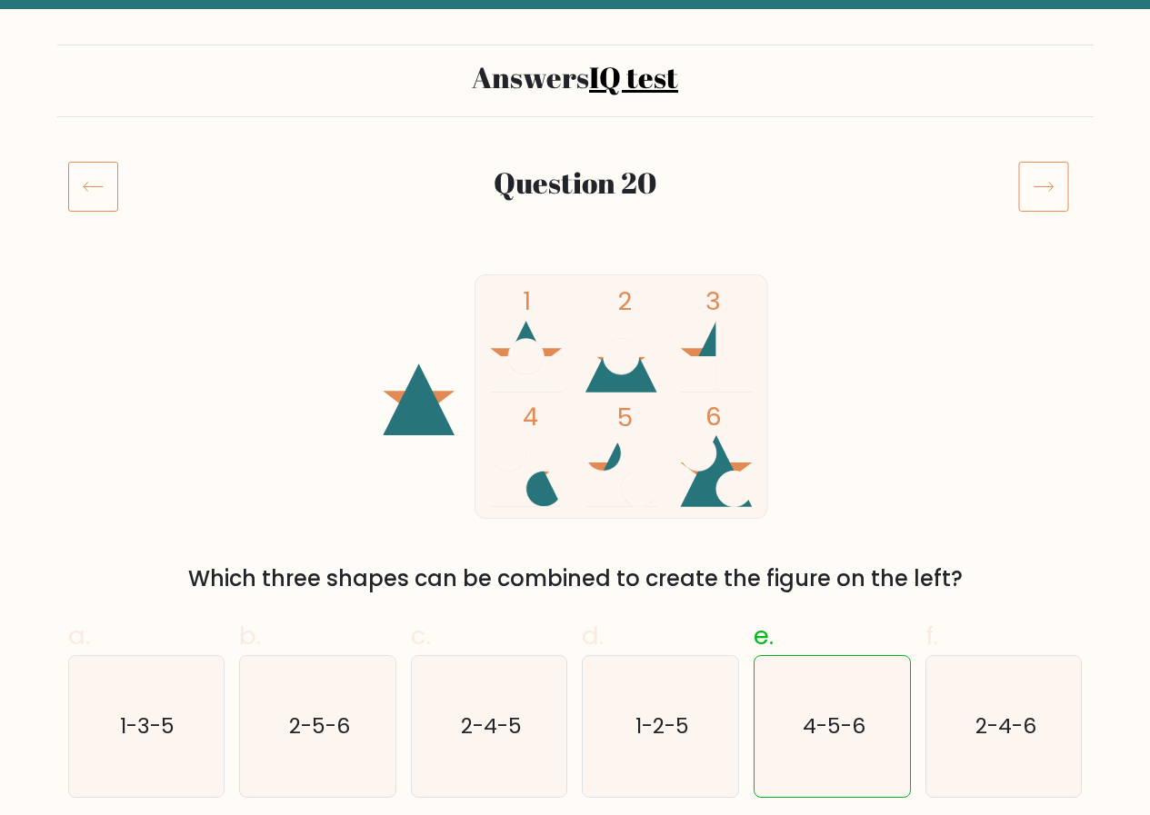
click at [1037, 185] on icon at bounding box center [1043, 186] width 51 height 51
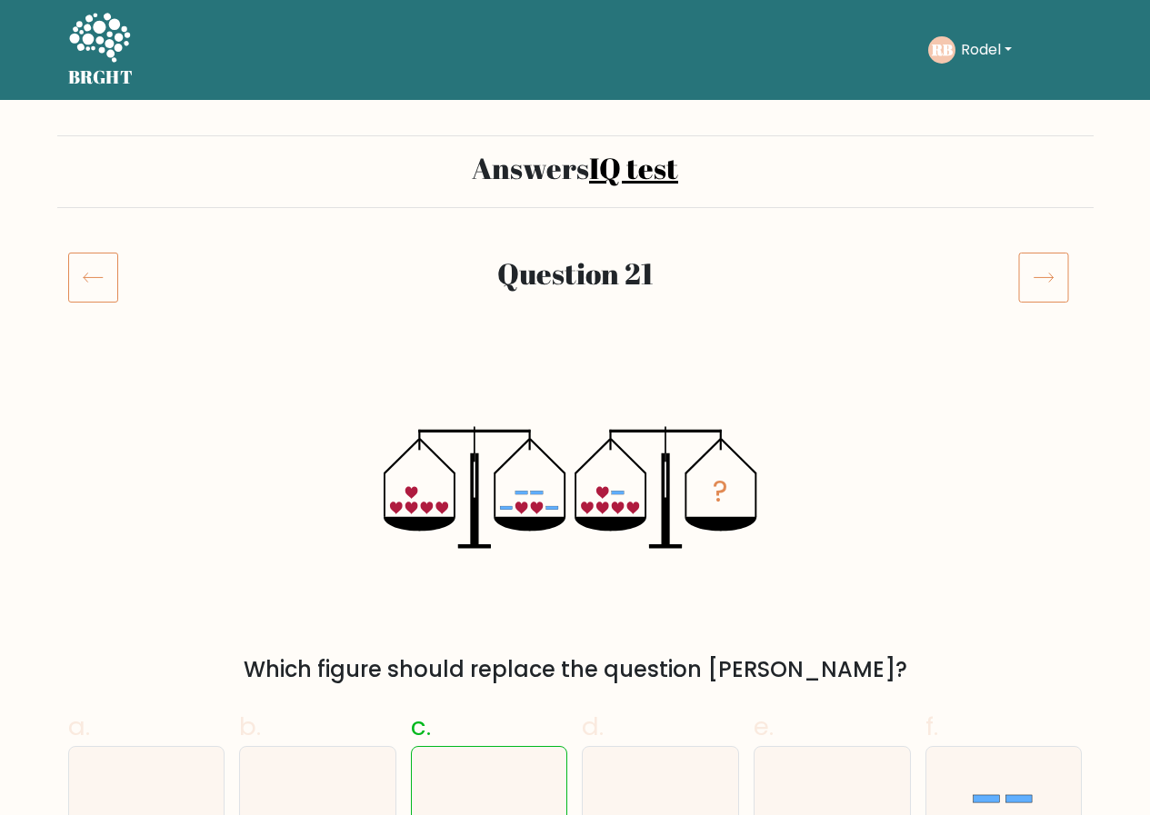
click at [1049, 259] on icon at bounding box center [1043, 277] width 51 height 51
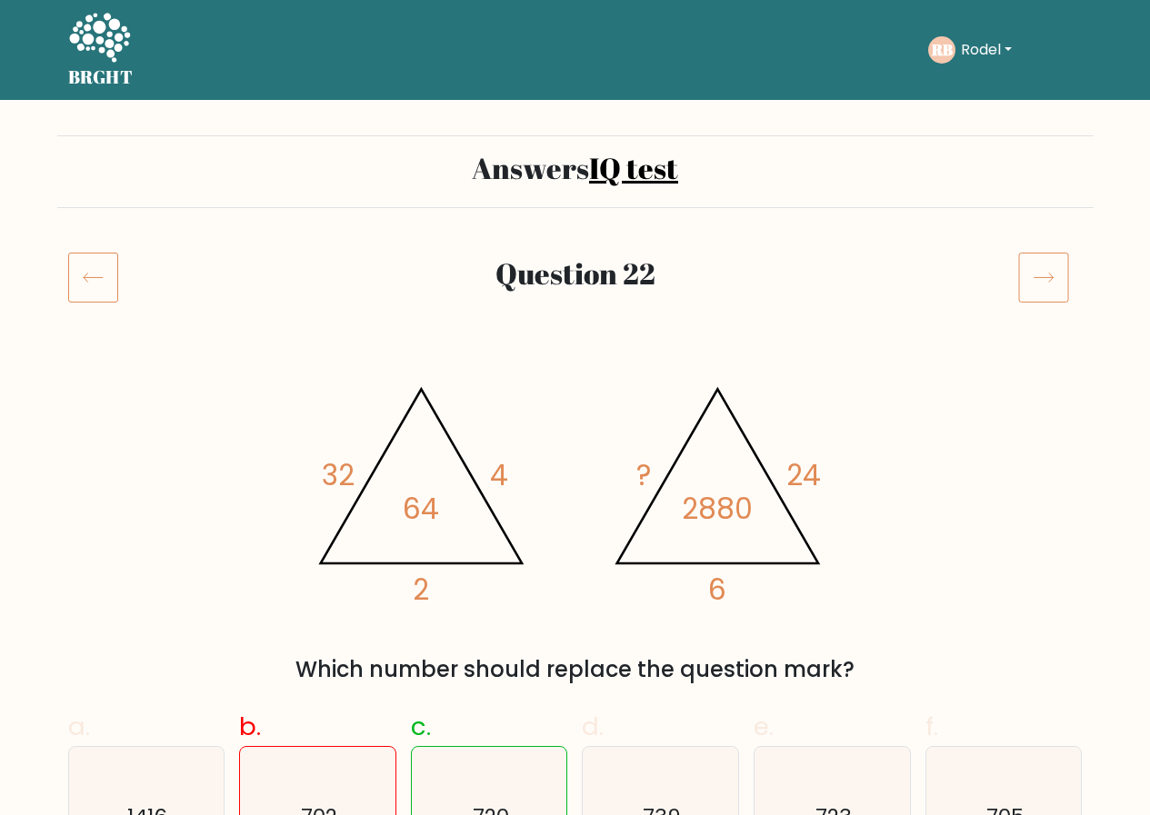
click at [1056, 274] on icon at bounding box center [1043, 277] width 51 height 51
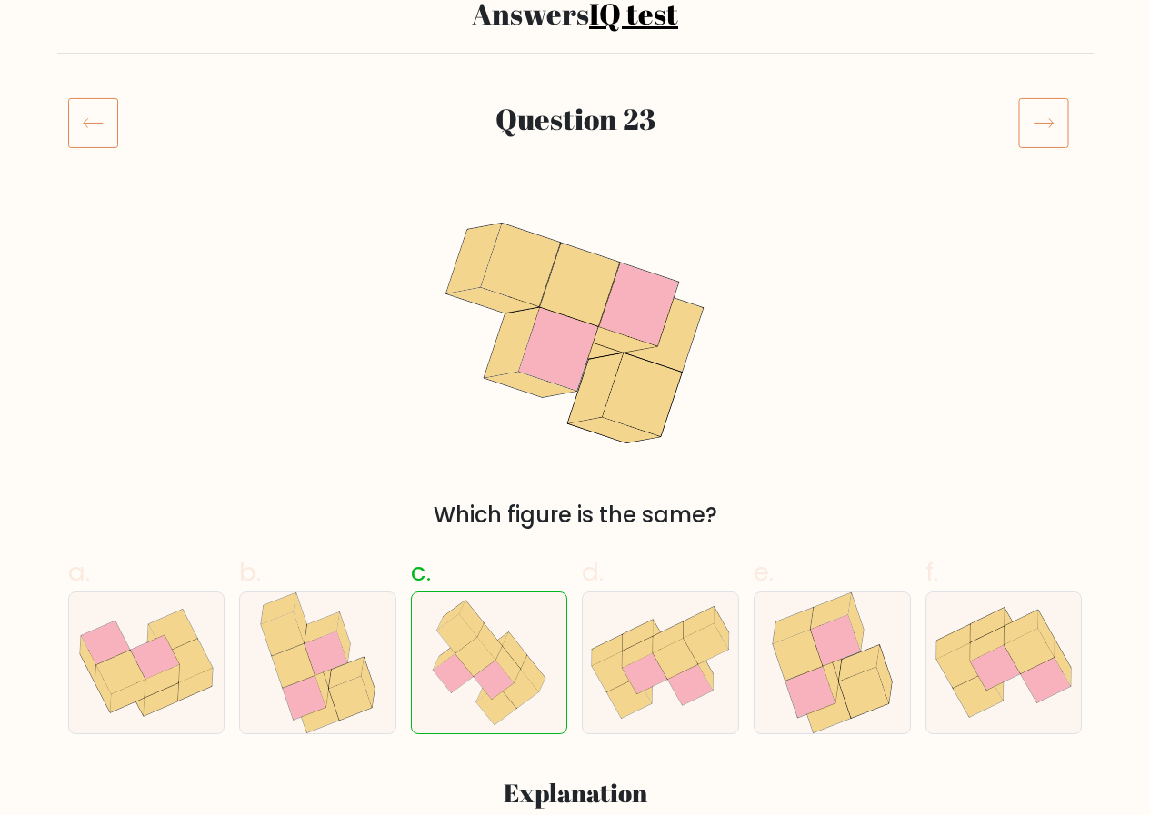
scroll to position [91, 0]
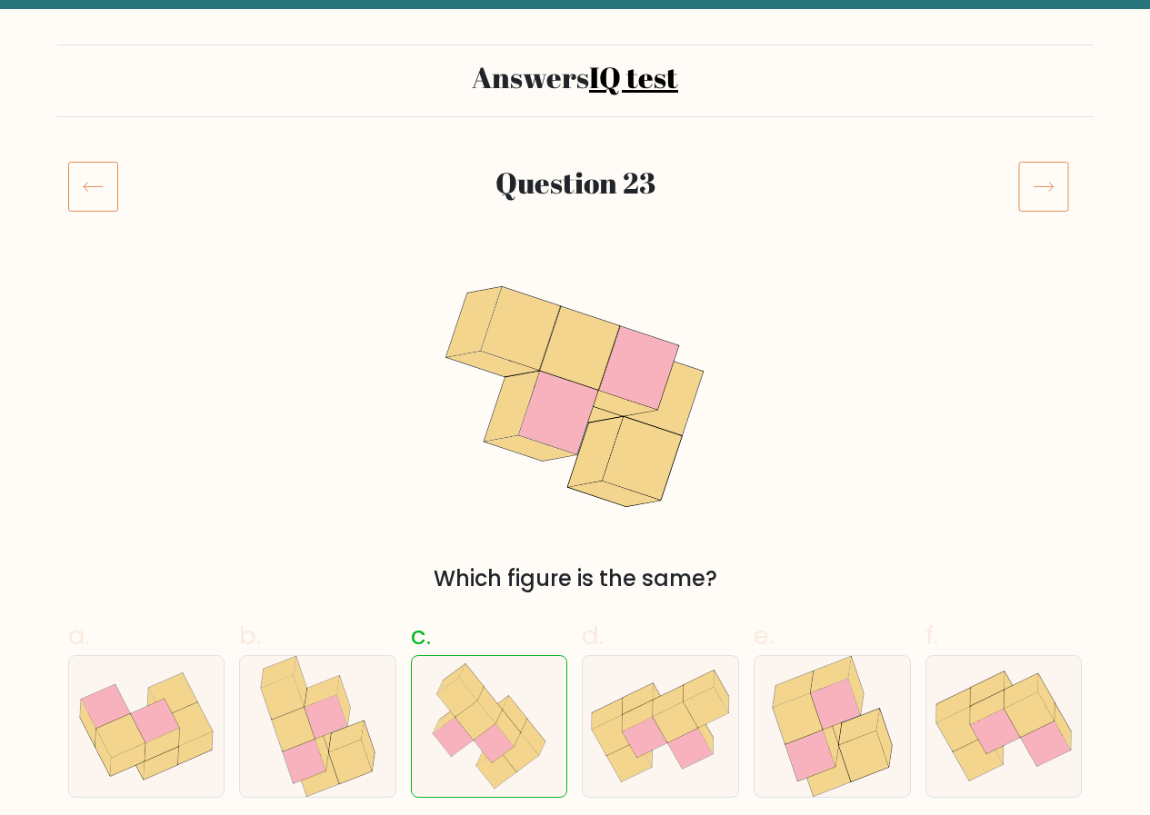
click at [1050, 175] on icon at bounding box center [1043, 186] width 51 height 51
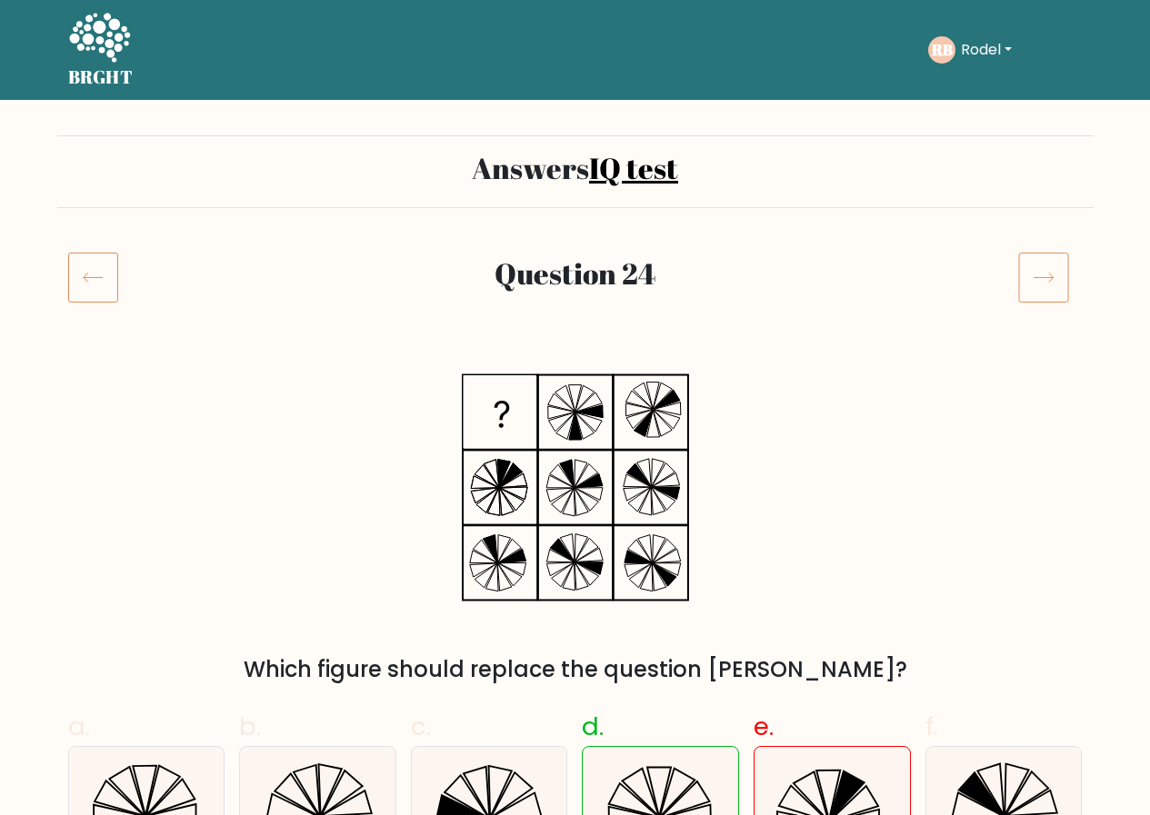
click at [1035, 272] on icon at bounding box center [1043, 277] width 51 height 51
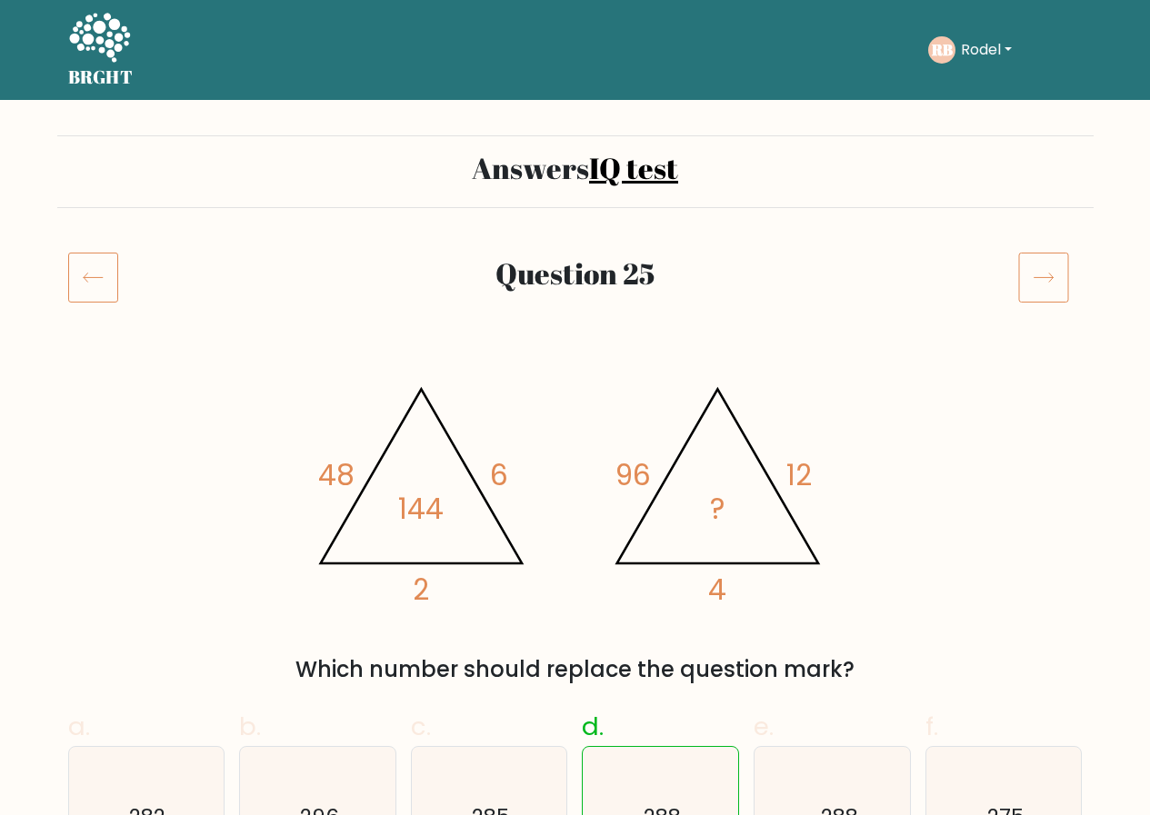
click at [1049, 279] on icon at bounding box center [1043, 277] width 51 height 51
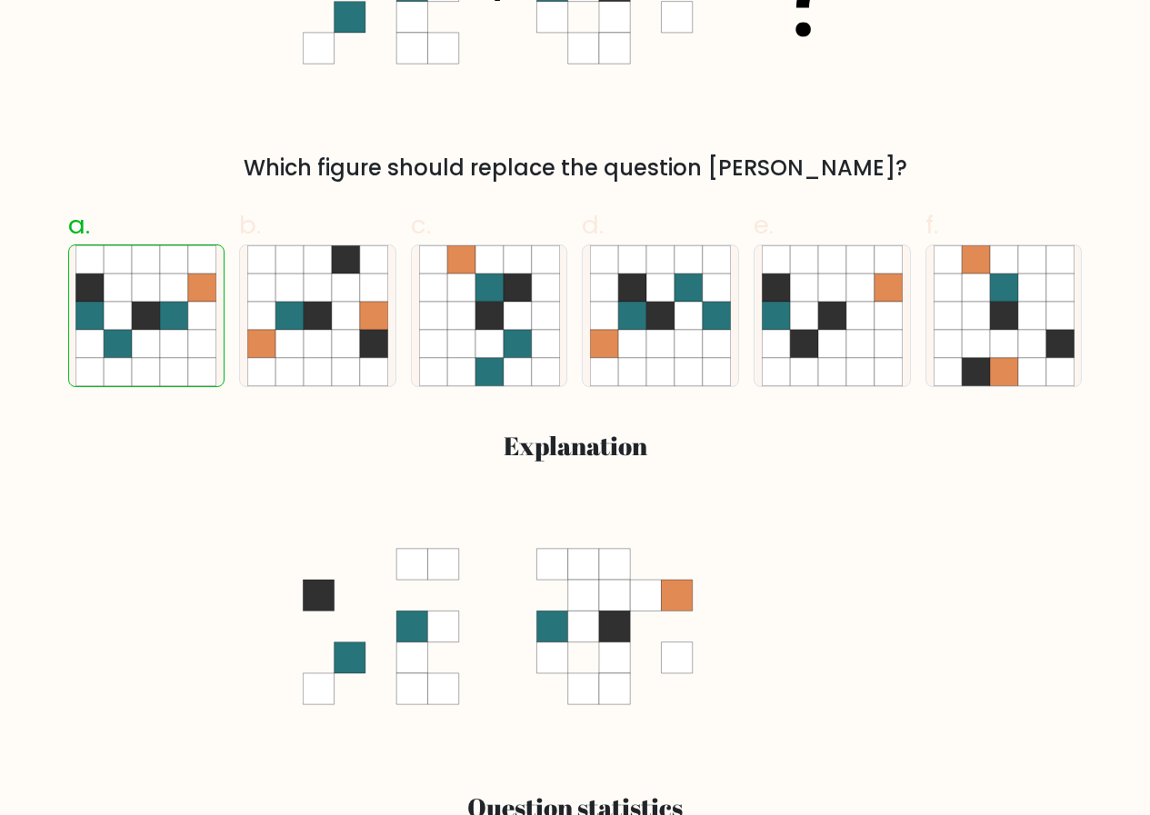
scroll to position [182, 0]
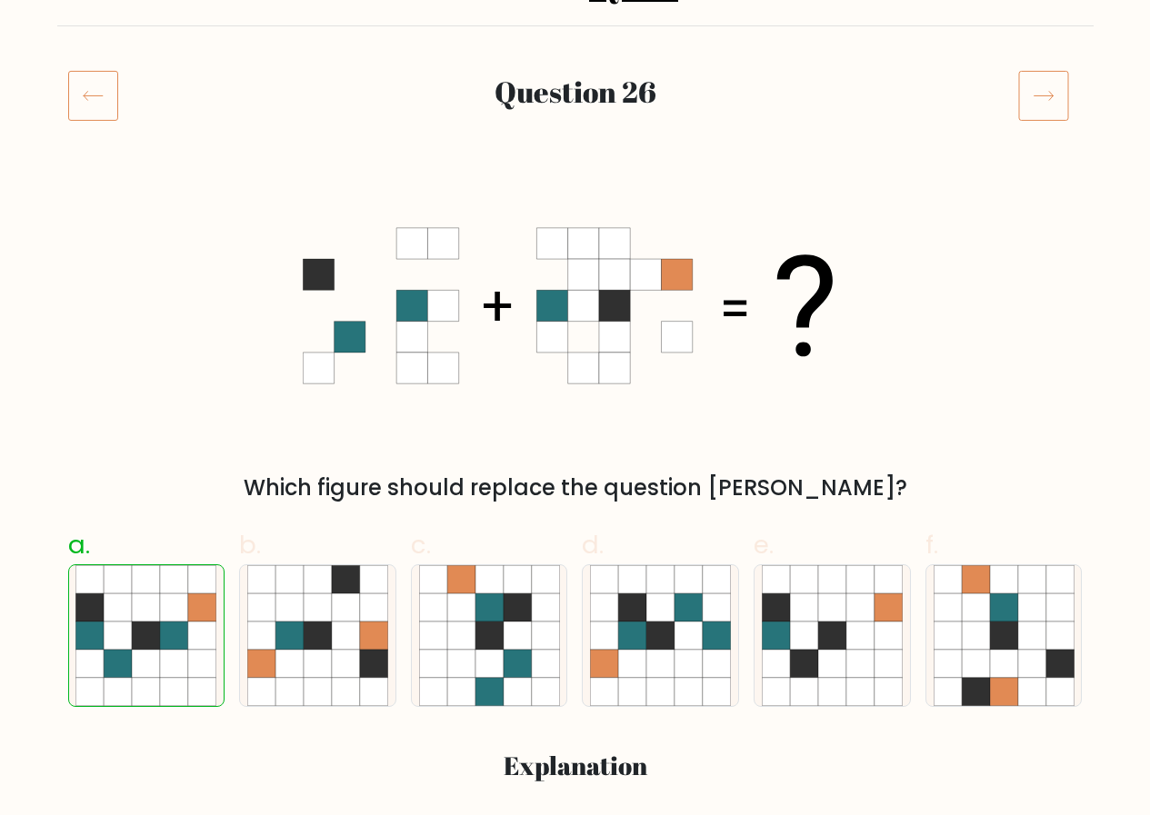
click at [1040, 75] on icon at bounding box center [1043, 95] width 51 height 51
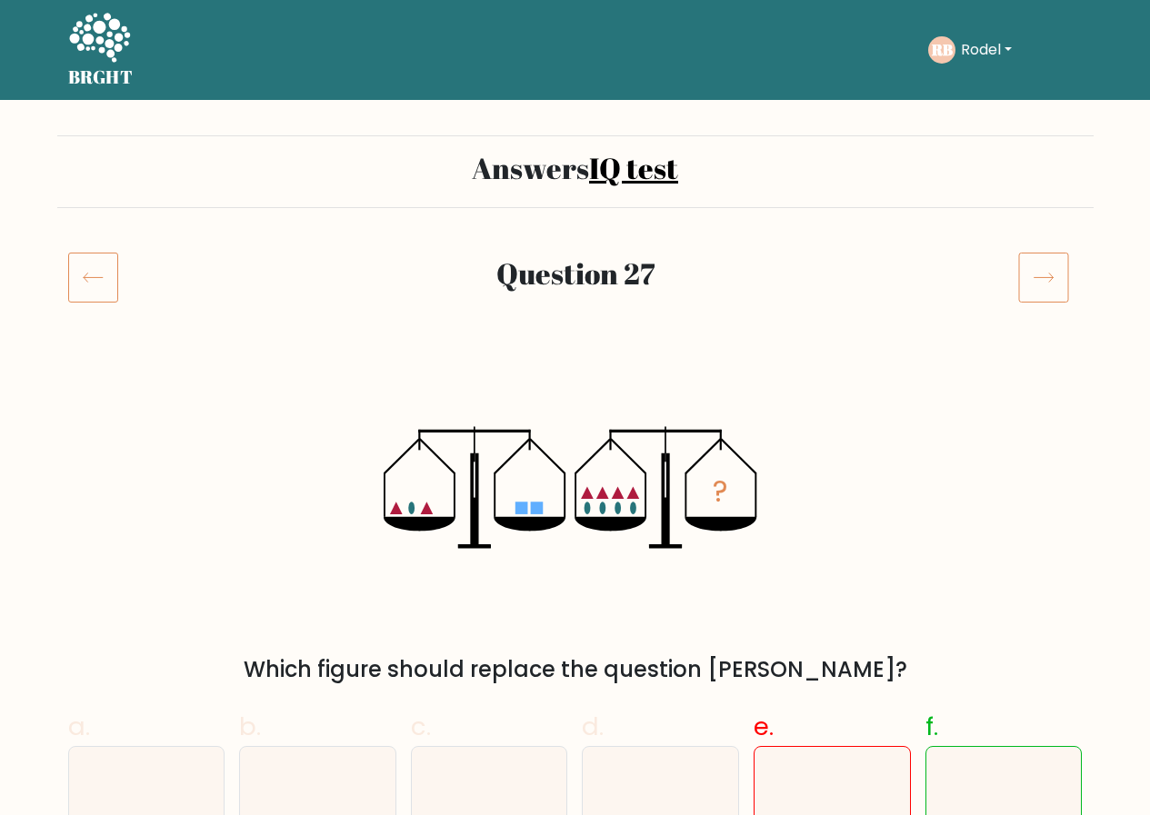
click at [1032, 265] on icon at bounding box center [1043, 277] width 51 height 51
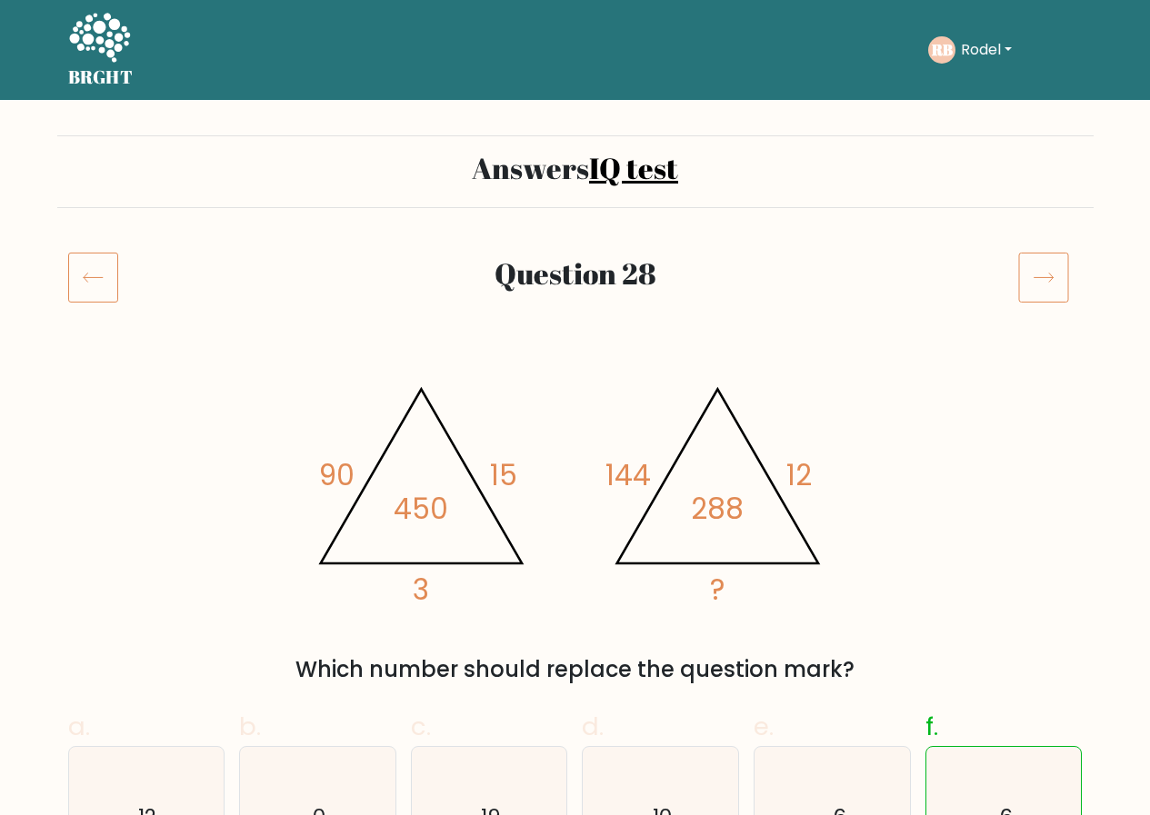
click at [1042, 275] on icon at bounding box center [1043, 277] width 51 height 51
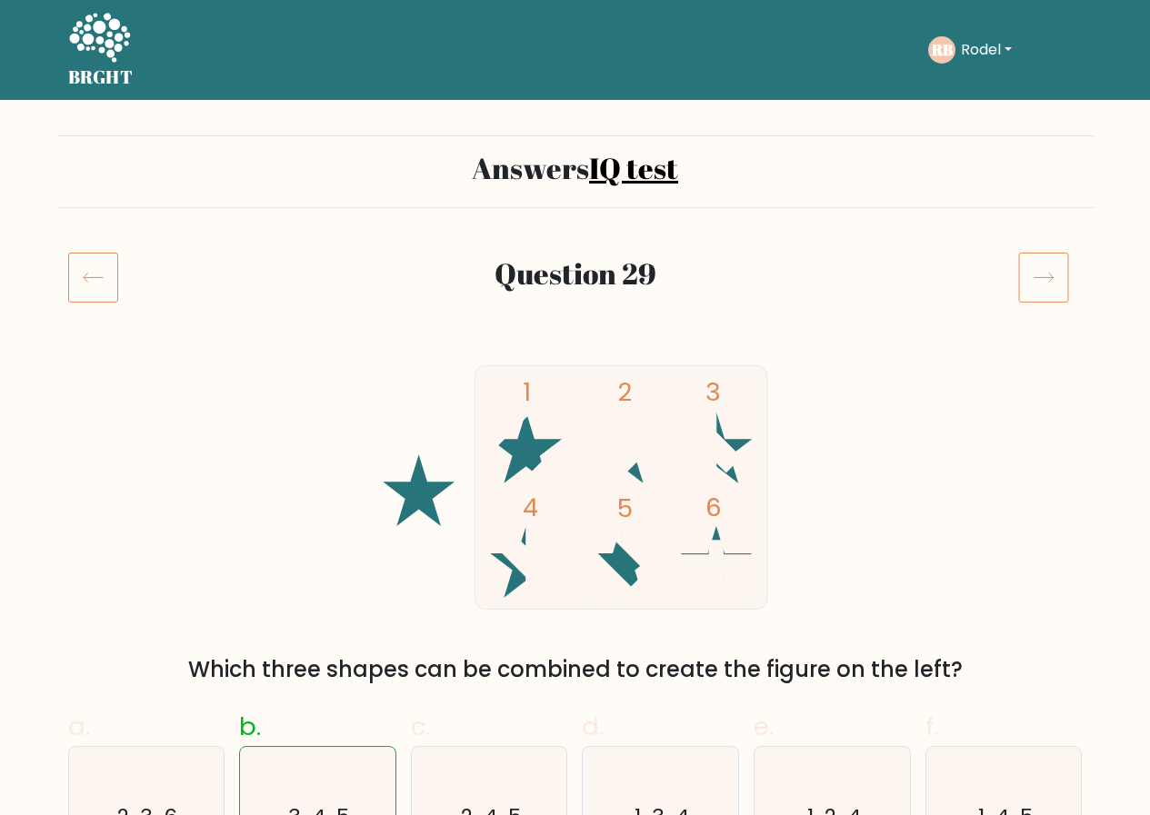
click at [1044, 281] on icon at bounding box center [1043, 277] width 51 height 51
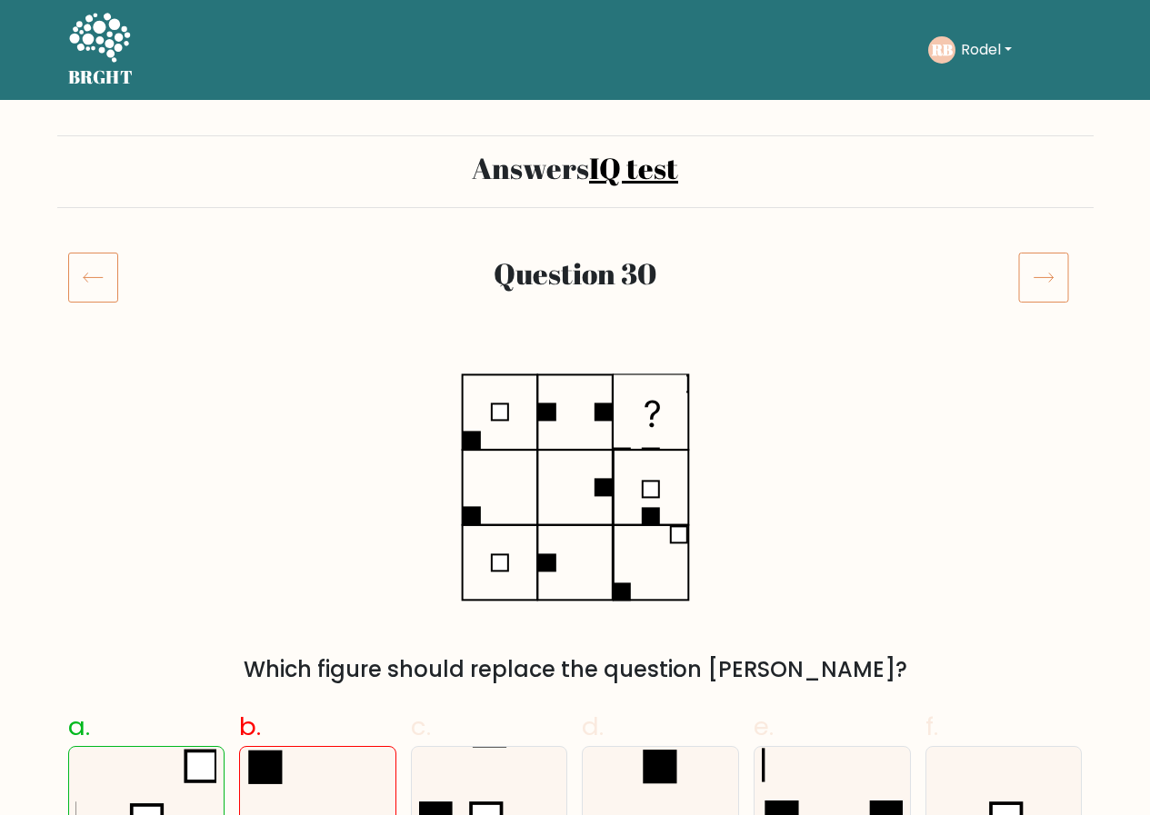
click at [1030, 274] on icon at bounding box center [1043, 277] width 51 height 51
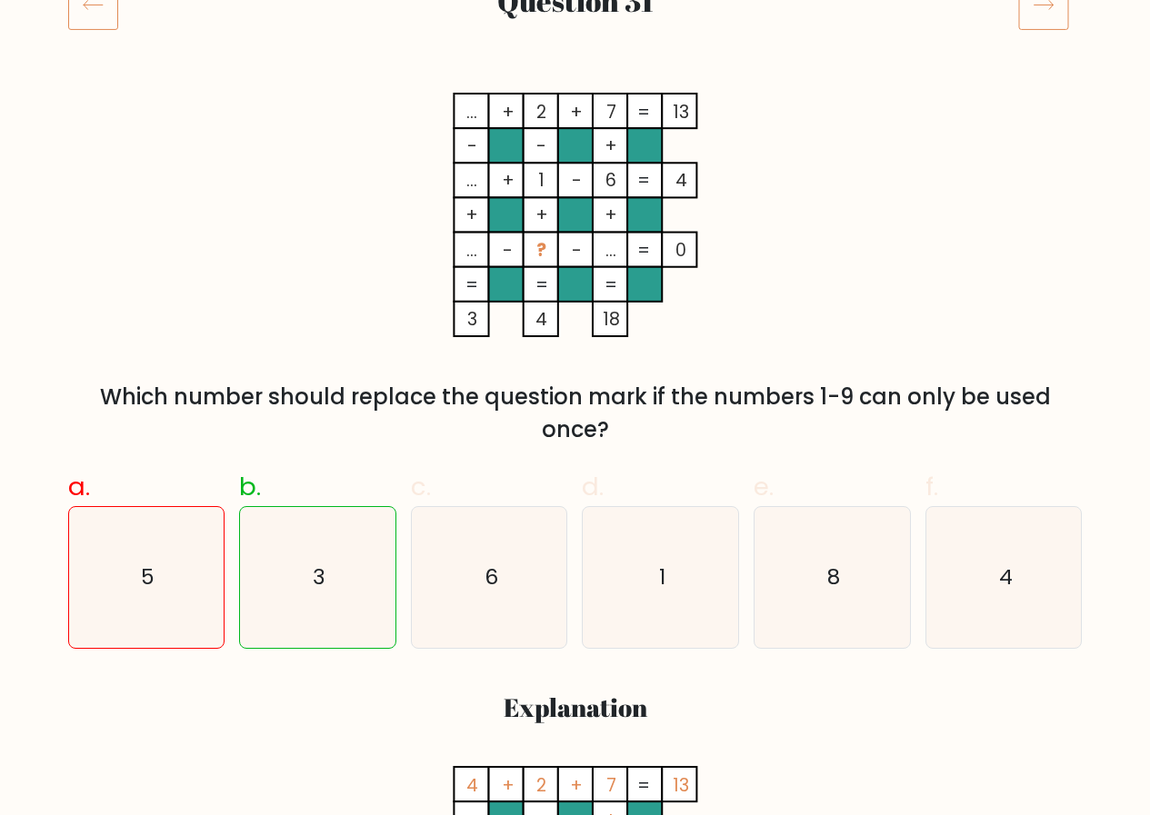
scroll to position [91, 0]
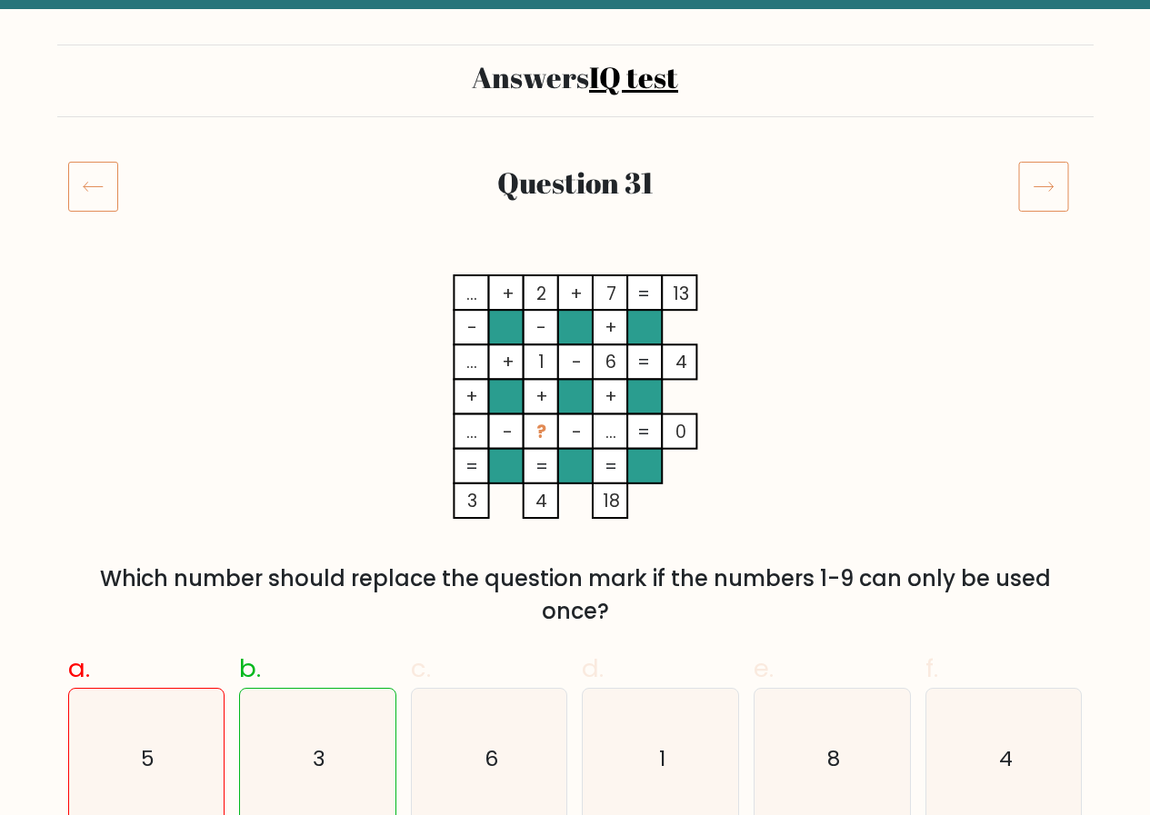
click at [1035, 183] on icon at bounding box center [1043, 186] width 51 height 51
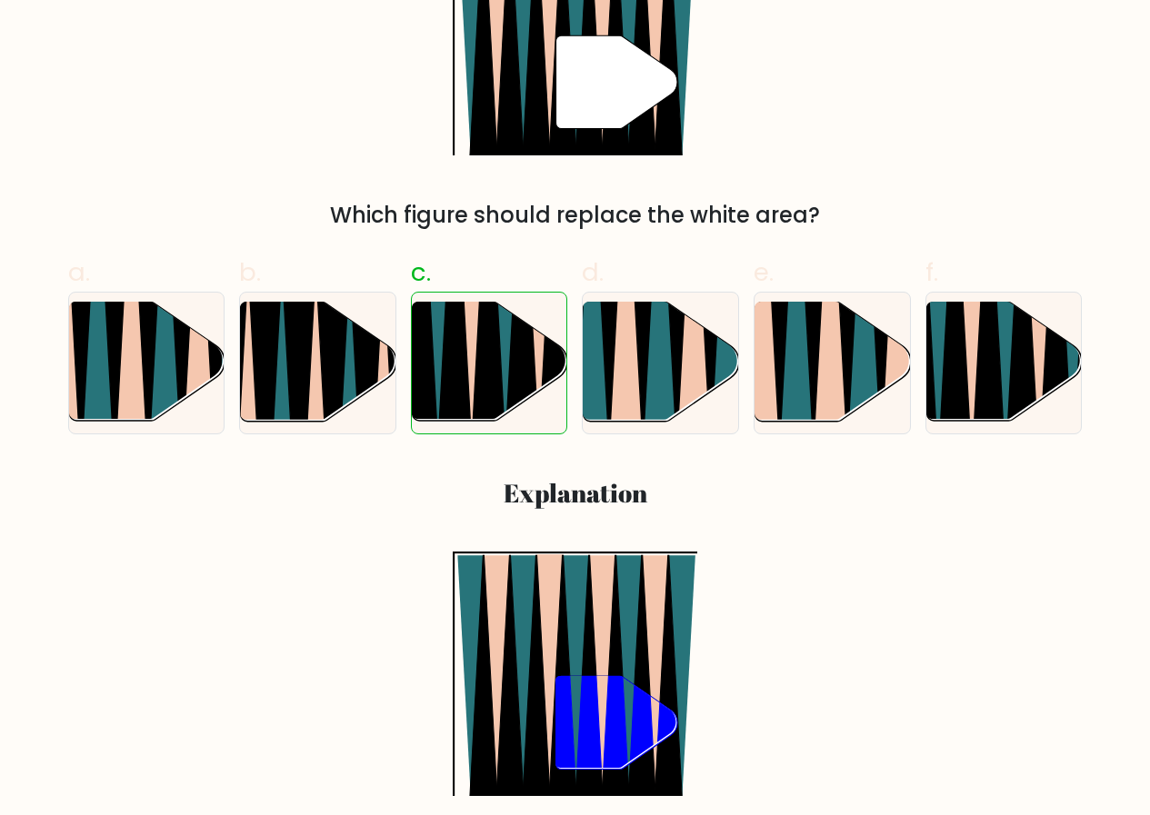
scroll to position [91, 0]
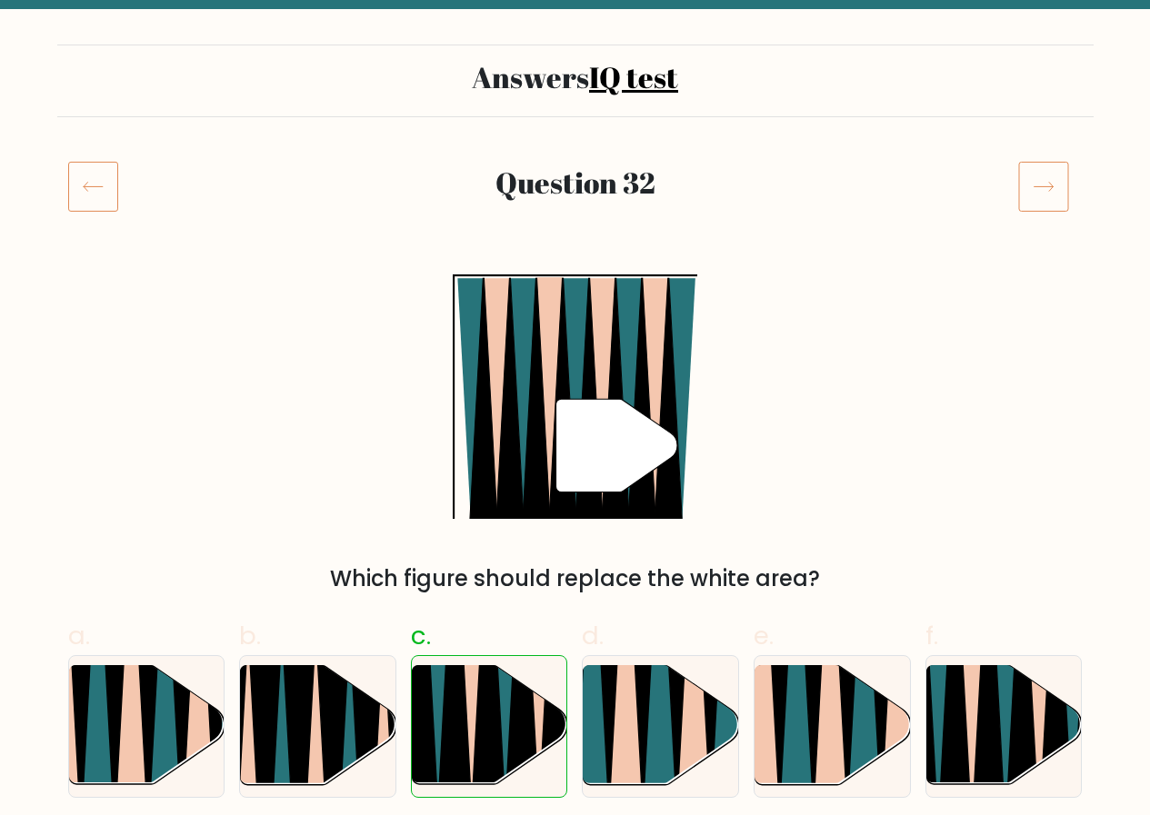
click at [1043, 191] on icon at bounding box center [1043, 186] width 51 height 51
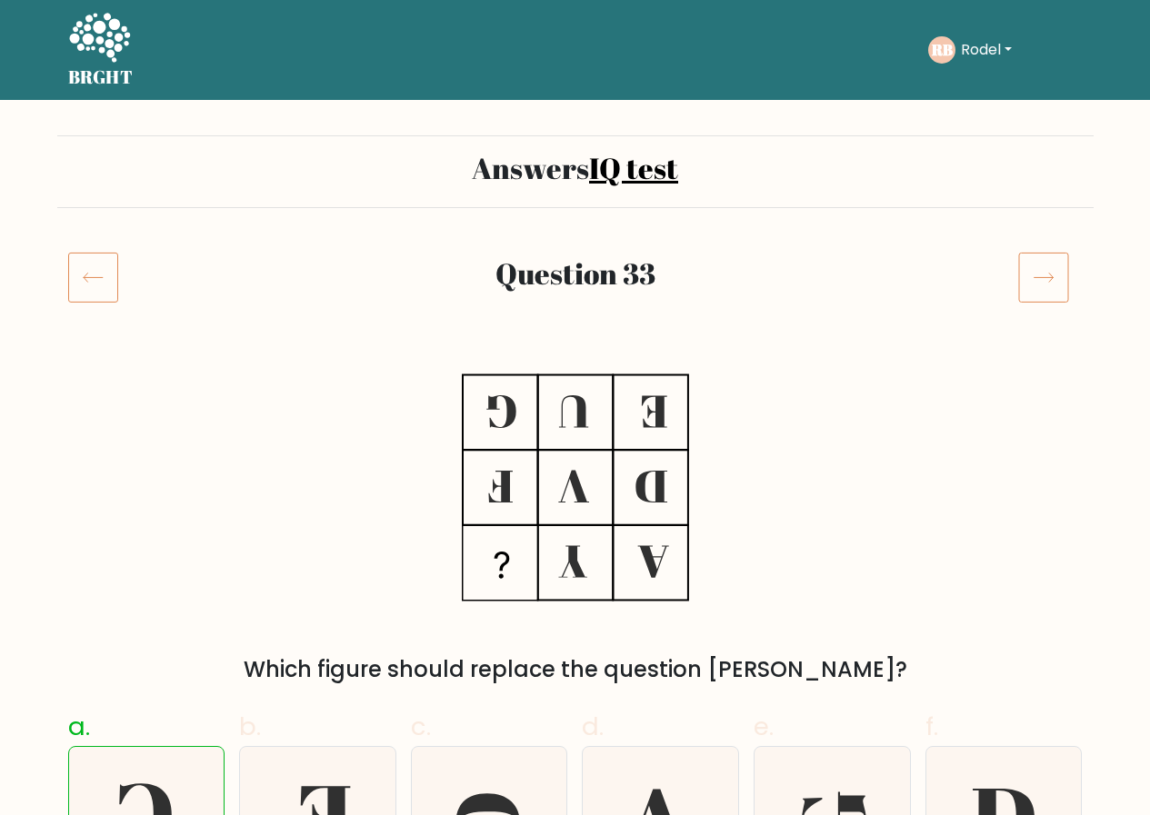
click at [1036, 286] on icon at bounding box center [1043, 277] width 51 height 51
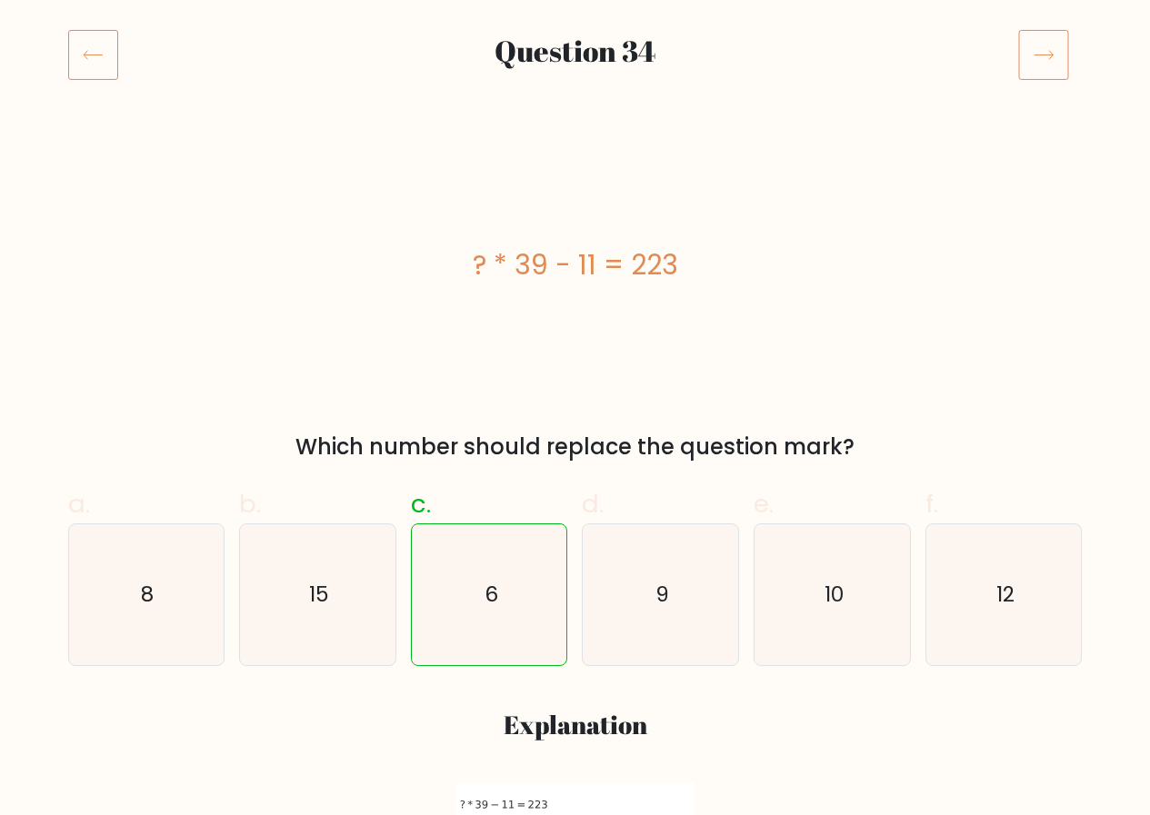
scroll to position [91, 0]
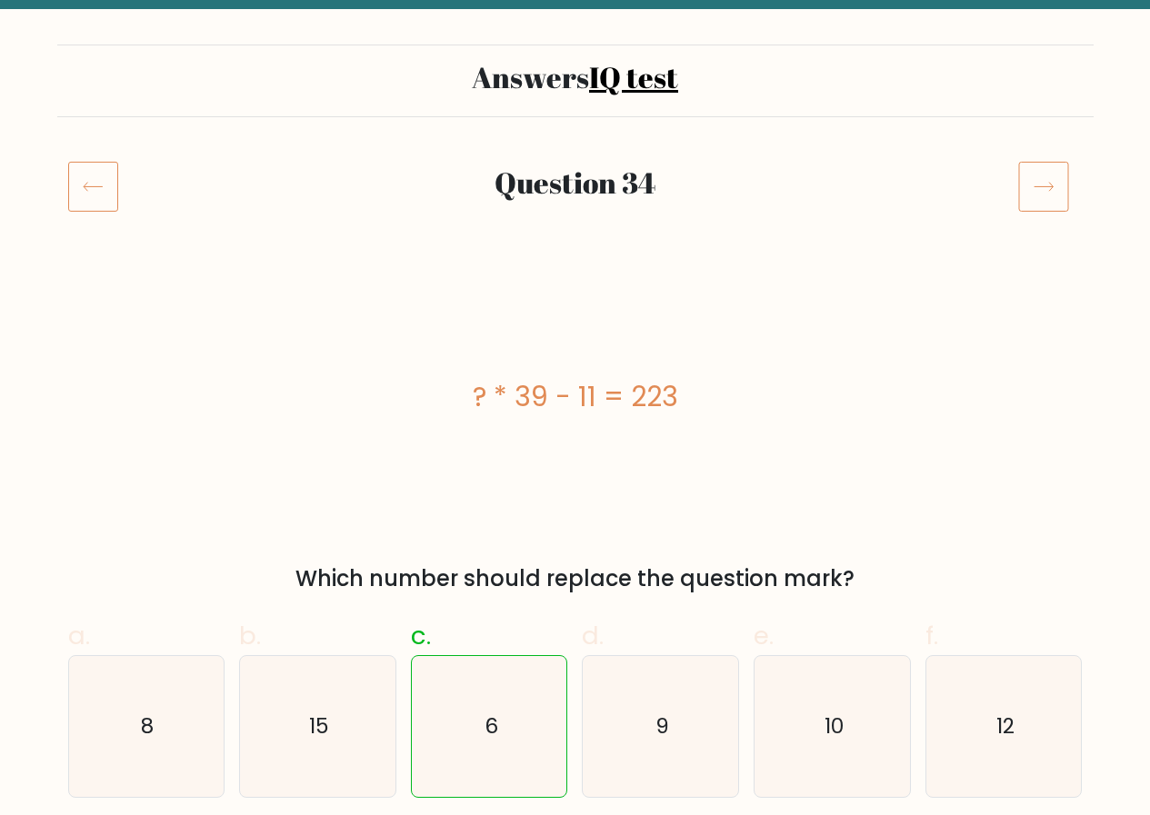
click at [1028, 178] on icon at bounding box center [1043, 186] width 51 height 51
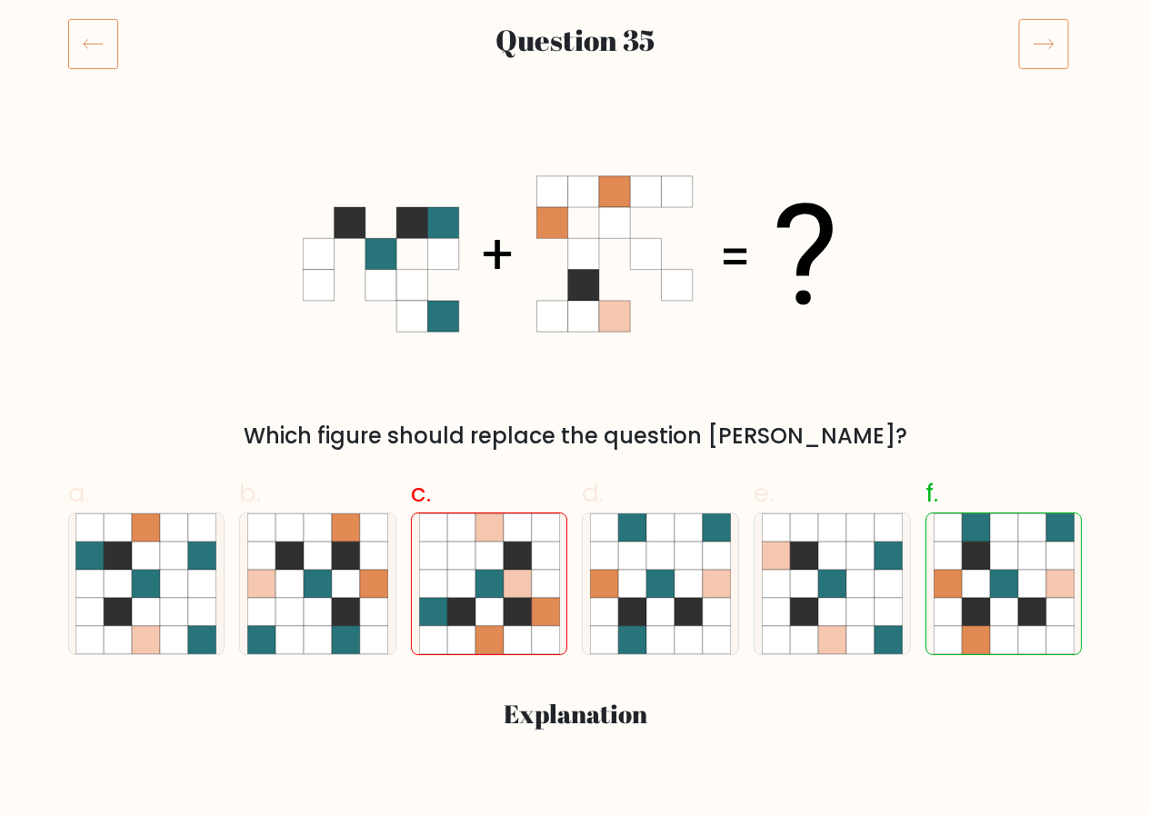
scroll to position [91, 0]
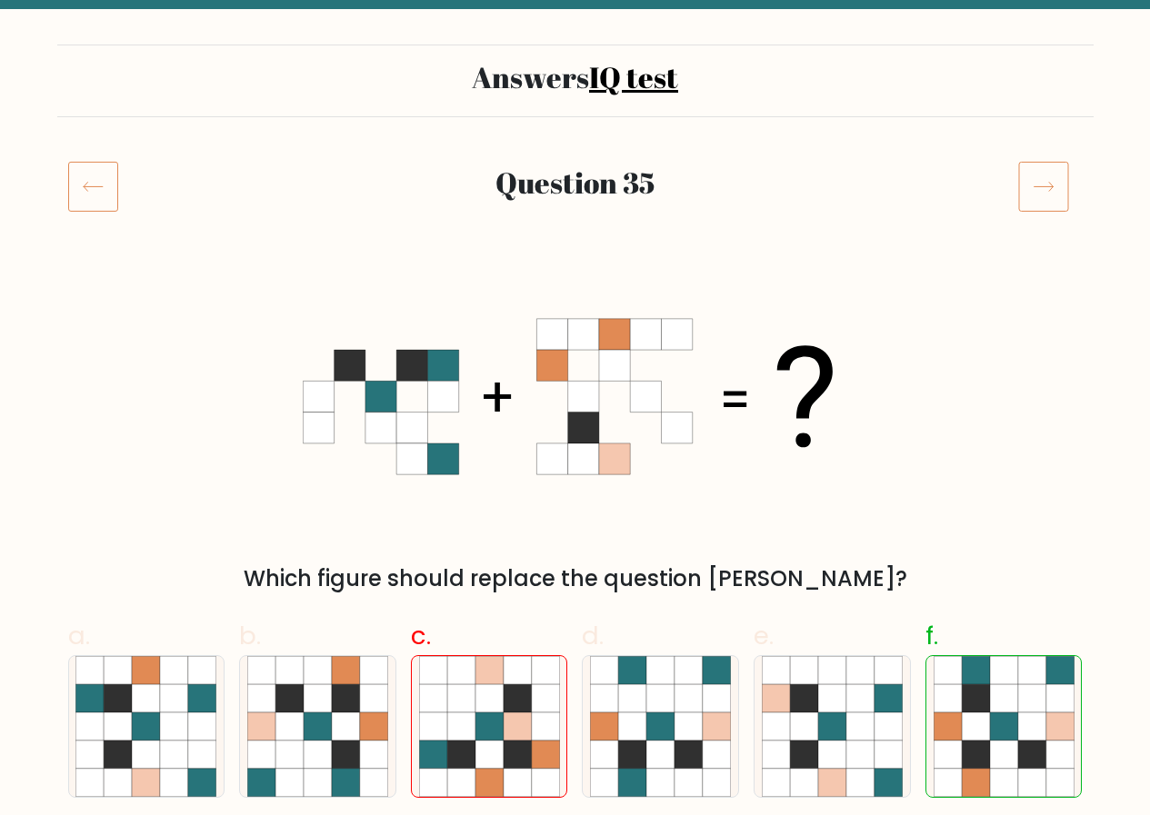
click at [1056, 201] on icon at bounding box center [1043, 186] width 51 height 51
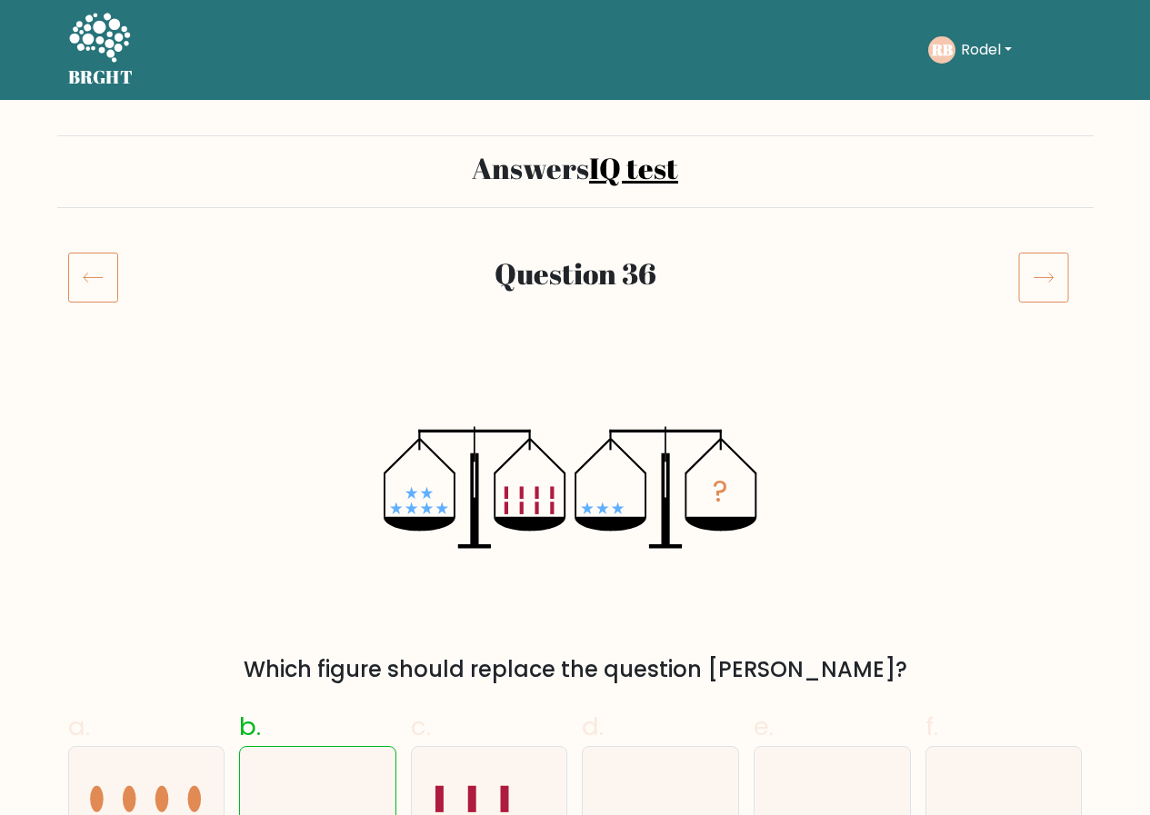
click at [1050, 275] on icon at bounding box center [1043, 278] width 19 height 9
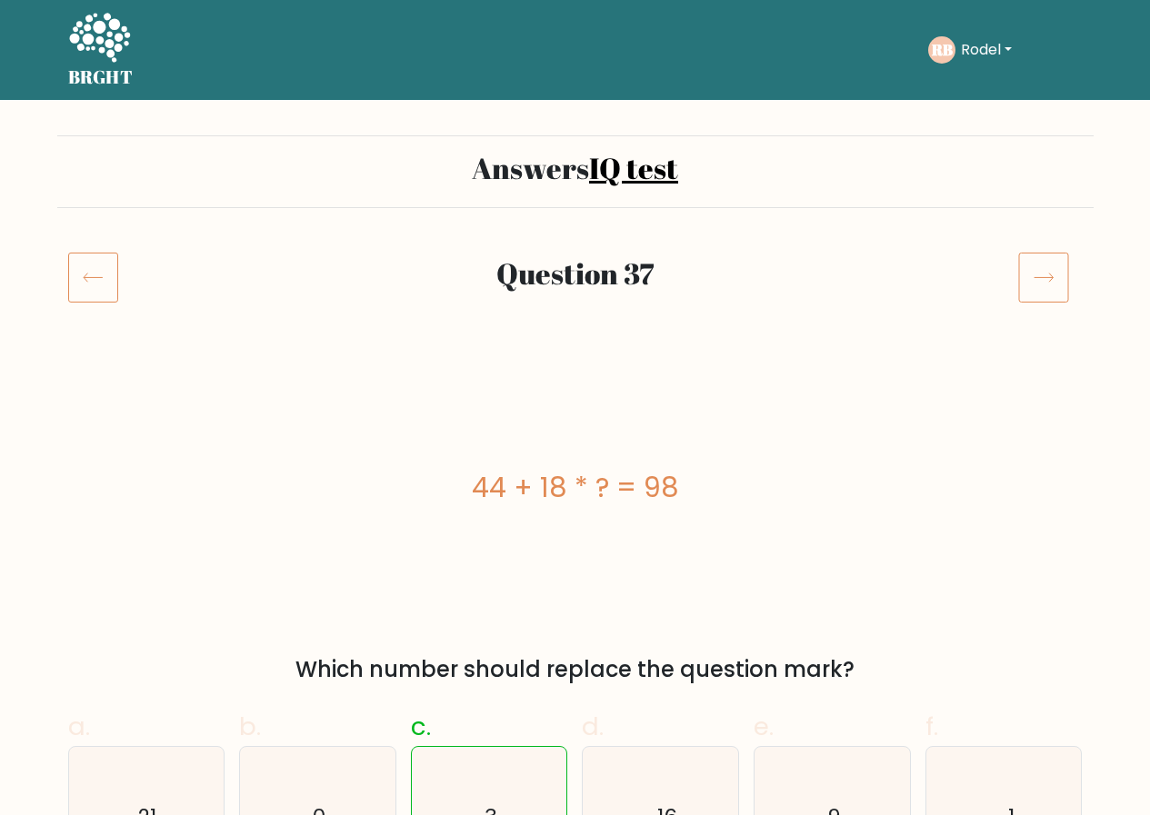
click at [1036, 279] on icon at bounding box center [1043, 277] width 51 height 51
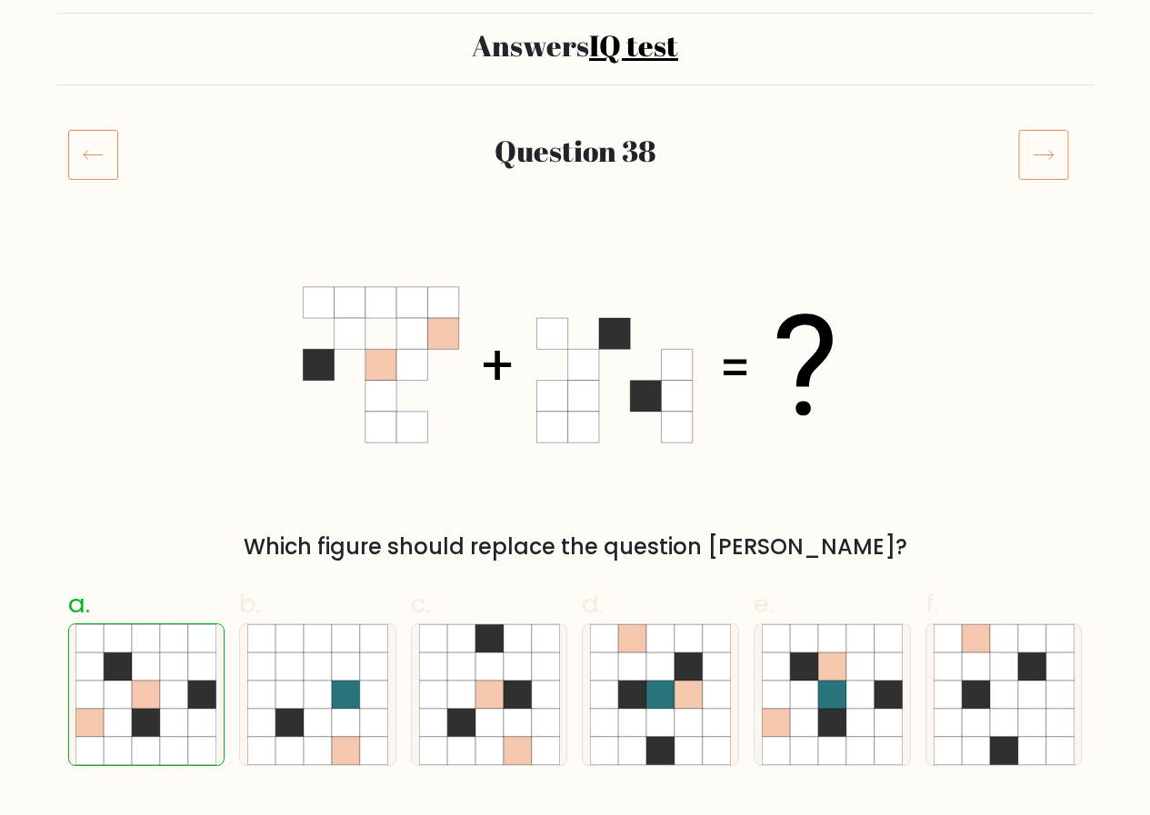
scroll to position [91, 0]
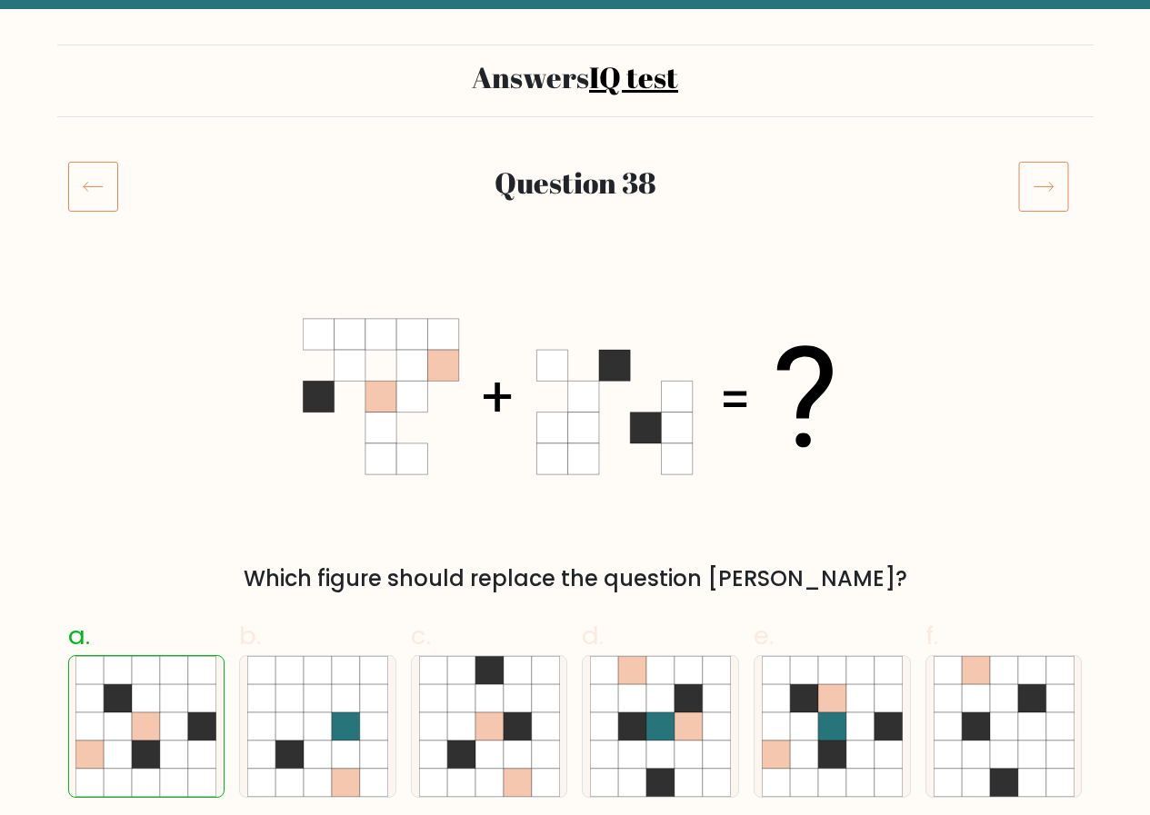
click at [1045, 184] on icon at bounding box center [1043, 186] width 51 height 51
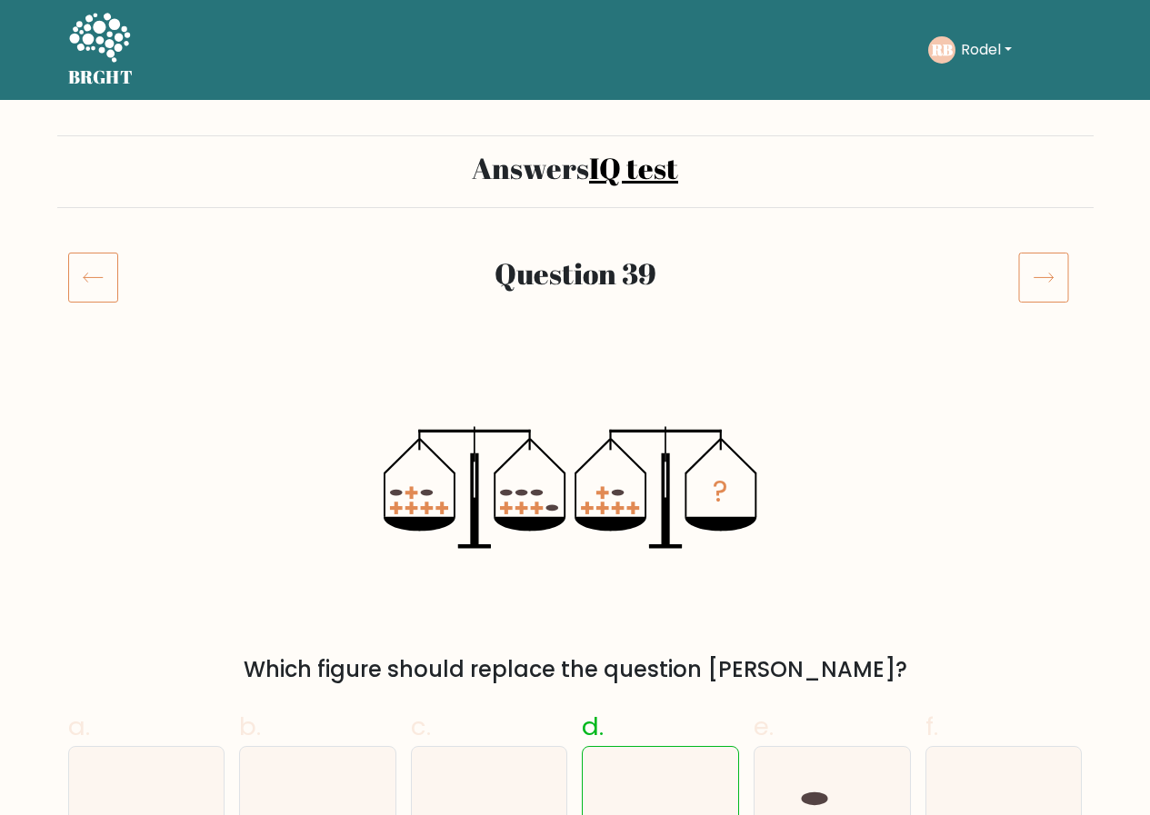
click at [1038, 265] on icon at bounding box center [1043, 277] width 51 height 51
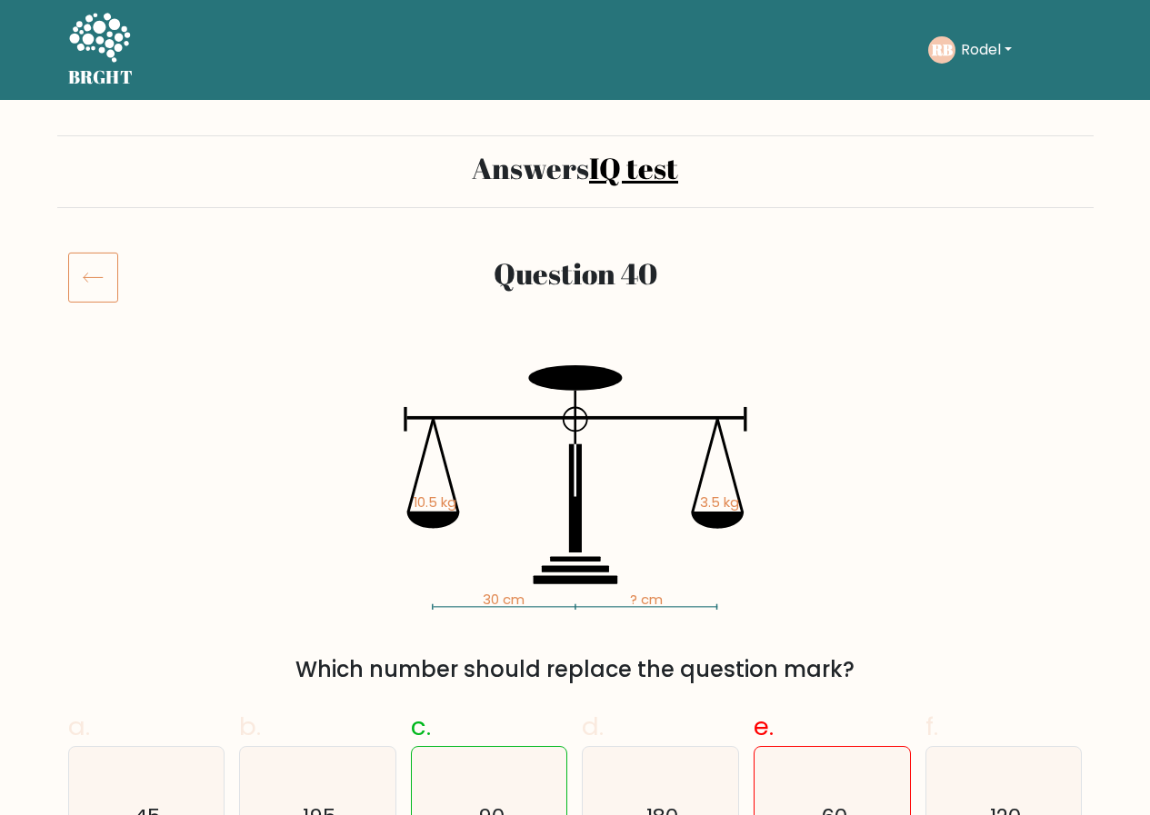
click at [90, 50] on icon at bounding box center [99, 39] width 63 height 55
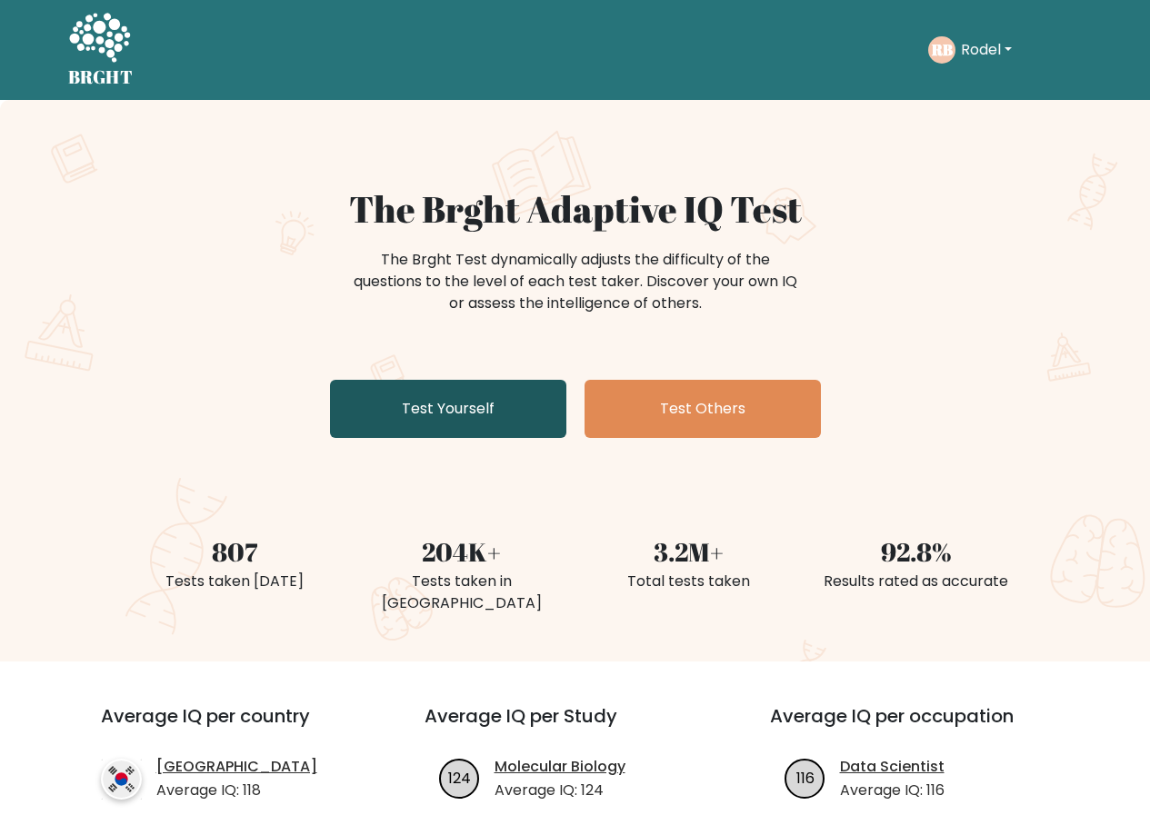
click at [455, 406] on link "Test Yourself" at bounding box center [448, 409] width 236 height 58
click at [430, 397] on link "Test Yourself" at bounding box center [448, 409] width 236 height 58
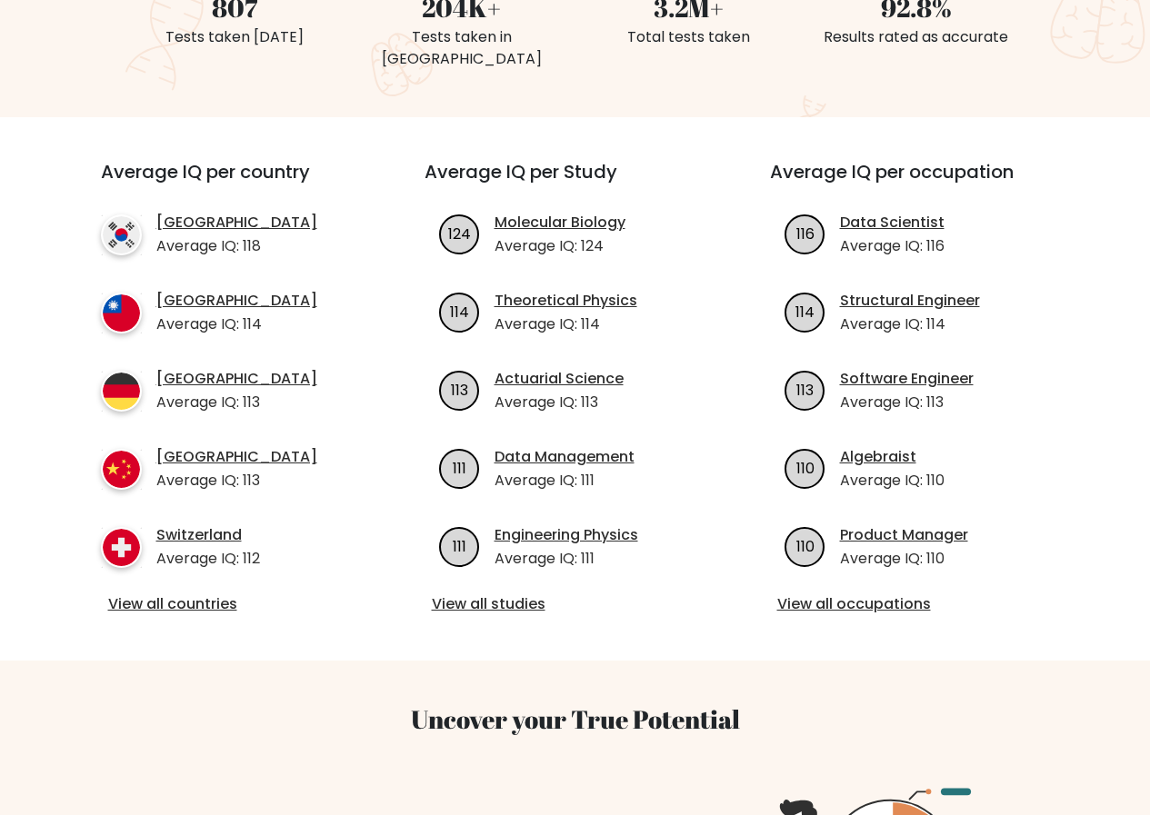
scroll to position [545, 0]
click at [159, 593] on link "View all countries" at bounding box center [230, 604] width 244 height 22
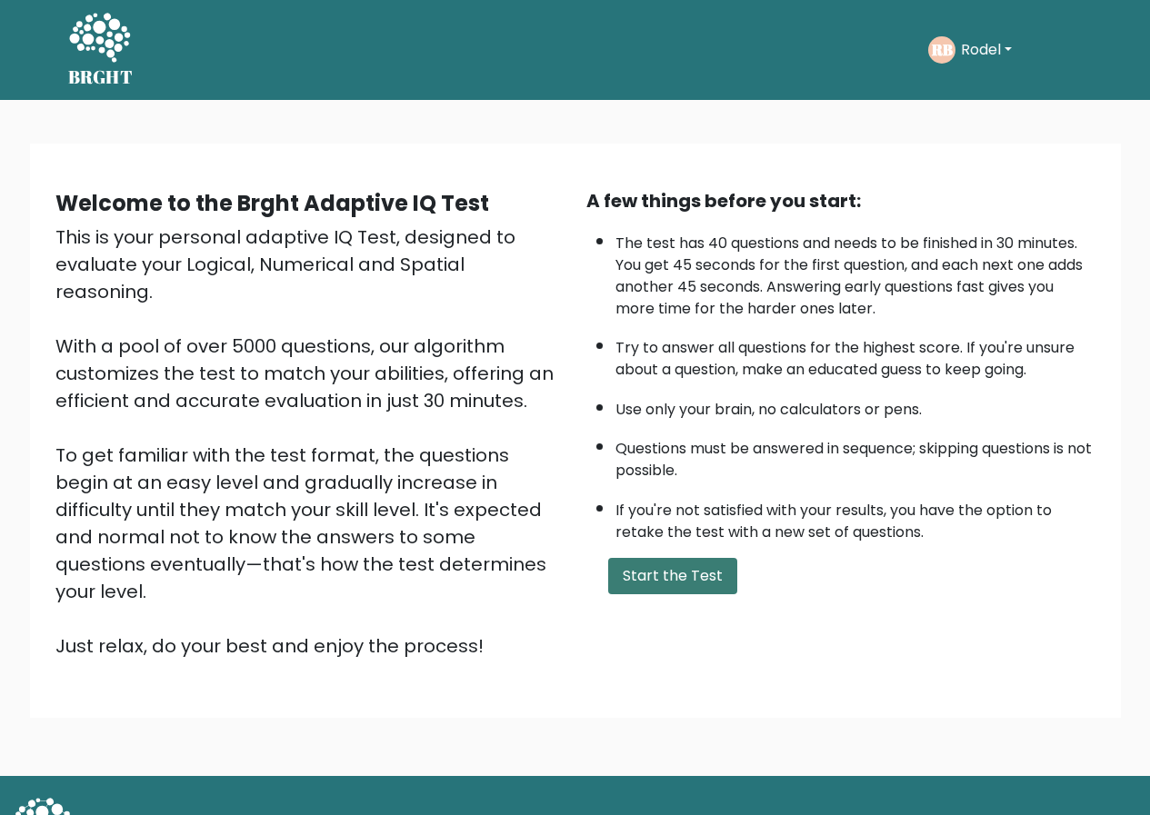
click at [680, 573] on button "Start the Test" at bounding box center [672, 576] width 129 height 36
click at [653, 565] on button "Start the Test" at bounding box center [672, 576] width 129 height 36
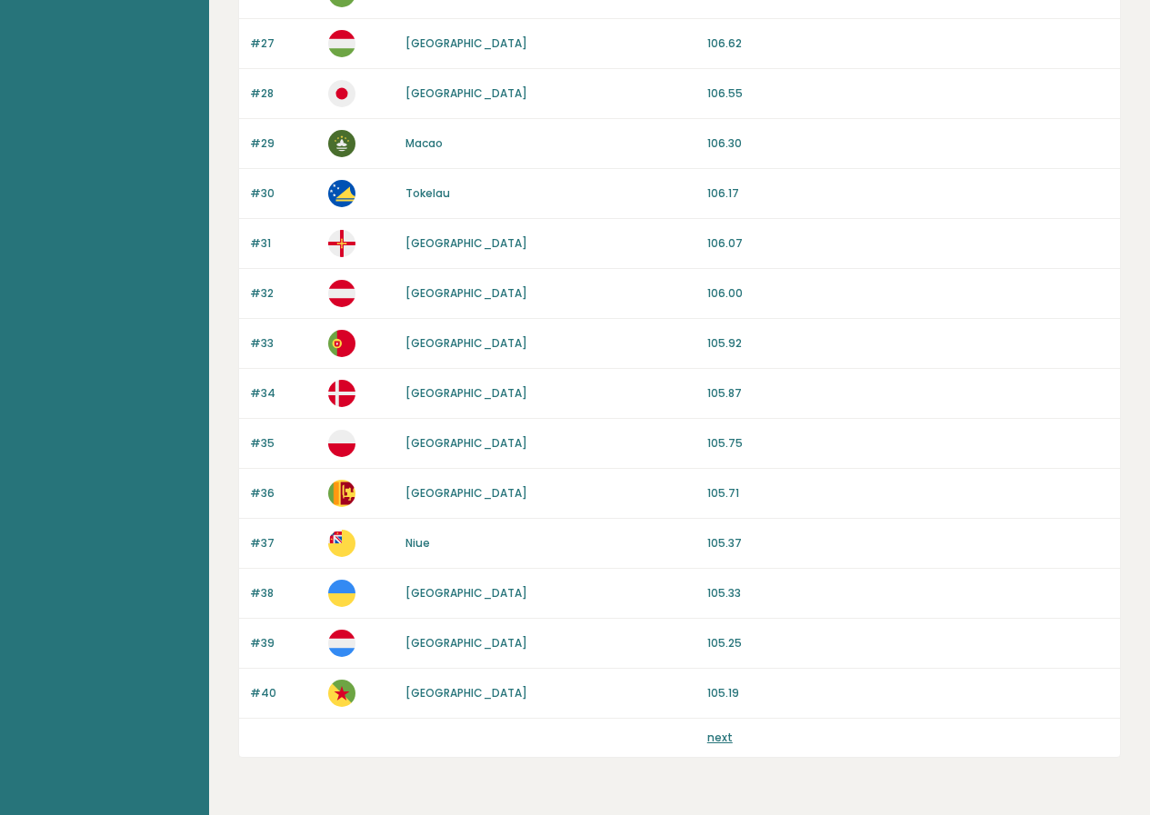
scroll to position [1595, 0]
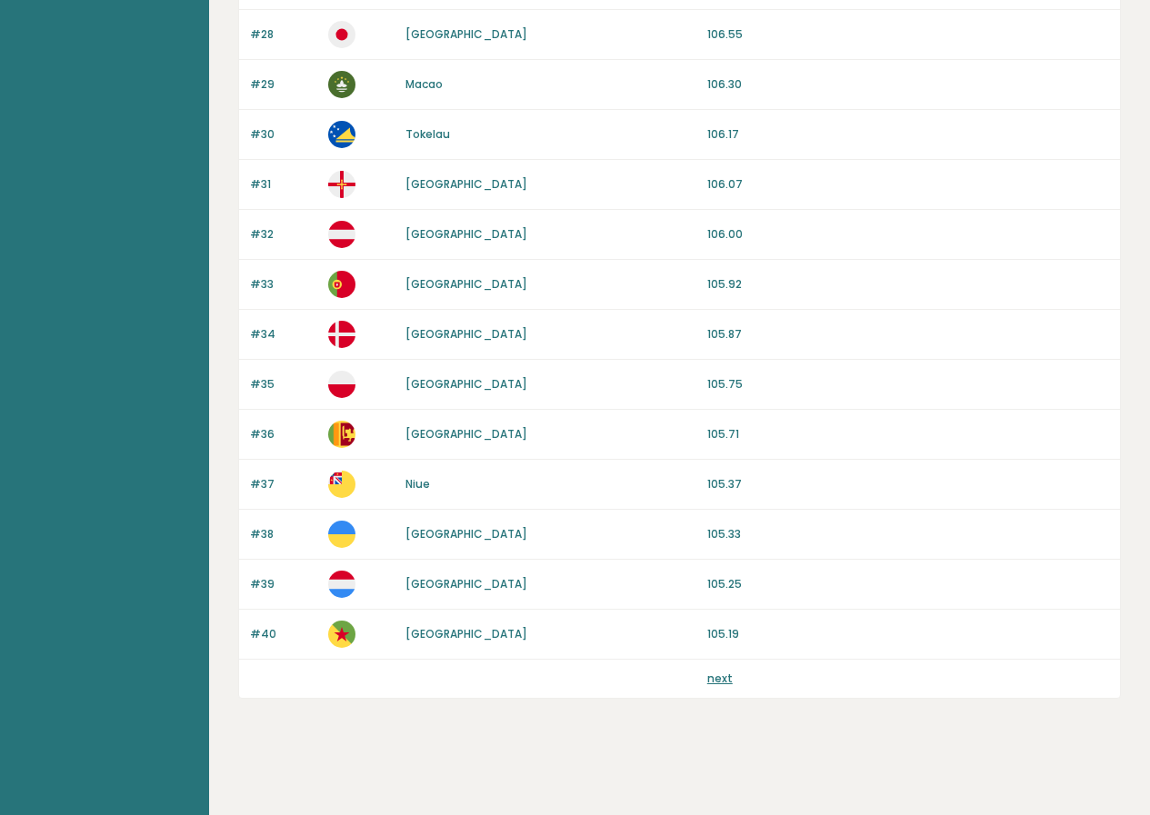
click at [711, 672] on link "next" at bounding box center [719, 678] width 25 height 15
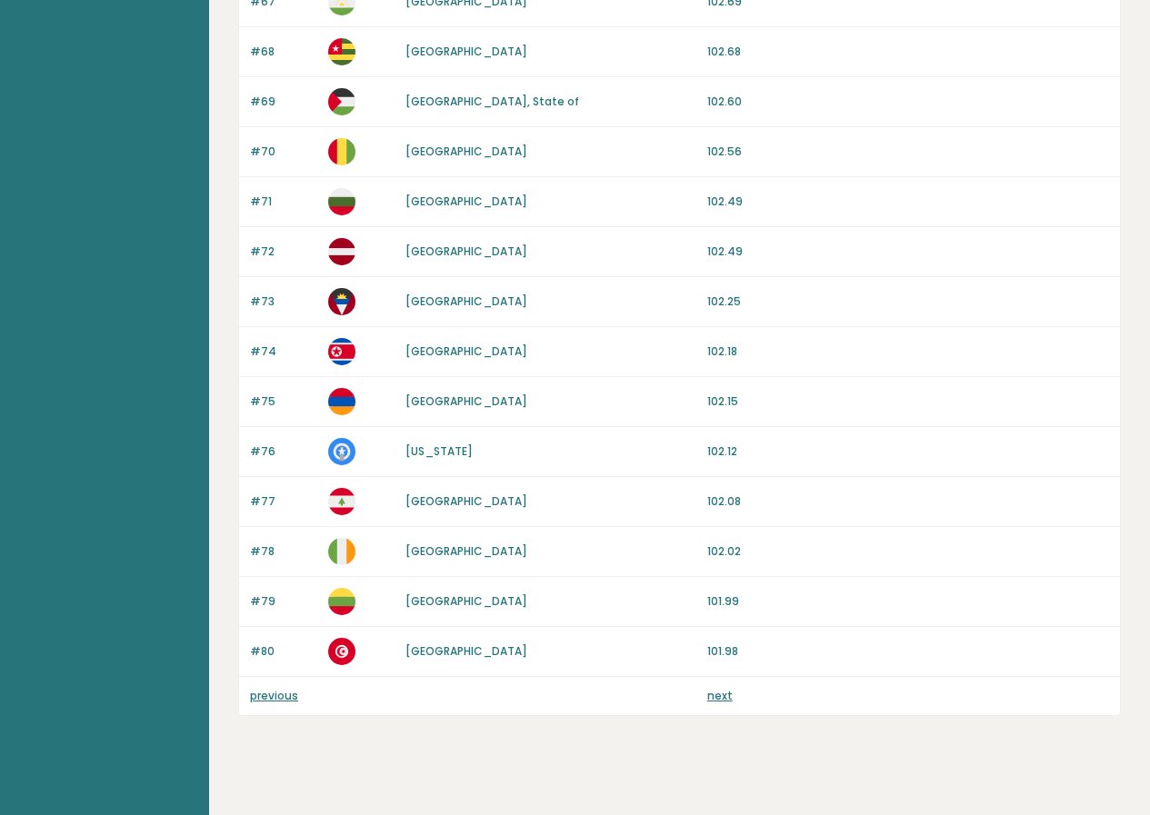
scroll to position [1595, 0]
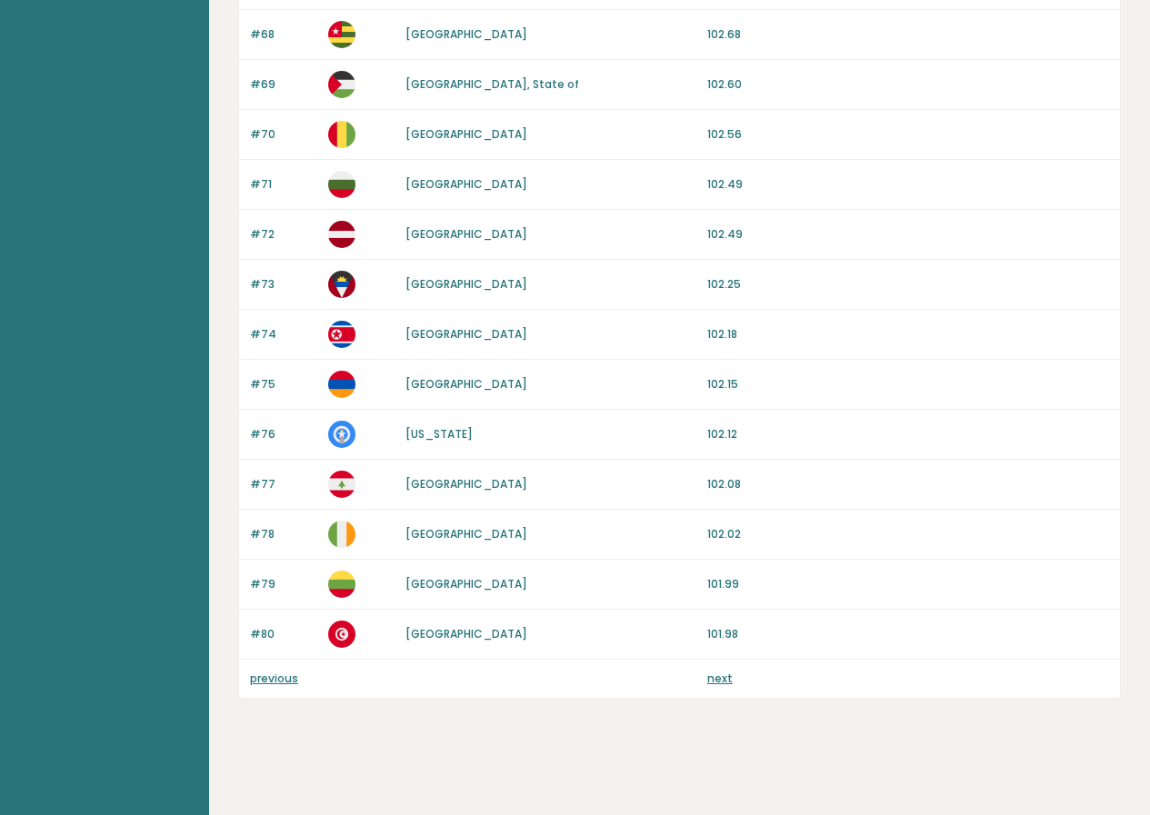
click at [730, 676] on link "next" at bounding box center [719, 678] width 25 height 15
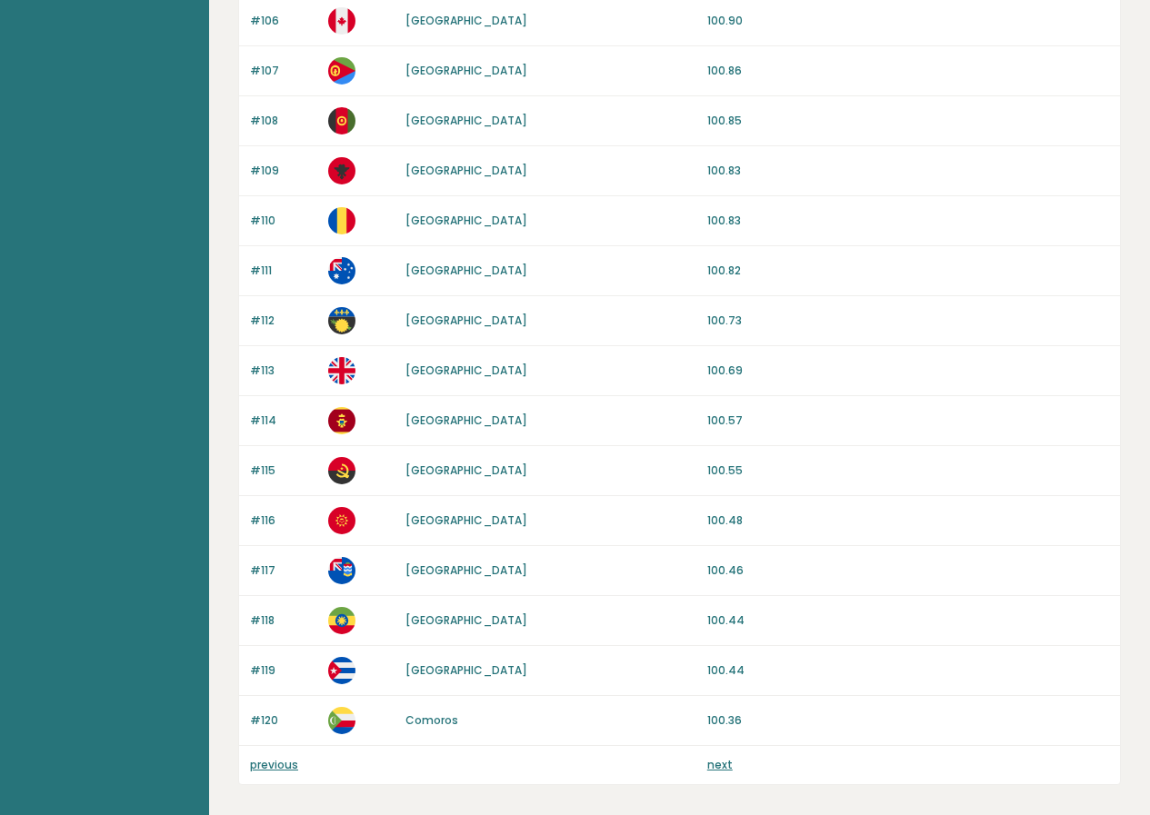
scroll to position [1595, 0]
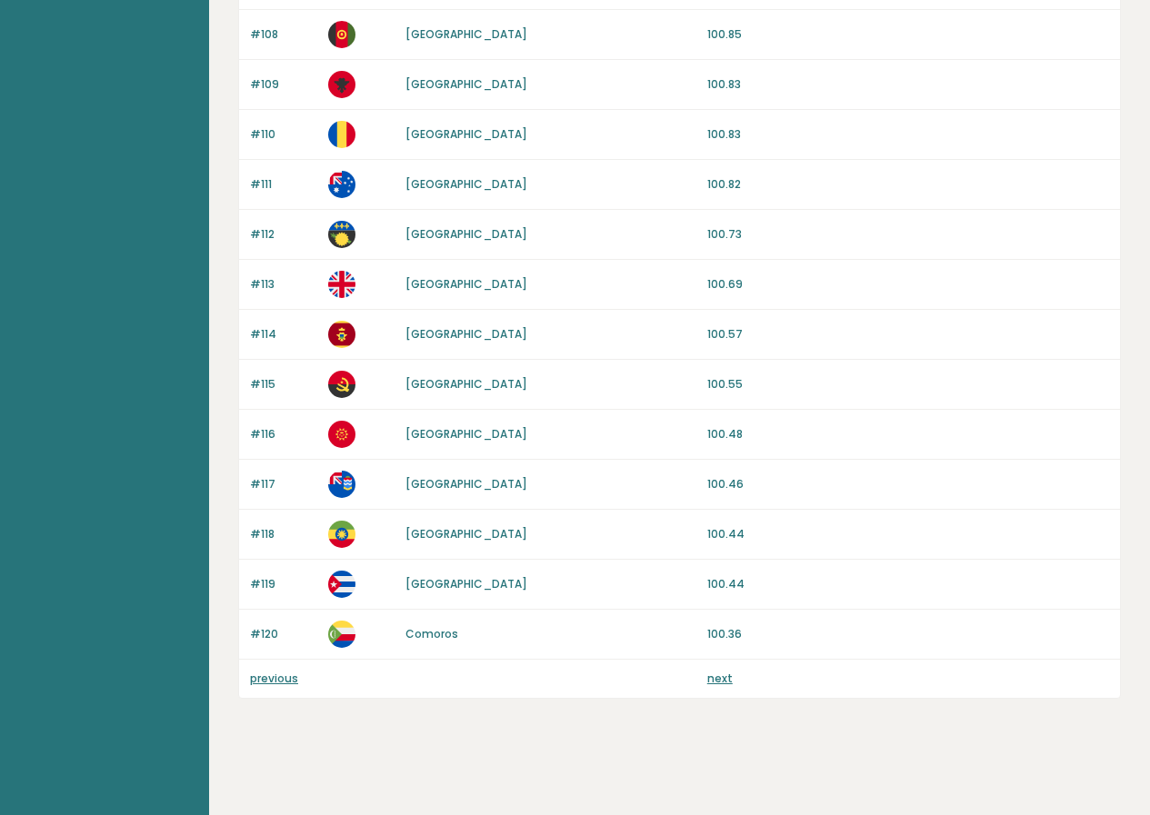
click at [722, 672] on link "next" at bounding box center [719, 678] width 25 height 15
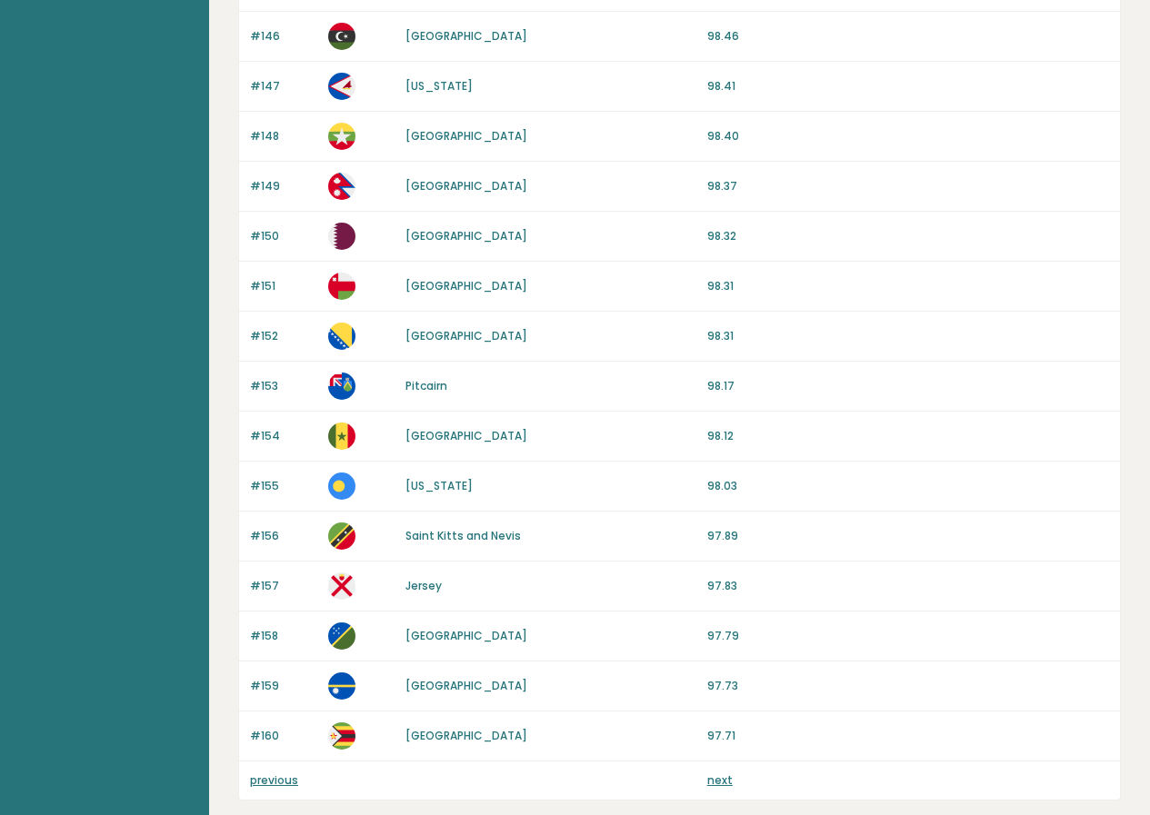
scroll to position [1595, 0]
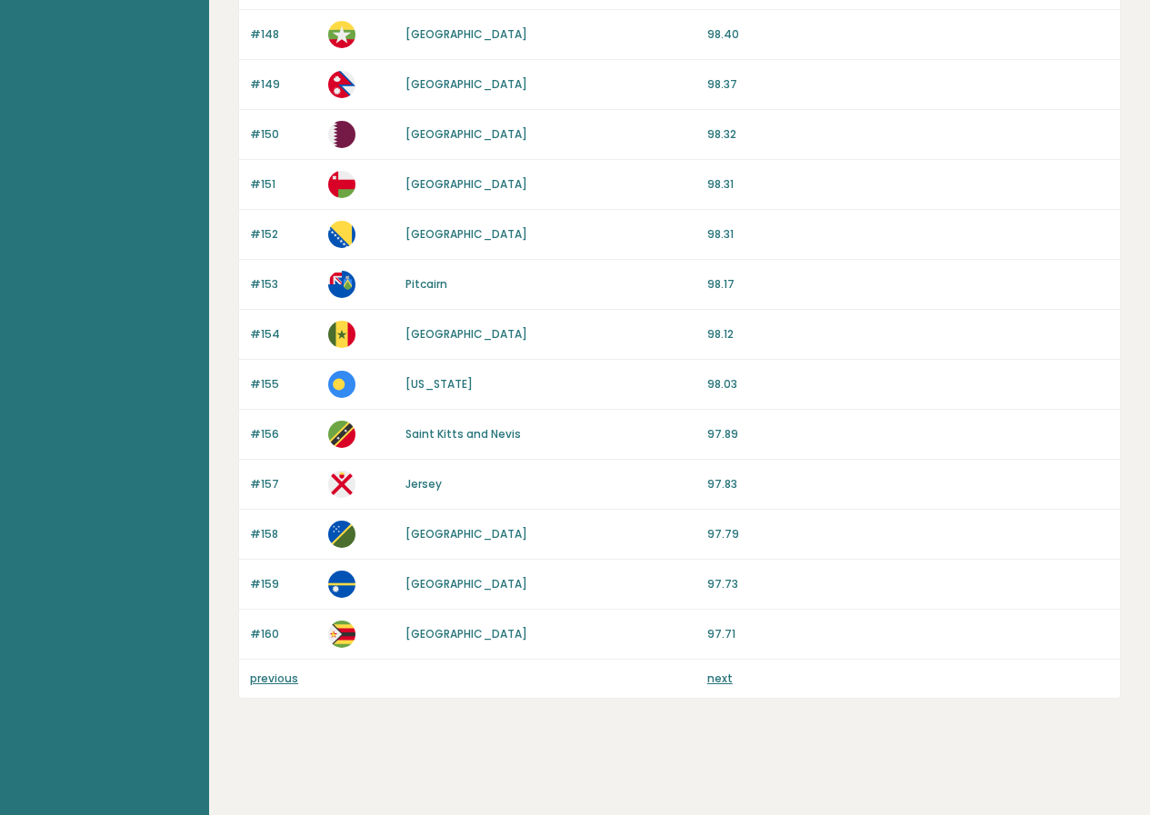
click at [721, 676] on link "next" at bounding box center [719, 678] width 25 height 15
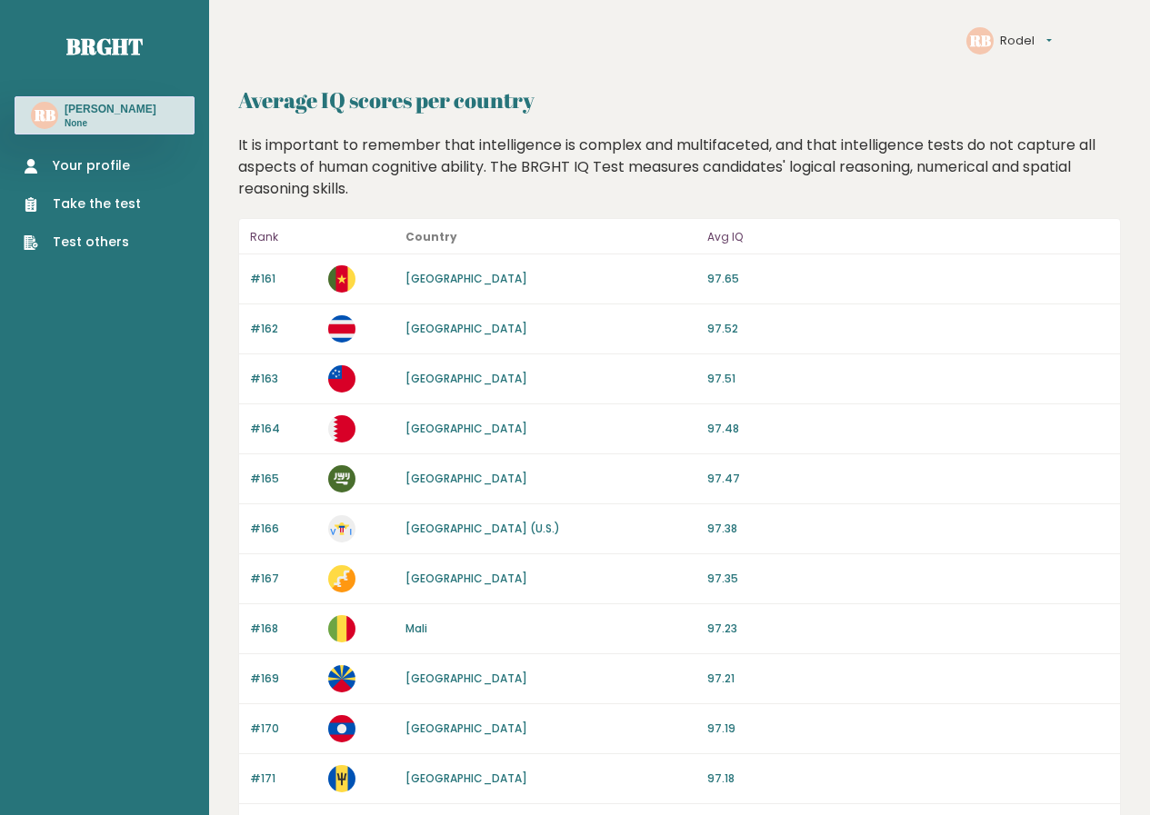
click at [1045, 42] on button "Rodel" at bounding box center [1026, 41] width 52 height 18
click at [1034, 80] on link "Logout" at bounding box center [1045, 84] width 89 height 18
